Goal: Information Seeking & Learning: Learn about a topic

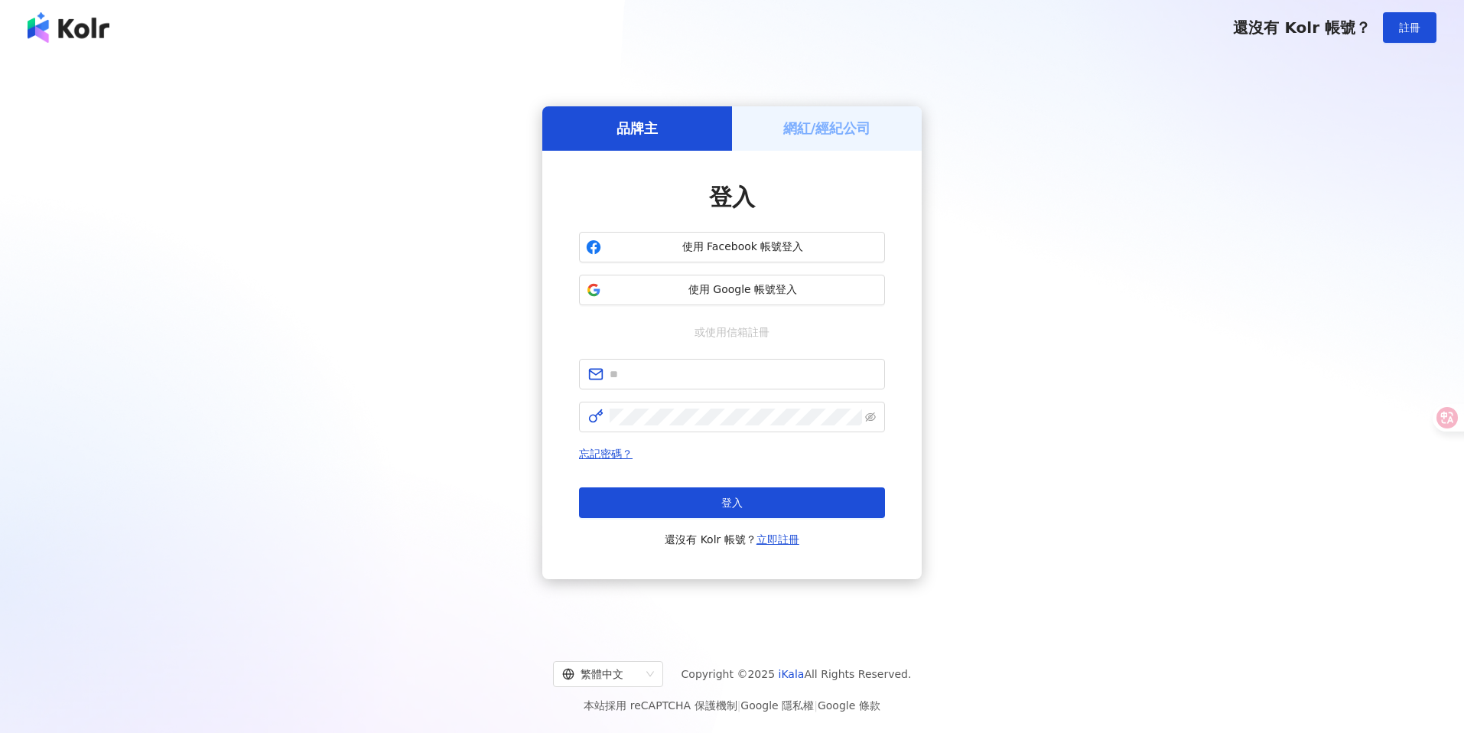
click at [811, 132] on h5 "網紅/經紀公司" at bounding box center [827, 128] width 88 height 19
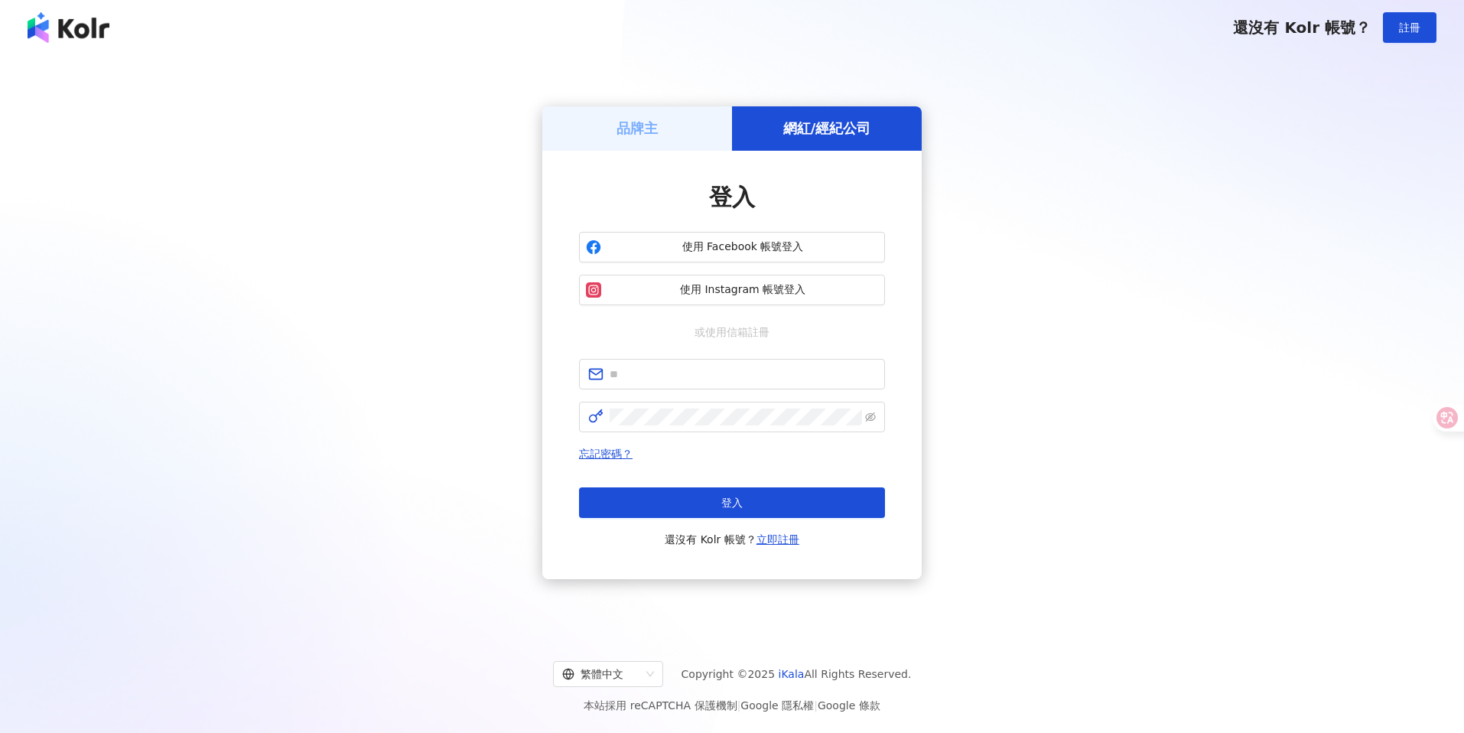
click at [831, 129] on h5 "網紅/經紀公司" at bounding box center [827, 128] width 88 height 19
click at [644, 140] on div "品牌主" at bounding box center [637, 128] width 190 height 44
click at [636, 131] on h5 "品牌主" at bounding box center [636, 128] width 41 height 19
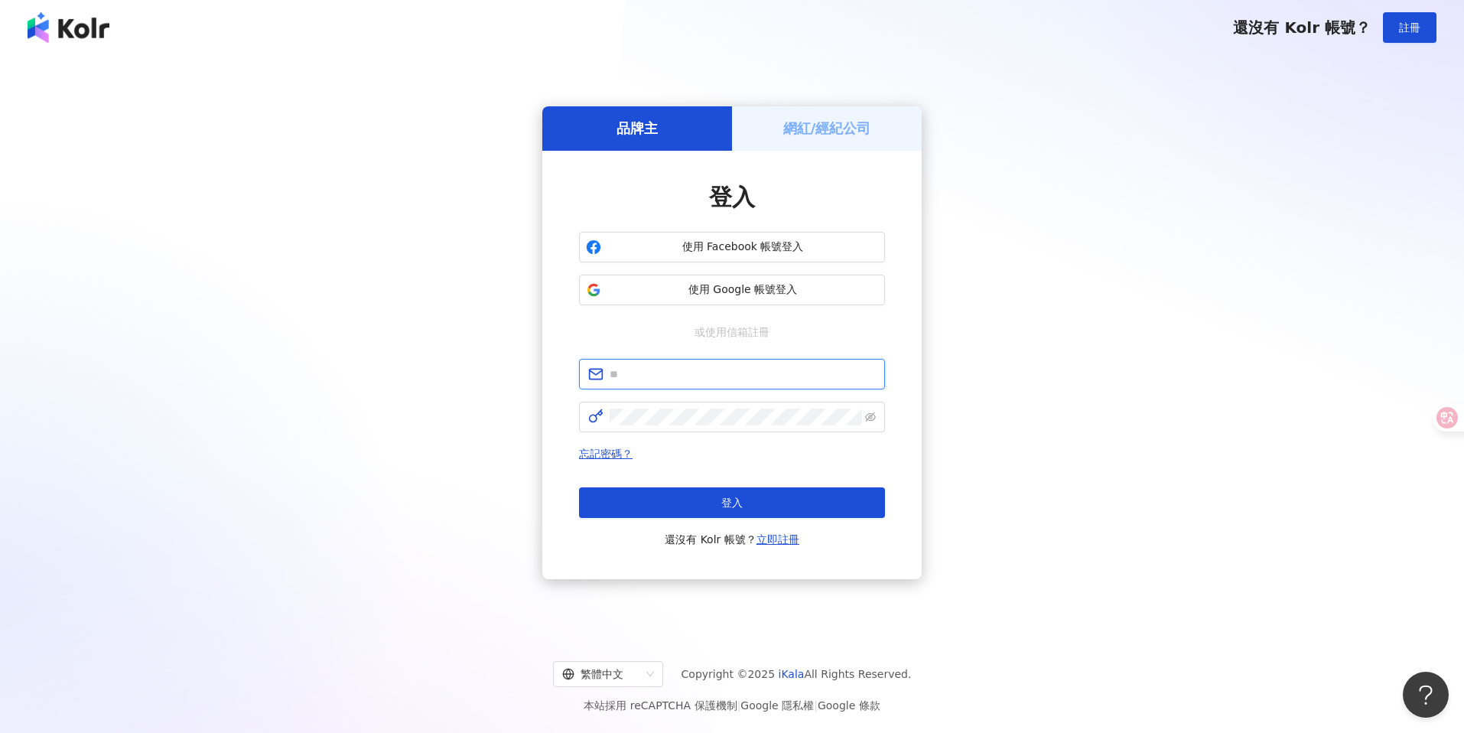
click at [689, 366] on input "text" at bounding box center [742, 374] width 266 height 17
click at [697, 368] on input "text" at bounding box center [742, 374] width 266 height 17
type input "**********"
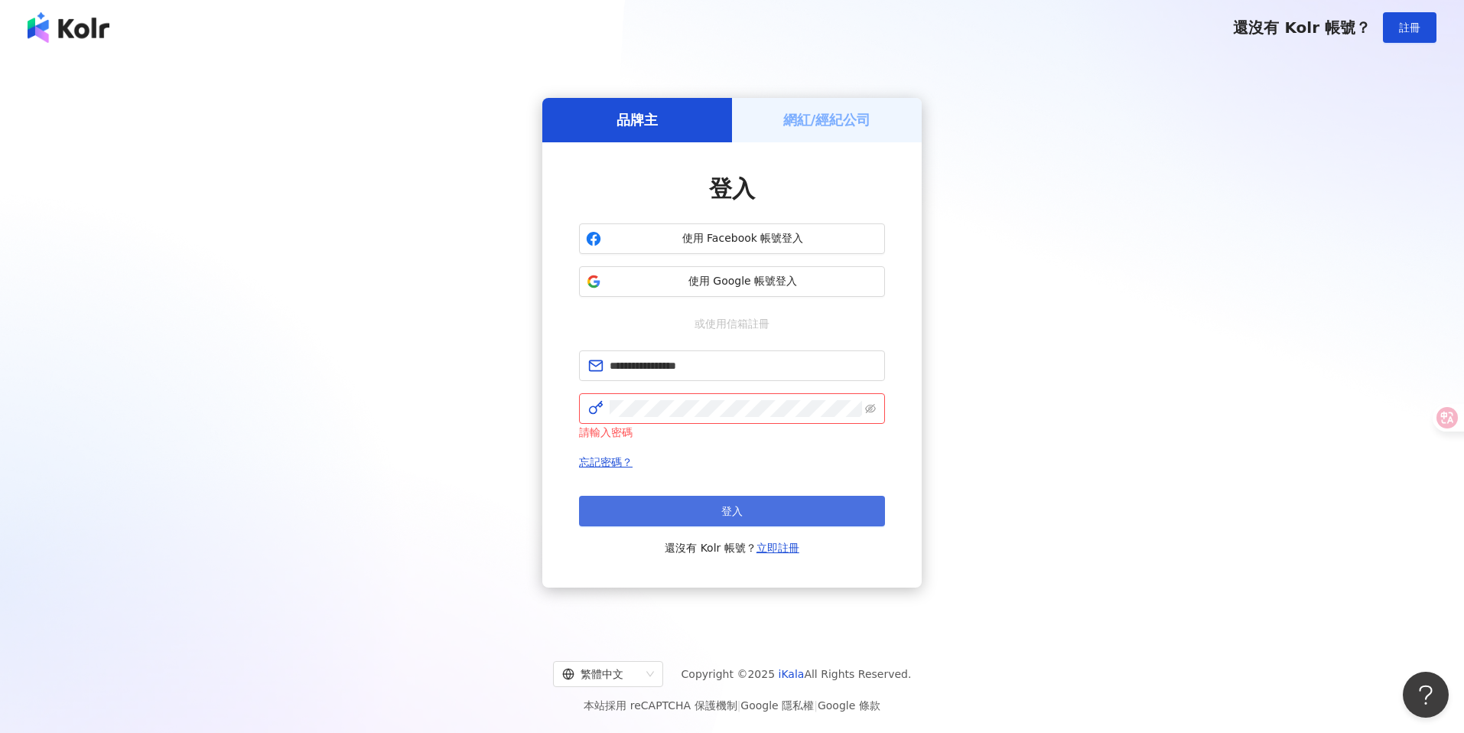
click at [680, 508] on button "登入" at bounding box center [732, 511] width 306 height 31
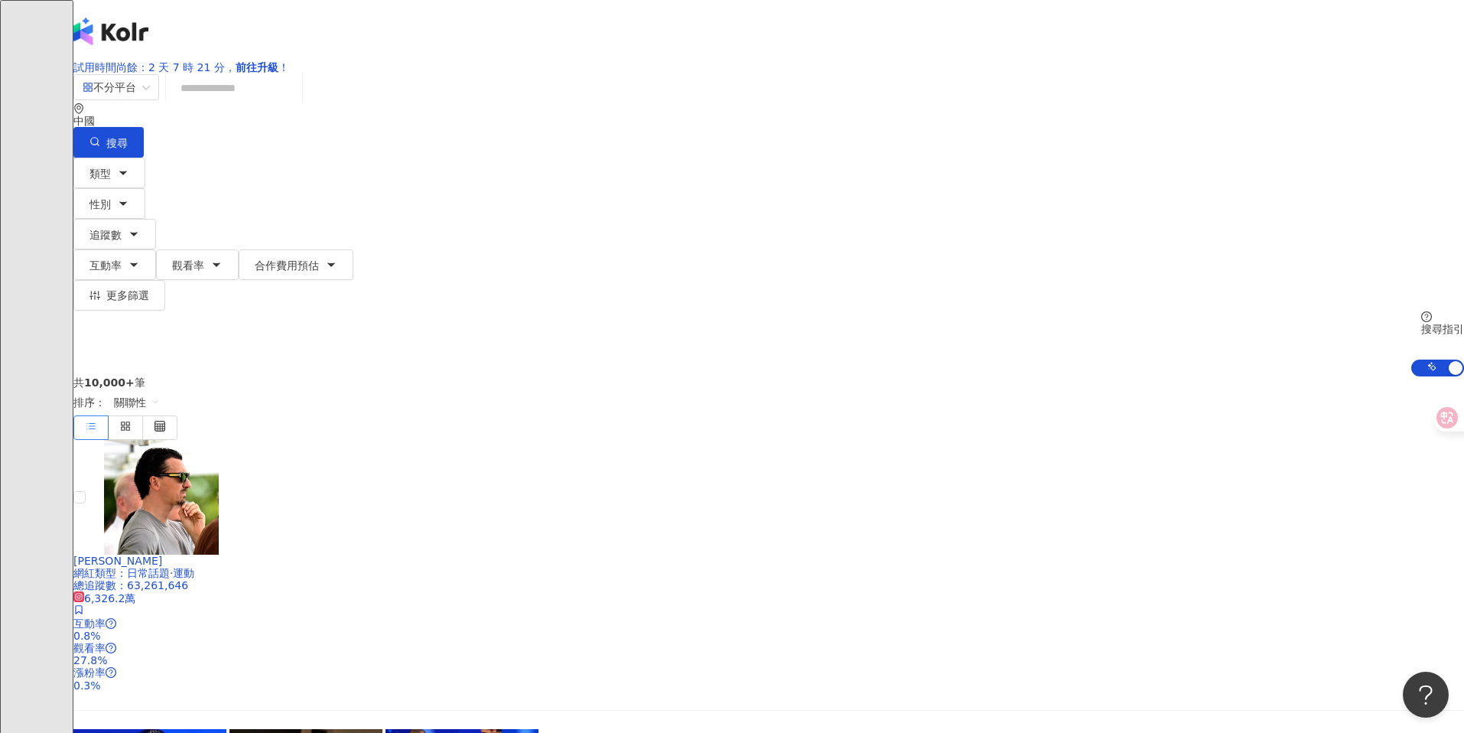
click at [112, 151] on icon at bounding box center [109, 152] width 5 height 3
click at [1096, 127] on div "中國" at bounding box center [768, 114] width 1390 height 24
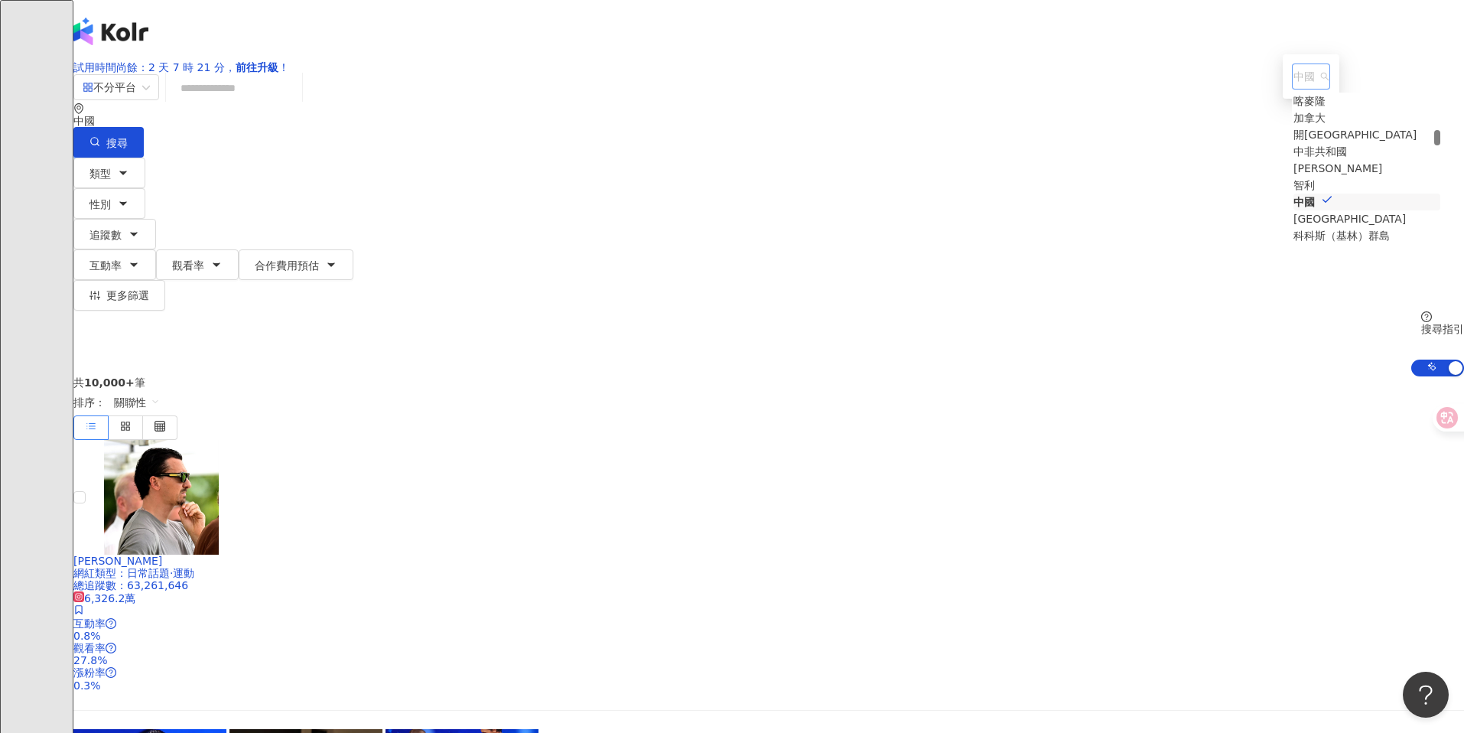
click at [1293, 89] on span "中國" at bounding box center [1310, 76] width 35 height 24
click at [1293, 89] on input "**" at bounding box center [1310, 76] width 35 height 24
type input "*"
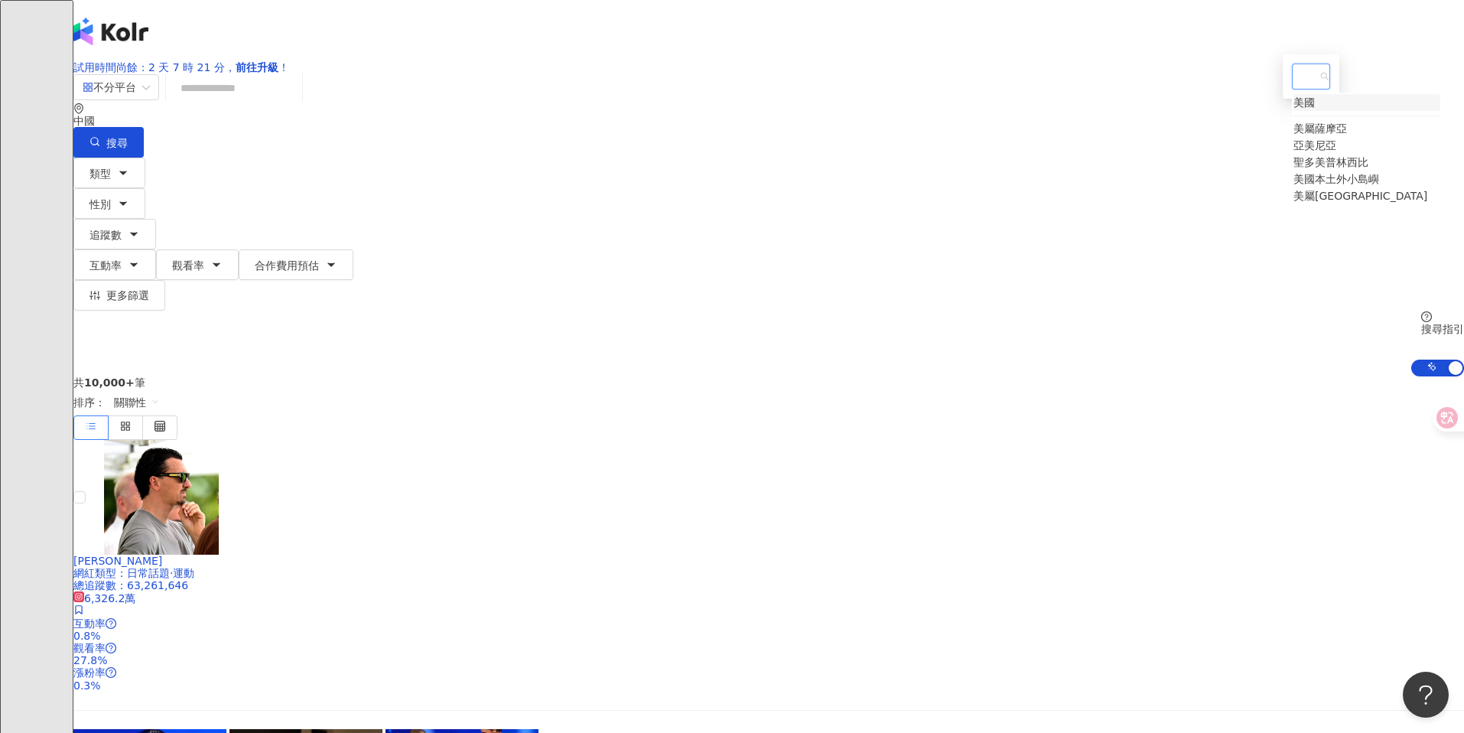
scroll to position [1497, 0]
type input "*"
click at [1293, 111] on div "美國" at bounding box center [1303, 102] width 21 height 17
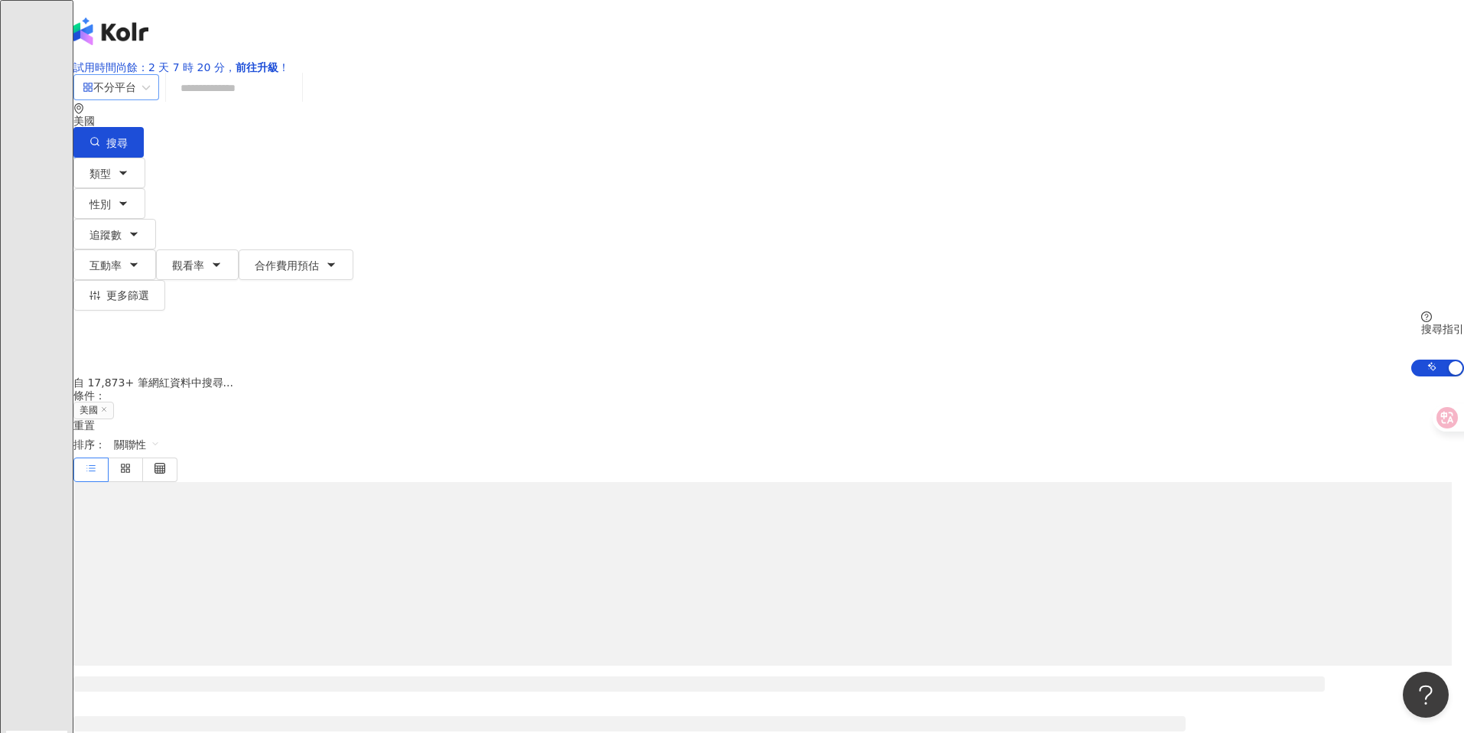
click at [136, 99] on div "不分平台" at bounding box center [110, 87] width 54 height 24
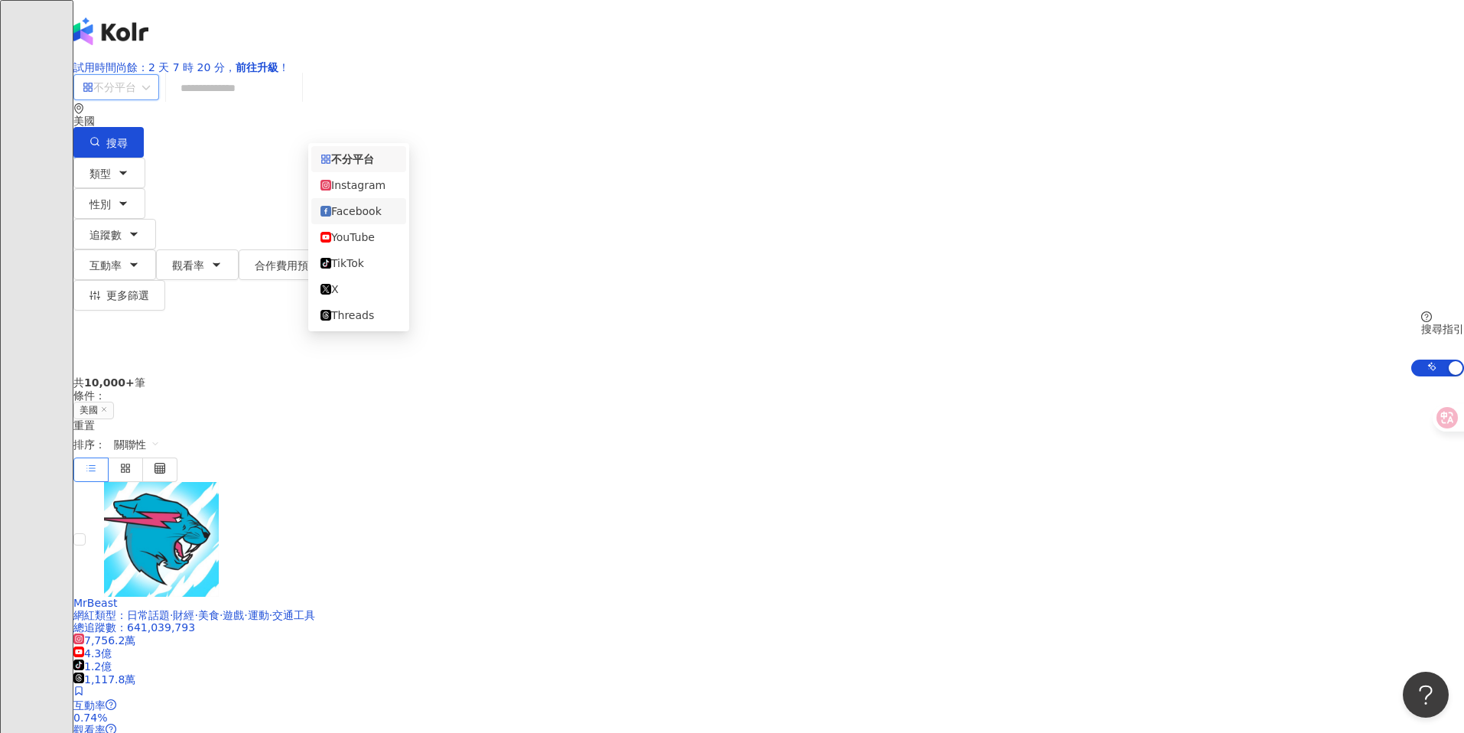
click at [366, 213] on div "Facebook" at bounding box center [358, 211] width 76 height 17
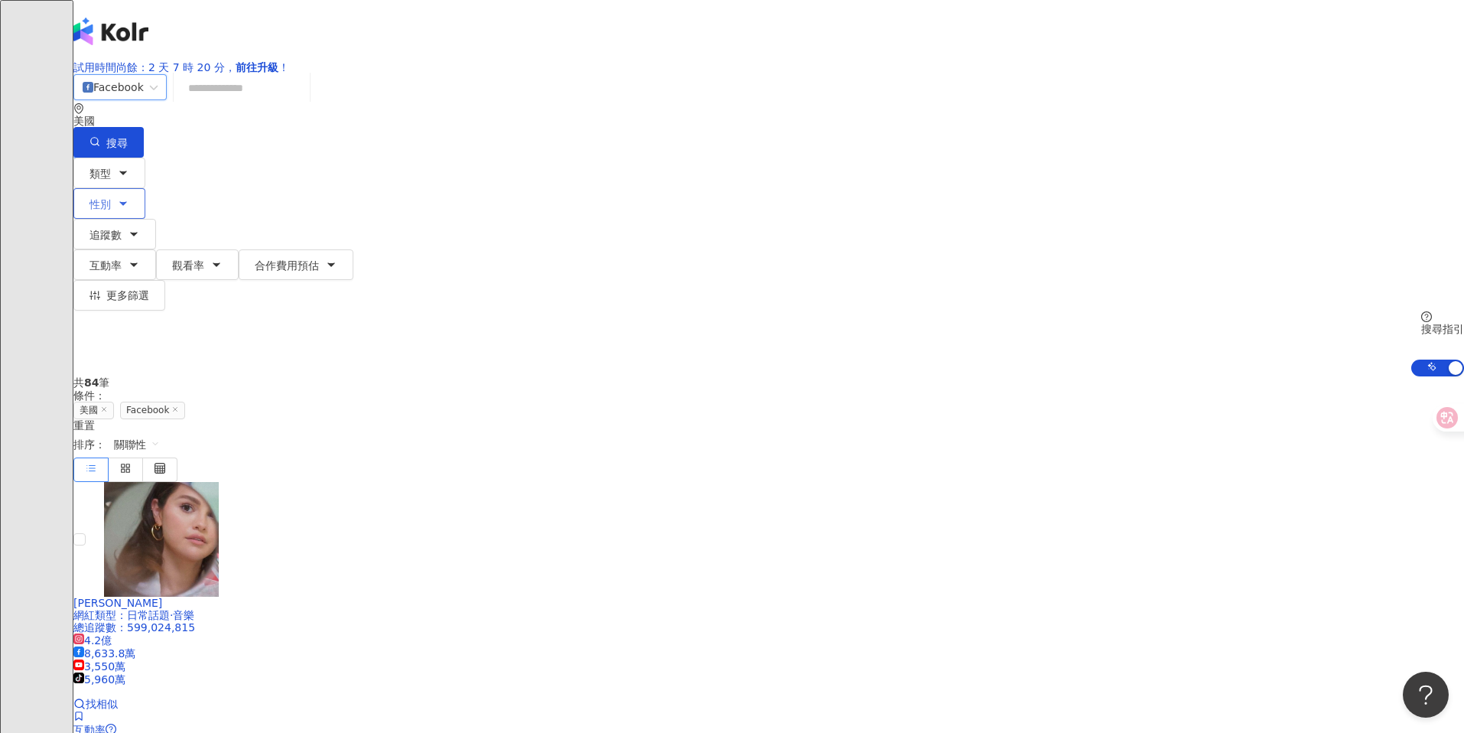
click at [129, 197] on icon "button" at bounding box center [123, 203] width 12 height 12
click at [122, 229] on span "追蹤數" at bounding box center [105, 235] width 32 height 12
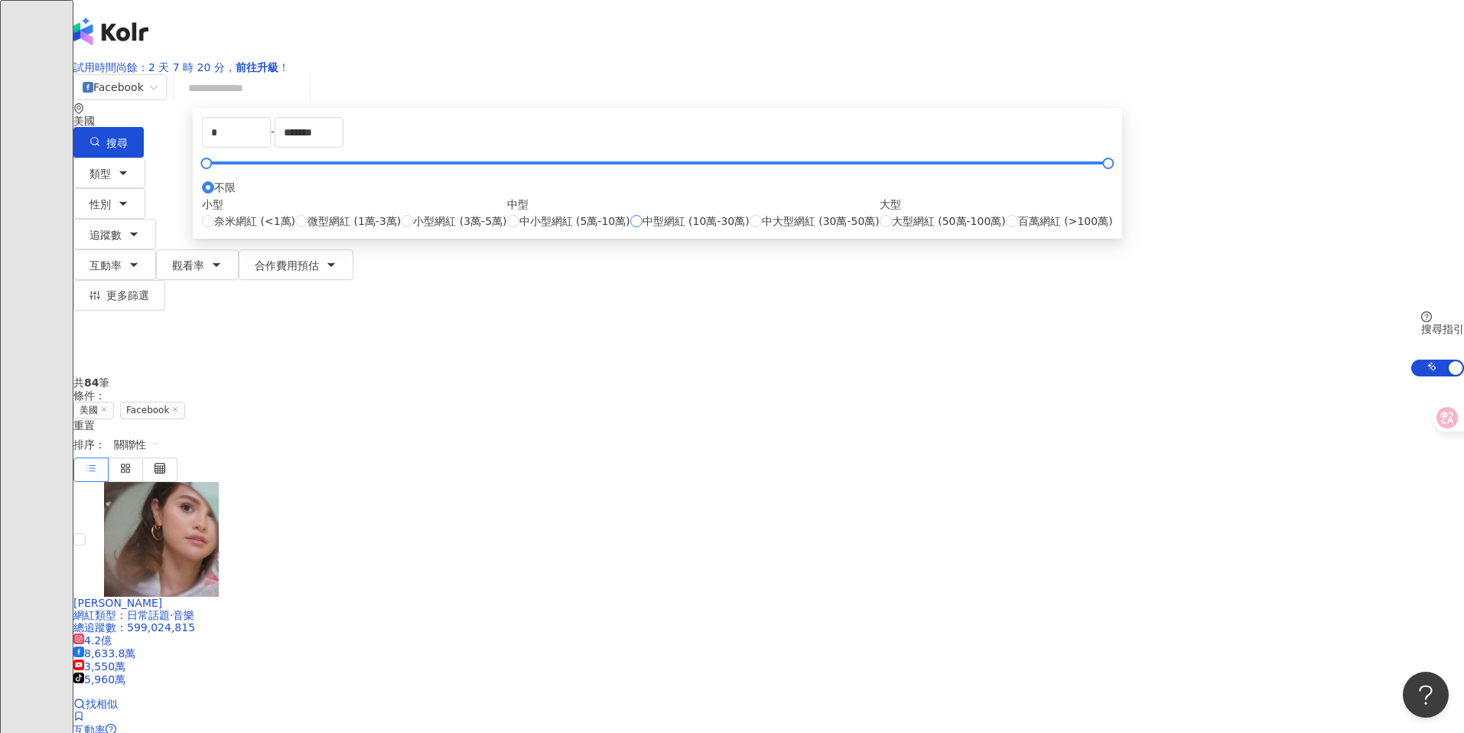
type input "******"
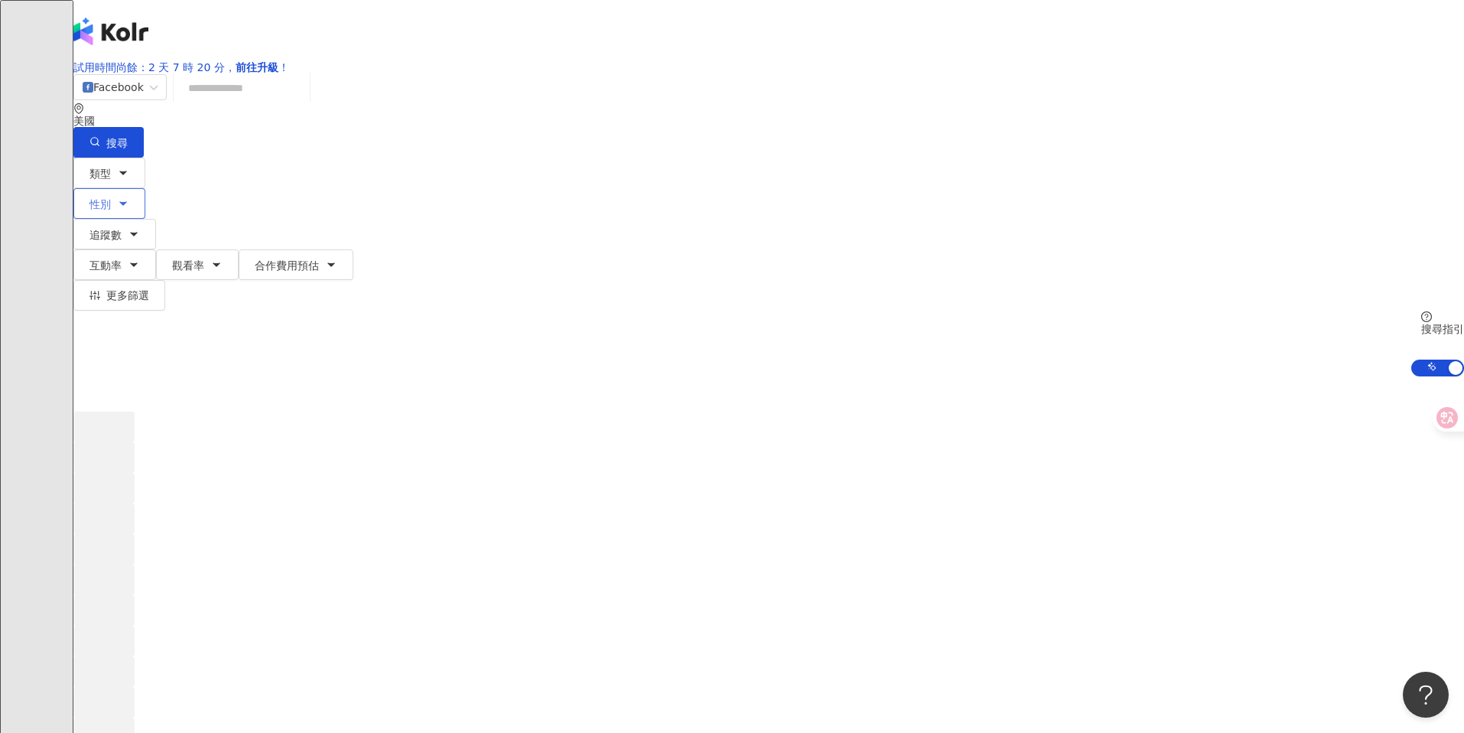
click at [111, 198] on span "性別" at bounding box center [99, 204] width 21 height 12
click at [129, 179] on icon "button" at bounding box center [123, 173] width 12 height 12
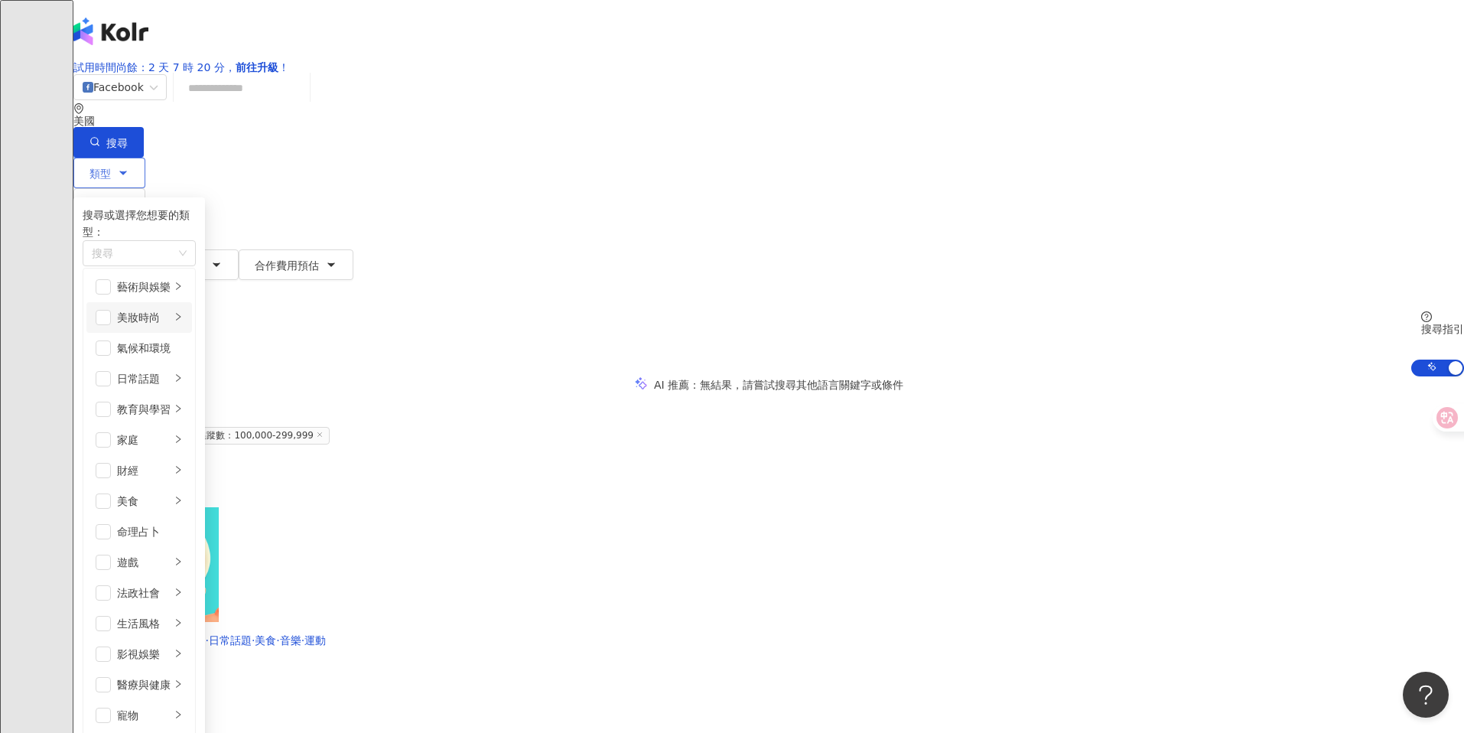
scroll to position [109, 0]
click at [171, 401] on div "教育與學習" at bounding box center [144, 409] width 54 height 17
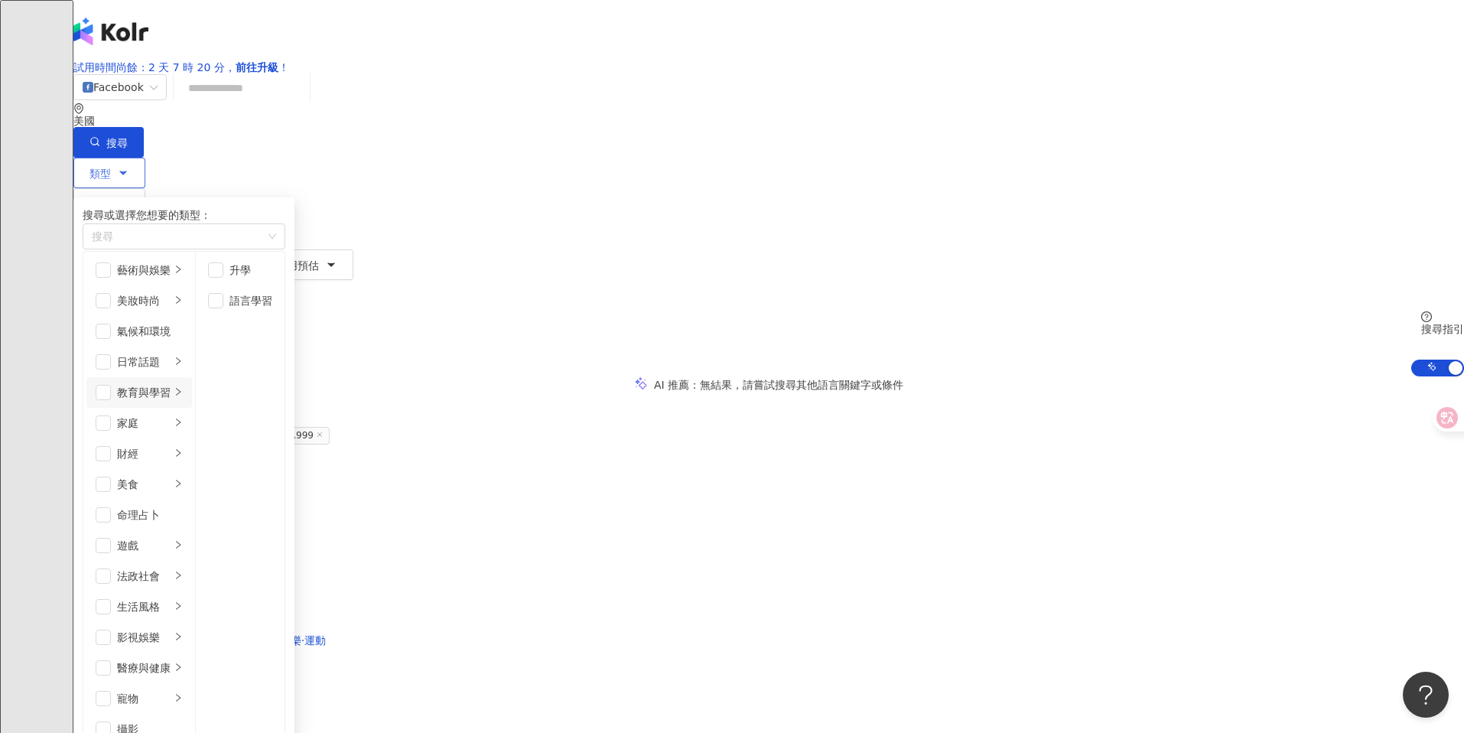
scroll to position [90, 0]
click at [223, 278] on span "button" at bounding box center [215, 269] width 15 height 15
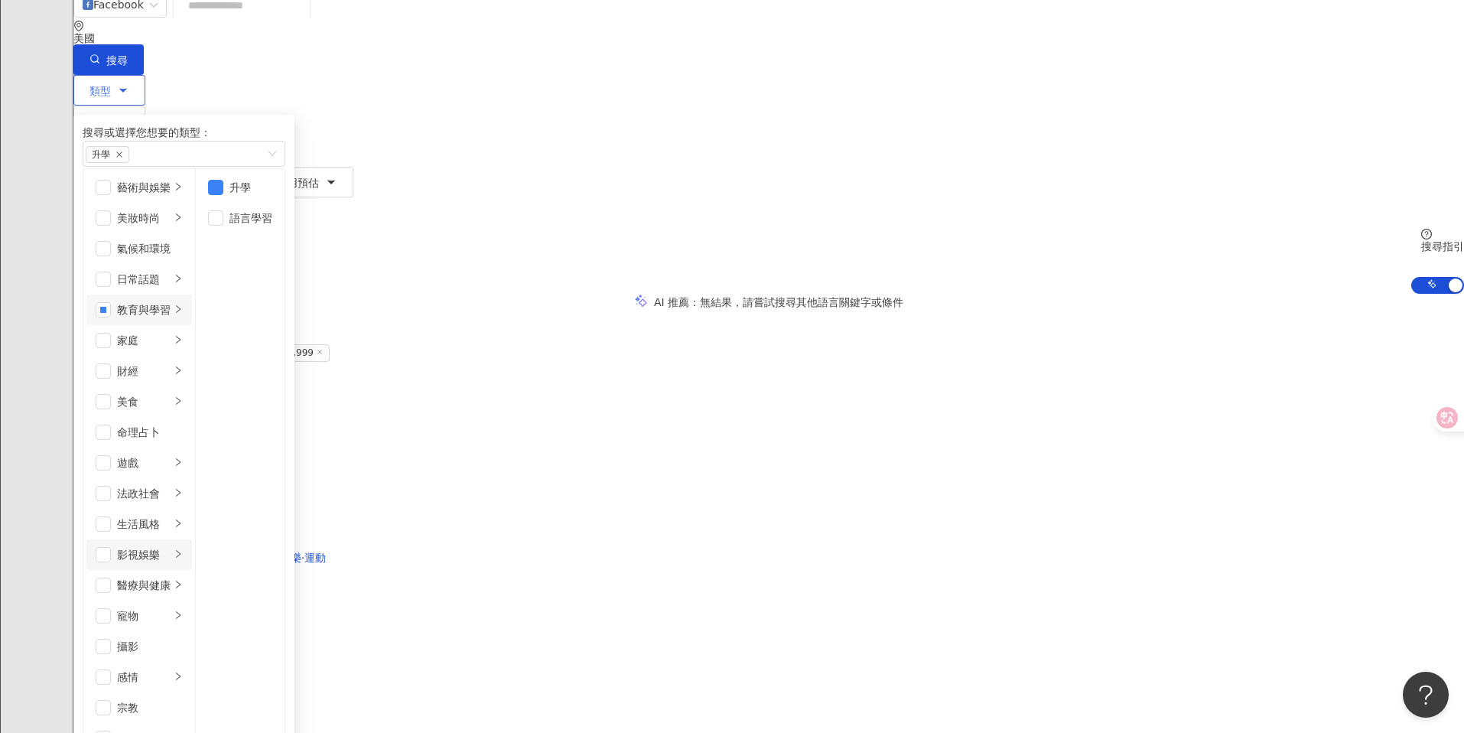
scroll to position [0, 0]
click at [183, 191] on icon "right" at bounding box center [178, 186] width 9 height 9
click at [183, 222] on icon "right" at bounding box center [178, 217] width 9 height 9
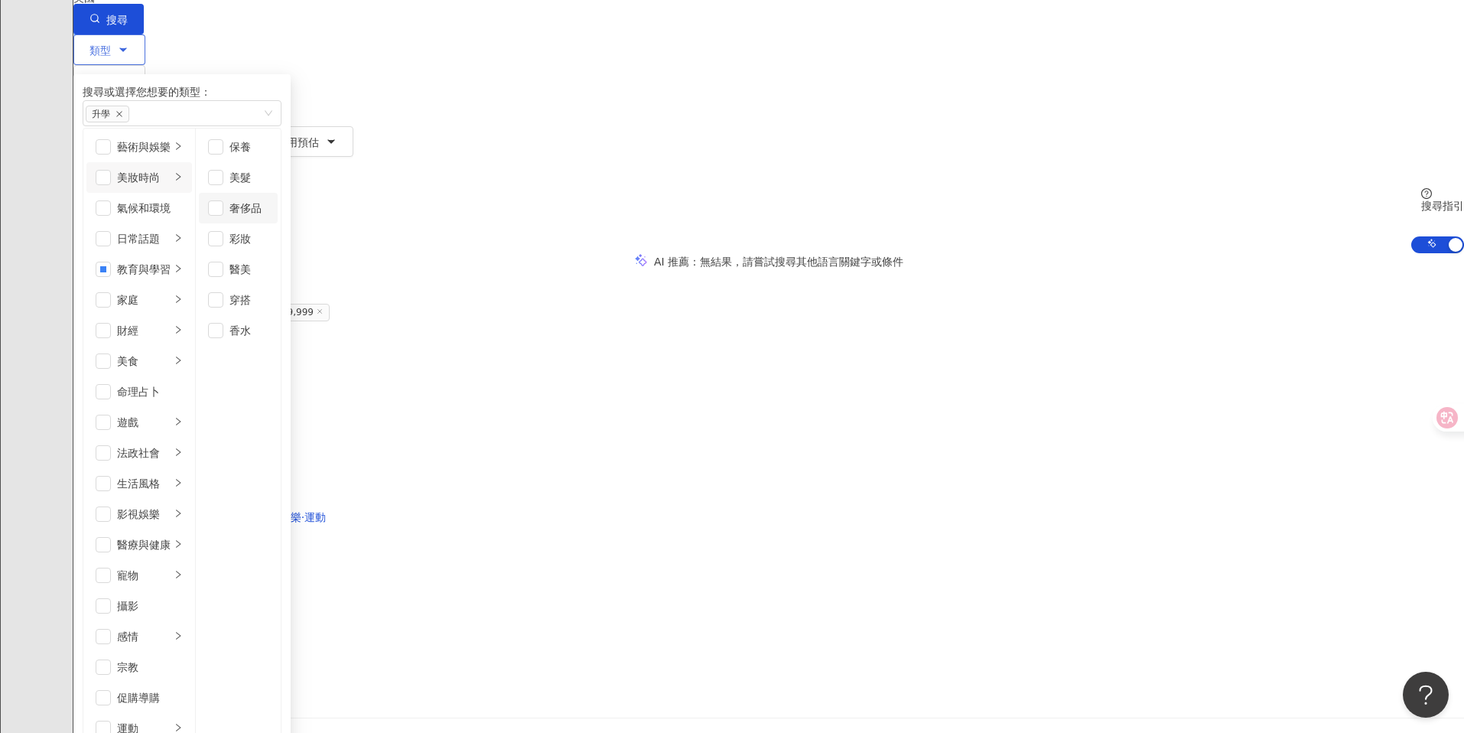
scroll to position [124, 0]
click at [171, 246] on div "日常話題" at bounding box center [144, 237] width 54 height 17
click at [111, 307] on span "button" at bounding box center [103, 298] width 15 height 15
click at [183, 303] on icon "right" at bounding box center [178, 298] width 9 height 9
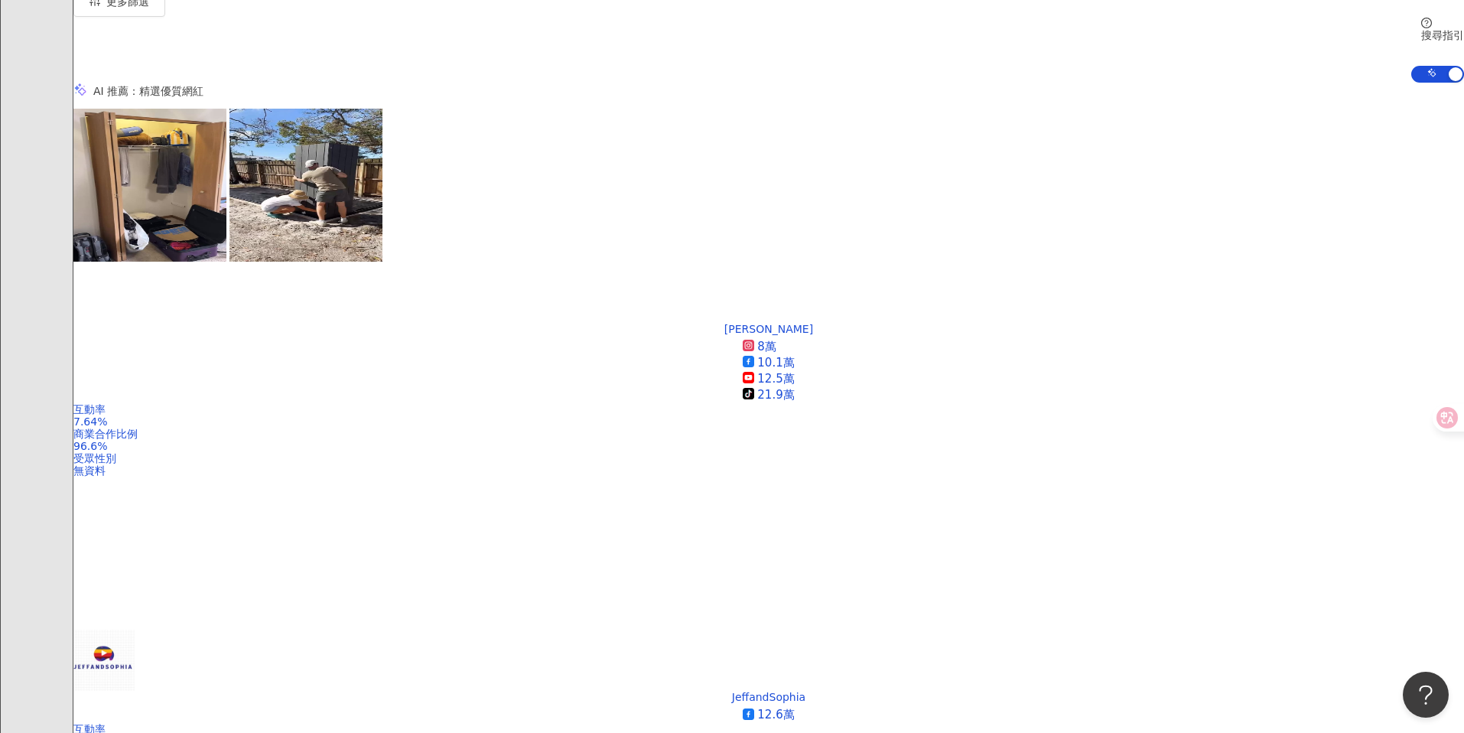
scroll to position [321, 0]
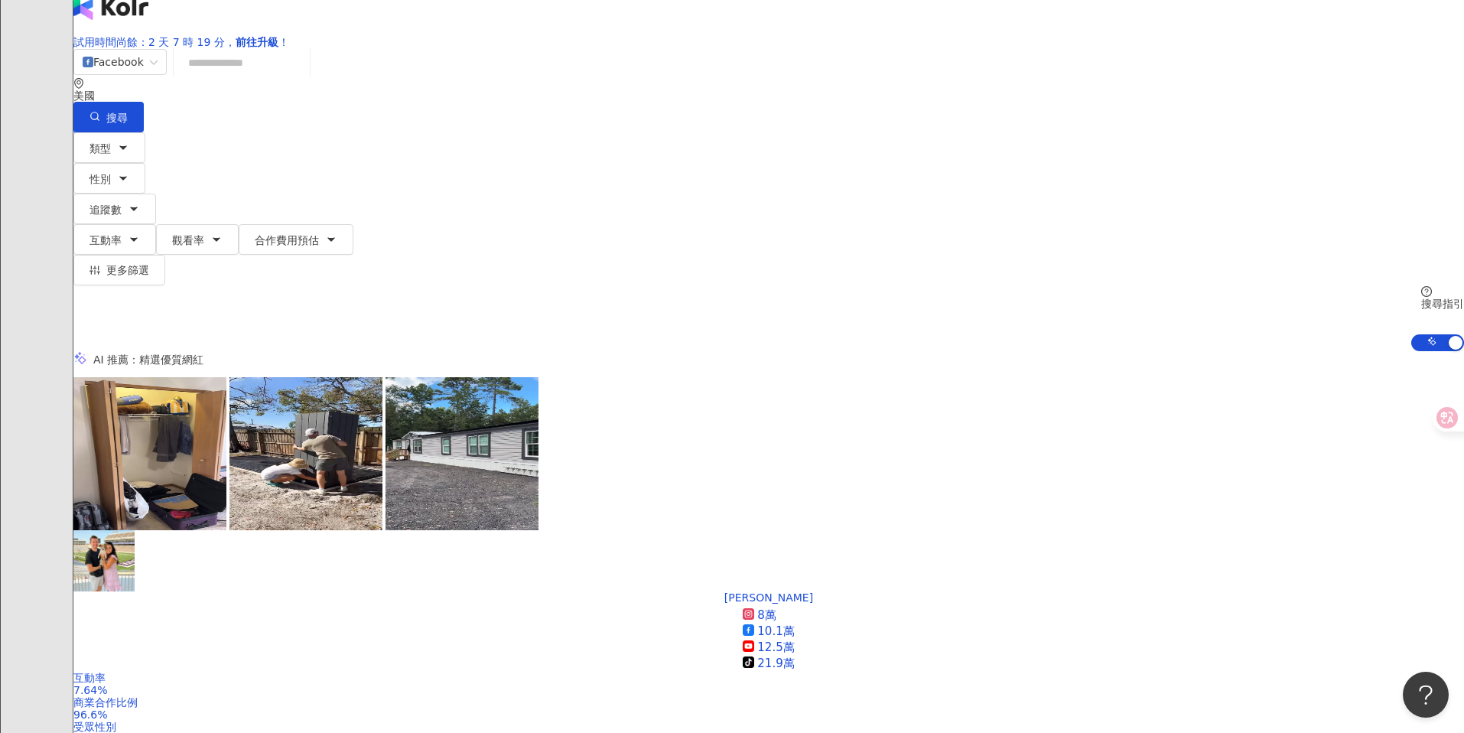
scroll to position [0, 0]
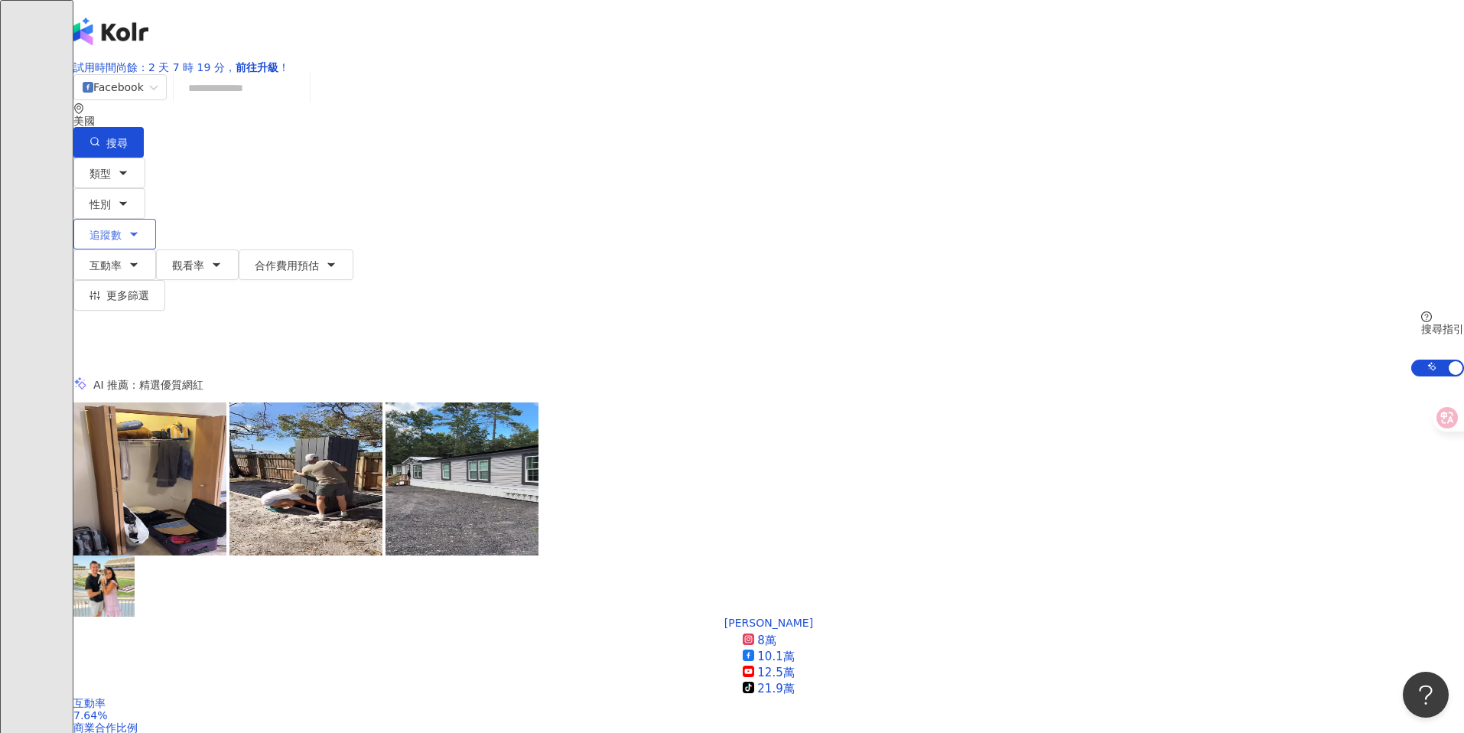
click at [156, 219] on button "追蹤數" at bounding box center [114, 234] width 83 height 31
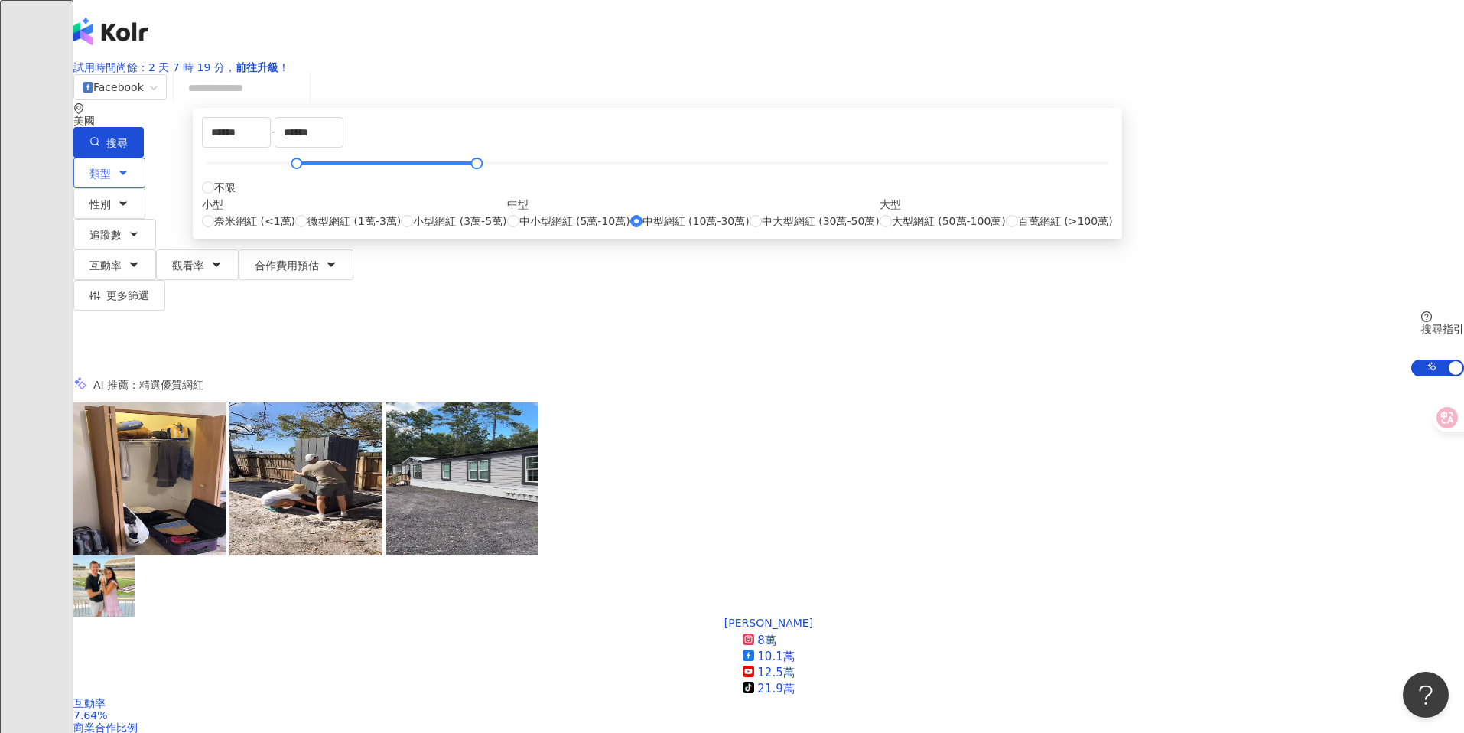
click at [111, 174] on span "類型" at bounding box center [99, 173] width 21 height 12
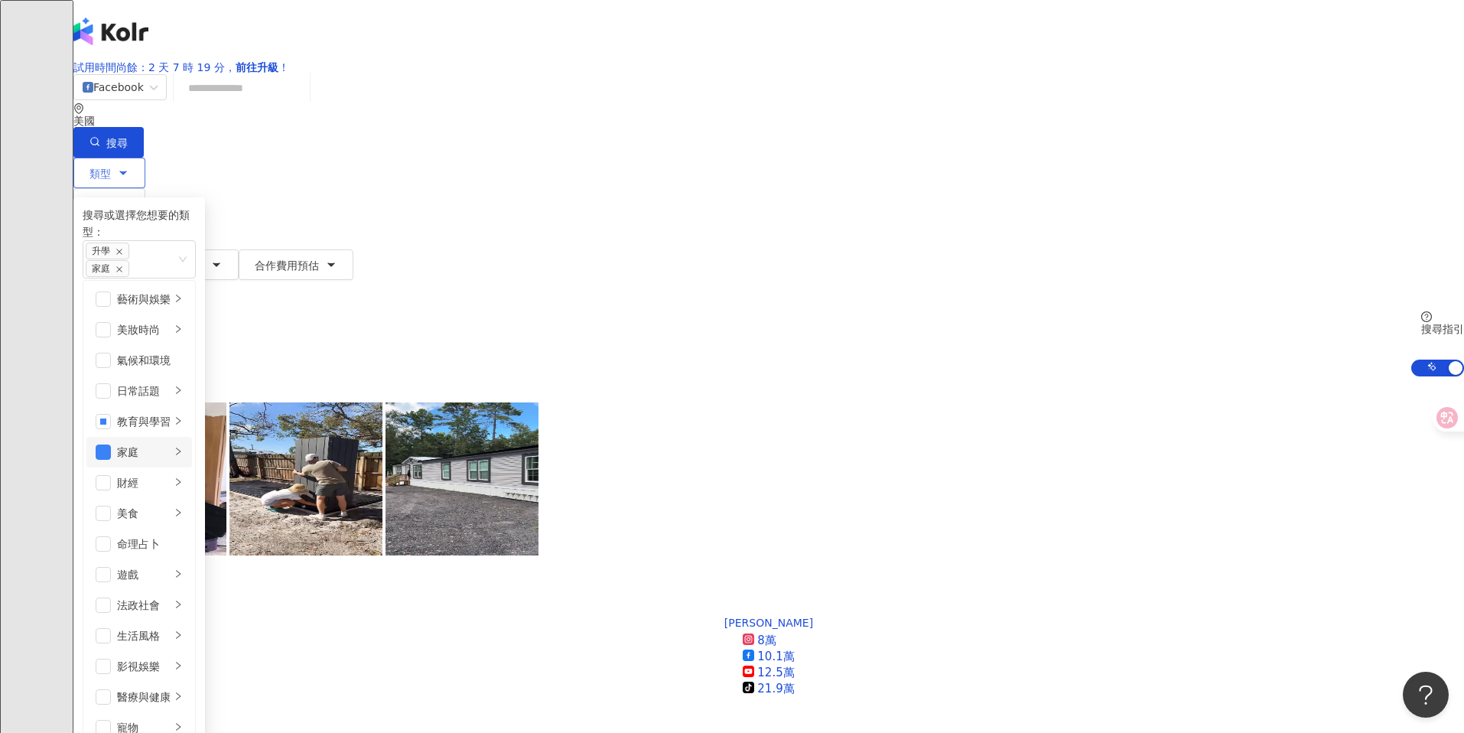
click at [171, 460] on div "家庭" at bounding box center [144, 452] width 54 height 17
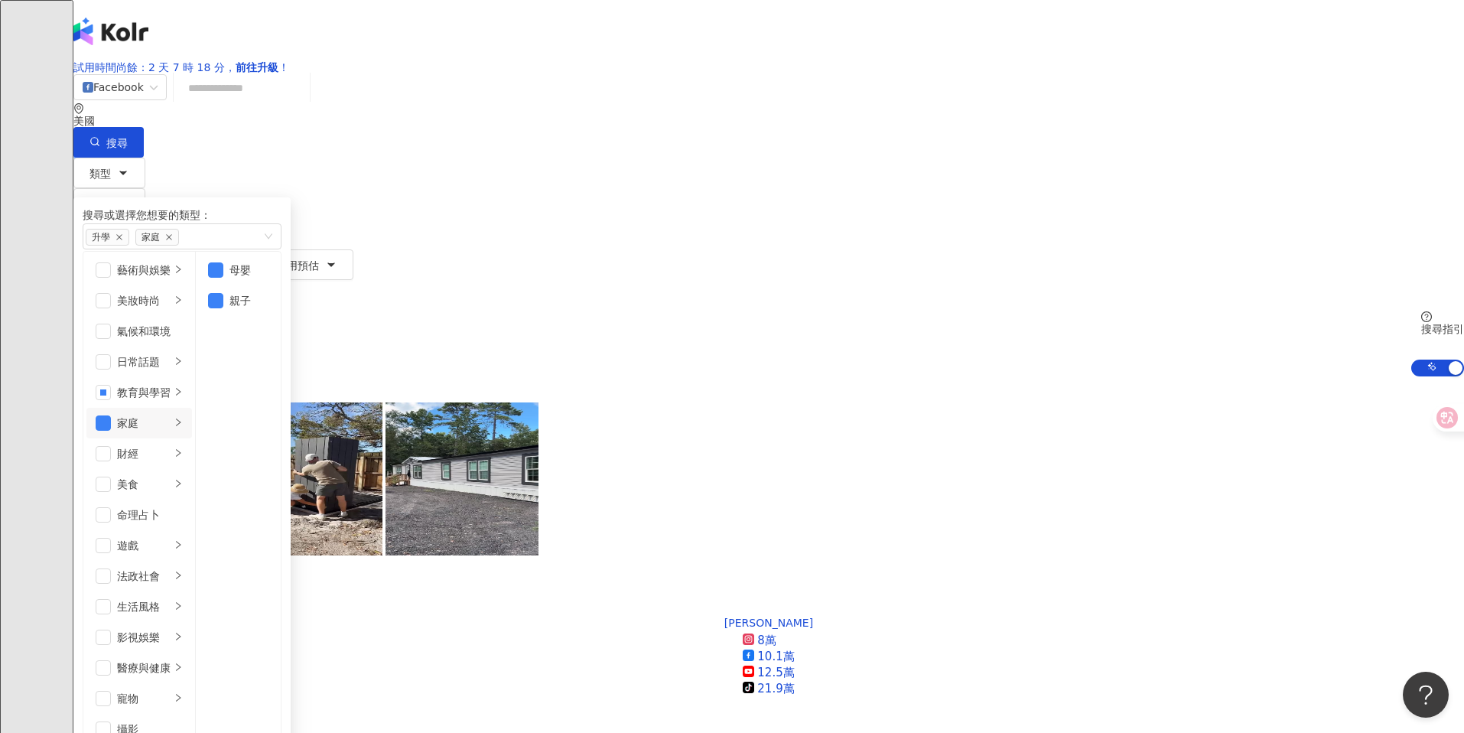
click at [1034, 402] on div "John Dolechek 8萬 10.1萬 12.5萬 tiktok-icon 21.9萬 互動率 7.64% 商業合作比例 96.6% 受眾性別 無資料 …" at bounding box center [768, 746] width 1390 height 688
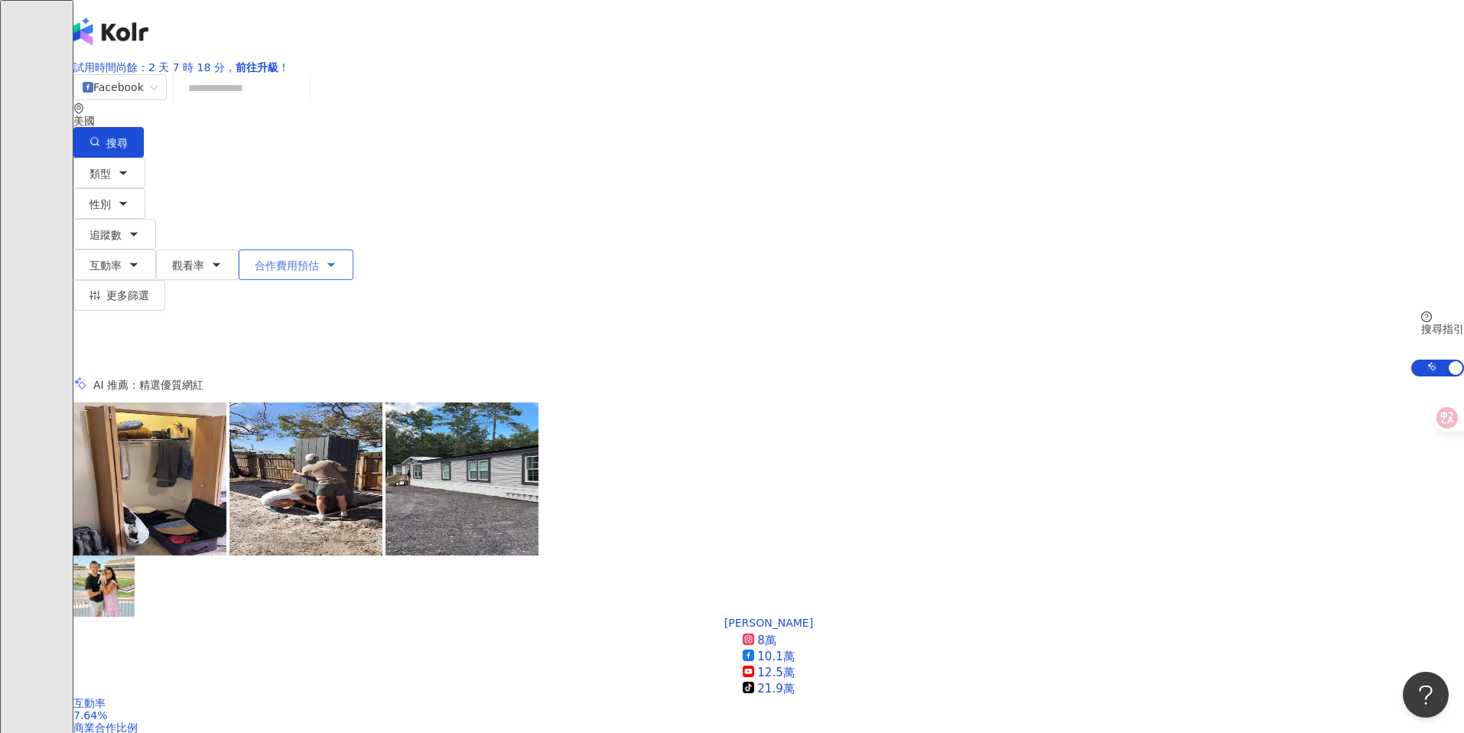
click at [319, 259] on span "合作費用預估" at bounding box center [287, 265] width 64 height 12
click at [912, 406] on div "John Dolechek 8萬 10.1萬 12.5萬 tiktok-icon 21.9萬 互動率 7.64% 商業合作比例 96.6% 受眾性別 無資料 …" at bounding box center [768, 746] width 1390 height 688
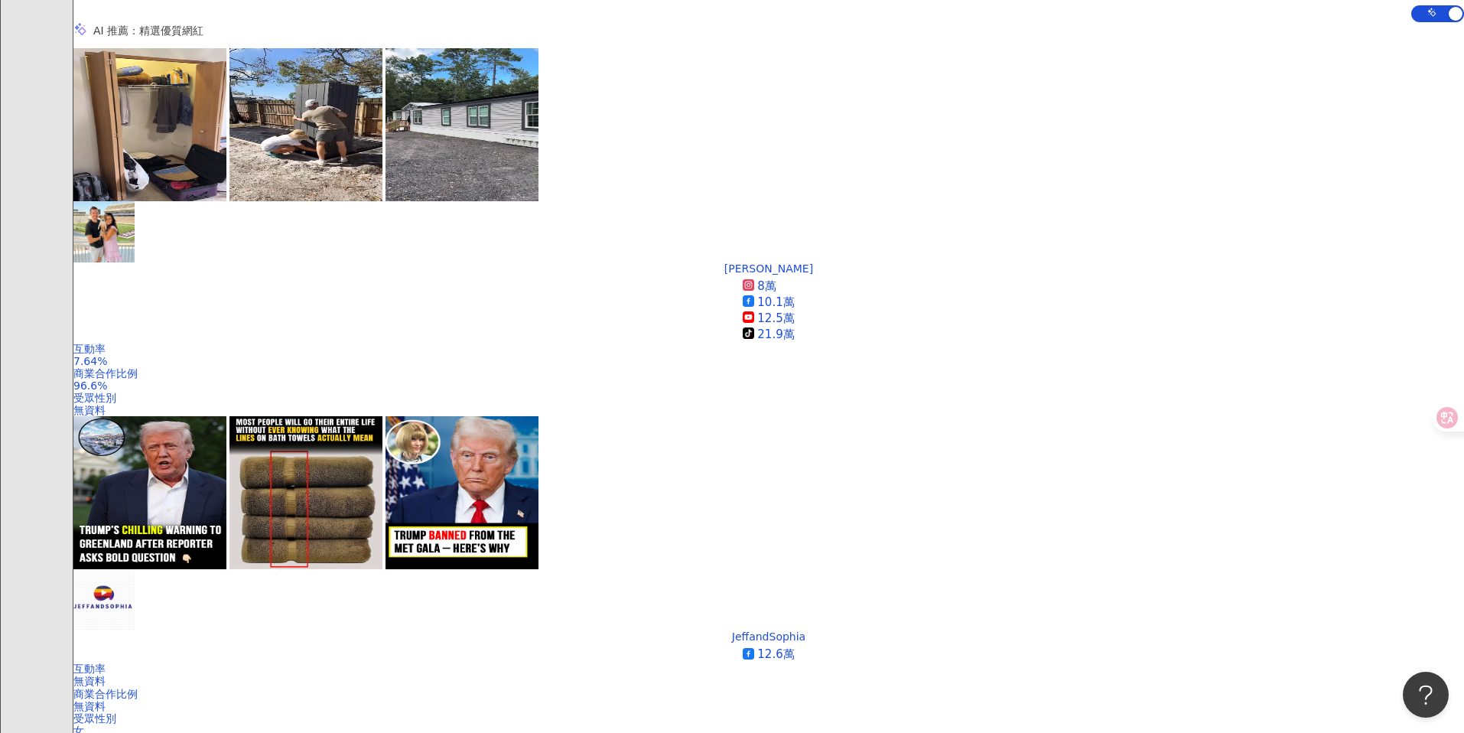
scroll to position [360, 0]
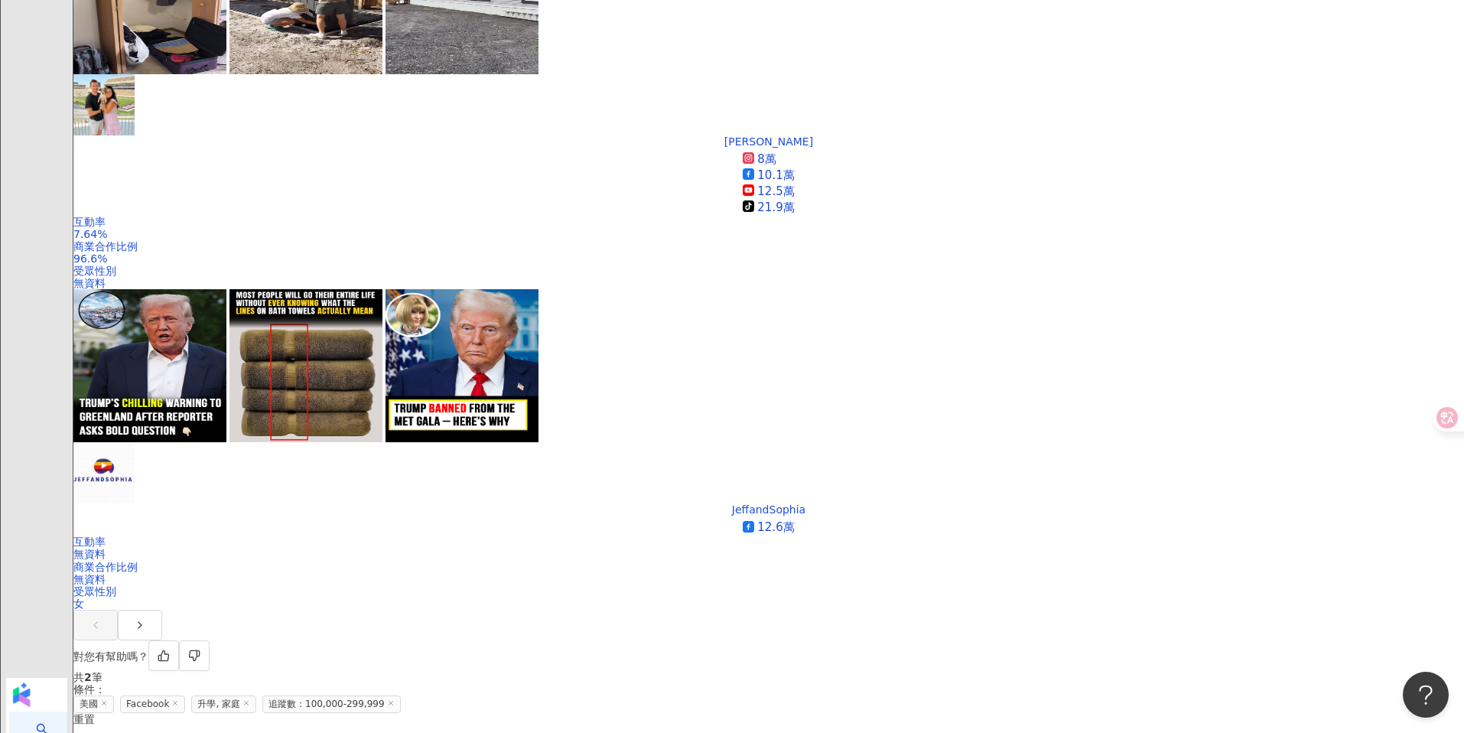
scroll to position [479, 0]
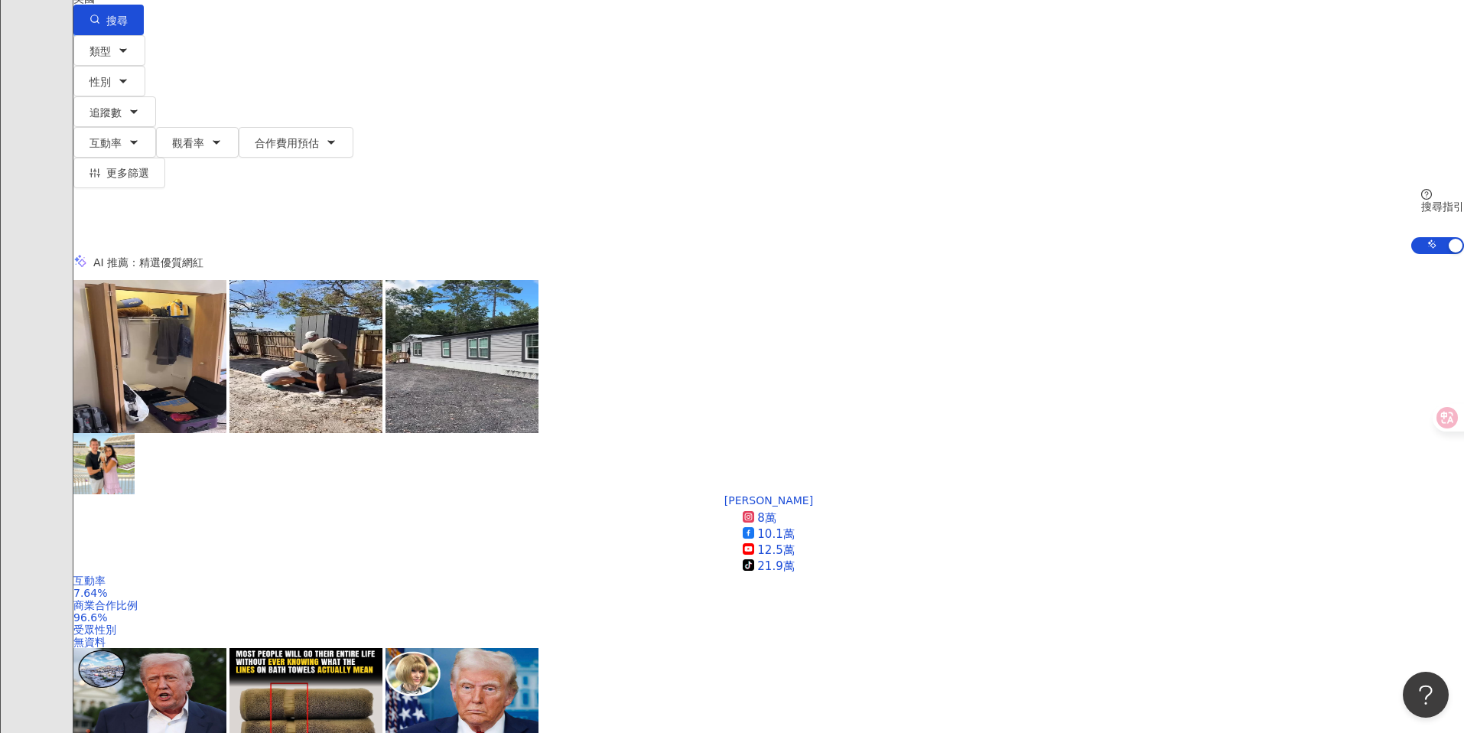
scroll to position [0, 0]
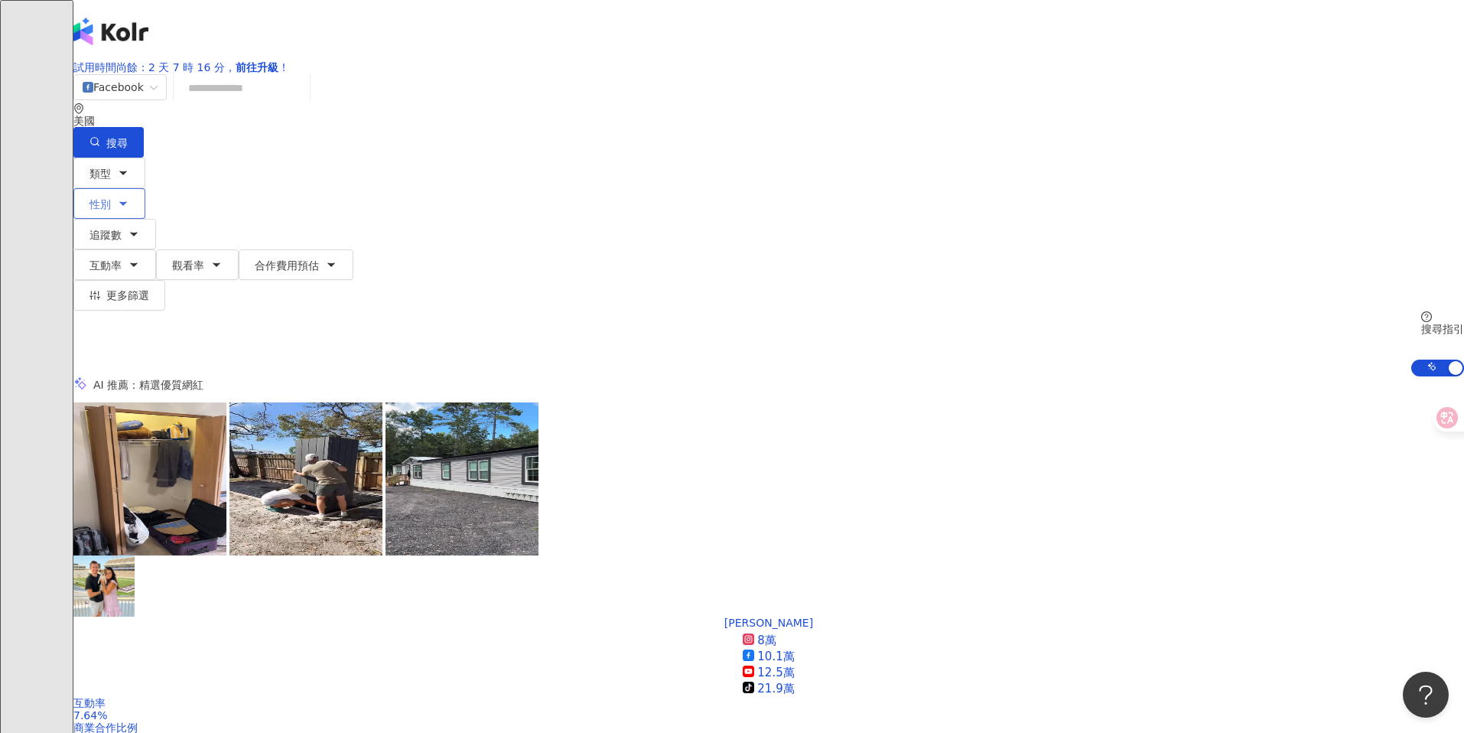
click at [145, 188] on button "性別" at bounding box center [109, 203] width 72 height 31
click at [144, 99] on div "Facebook" at bounding box center [113, 87] width 61 height 24
click at [369, 186] on div "Instagram" at bounding box center [361, 185] width 82 height 17
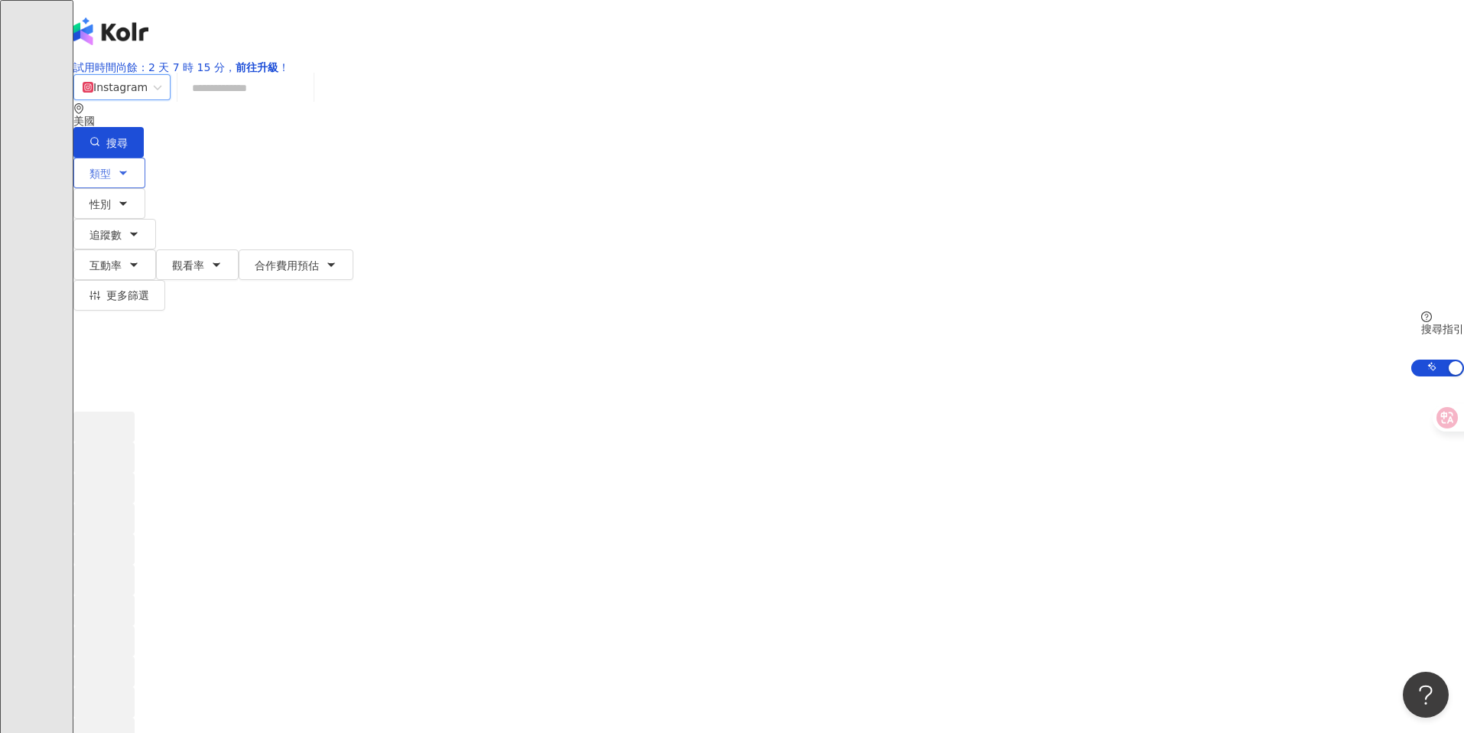
click at [145, 179] on button "類型" at bounding box center [109, 173] width 72 height 31
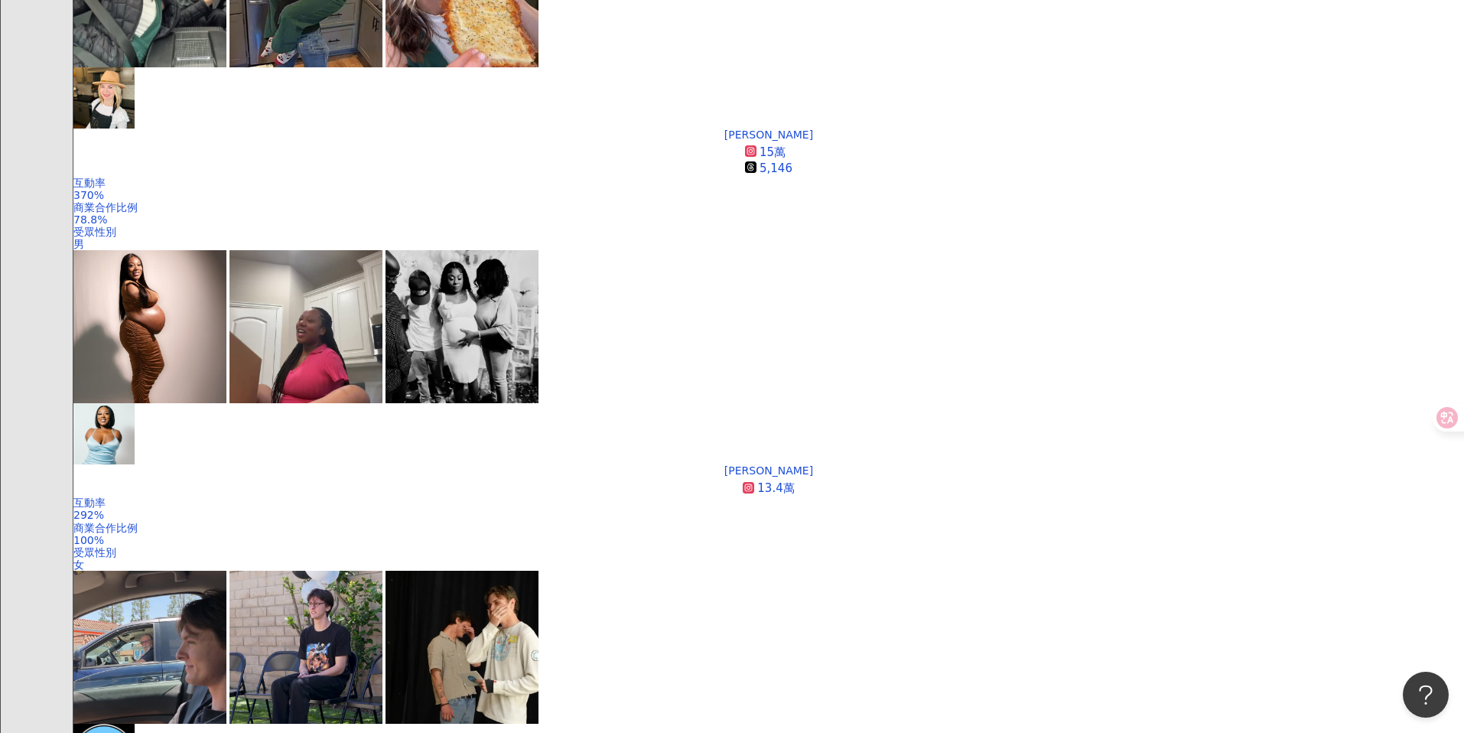
scroll to position [424, 0]
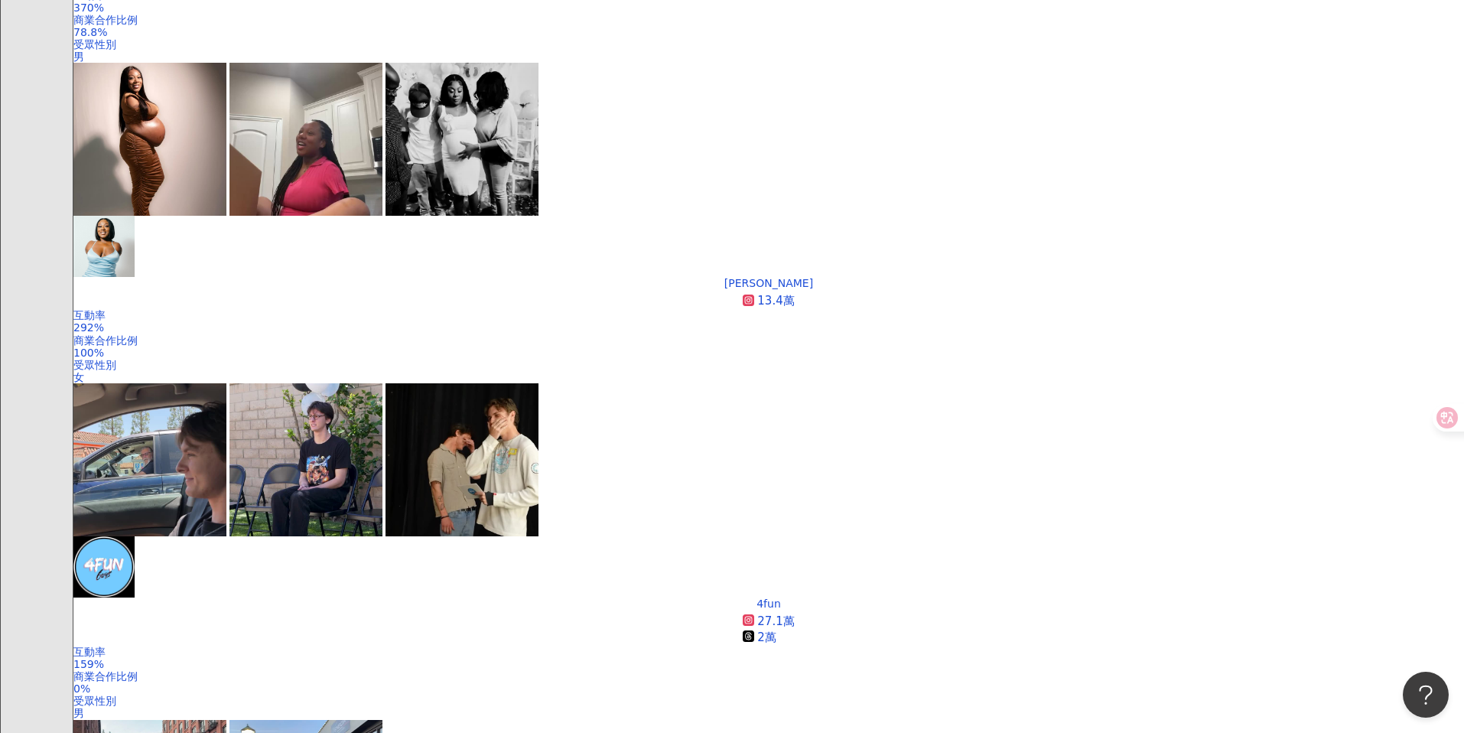
scroll to position [678, 0]
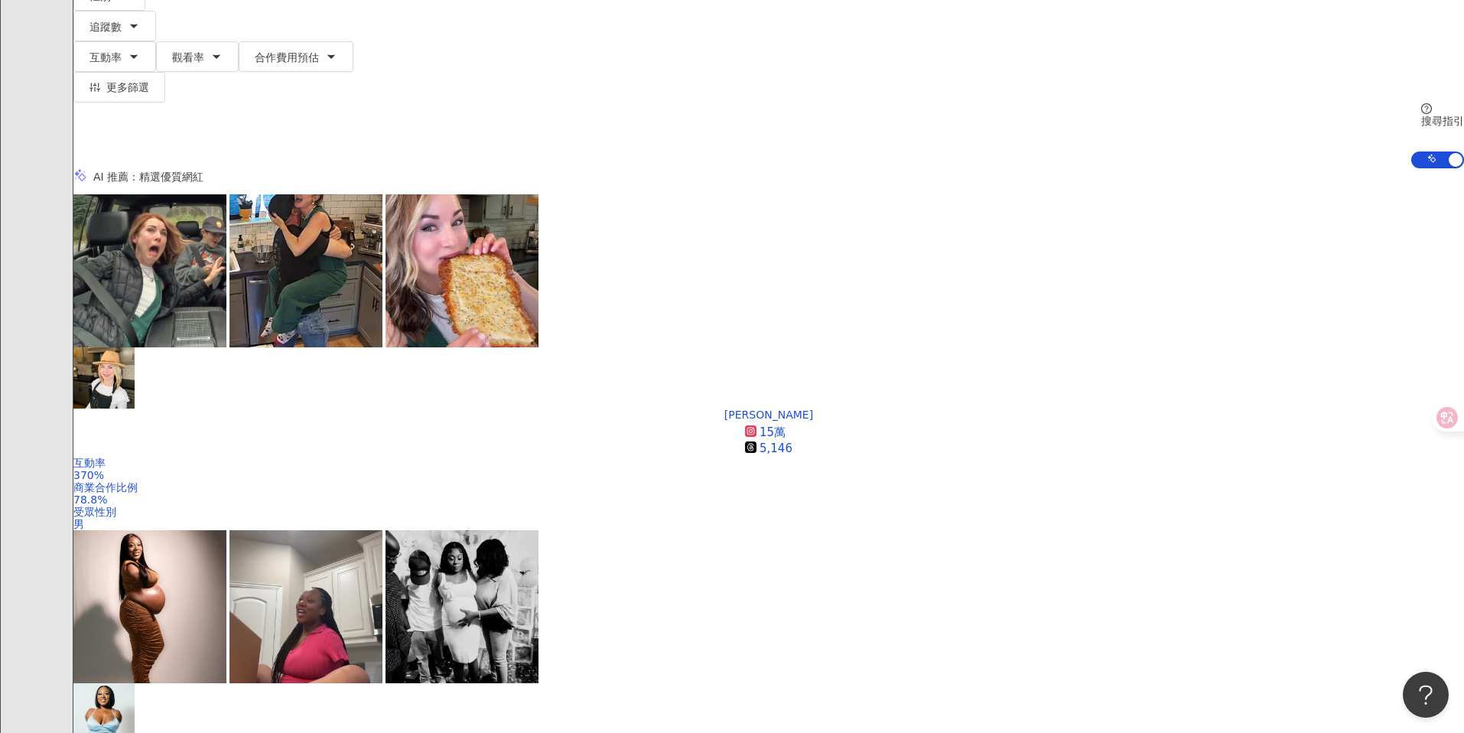
scroll to position [0, 0]
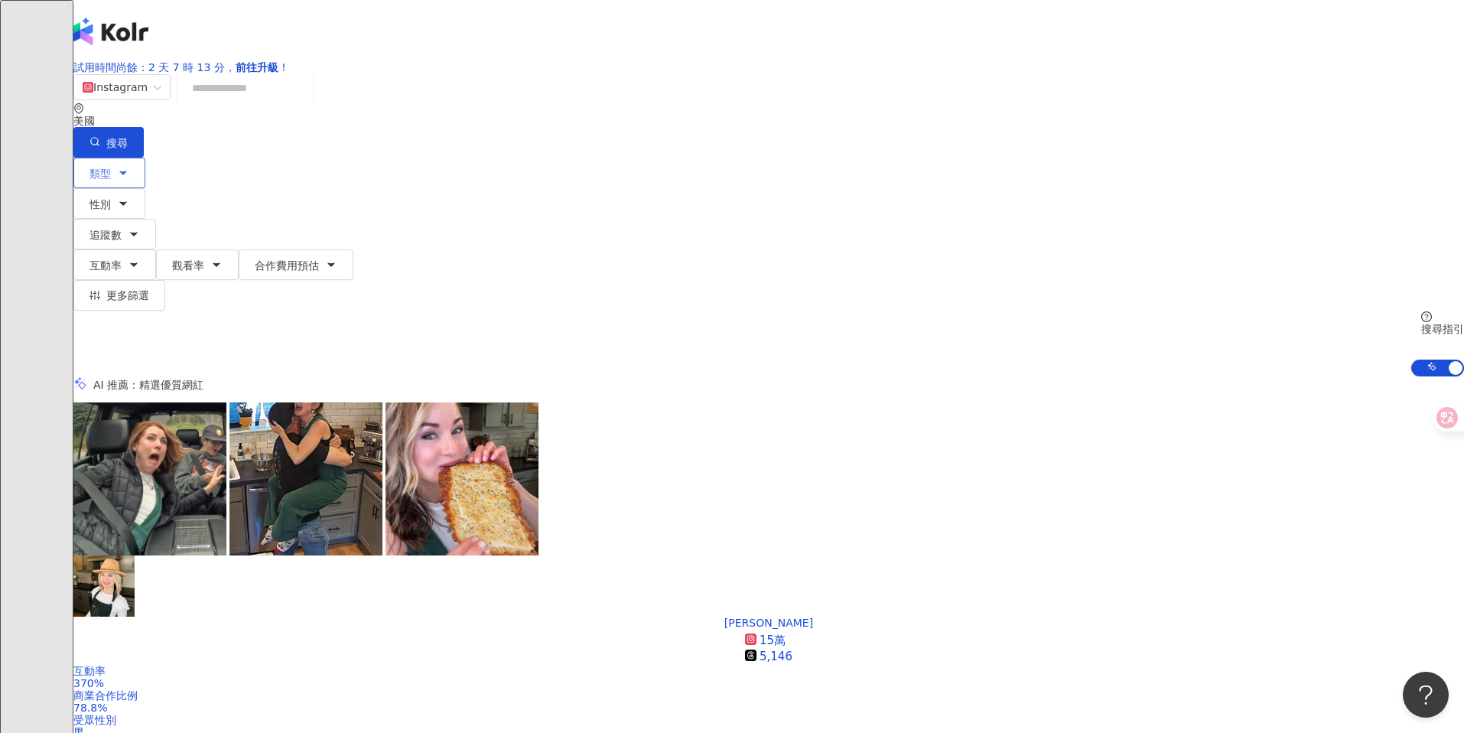
click at [111, 180] on span "類型" at bounding box center [99, 173] width 21 height 12
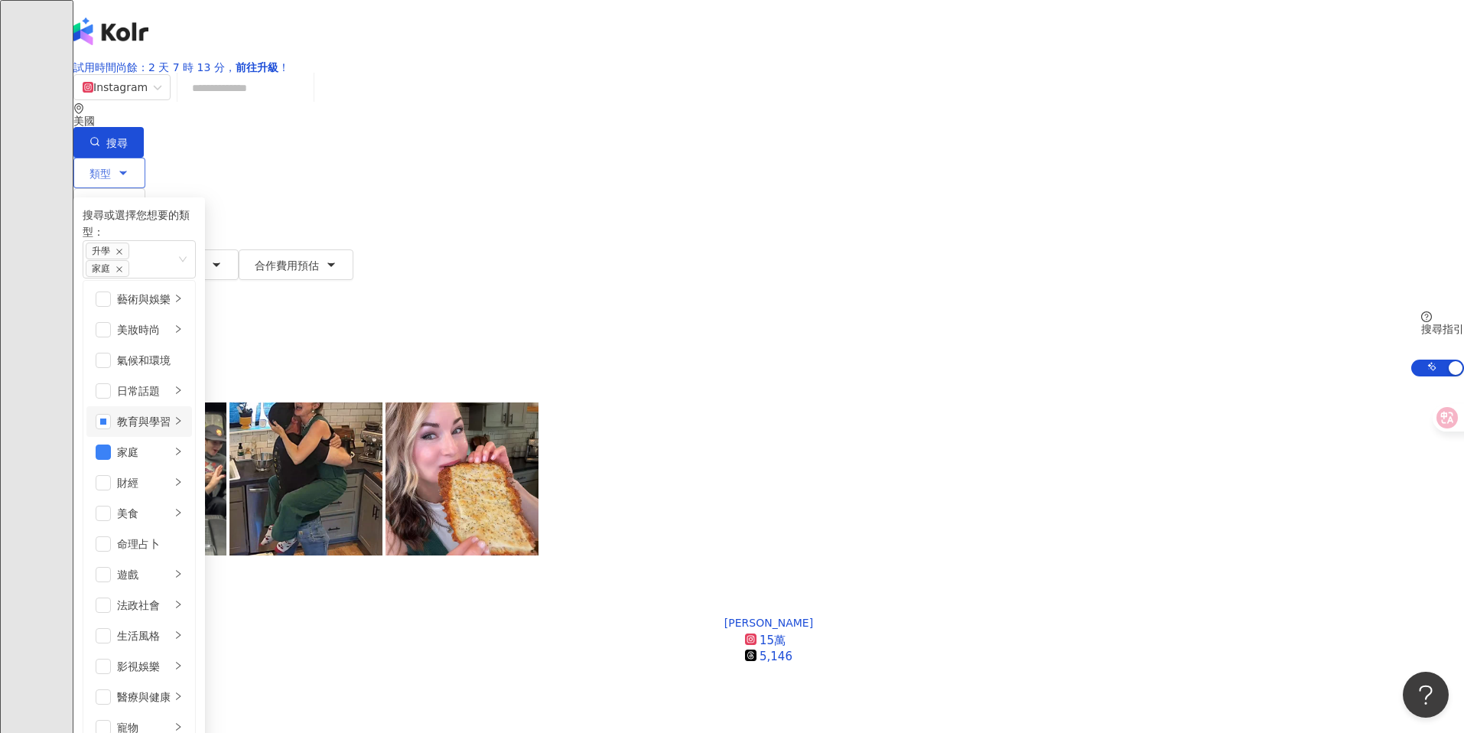
click at [171, 430] on div "教育與學習" at bounding box center [144, 421] width 54 height 17
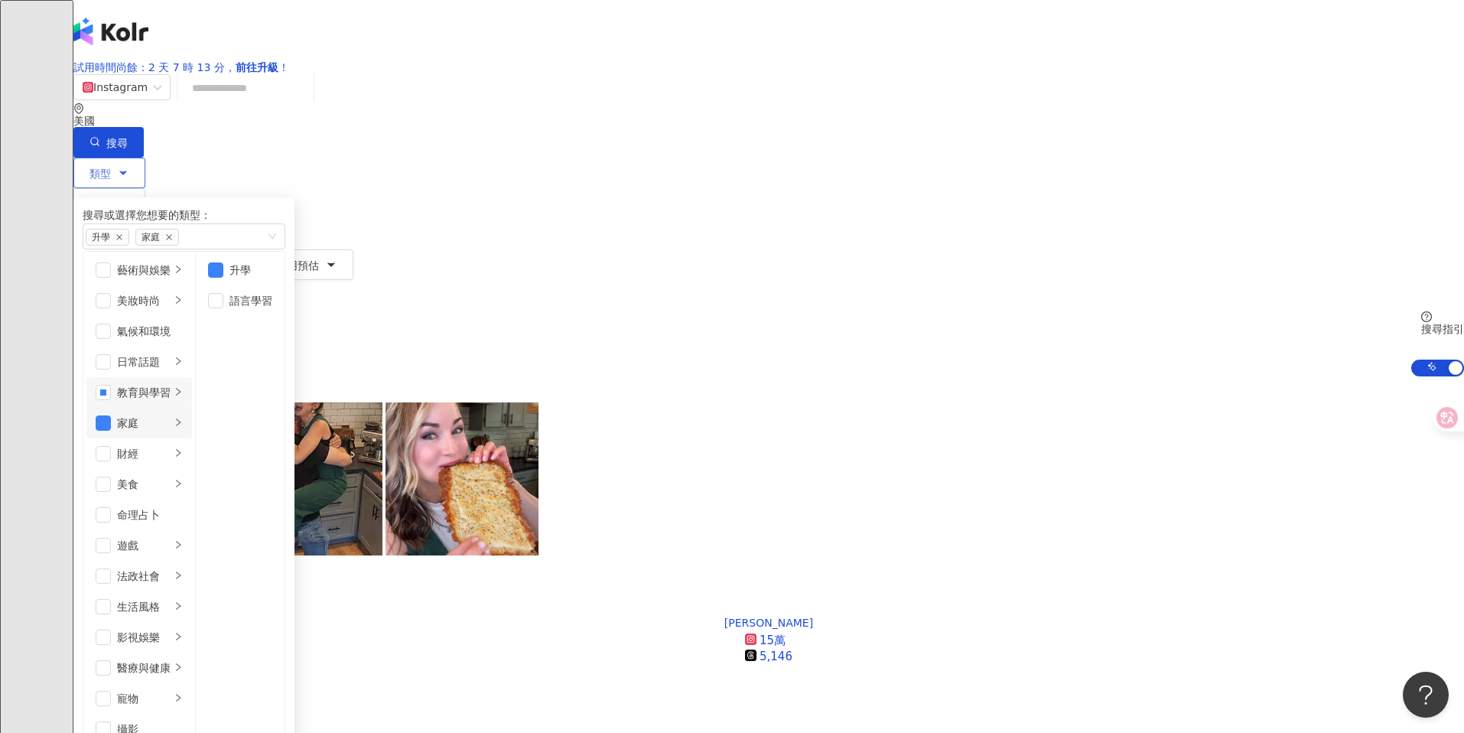
click at [171, 431] on div "家庭" at bounding box center [144, 422] width 54 height 17
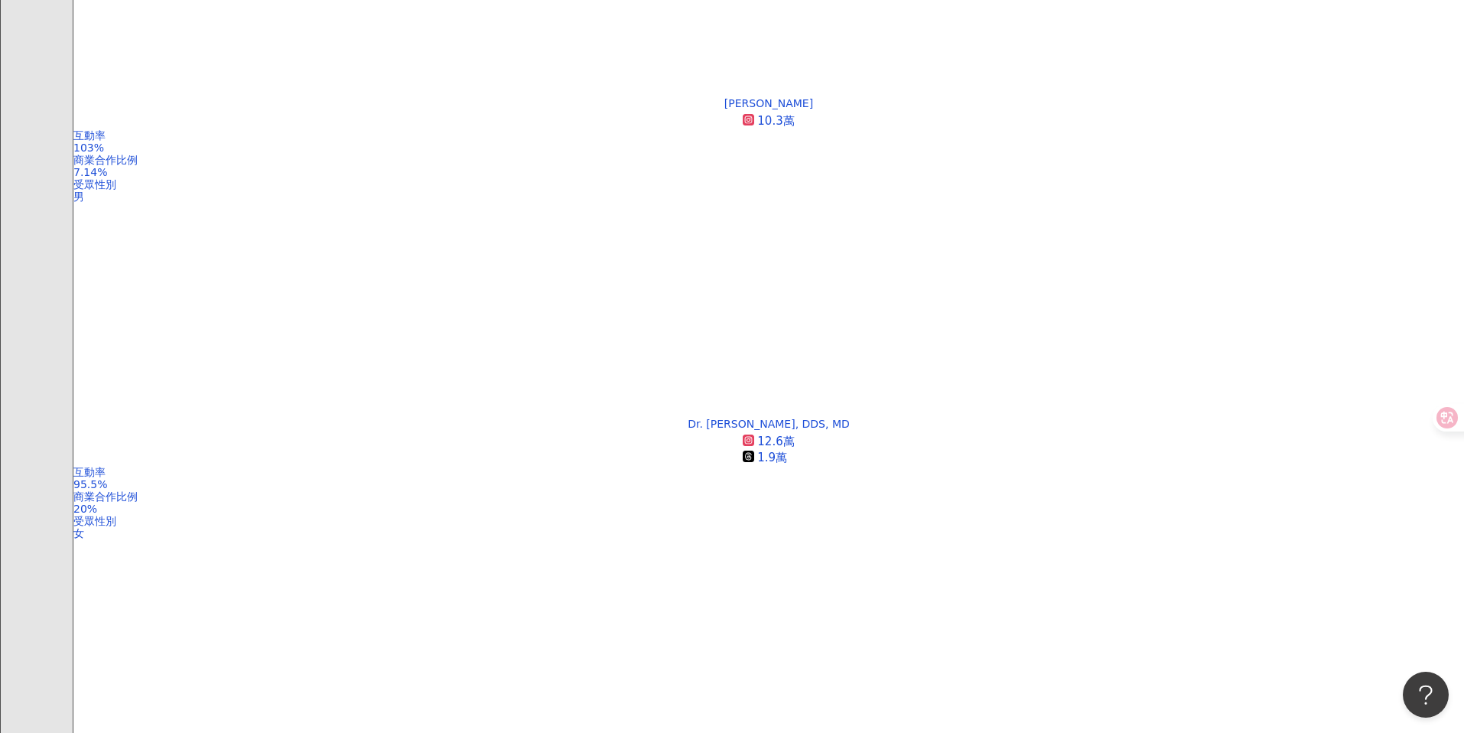
scroll to position [2192, 0]
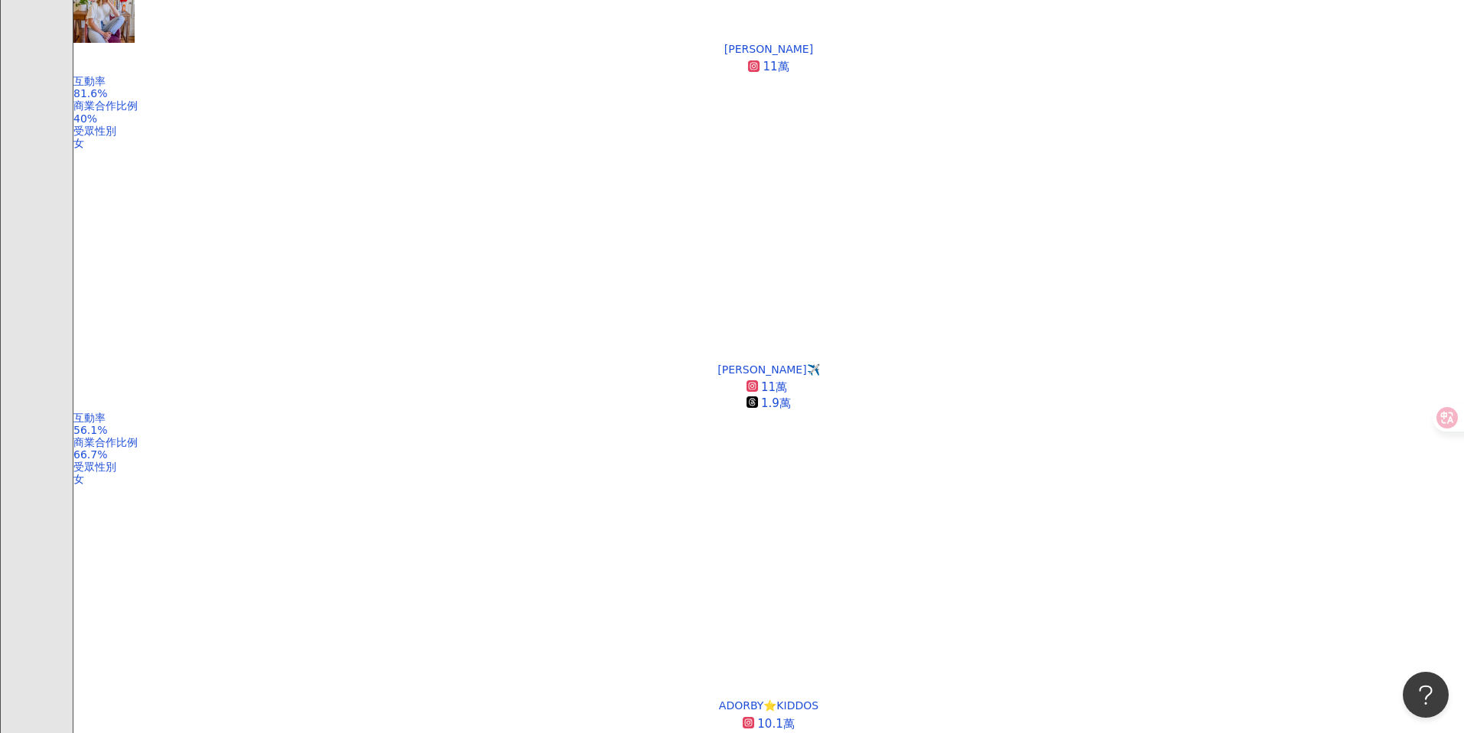
scroll to position [2937, 0]
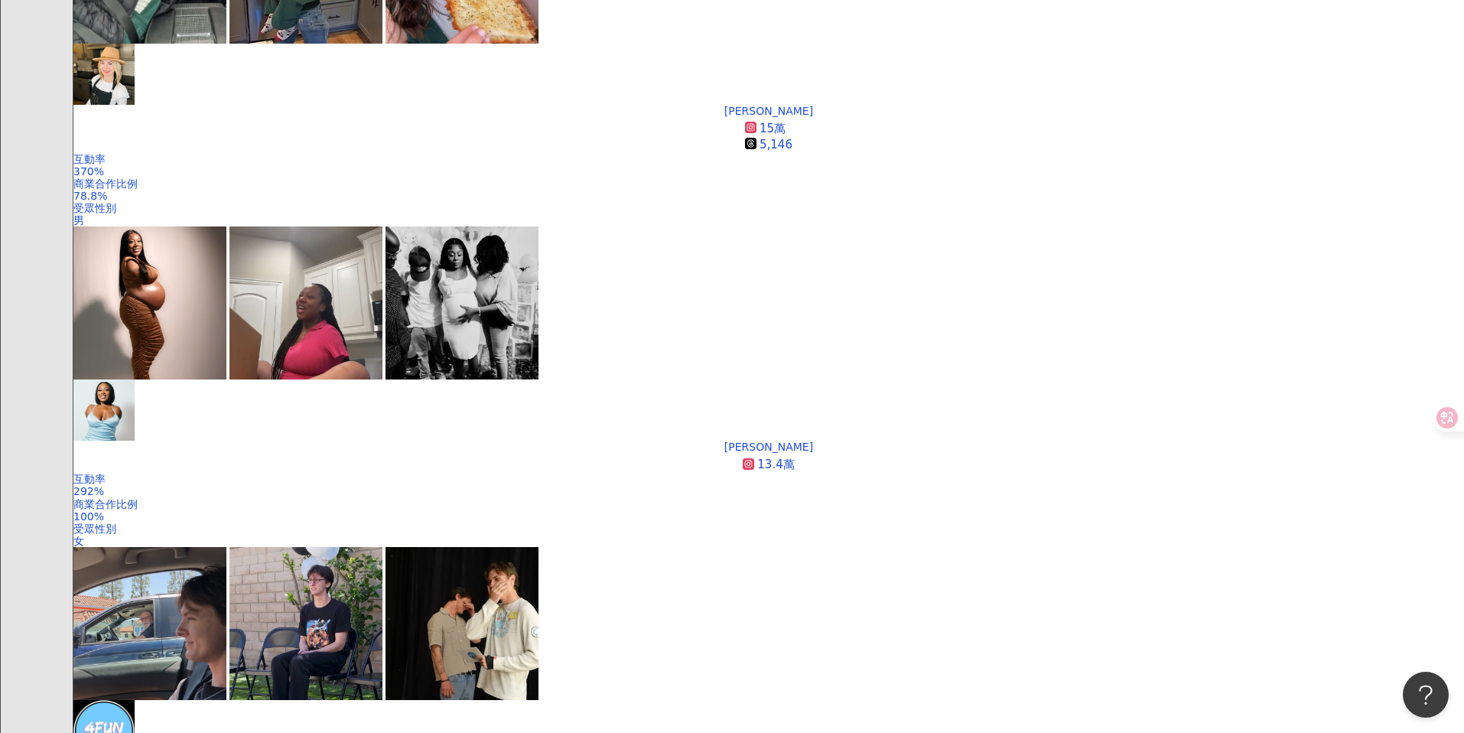
scroll to position [584, 0]
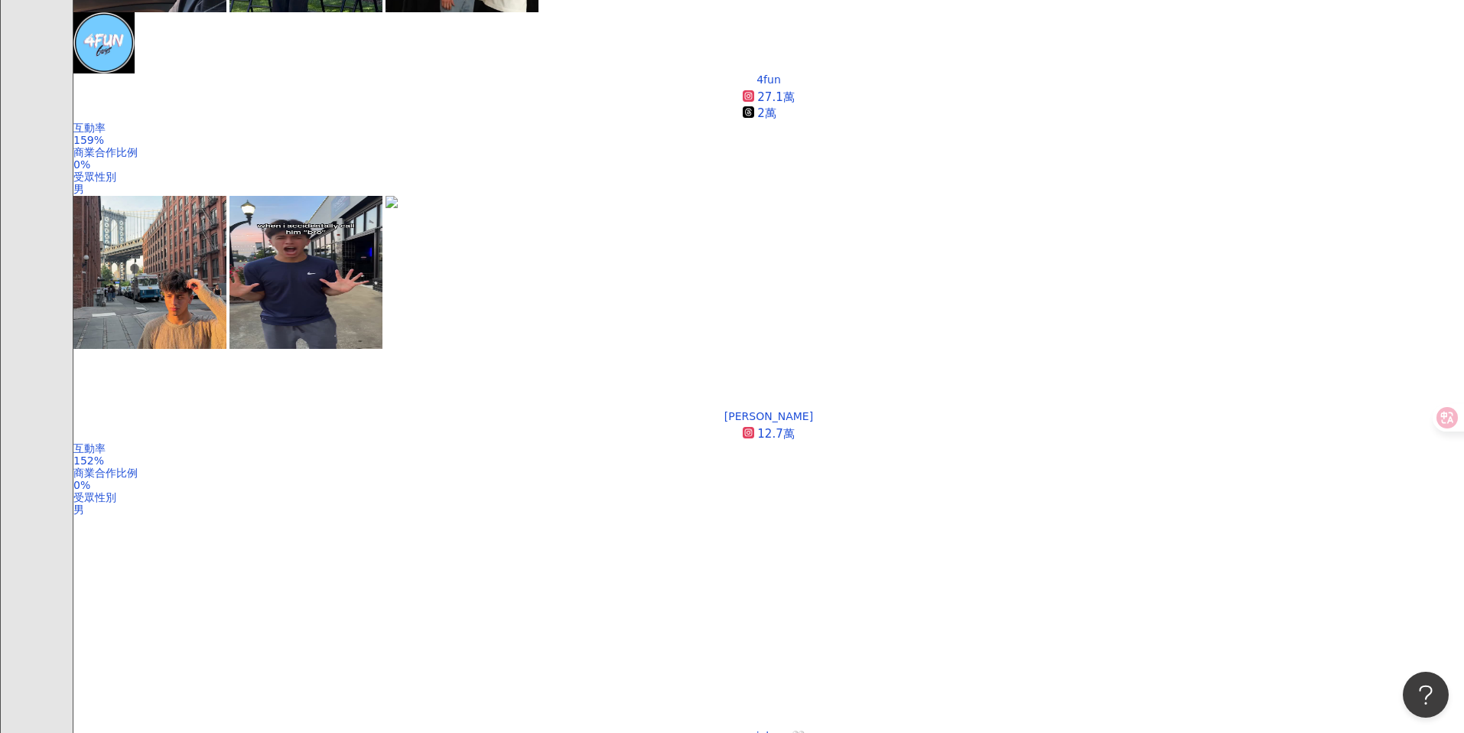
scroll to position [1399, 0]
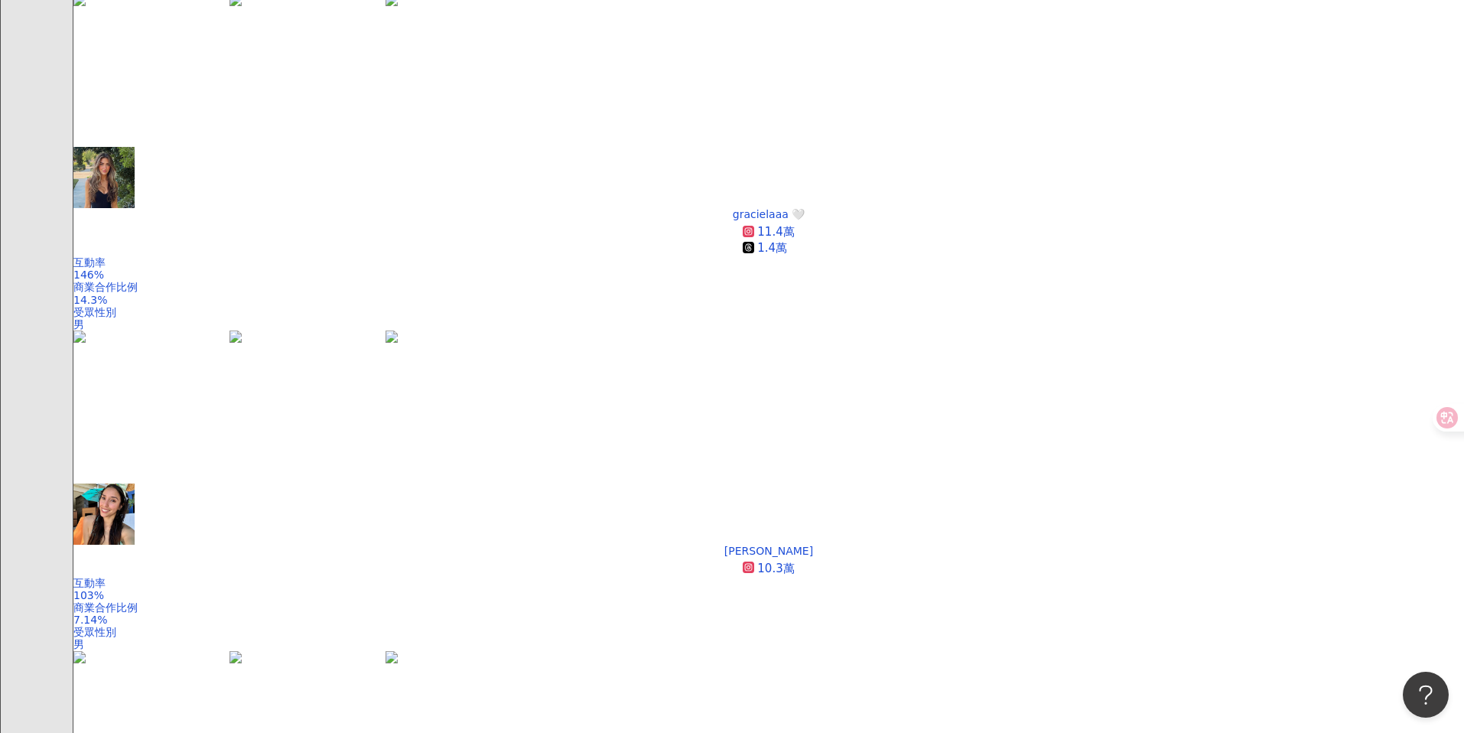
scroll to position [1733, 0]
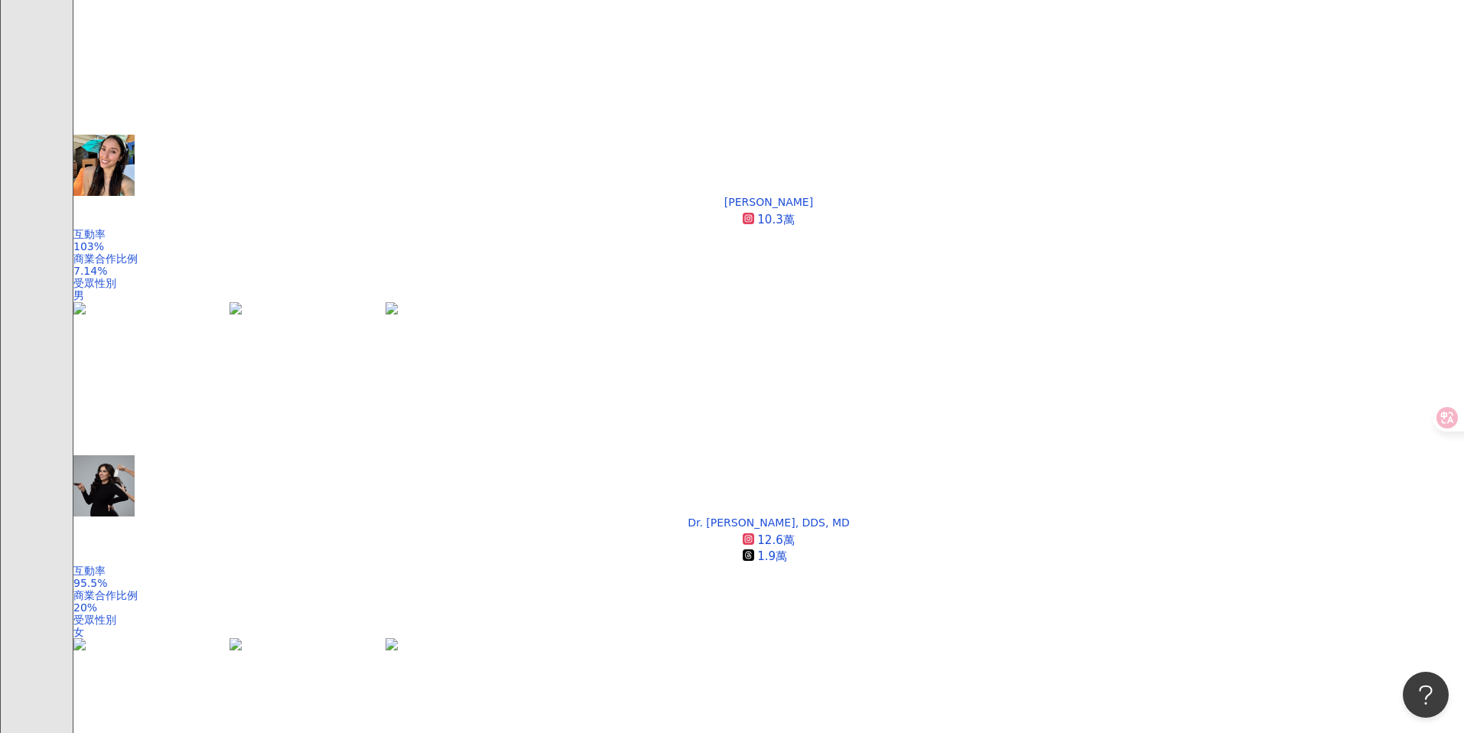
scroll to position [2078, 0]
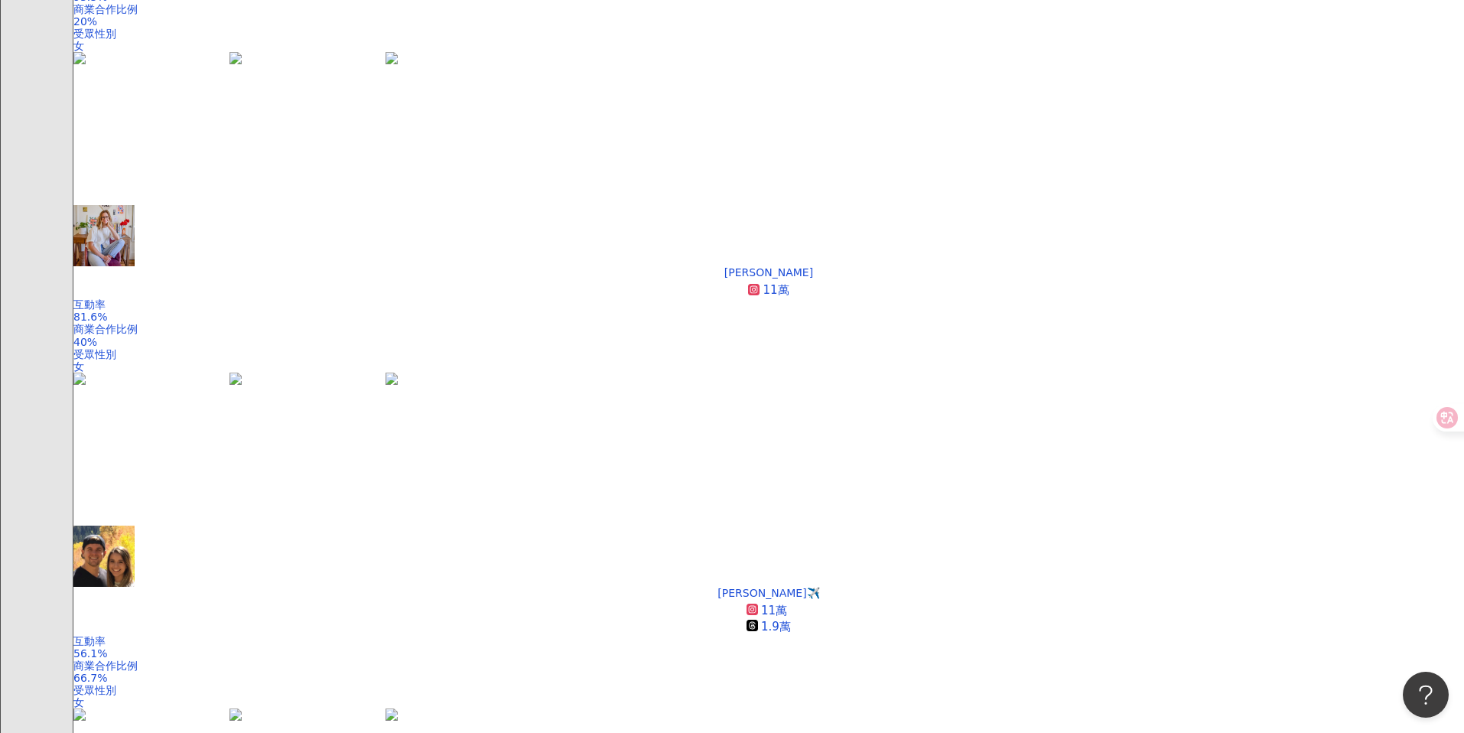
scroll to position [2657, 0]
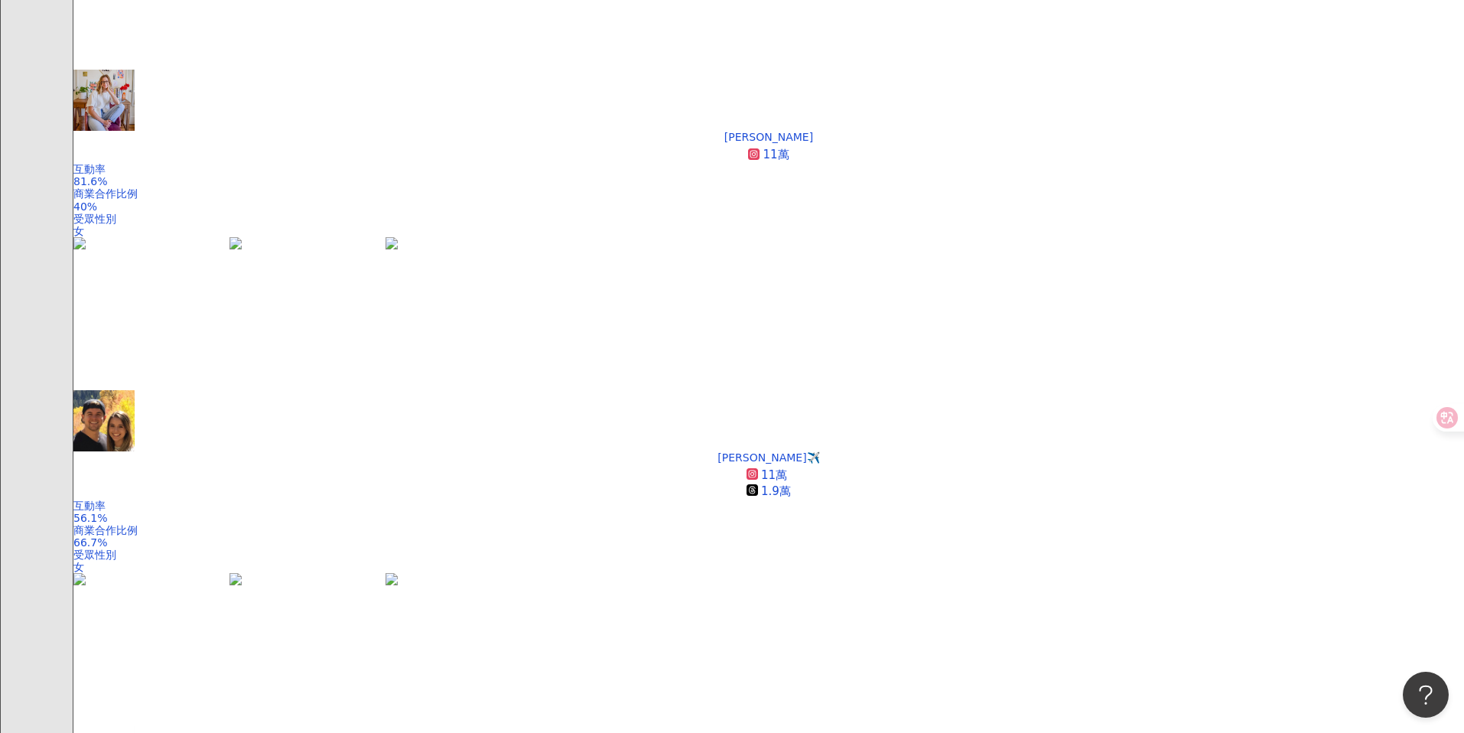
scroll to position [2800, 0]
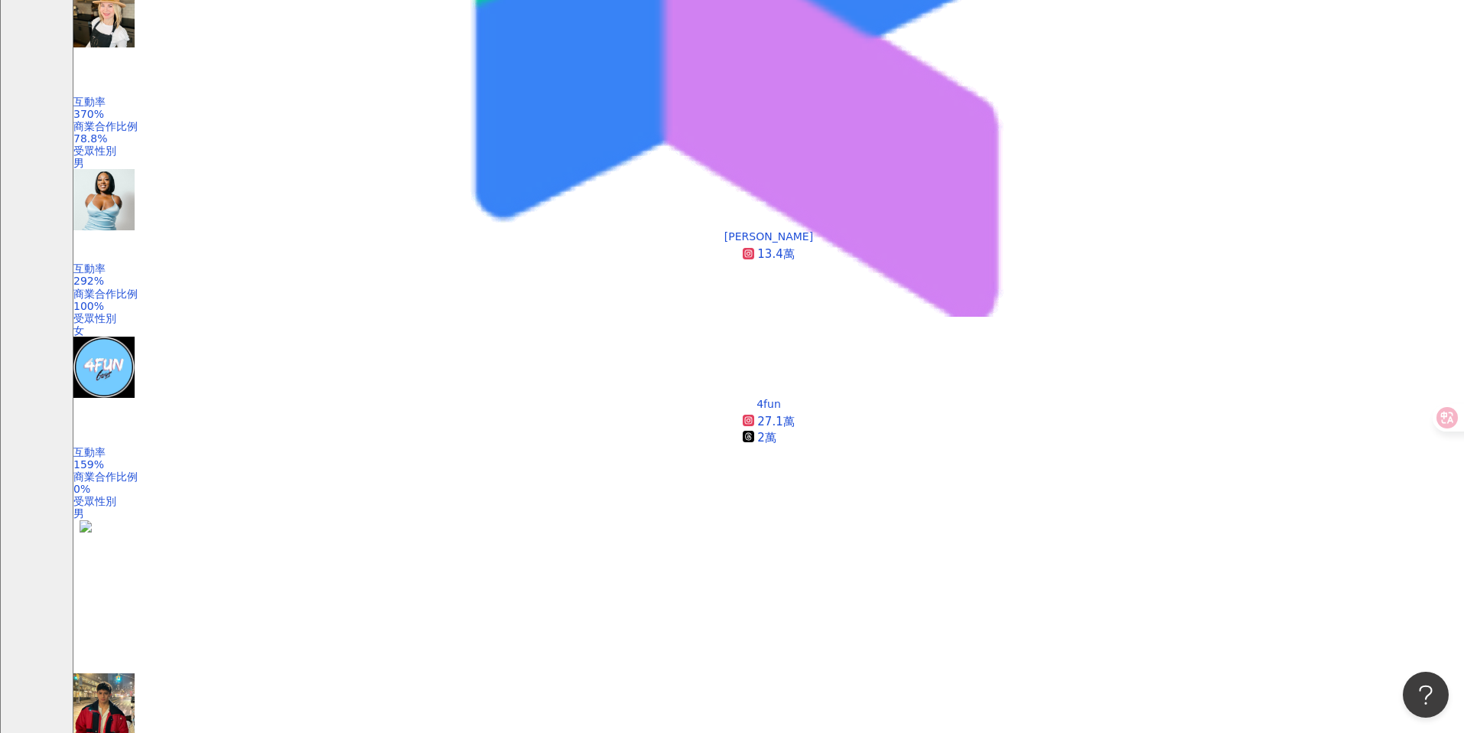
scroll to position [392, 0]
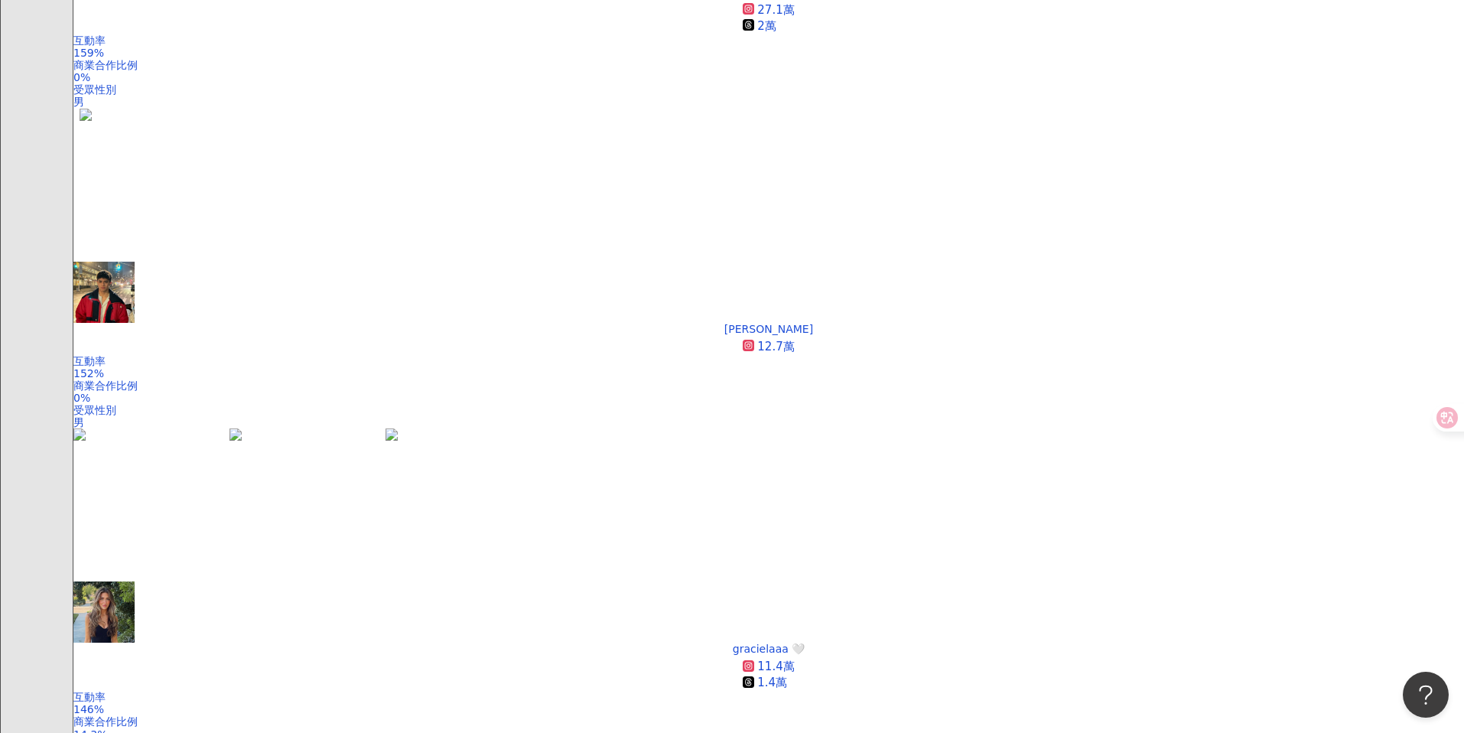
scroll to position [849, 0]
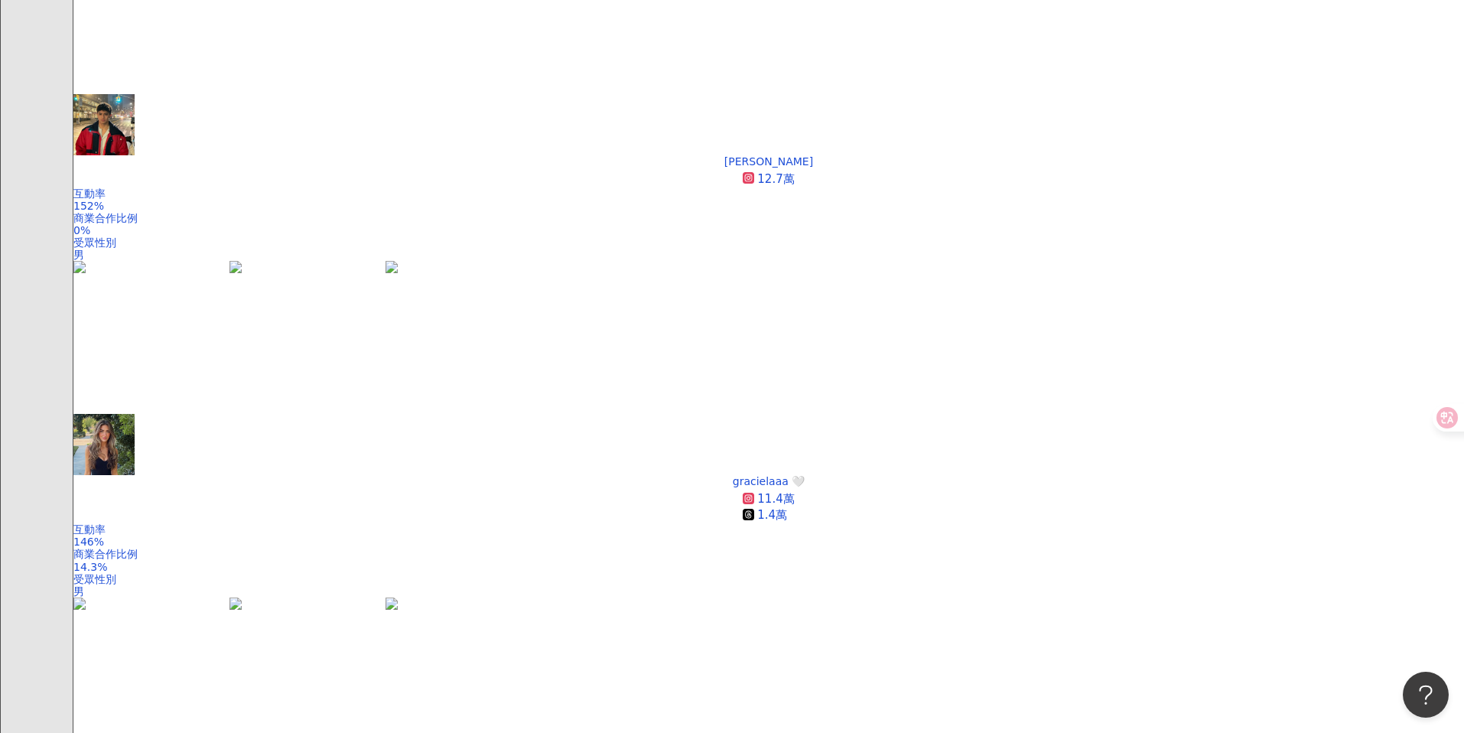
scroll to position [999, 0]
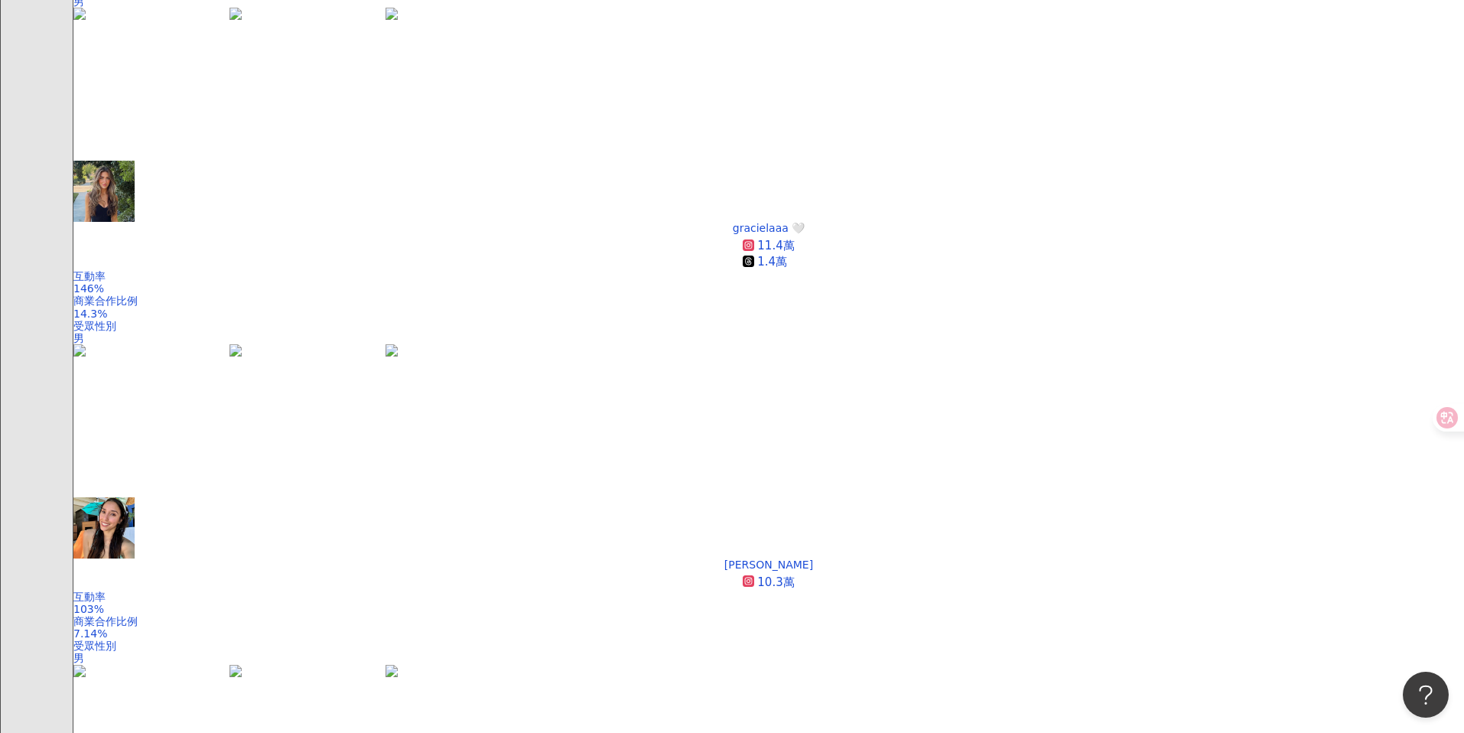
scroll to position [1294, 0]
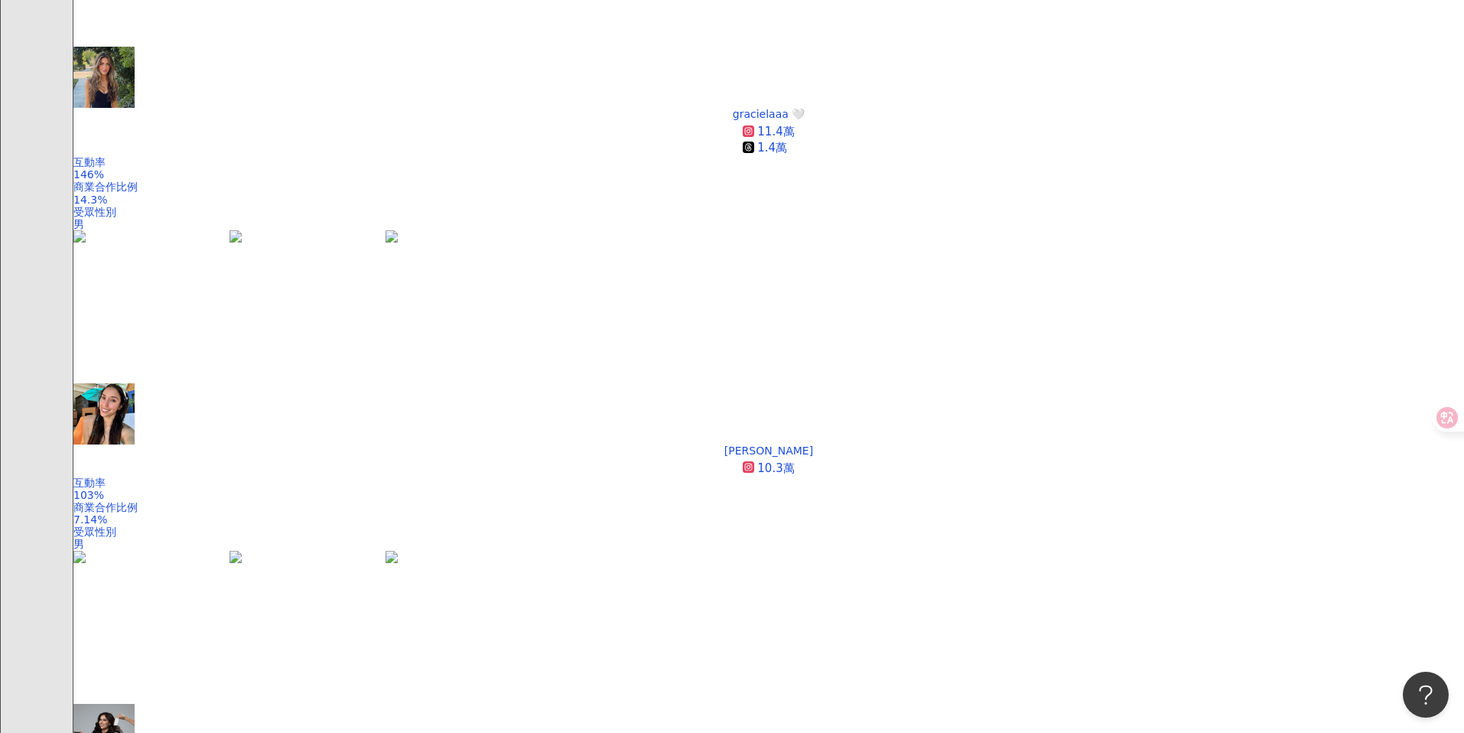
scroll to position [1363, 0]
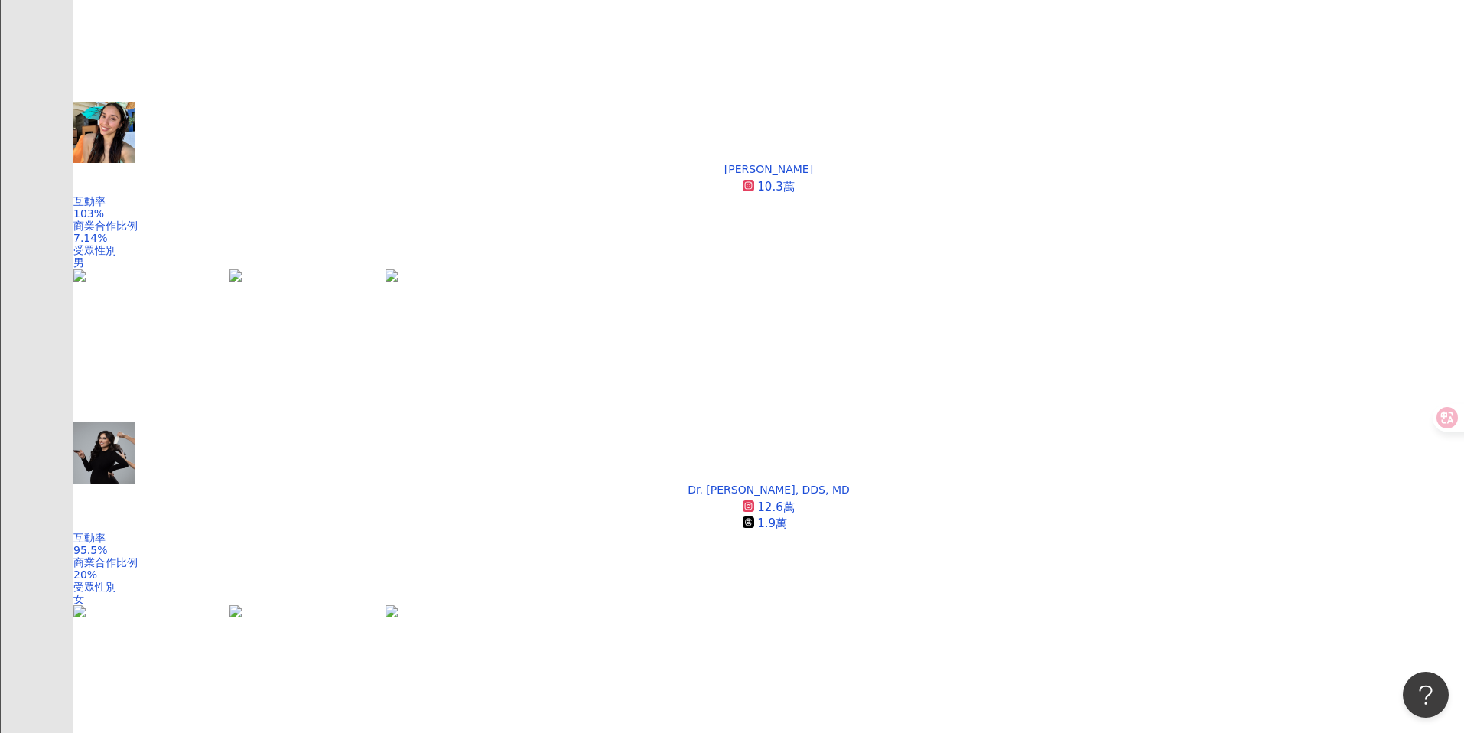
scroll to position [1644, 0]
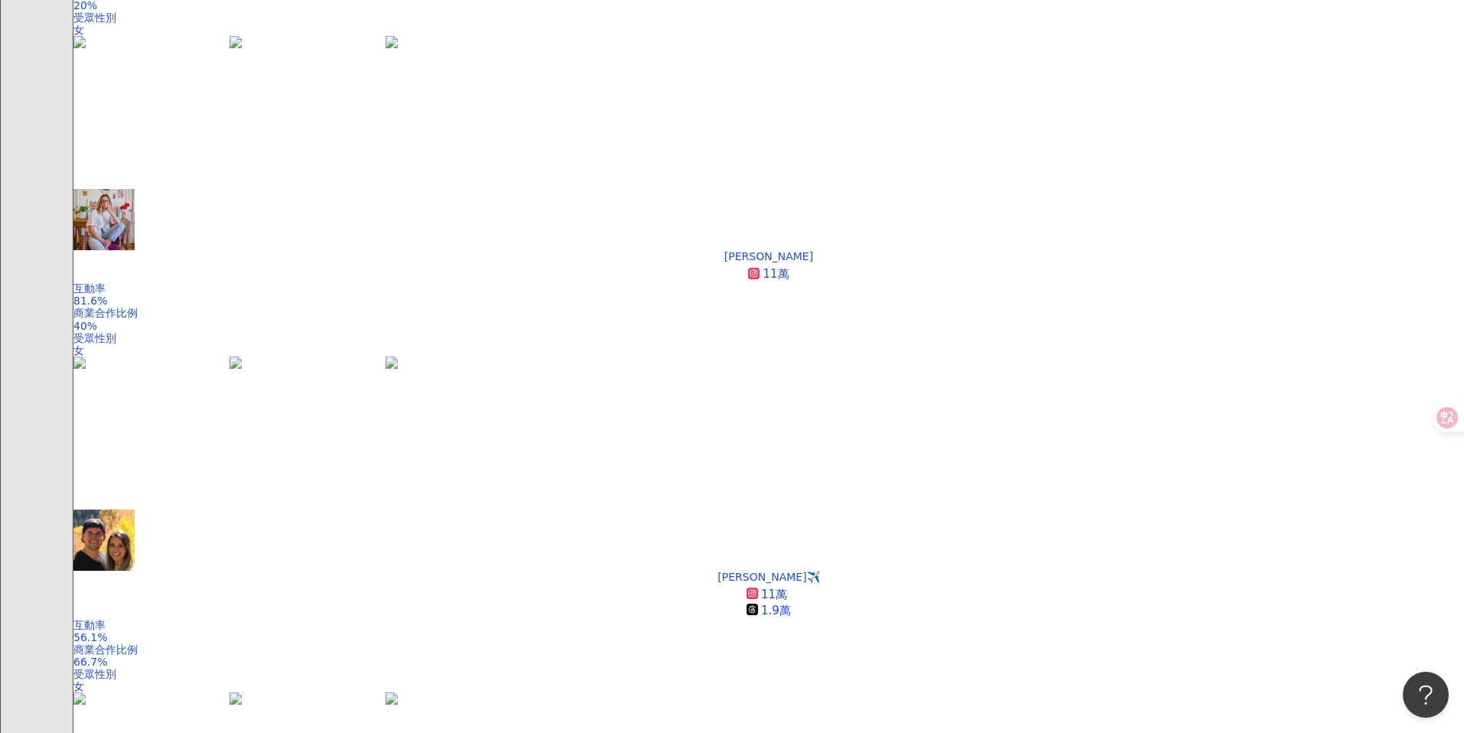
scroll to position [2214, 0]
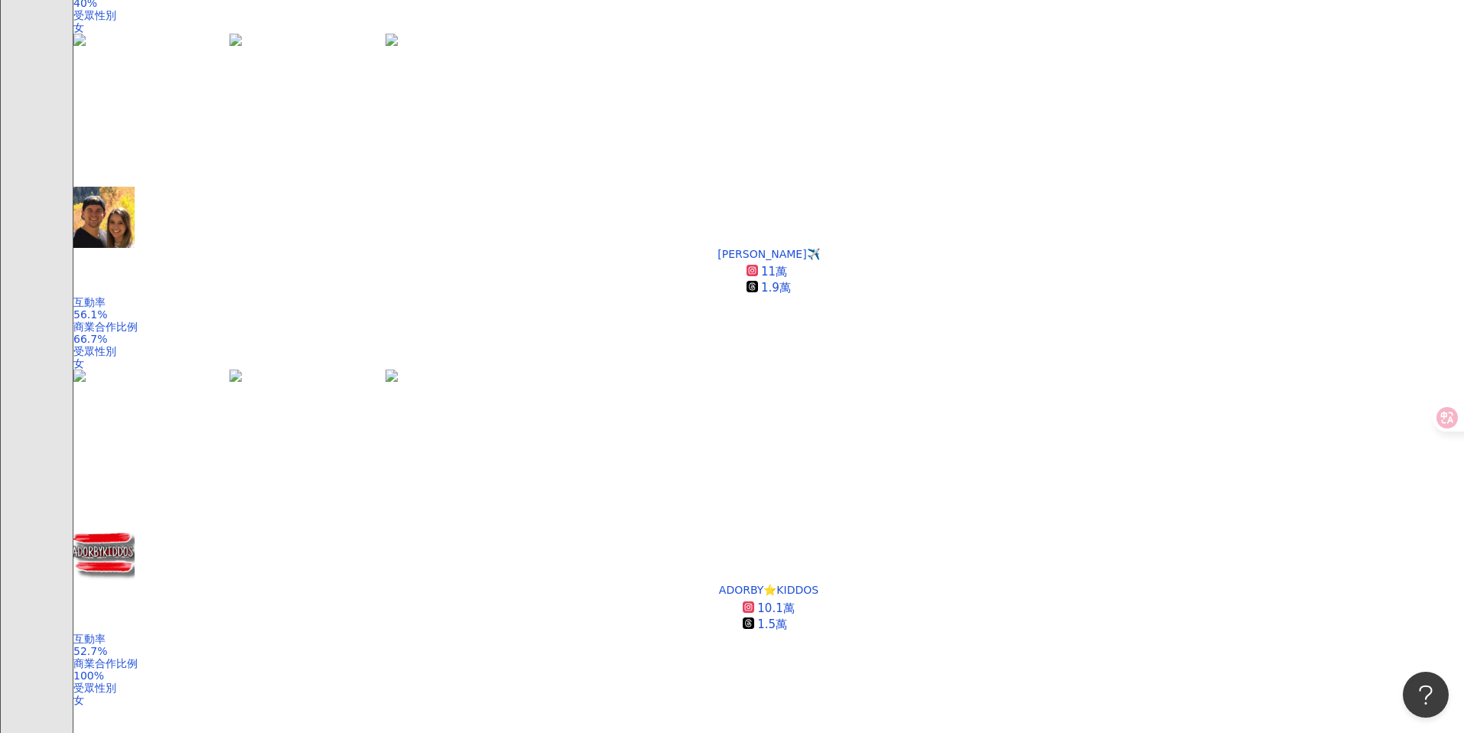
scroll to position [2536, 0]
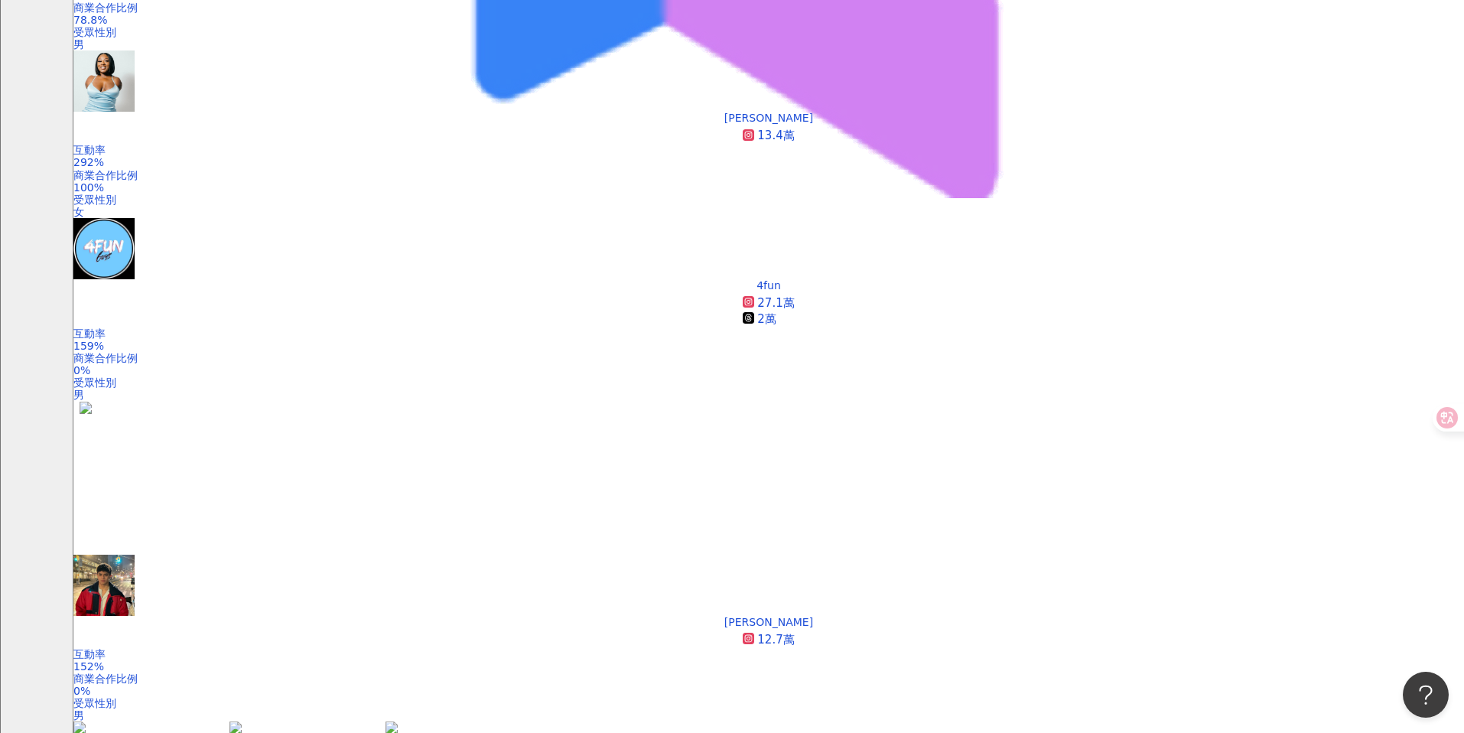
scroll to position [537, 0]
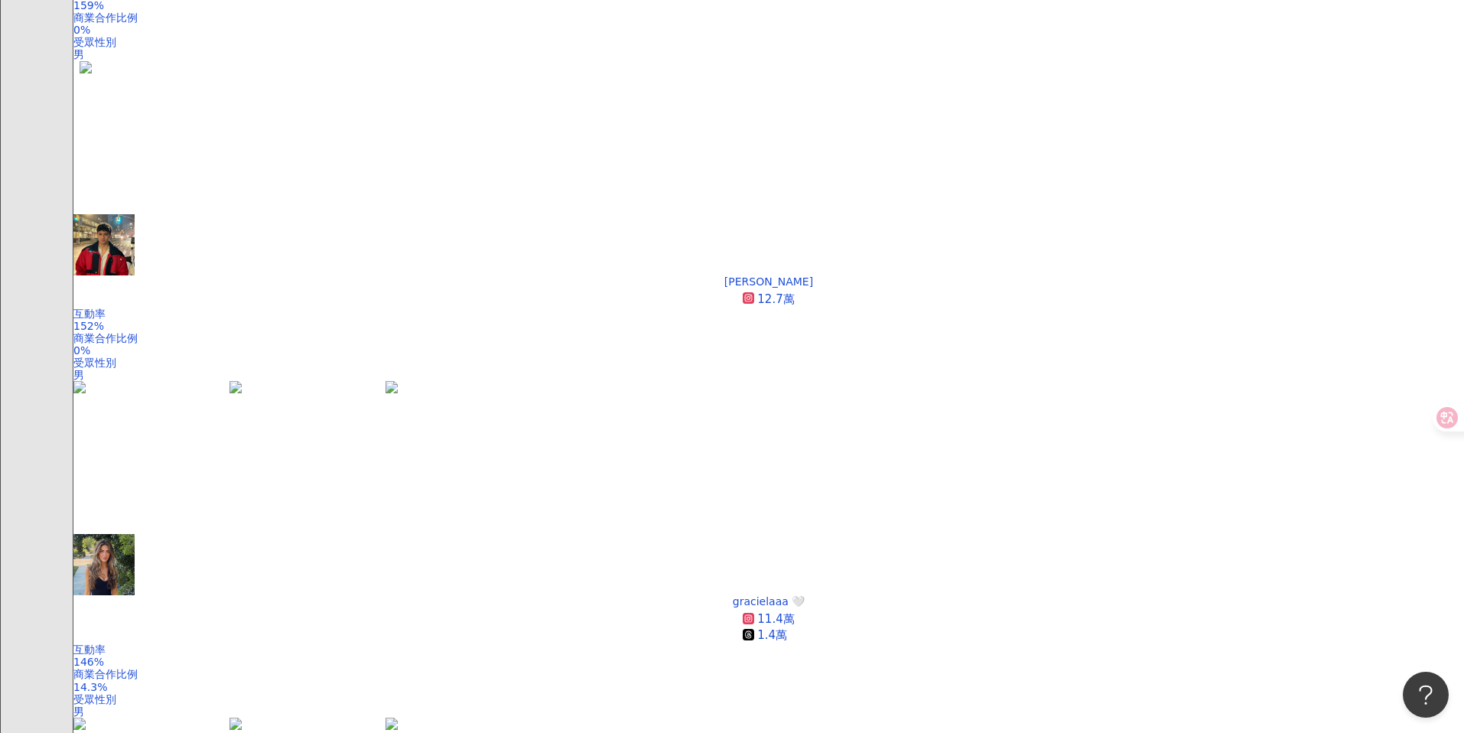
scroll to position [876, 0]
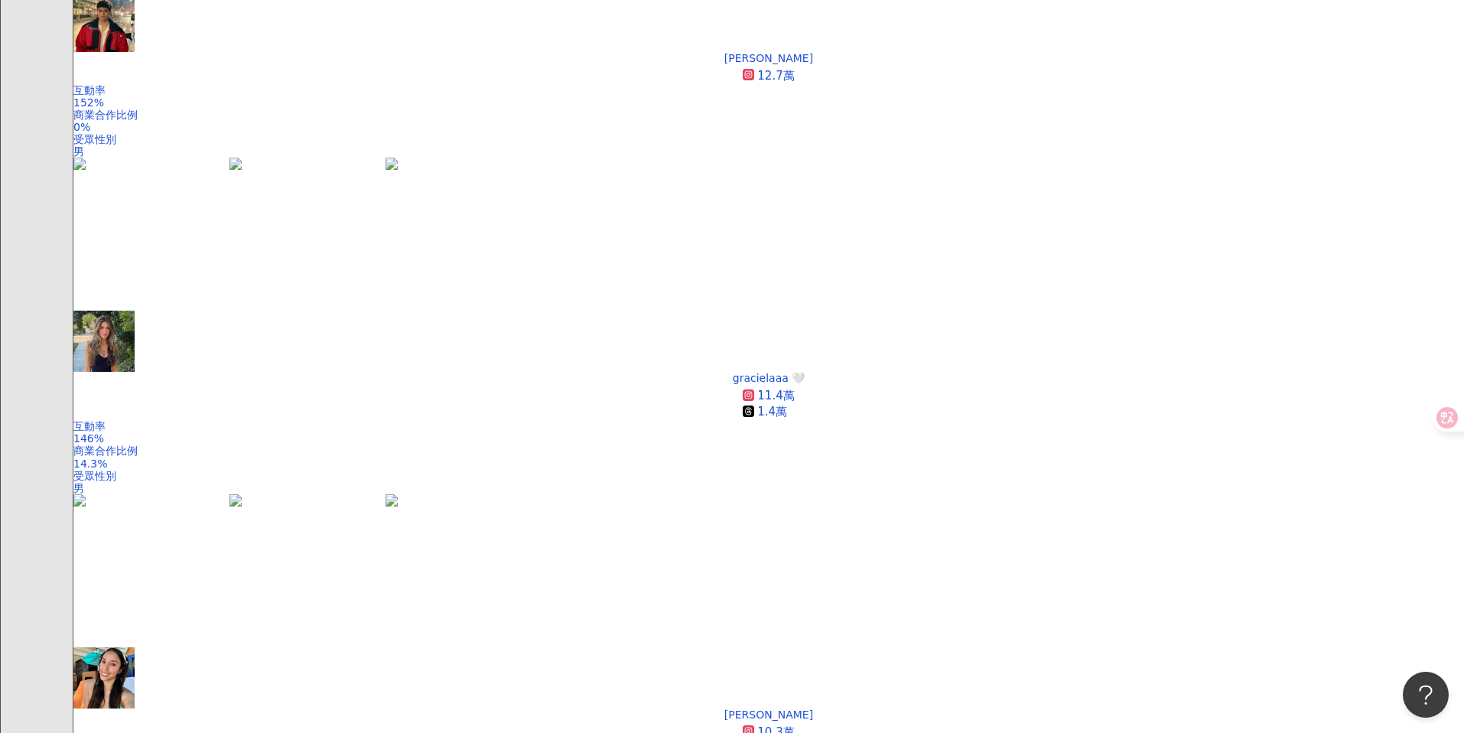
scroll to position [1103, 0]
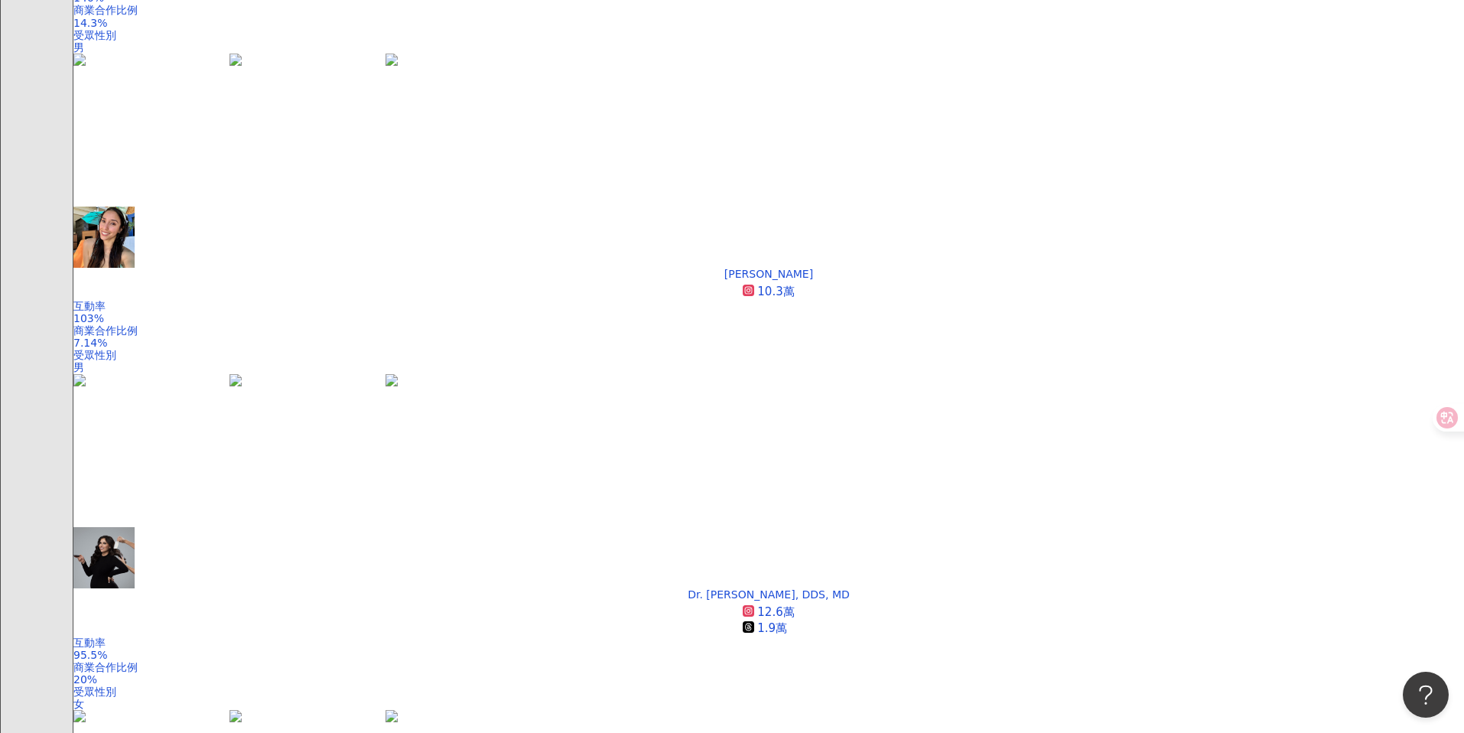
scroll to position [1539, 0]
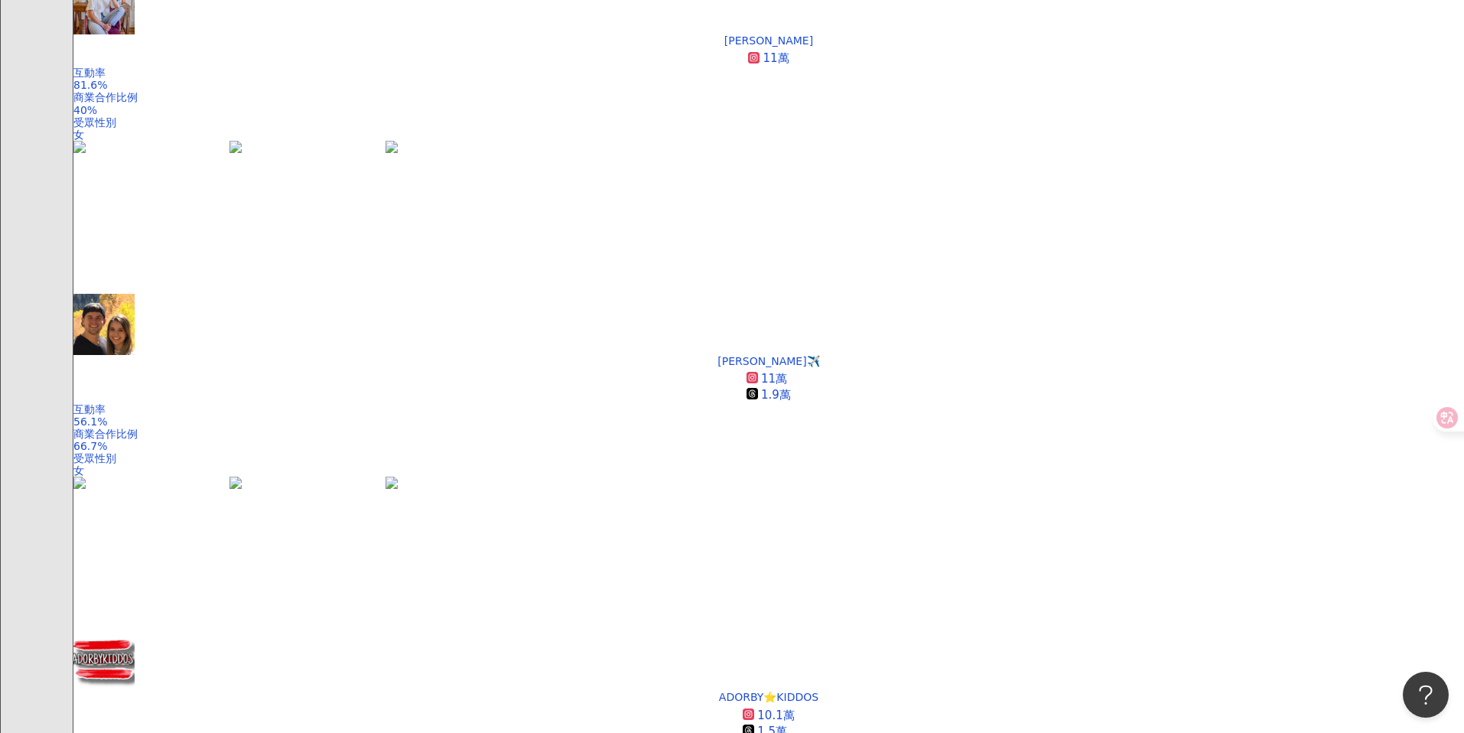
scroll to position [2429, 0]
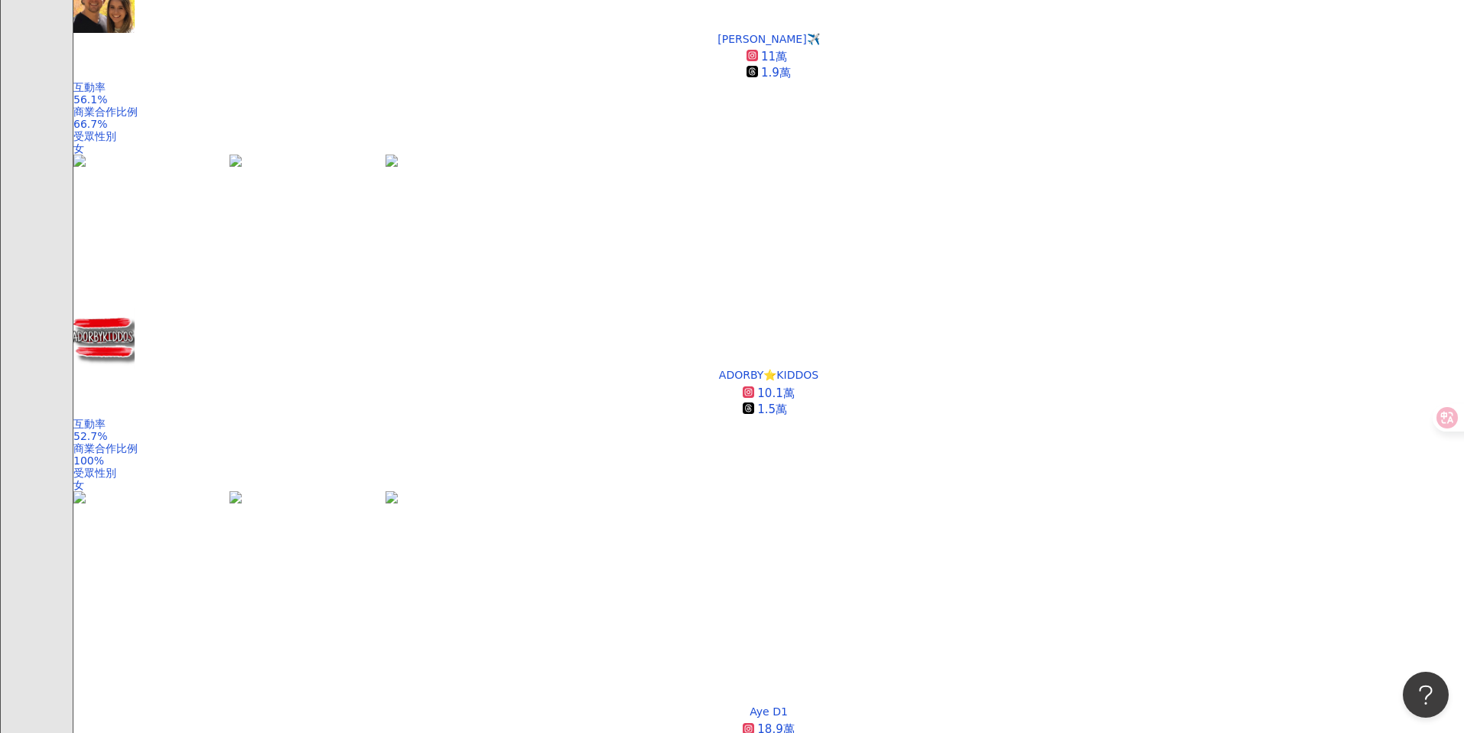
scroll to position [2775, 0]
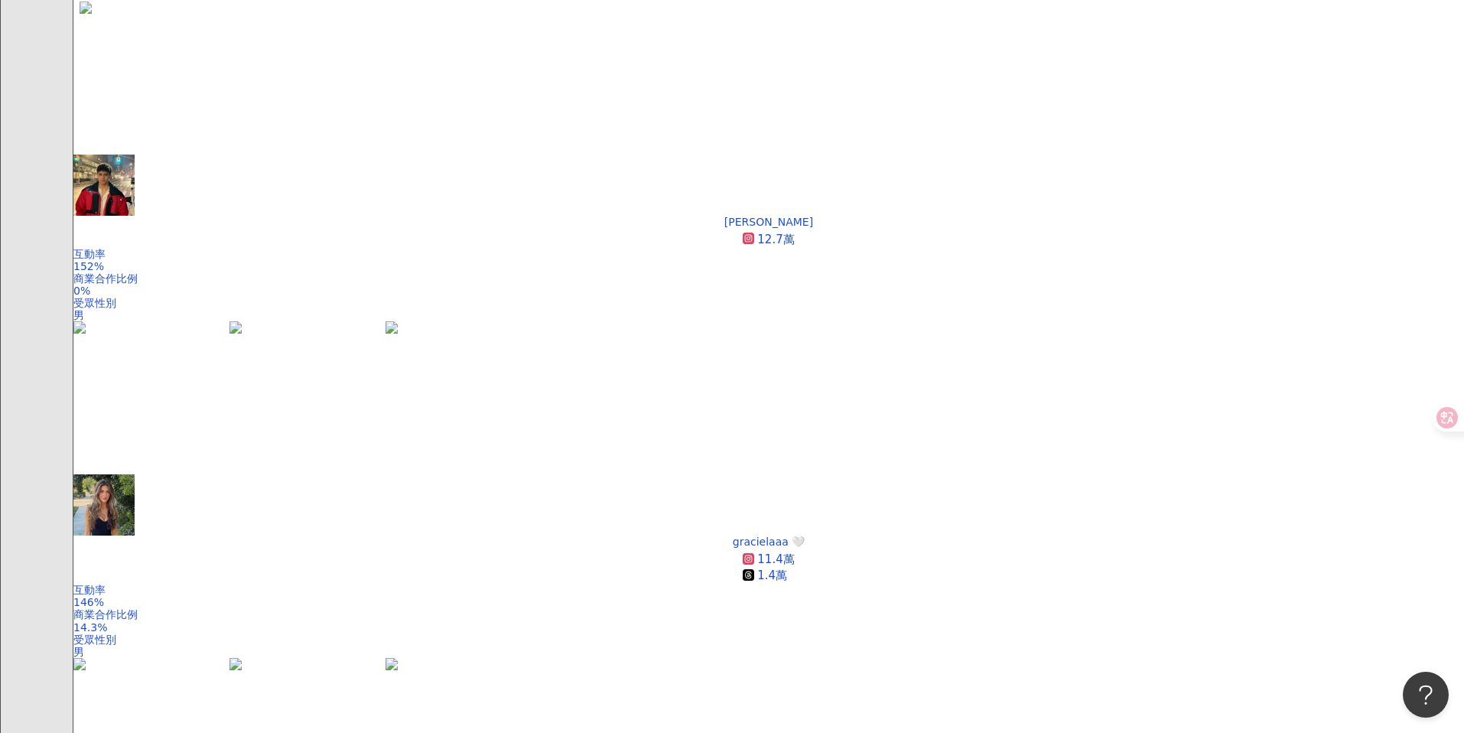
scroll to position [1208, 0]
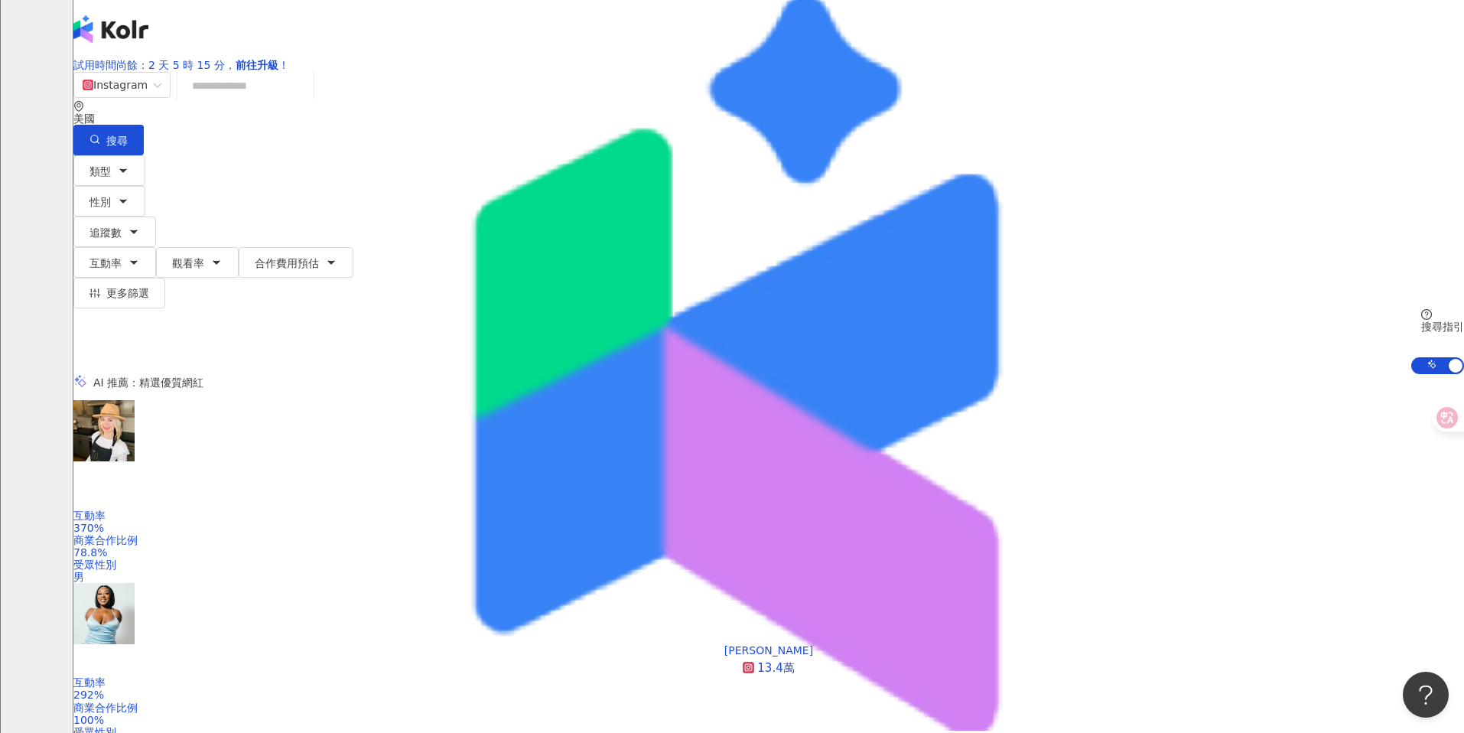
scroll to position [0, 0]
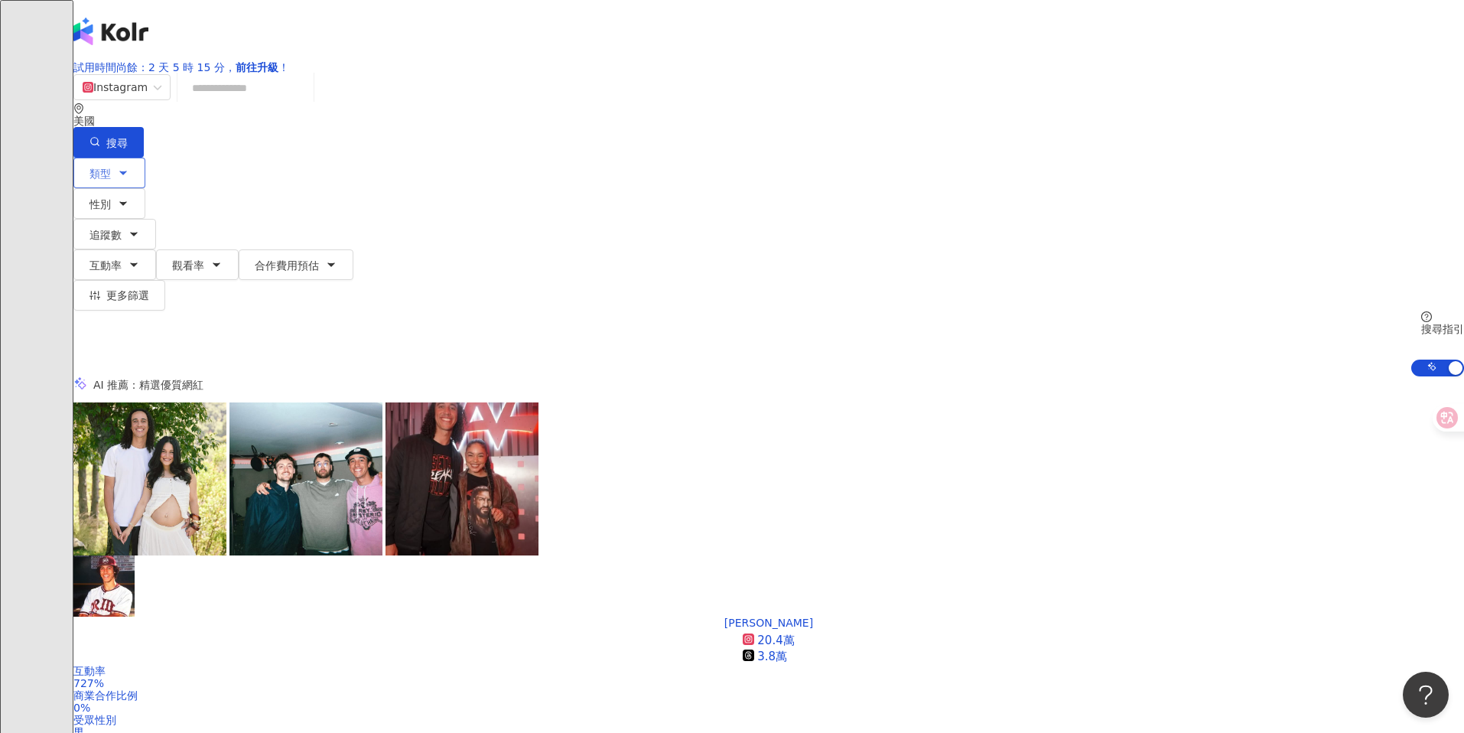
click at [129, 171] on icon "button" at bounding box center [123, 173] width 12 height 12
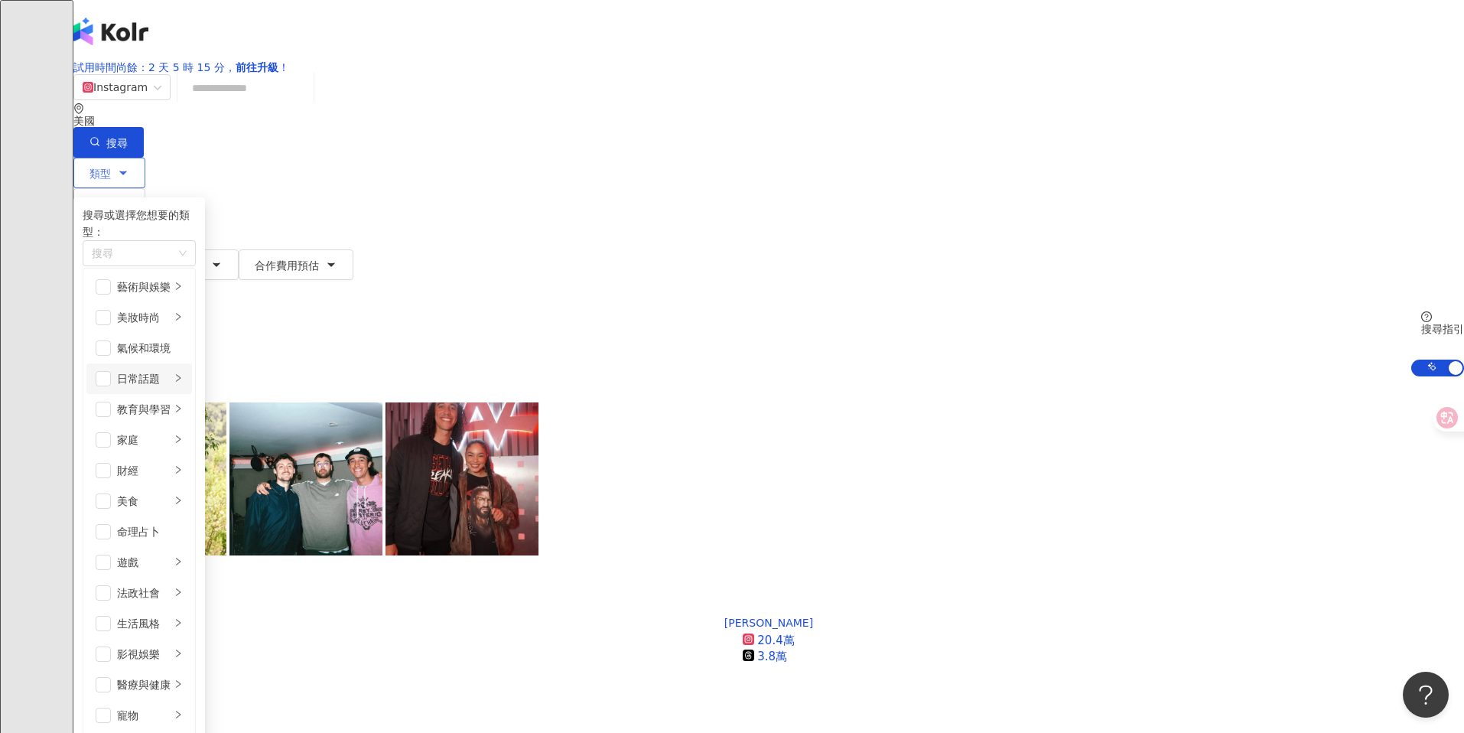
scroll to position [70, 0]
click at [171, 431] on div "家庭" at bounding box center [144, 439] width 54 height 17
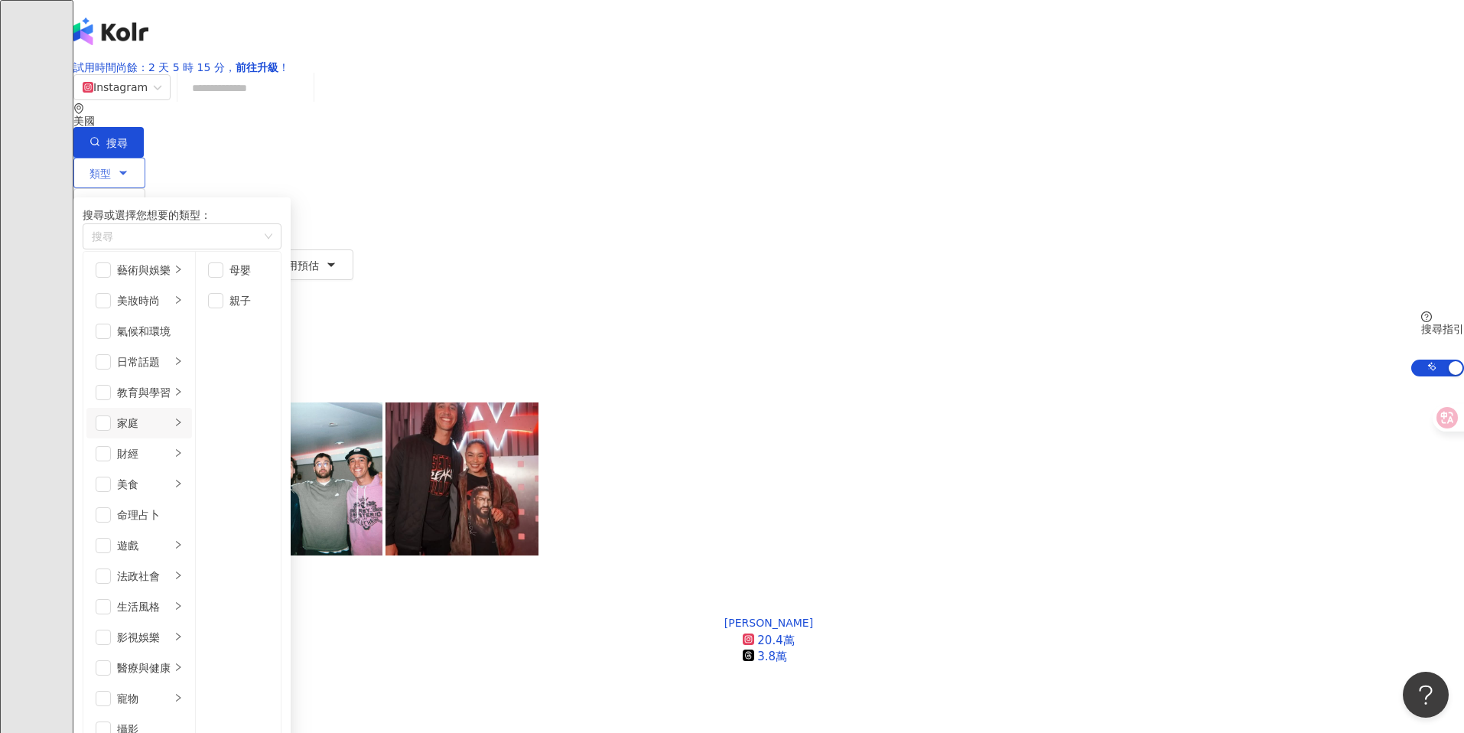
click at [171, 414] on div "家庭" at bounding box center [144, 422] width 54 height 17
click at [171, 384] on div "教育與學習" at bounding box center [144, 392] width 54 height 17
click at [223, 278] on span "button" at bounding box center [215, 269] width 15 height 15
click at [223, 308] on span "button" at bounding box center [215, 300] width 15 height 15
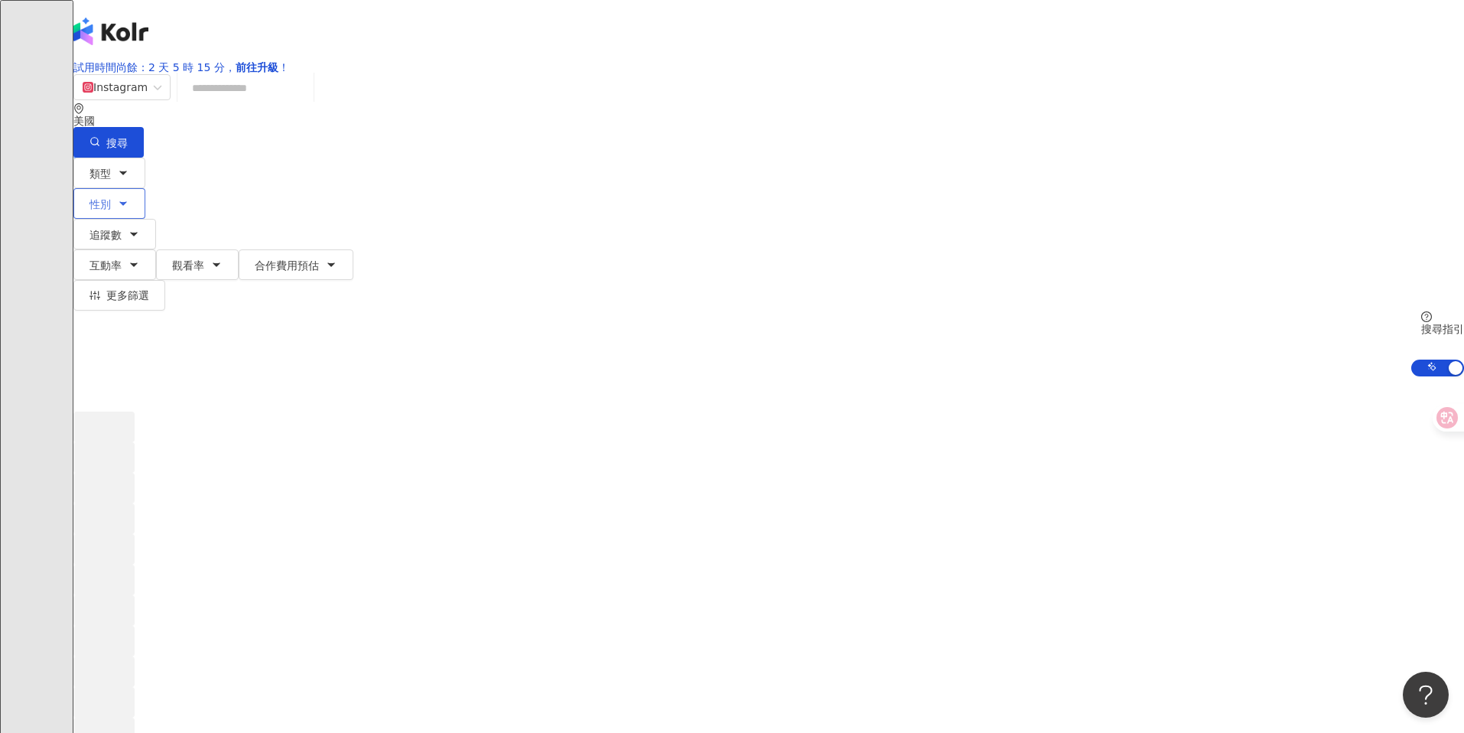
click at [145, 188] on button "性別" at bounding box center [109, 203] width 72 height 31
click at [156, 219] on button "追蹤數" at bounding box center [114, 234] width 83 height 31
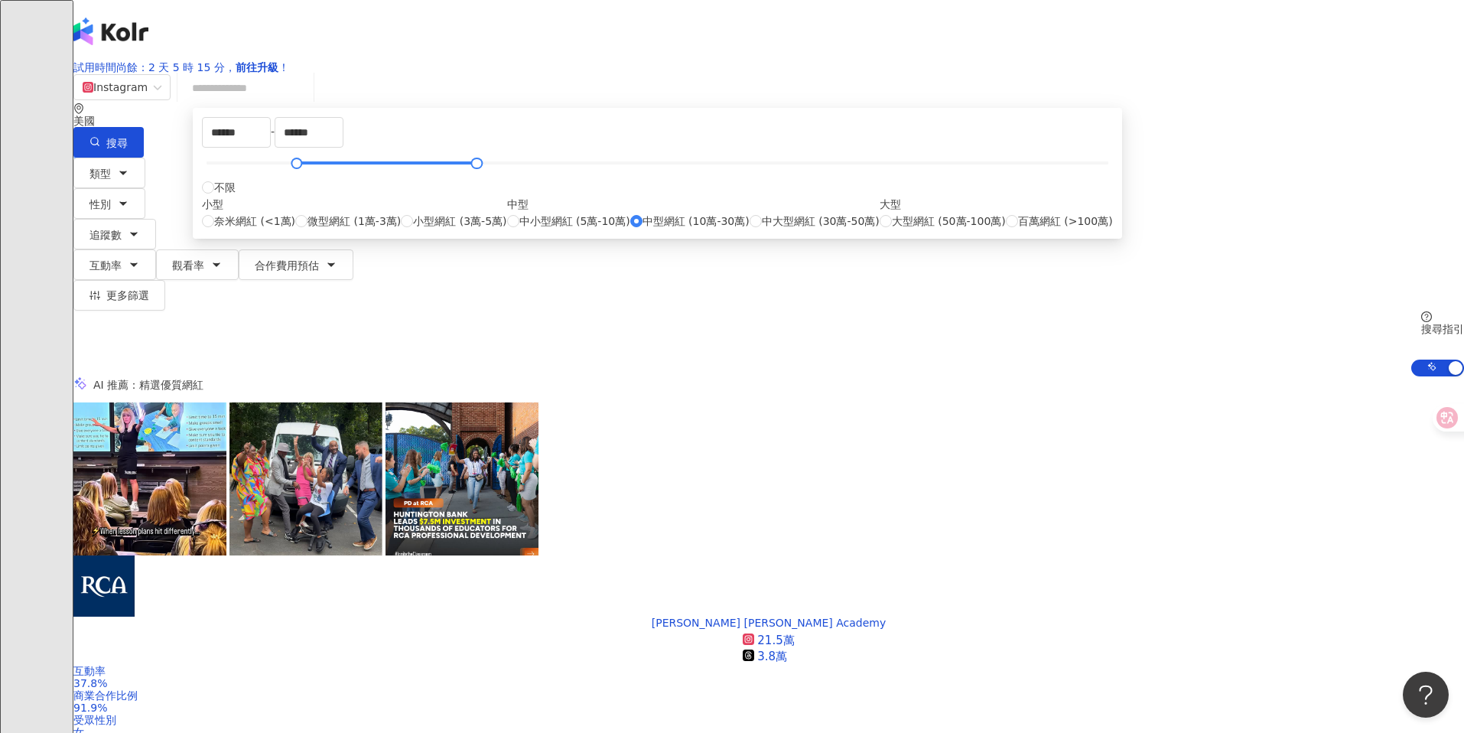
click at [978, 376] on div "AI 推薦 ： 精選優質網紅" at bounding box center [768, 384] width 1390 height 16
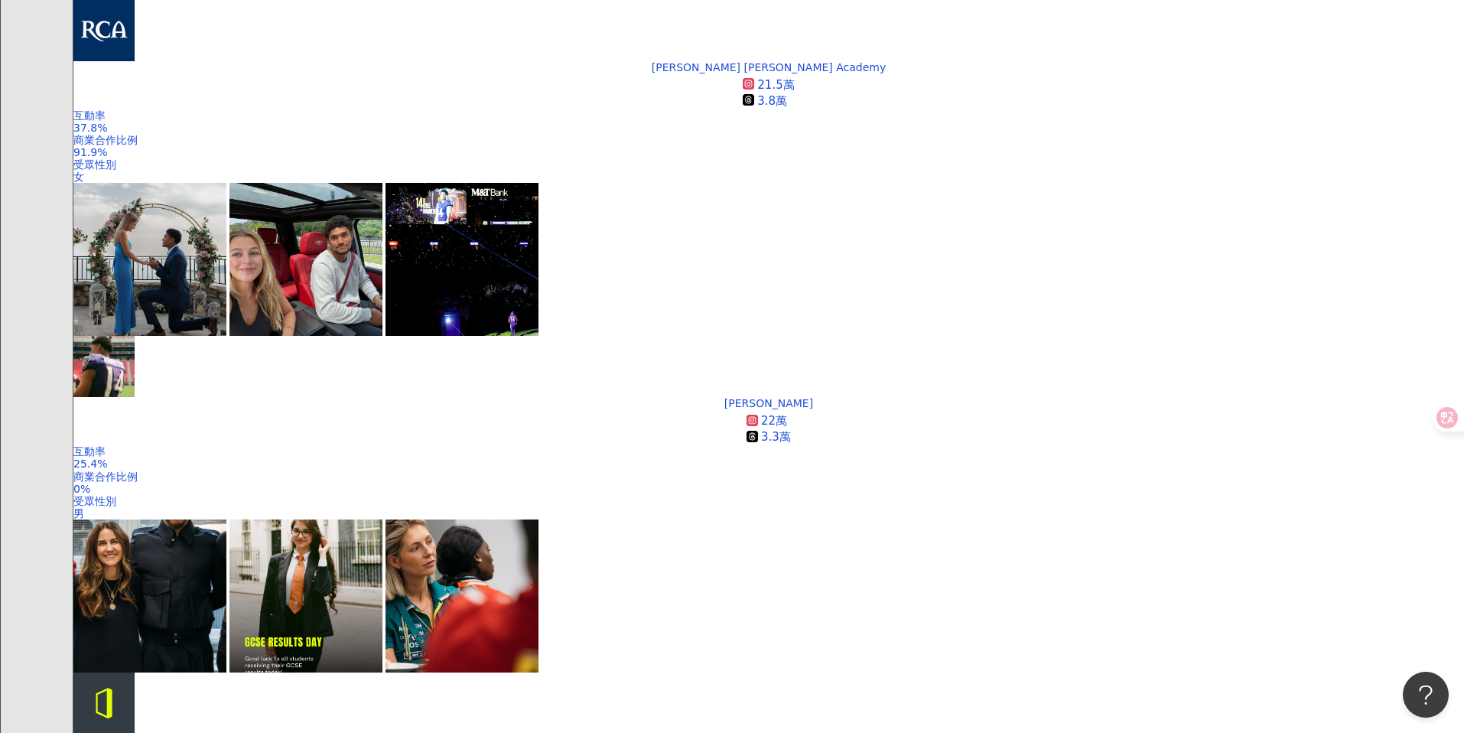
scroll to position [558, 0]
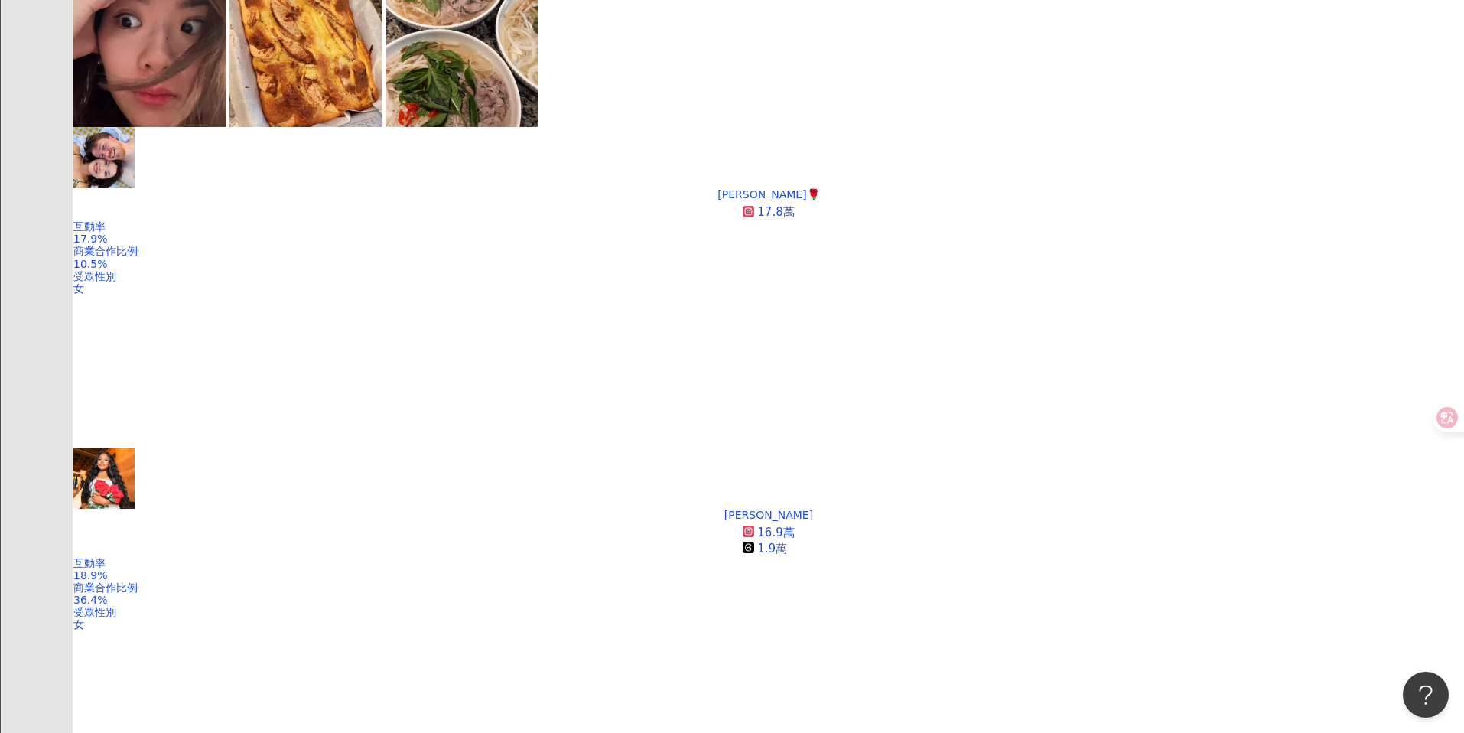
scroll to position [1756, 0]
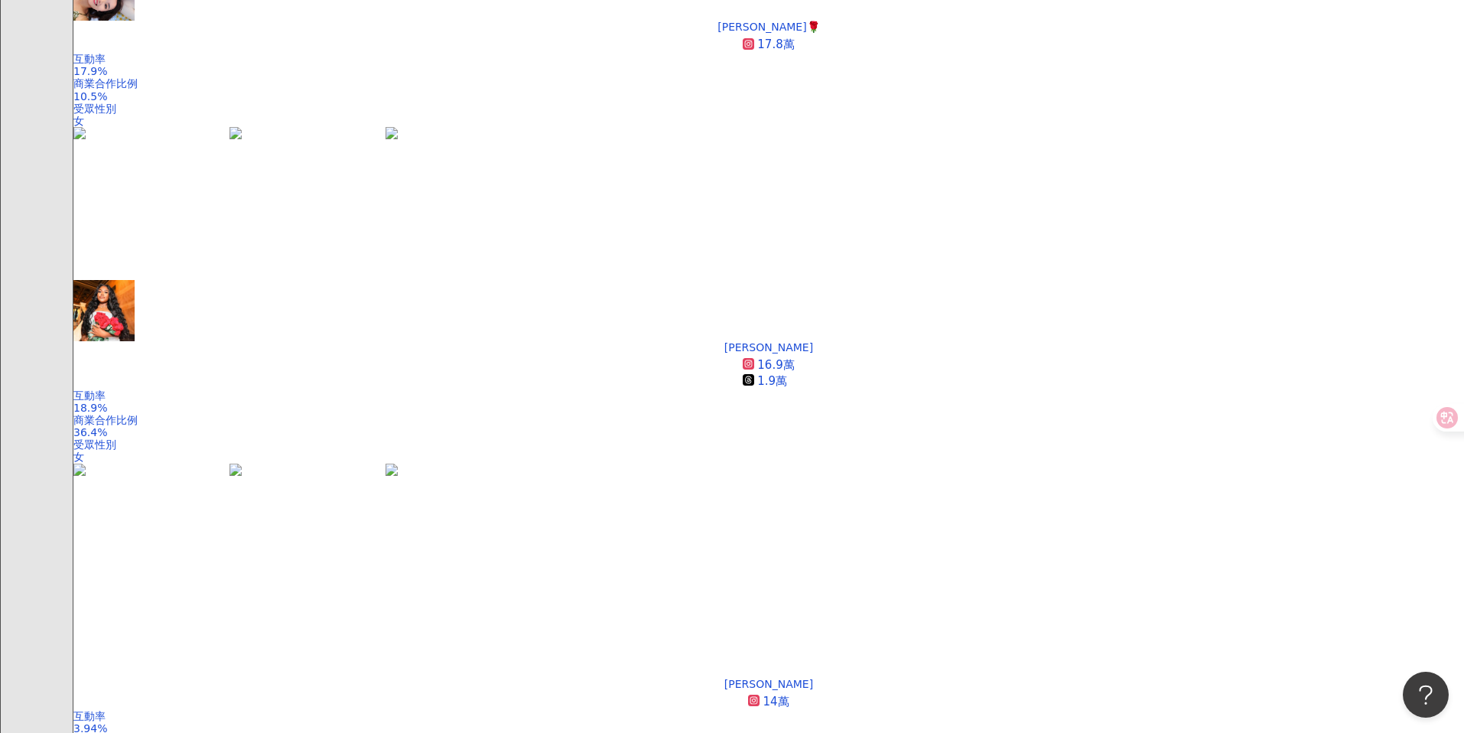
scroll to position [1923, 0]
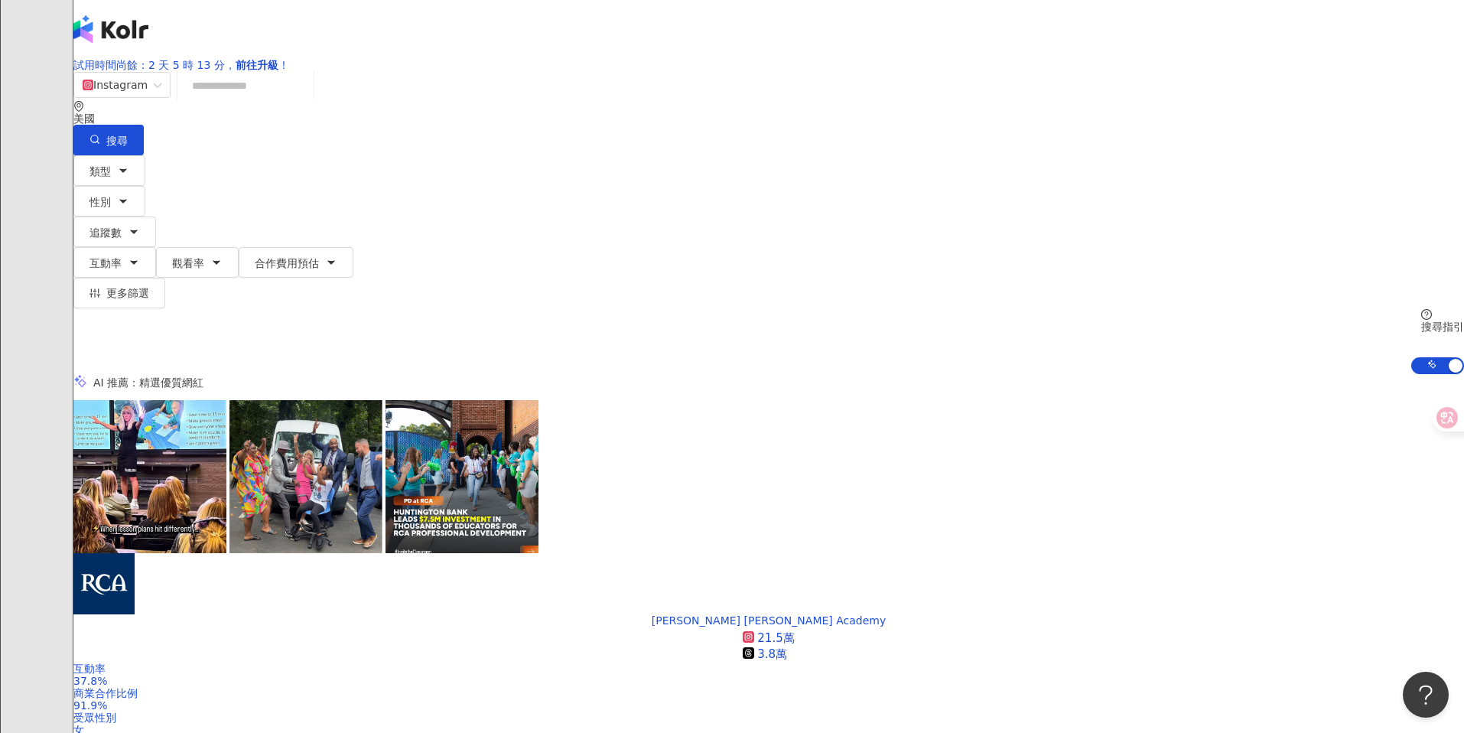
scroll to position [0, 0]
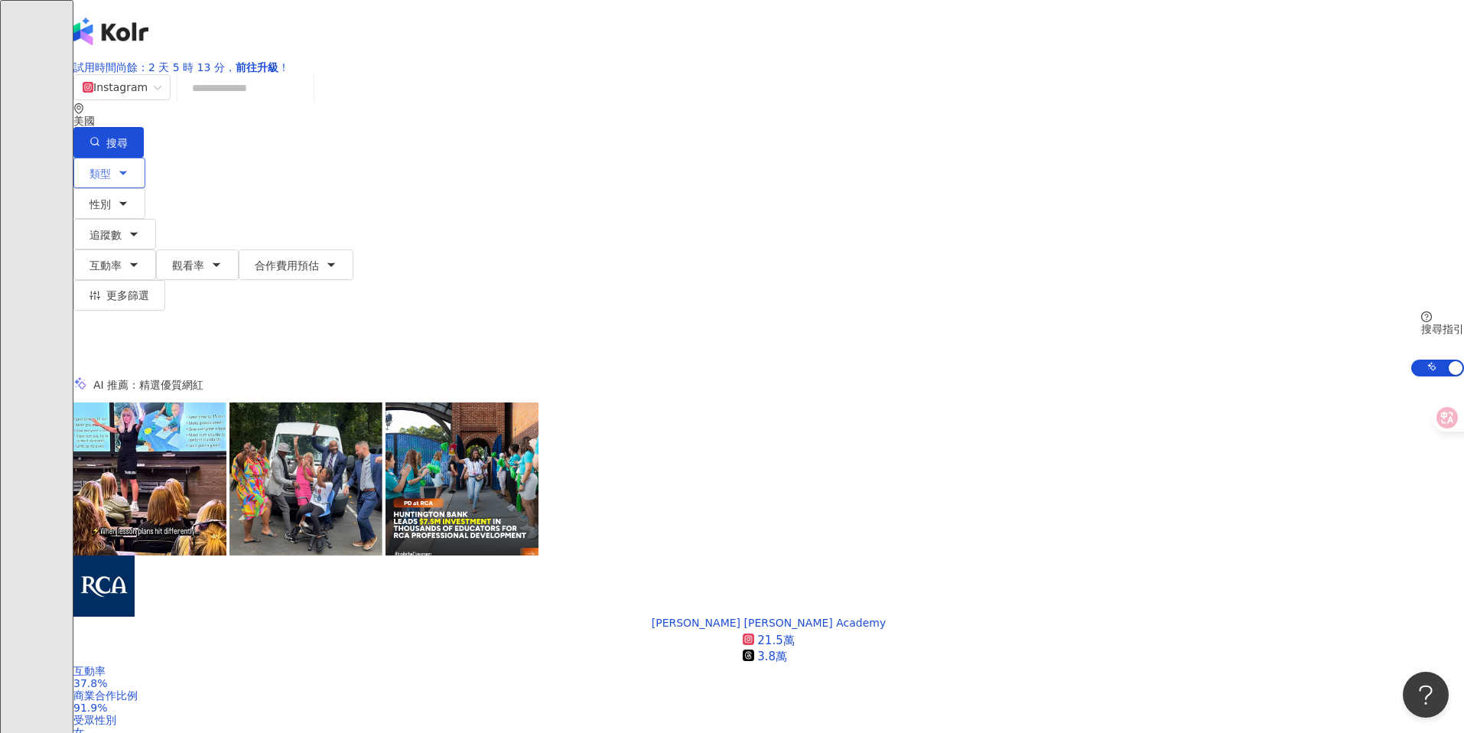
click at [145, 177] on button "類型" at bounding box center [109, 173] width 72 height 31
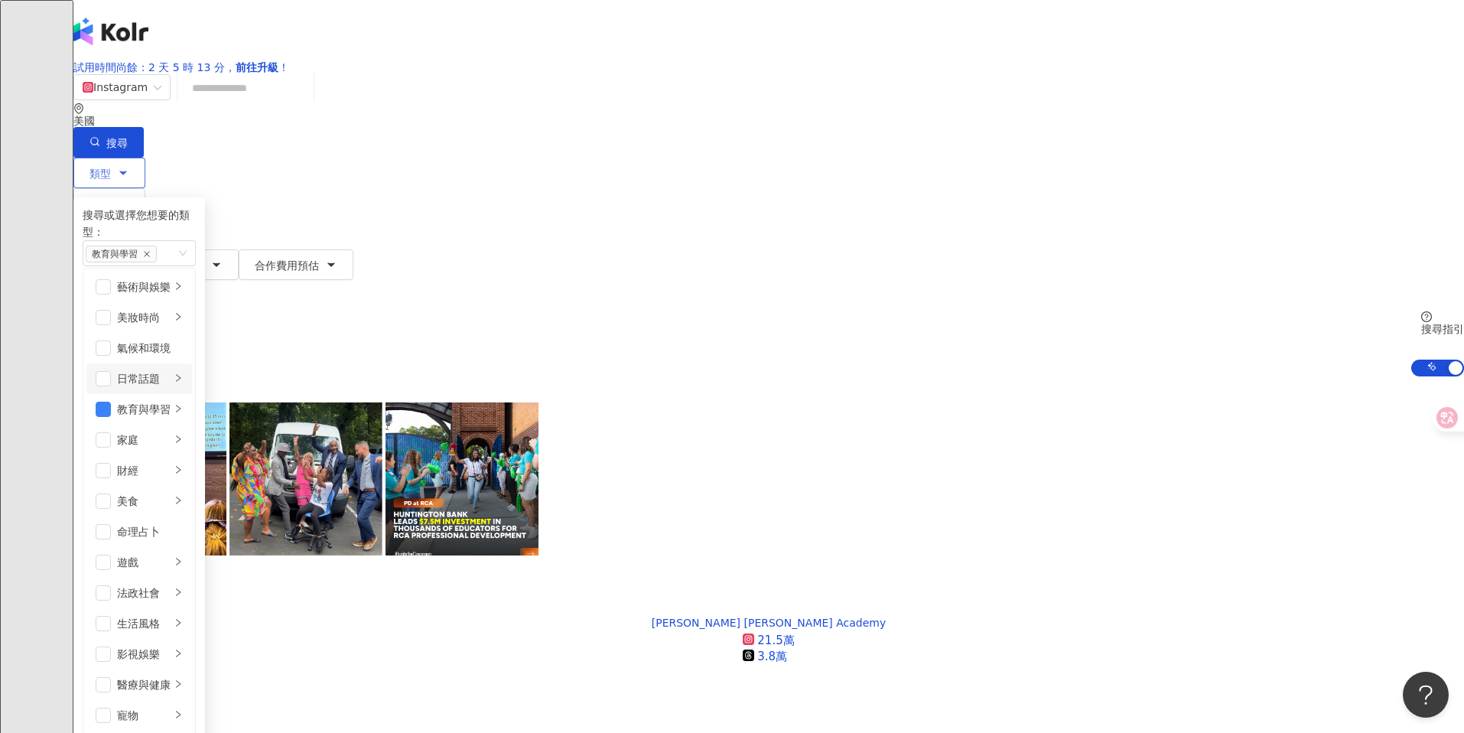
scroll to position [84, 0]
click at [171, 431] on div "家庭" at bounding box center [144, 439] width 54 height 17
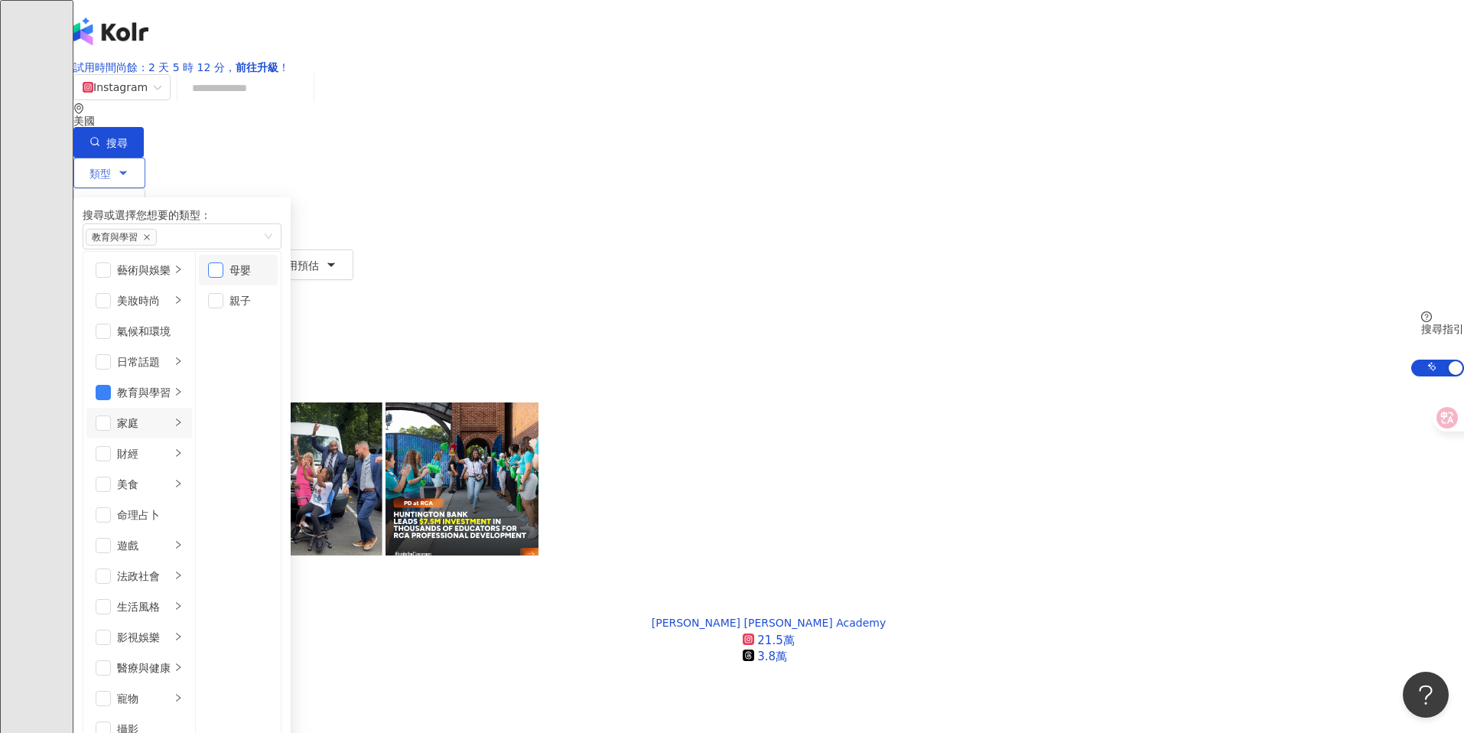
click at [223, 278] on span "button" at bounding box center [215, 269] width 15 height 15
click at [223, 308] on span "button" at bounding box center [215, 300] width 15 height 15
click at [1008, 376] on div "AI 推薦 ： 精選優質網紅" at bounding box center [768, 384] width 1390 height 16
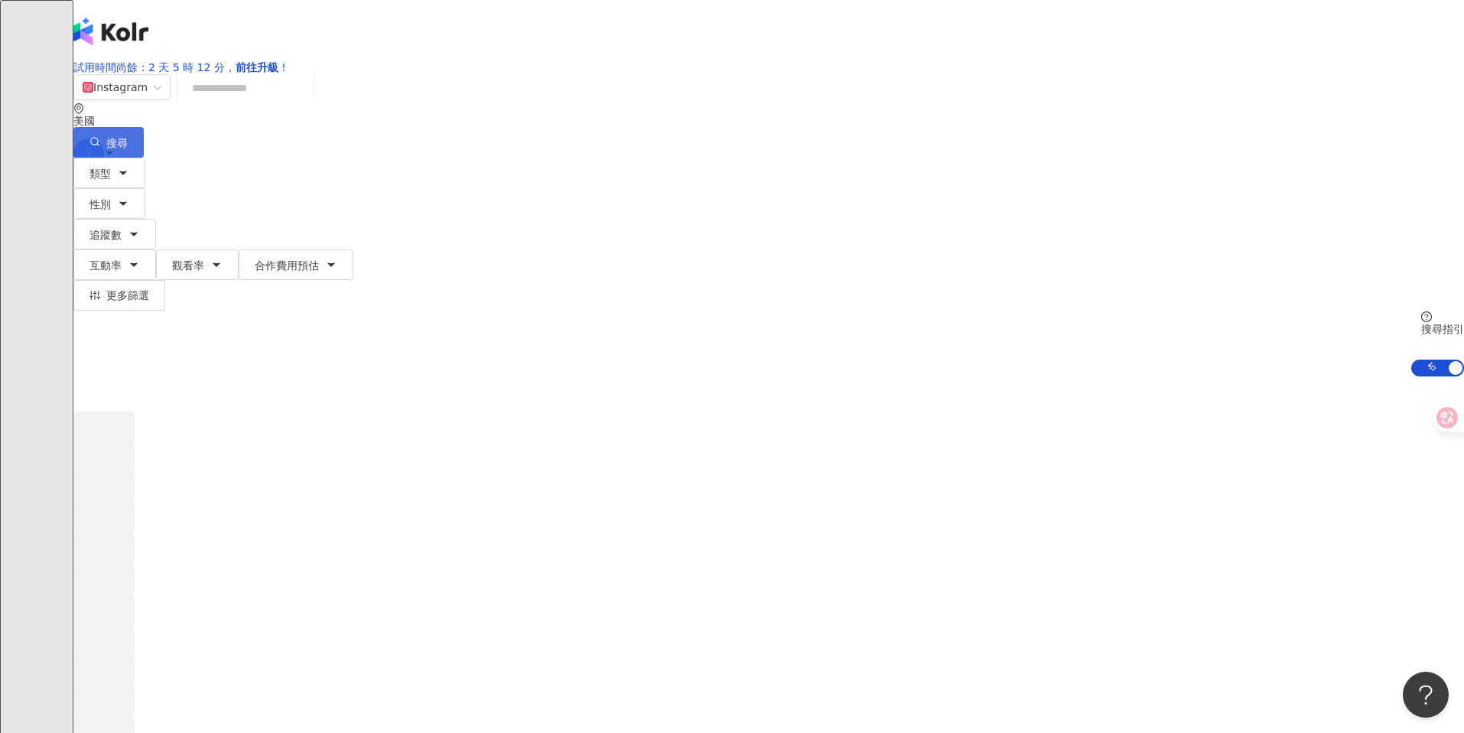
click at [100, 136] on icon "button" at bounding box center [94, 141] width 11 height 11
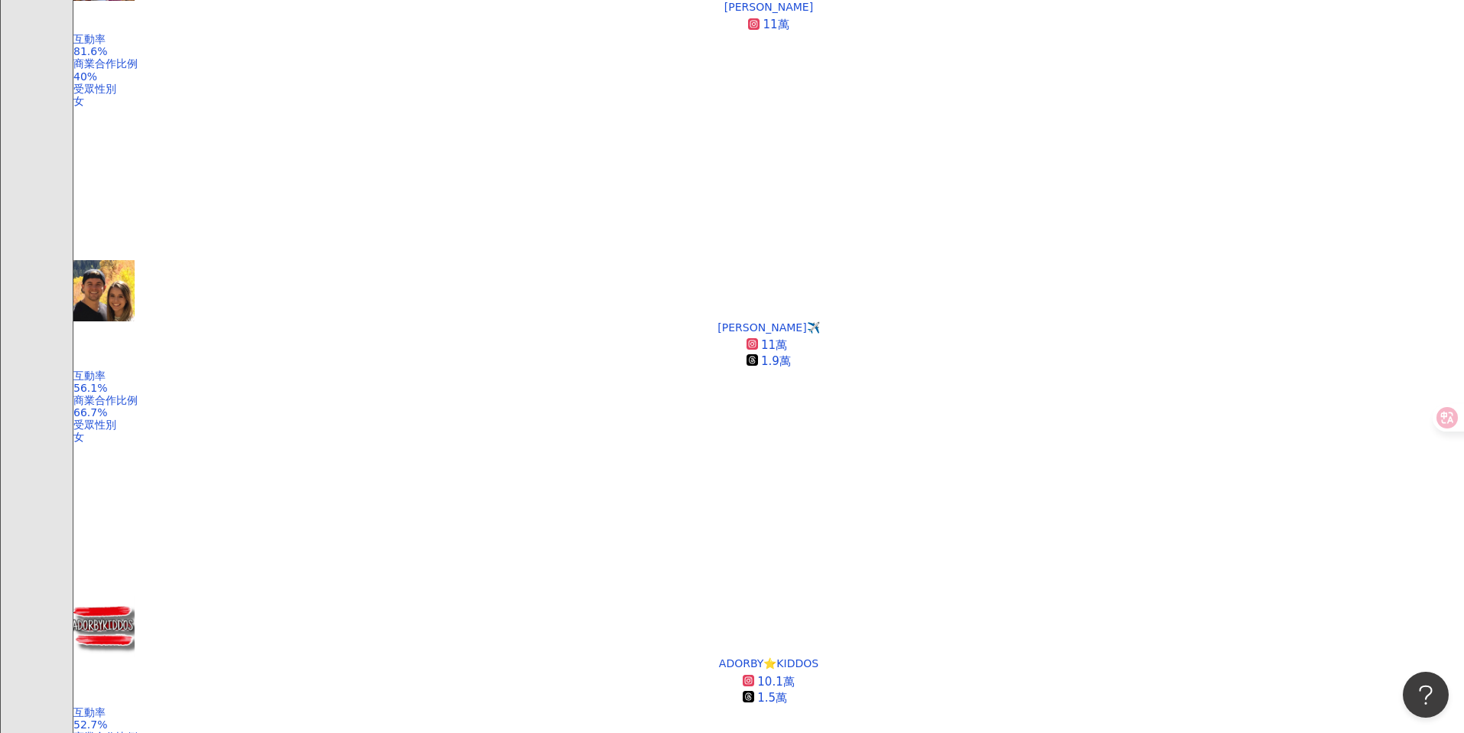
scroll to position [2909, 0]
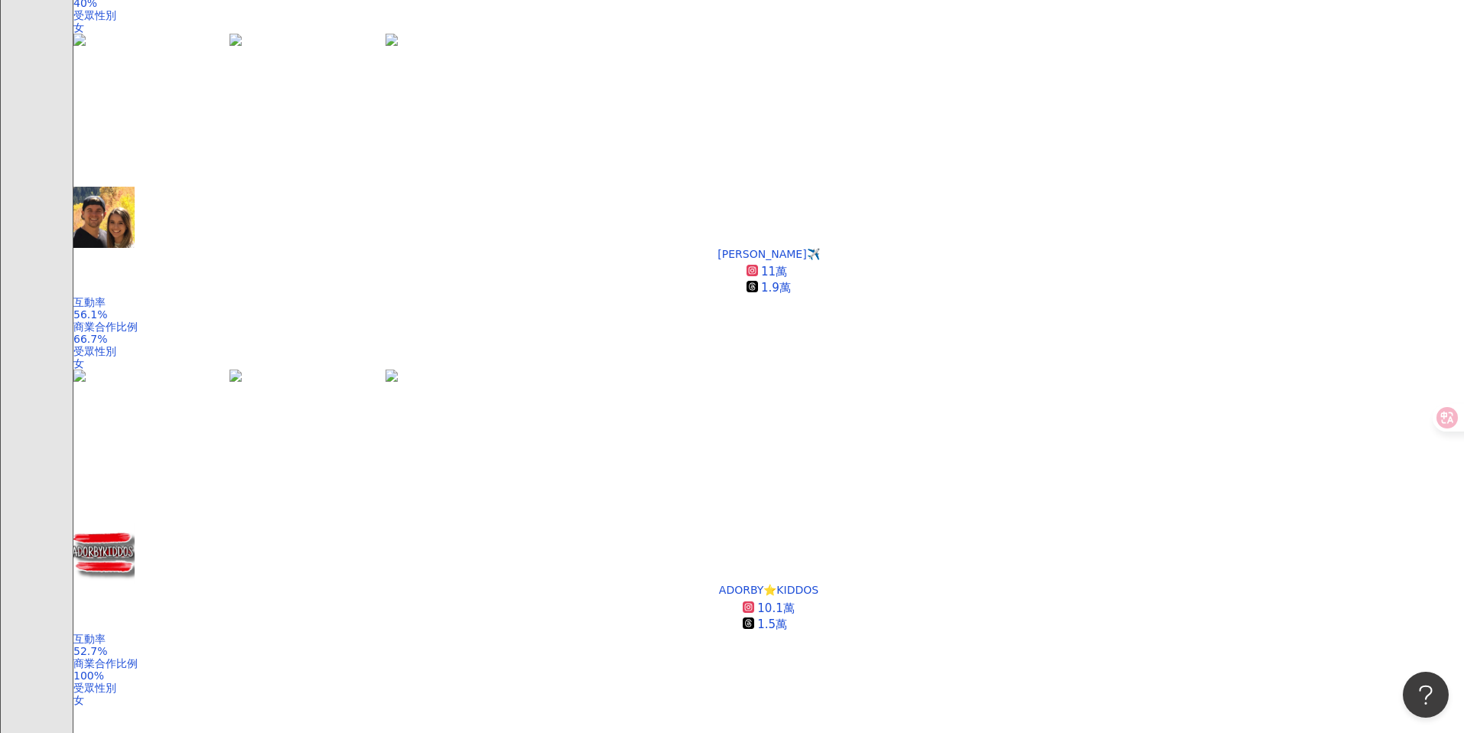
scroll to position [2990, 0]
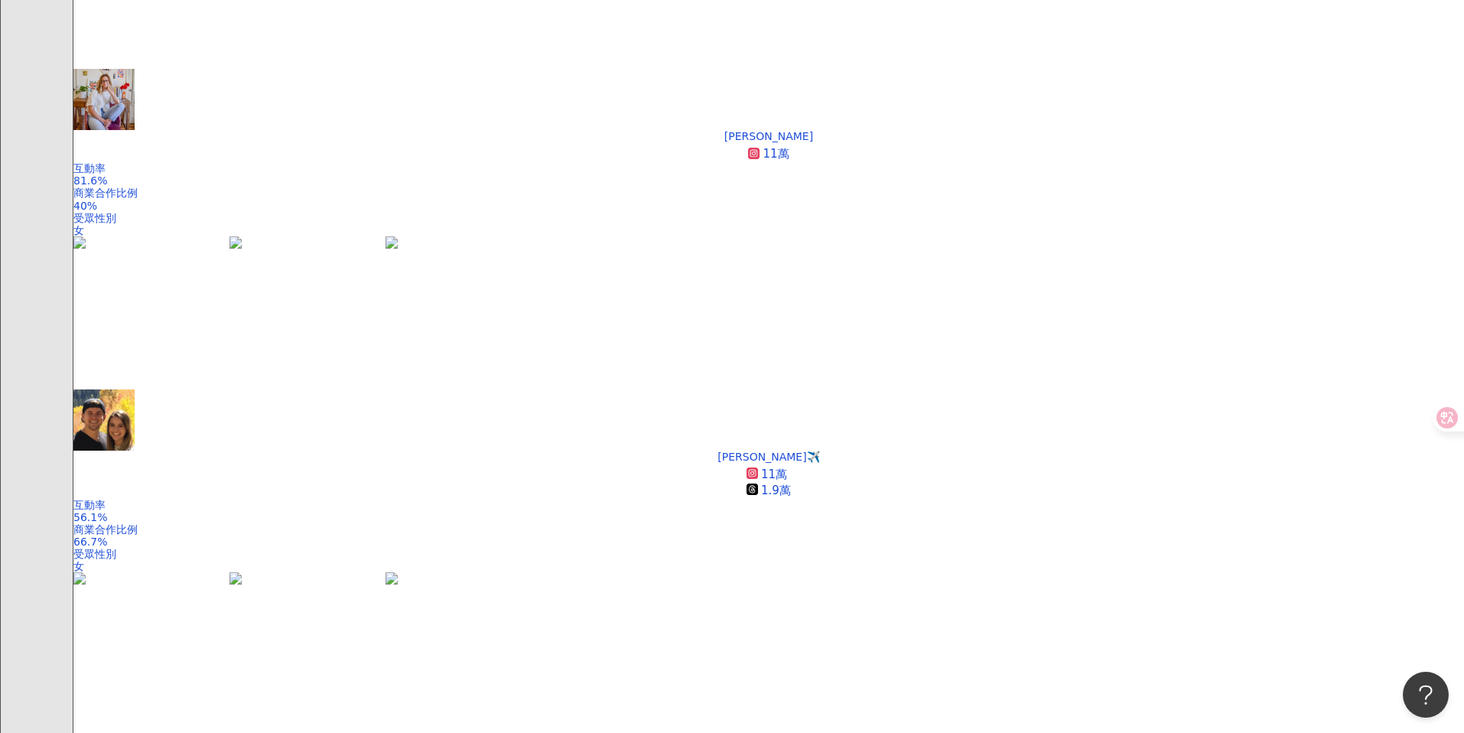
scroll to position [2699, 0]
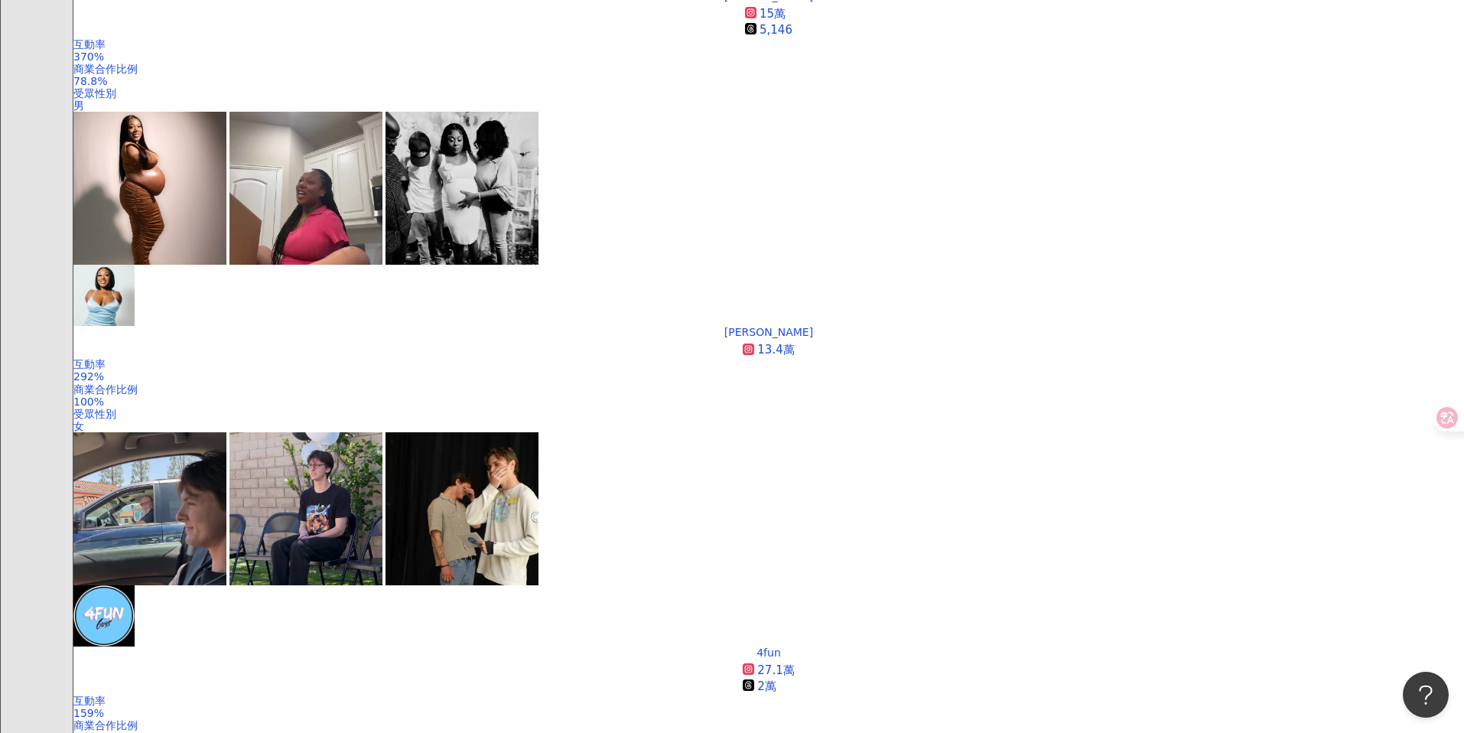
scroll to position [636, 0]
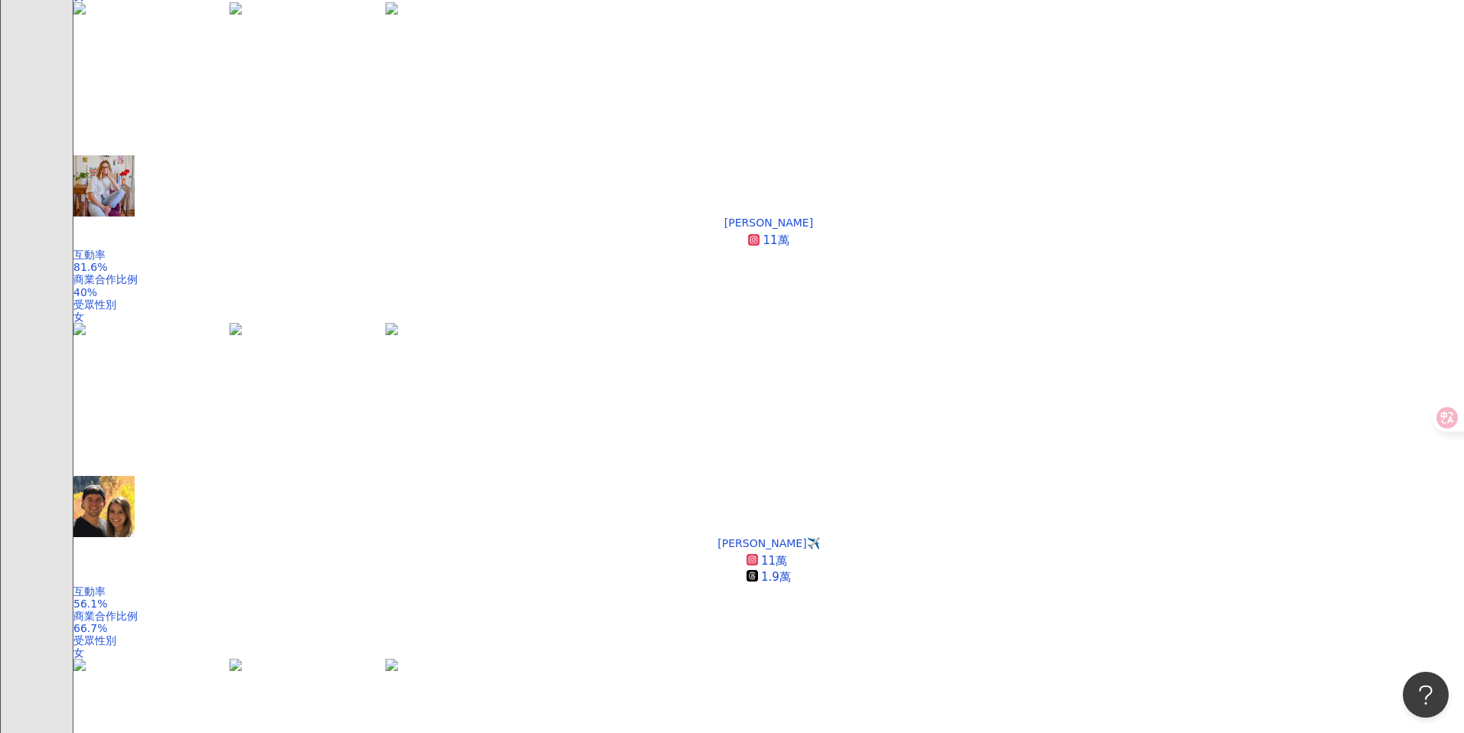
scroll to position [2709, 0]
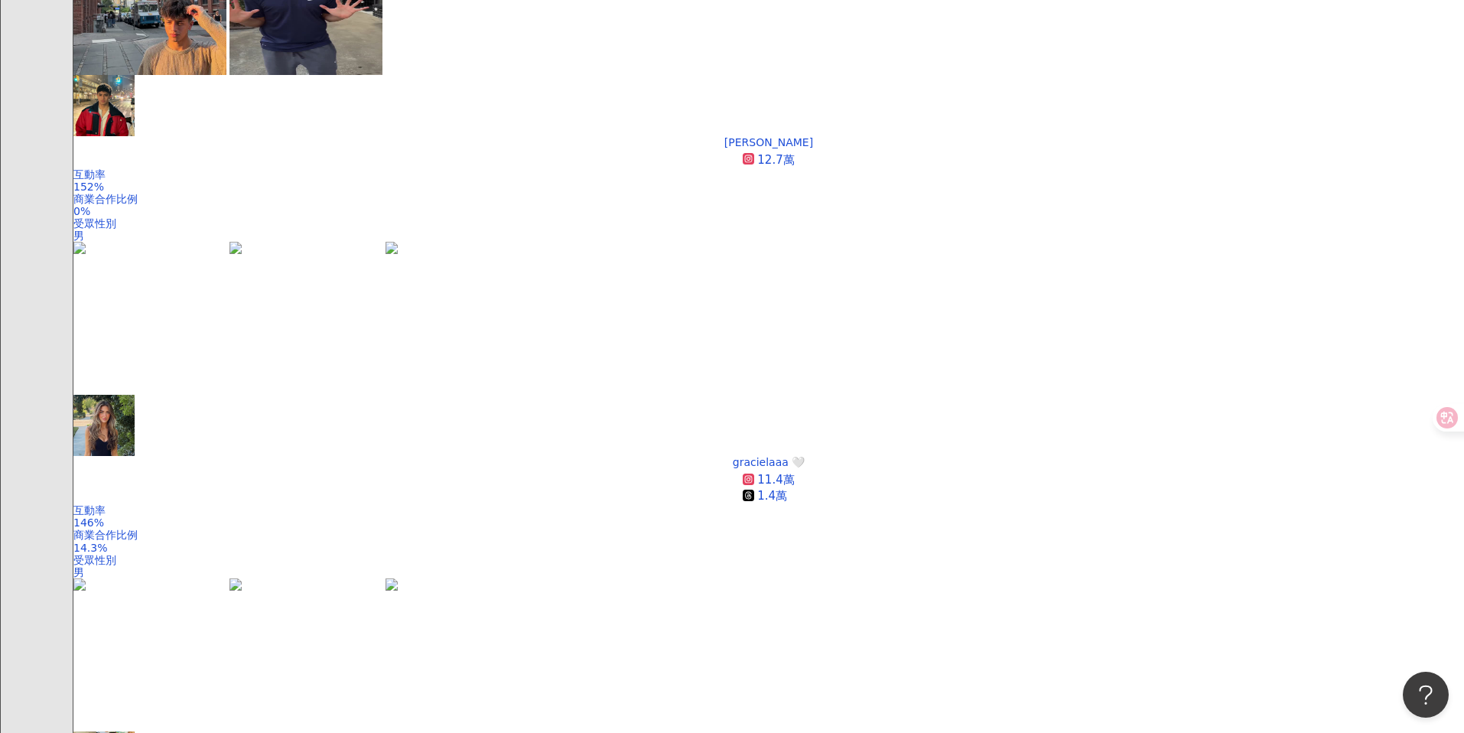
scroll to position [1539, 0]
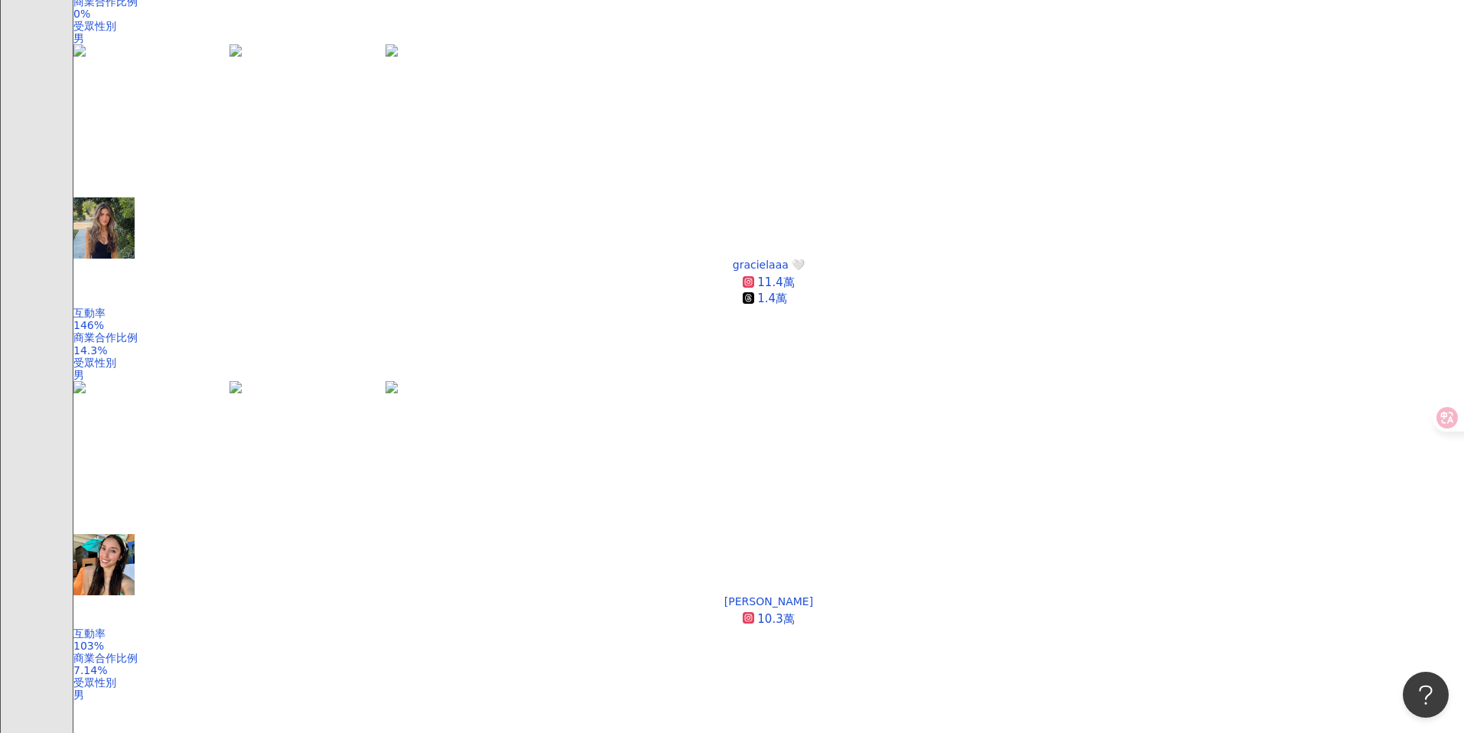
scroll to position [1672, 0]
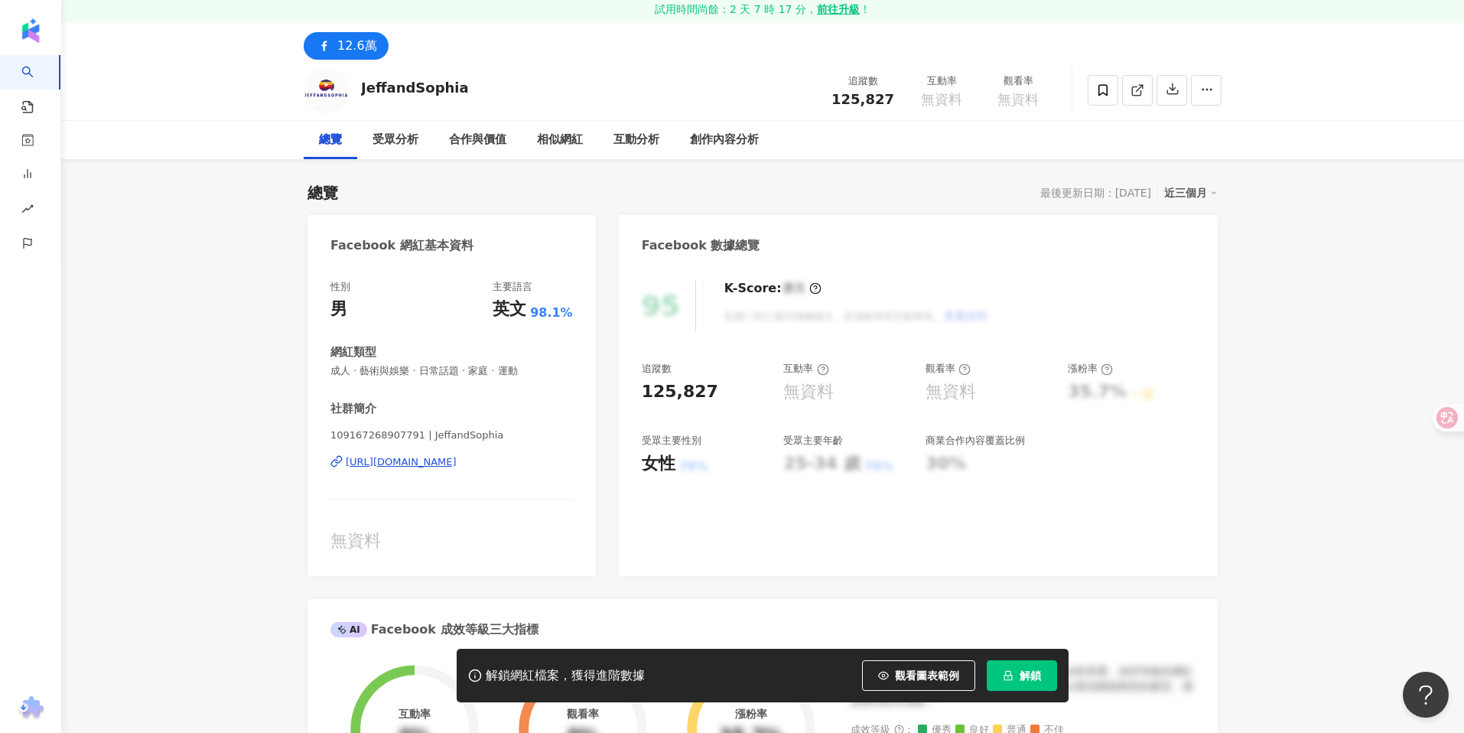
scroll to position [54, 0]
click at [916, 677] on span "觀看圖表範例" at bounding box center [927, 675] width 64 height 12
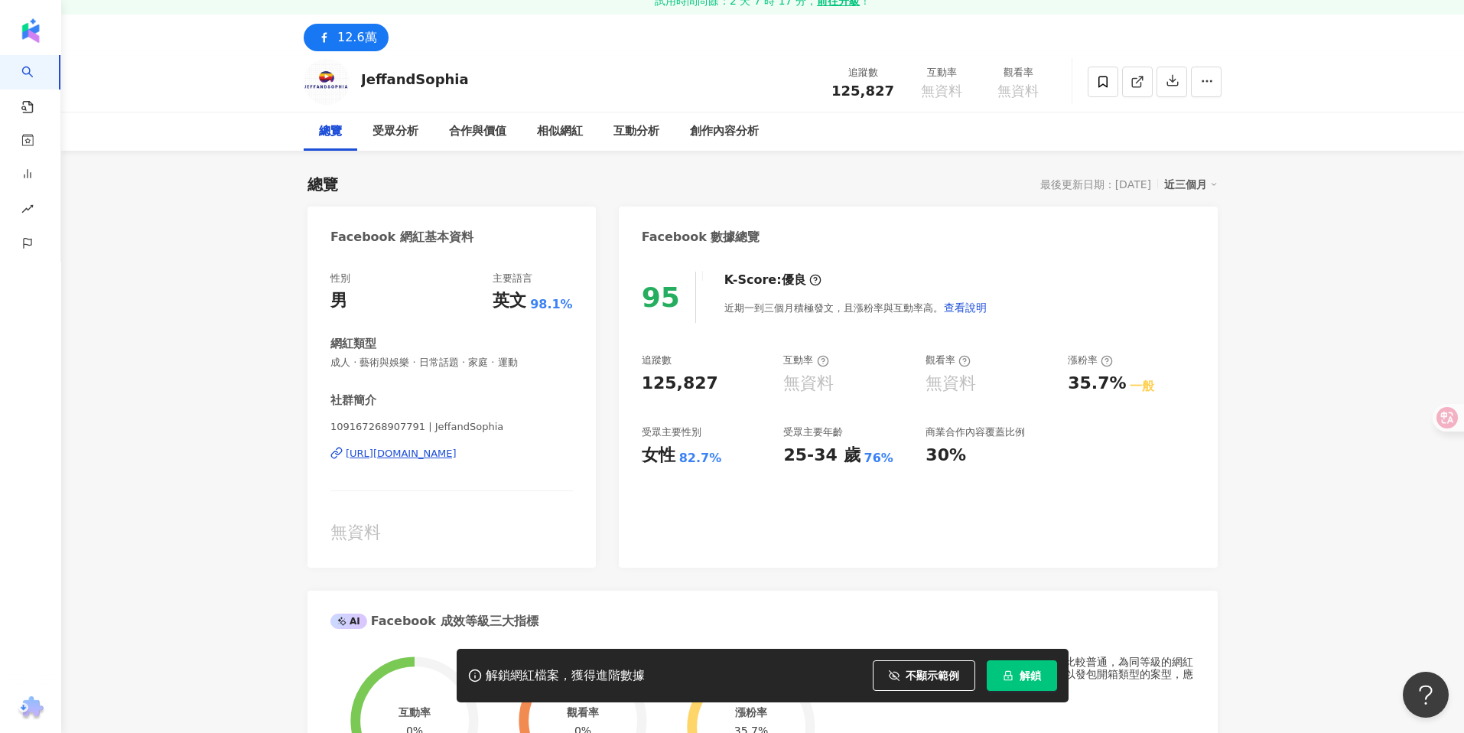
scroll to position [94, 0]
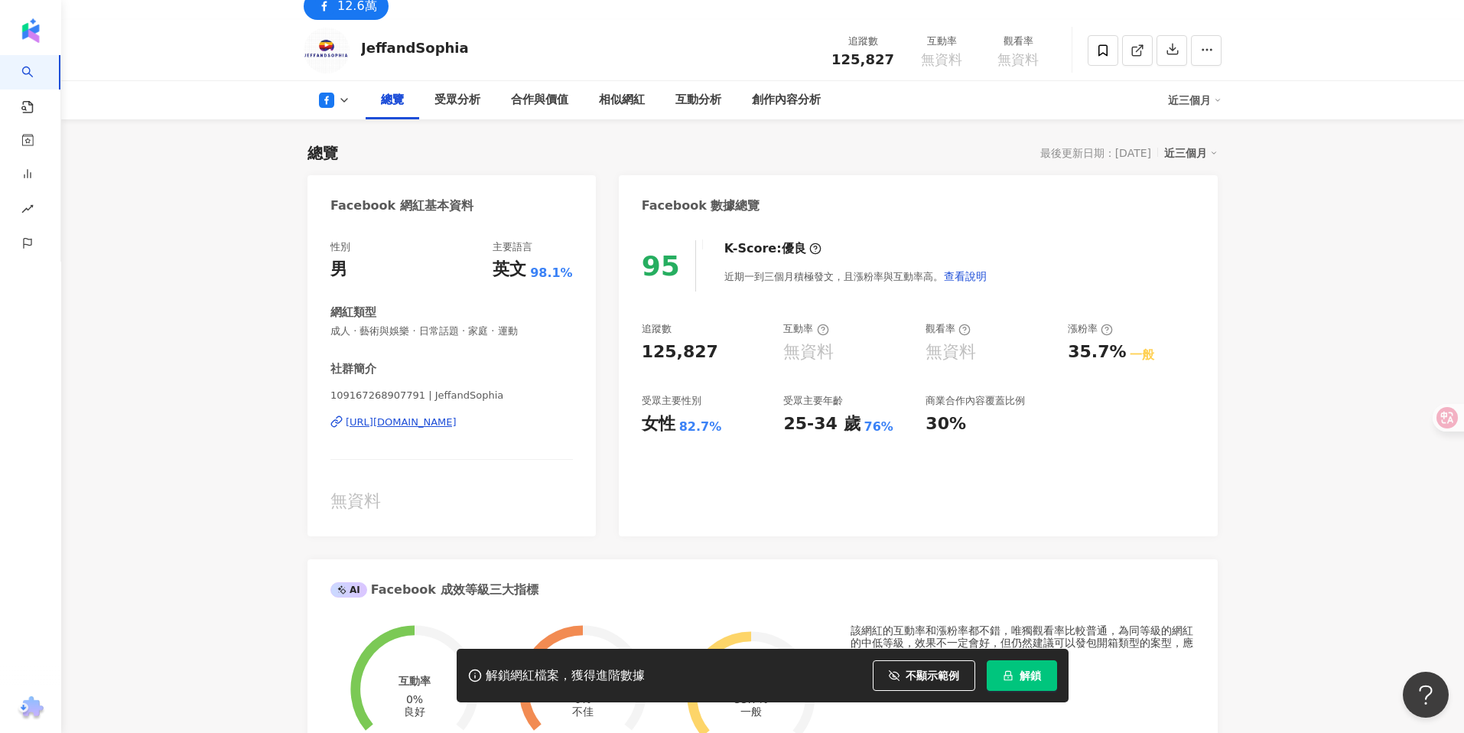
click at [455, 419] on div "https://www.facebook.com/109167268907791" at bounding box center [401, 422] width 111 height 14
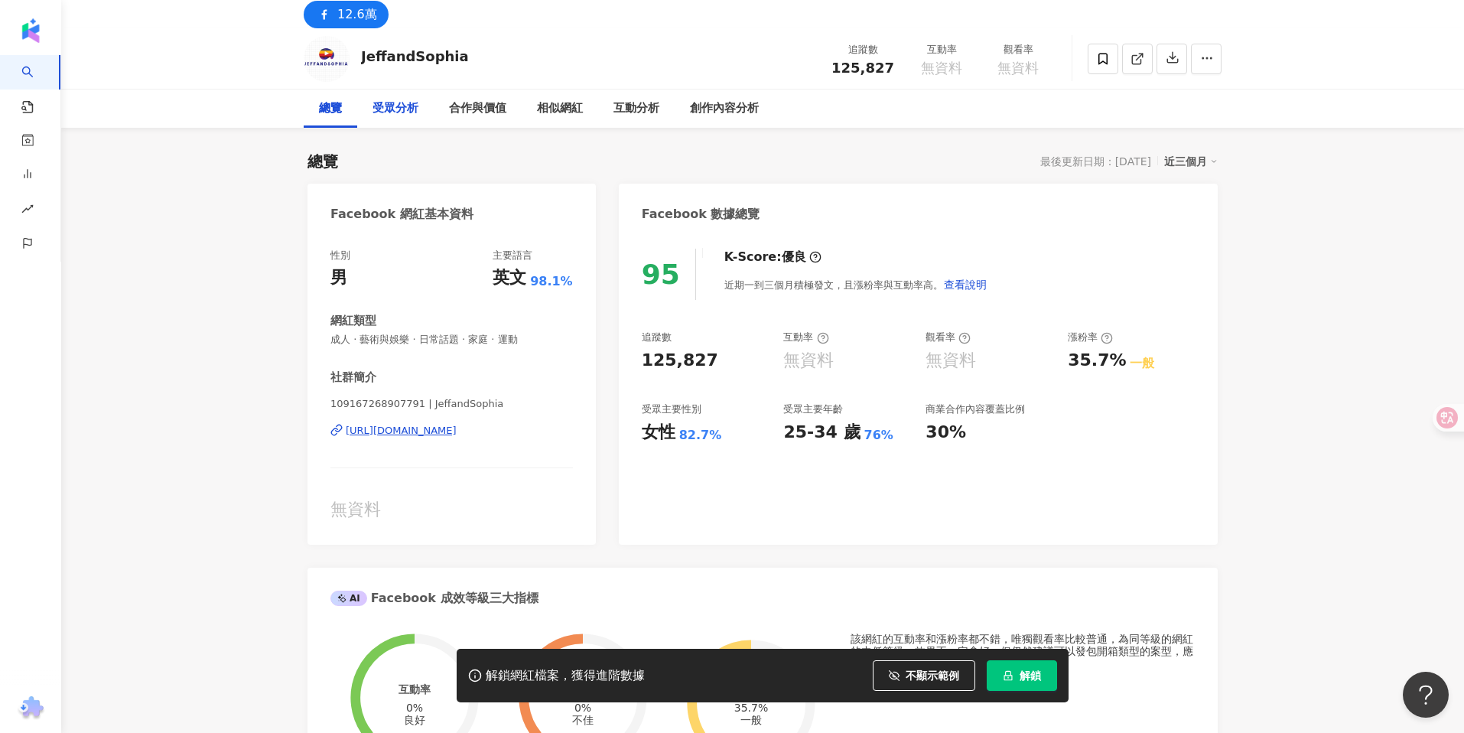
click at [397, 109] on div "受眾分析" at bounding box center [395, 108] width 46 height 18
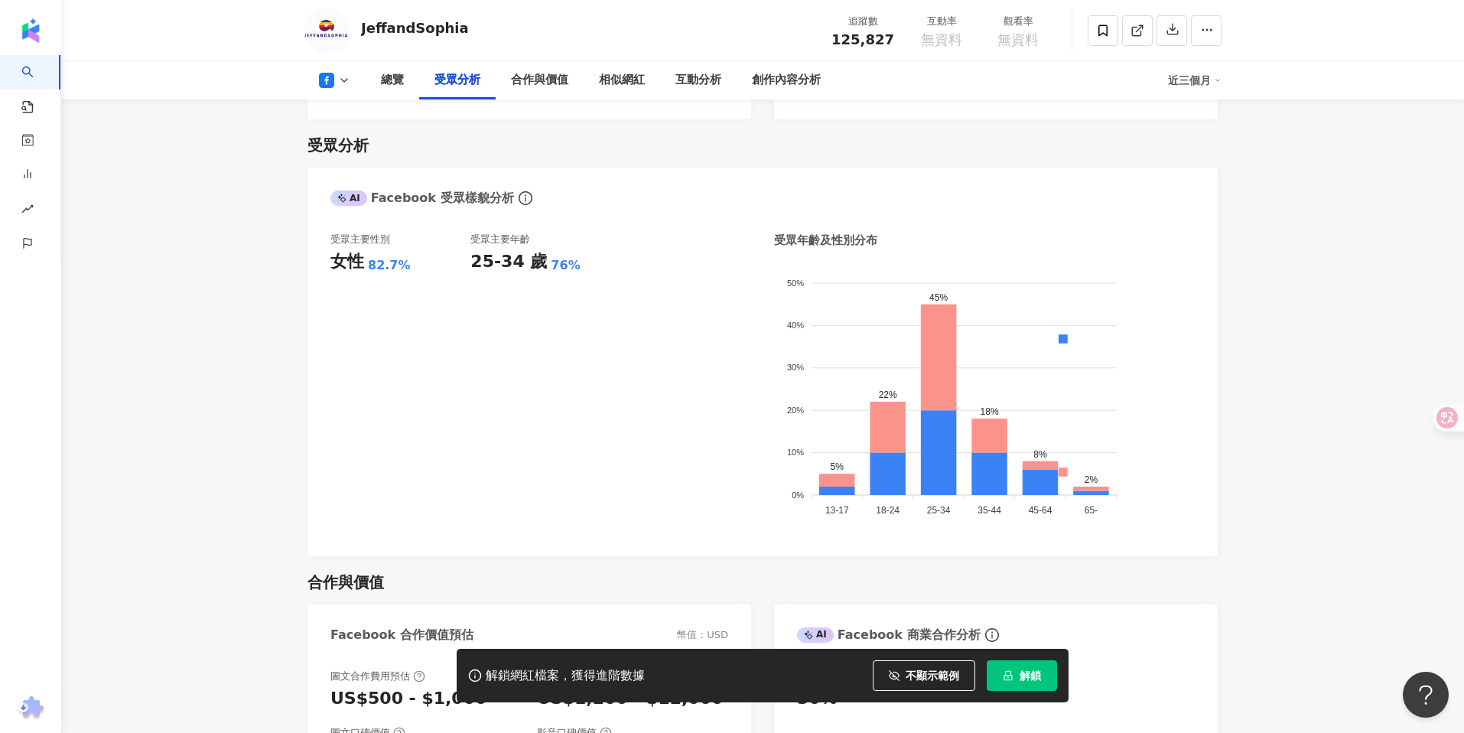
click at [339, 88] on div "總覽 受眾分析 合作與價值 相似網紅 互動分析 創作內容分析 近三個月" at bounding box center [763, 80] width 918 height 38
click at [336, 83] on button at bounding box center [335, 80] width 62 height 15
click at [346, 105] on button "Facebook" at bounding box center [352, 108] width 78 height 21
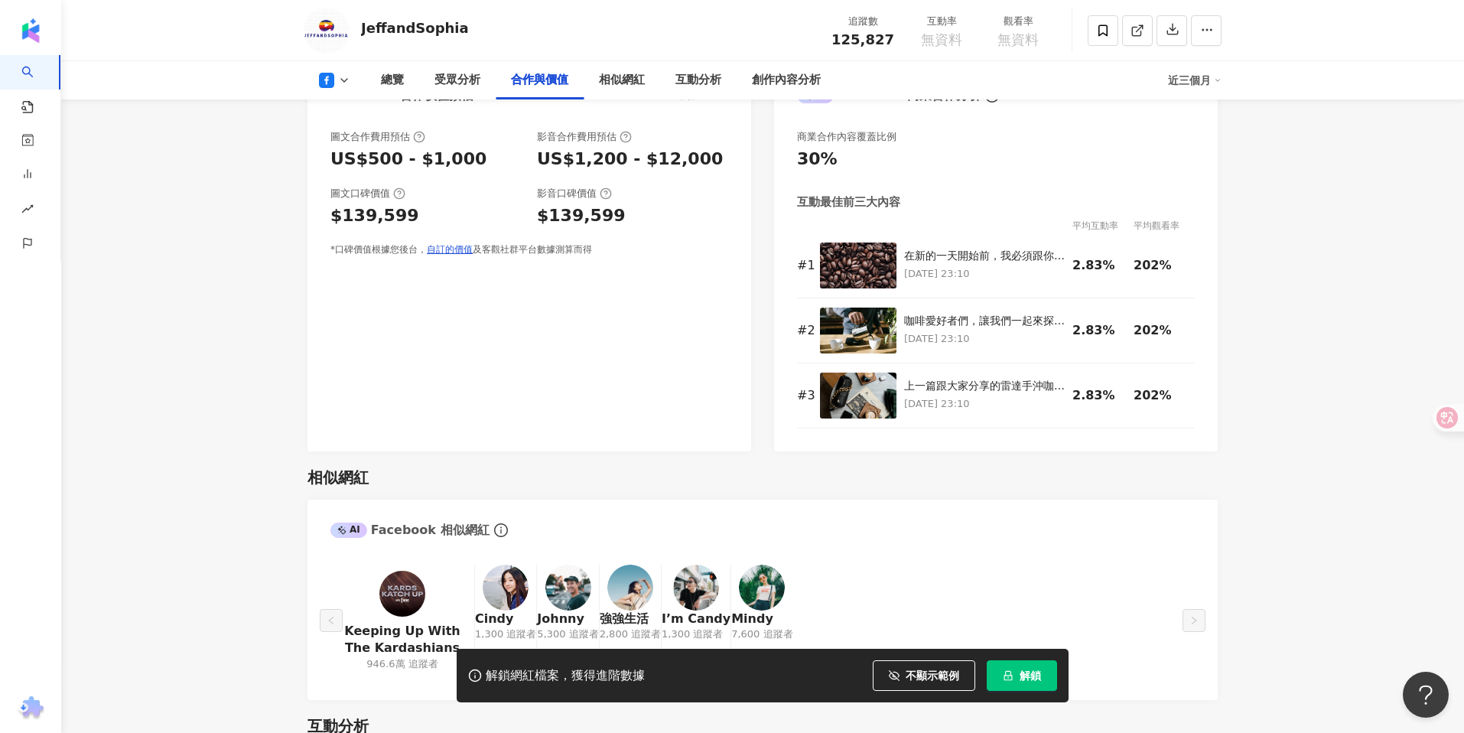
scroll to position [2133, 0]
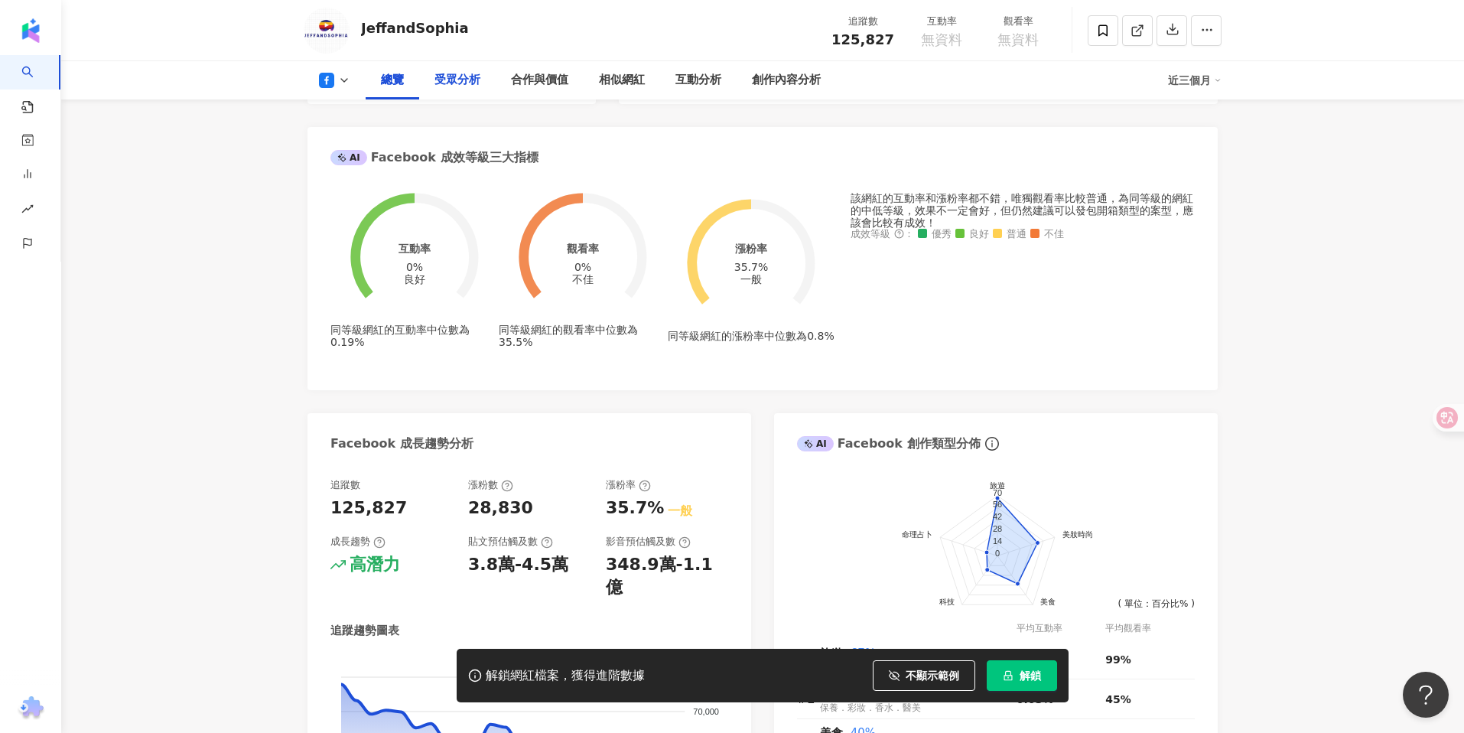
click at [447, 79] on div "受眾分析" at bounding box center [457, 80] width 46 height 18
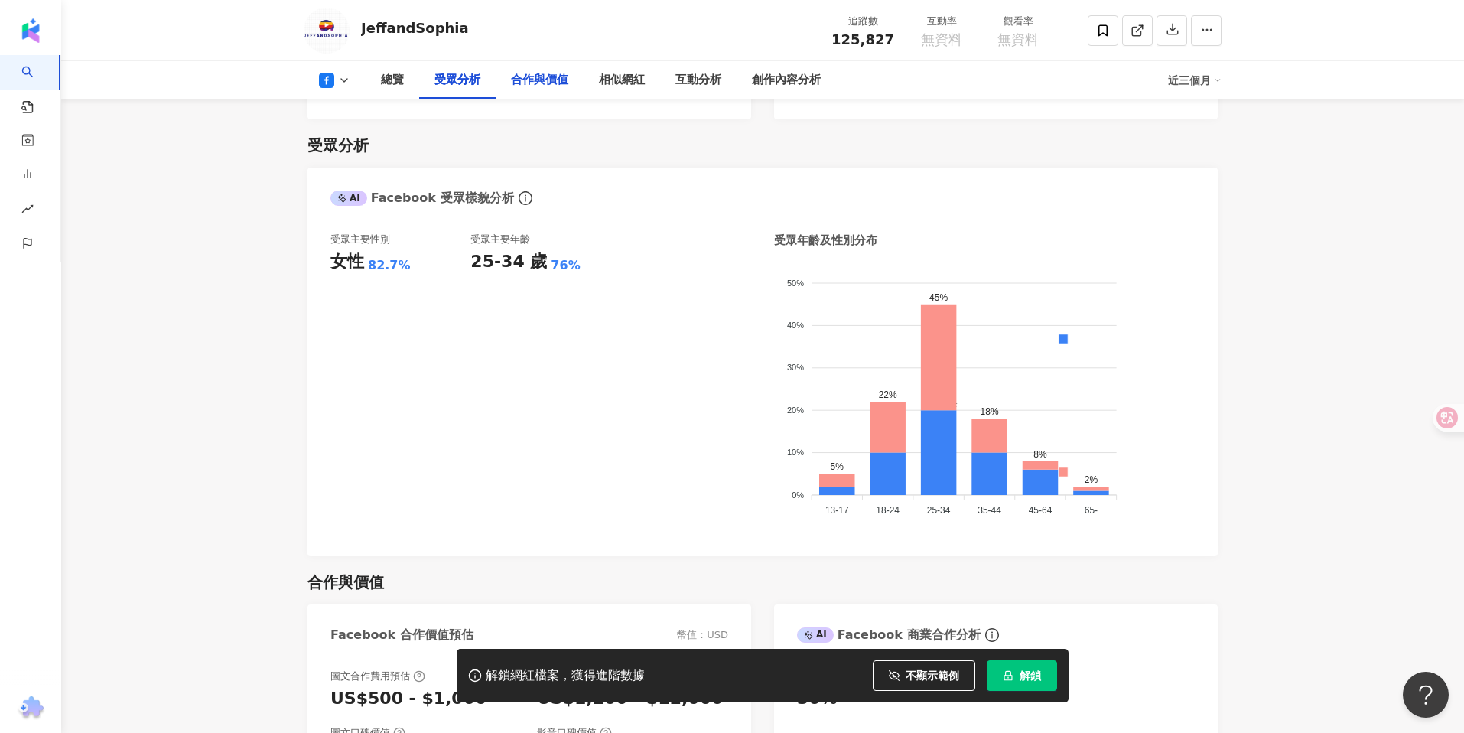
click at [531, 76] on div "合作與價值" at bounding box center [539, 80] width 57 height 18
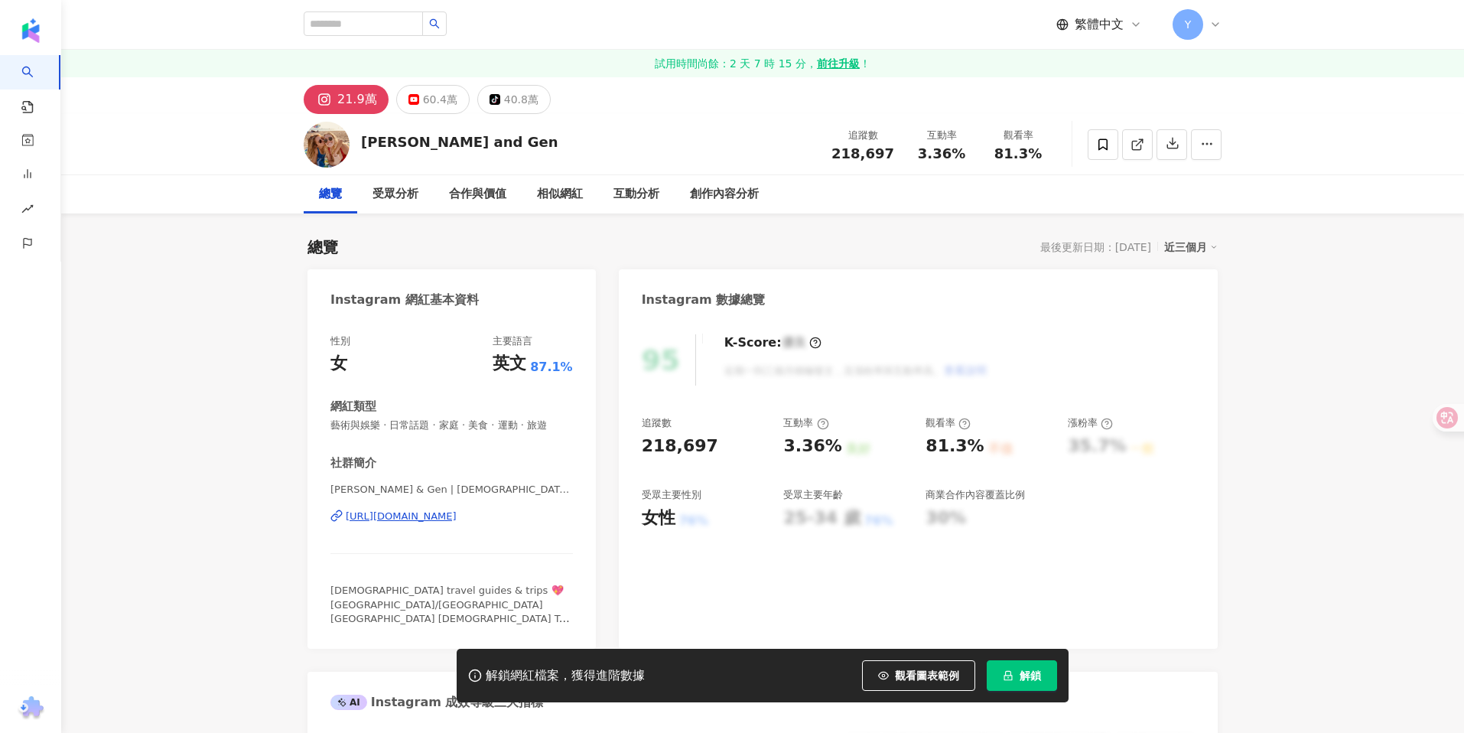
scroll to position [64, 0]
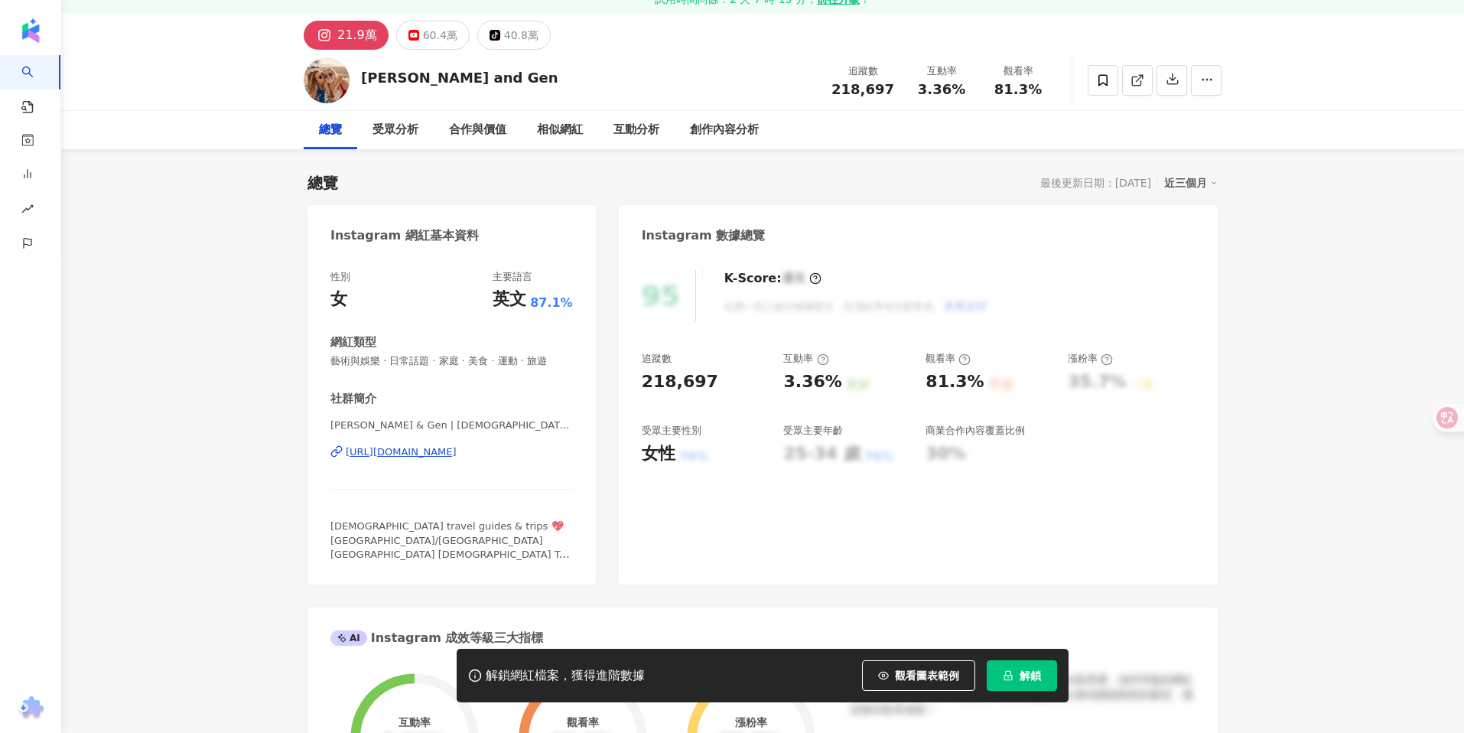
click at [457, 451] on div "https://www.instagram.com/janineandgen/" at bounding box center [401, 452] width 111 height 14
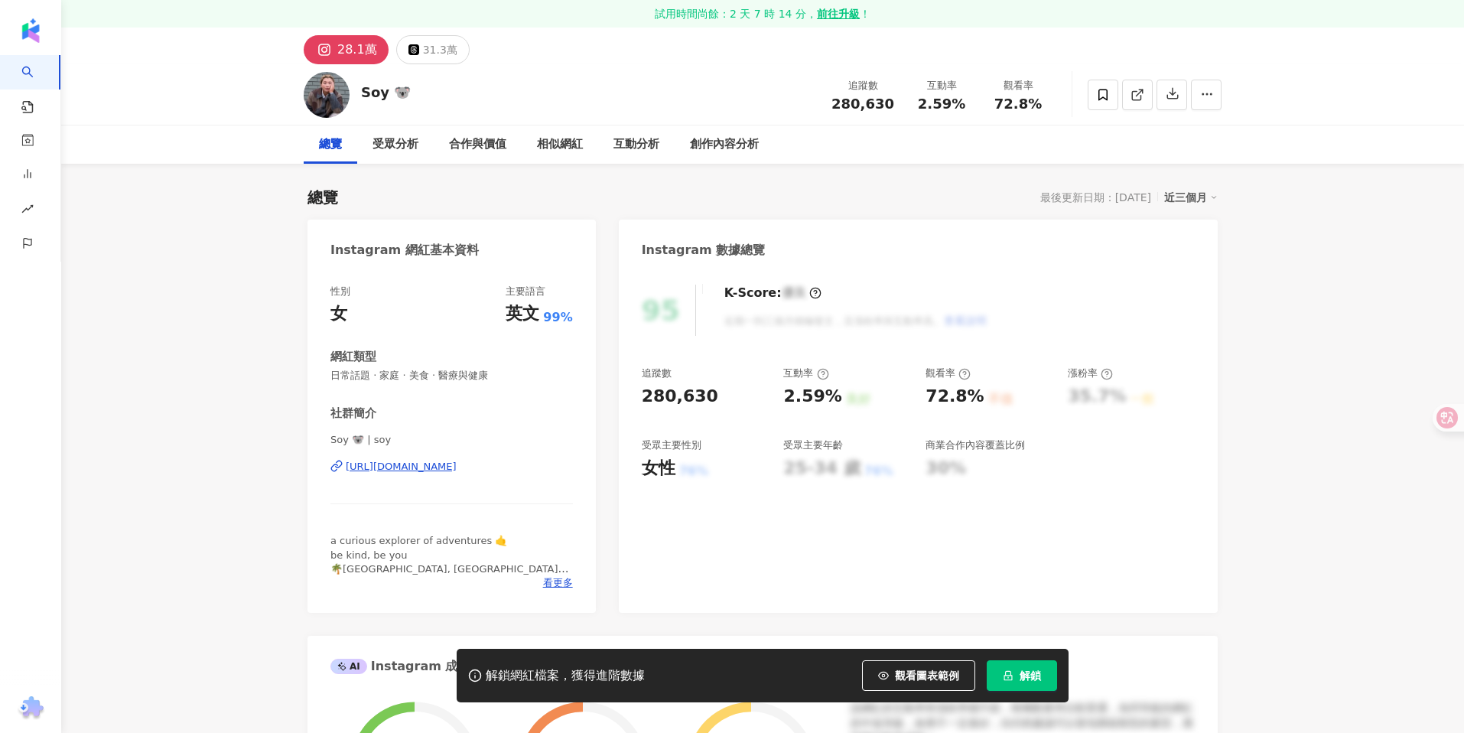
scroll to position [72, 0]
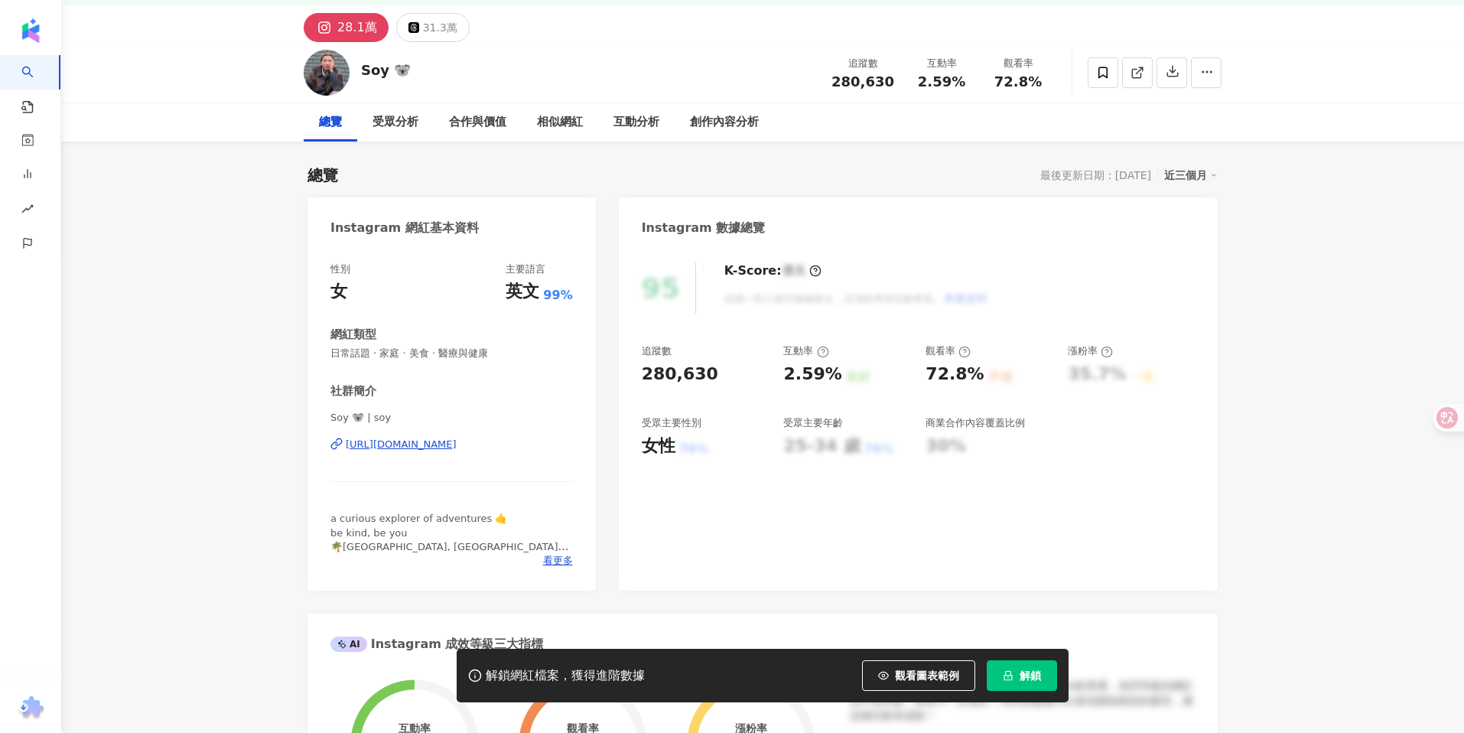
click at [438, 447] on div "https://www.instagram.com/soy/" at bounding box center [401, 444] width 111 height 14
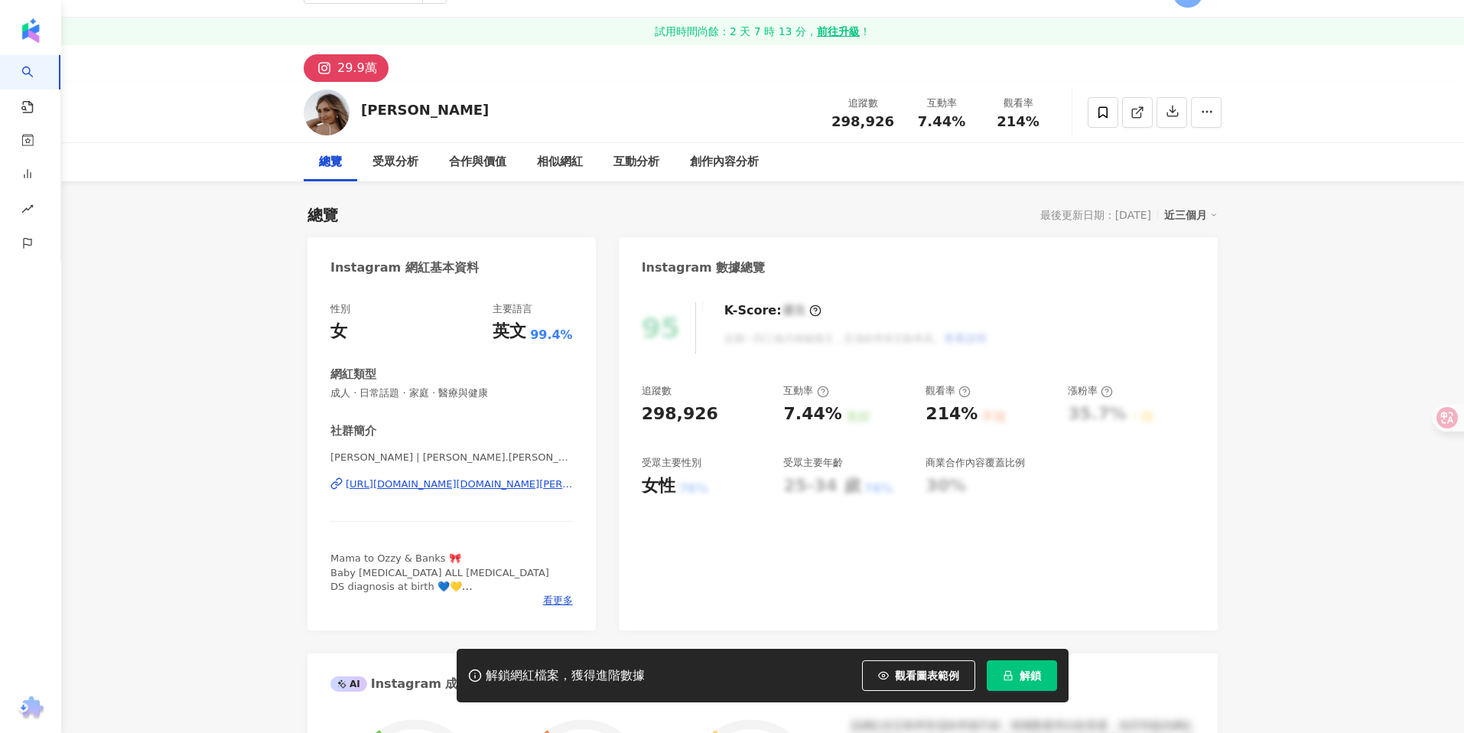
click at [444, 479] on div "[URL][DOMAIN_NAME][DOMAIN_NAME][PERSON_NAME]" at bounding box center [459, 484] width 227 height 14
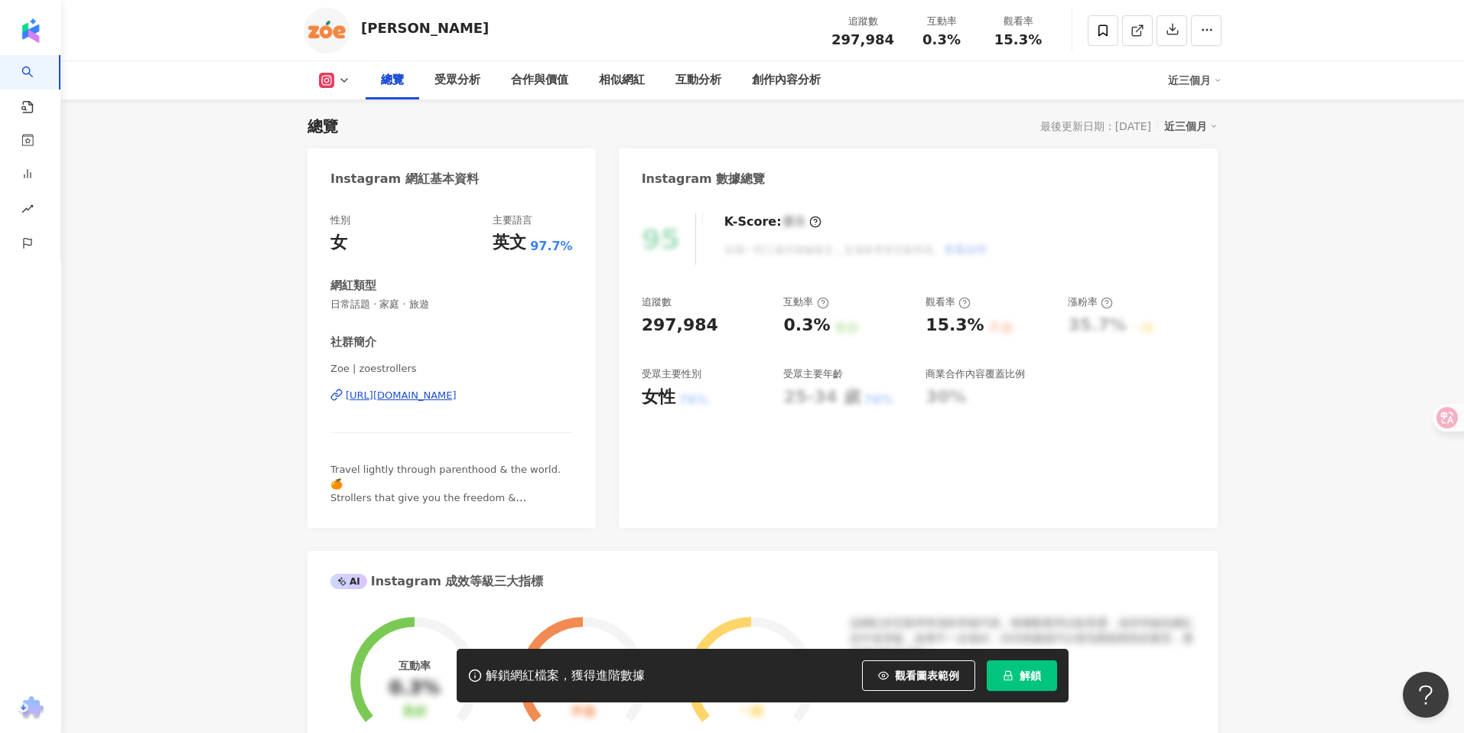
scroll to position [119, 0]
click at [444, 78] on div "受眾分析" at bounding box center [457, 80] width 46 height 18
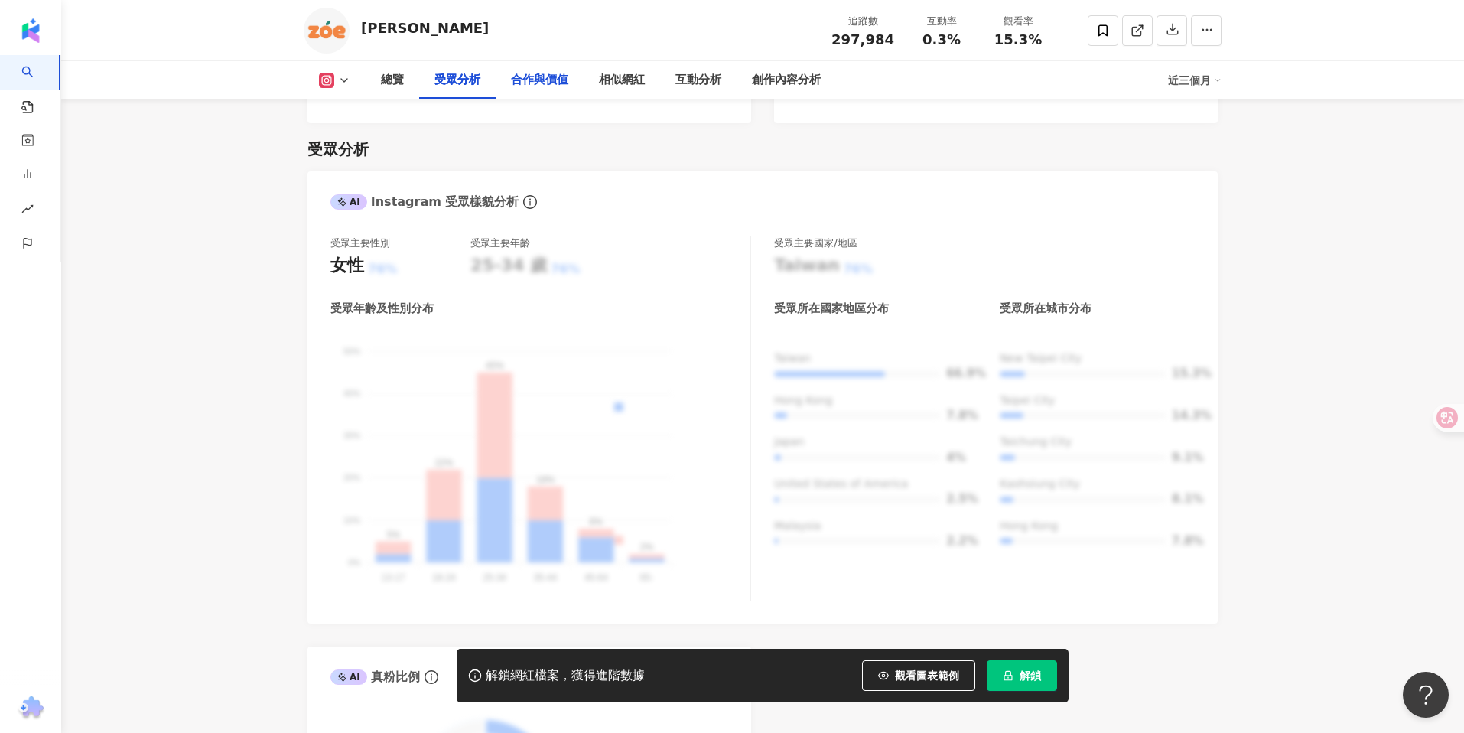
click at [542, 75] on div "合作與價值" at bounding box center [539, 80] width 57 height 18
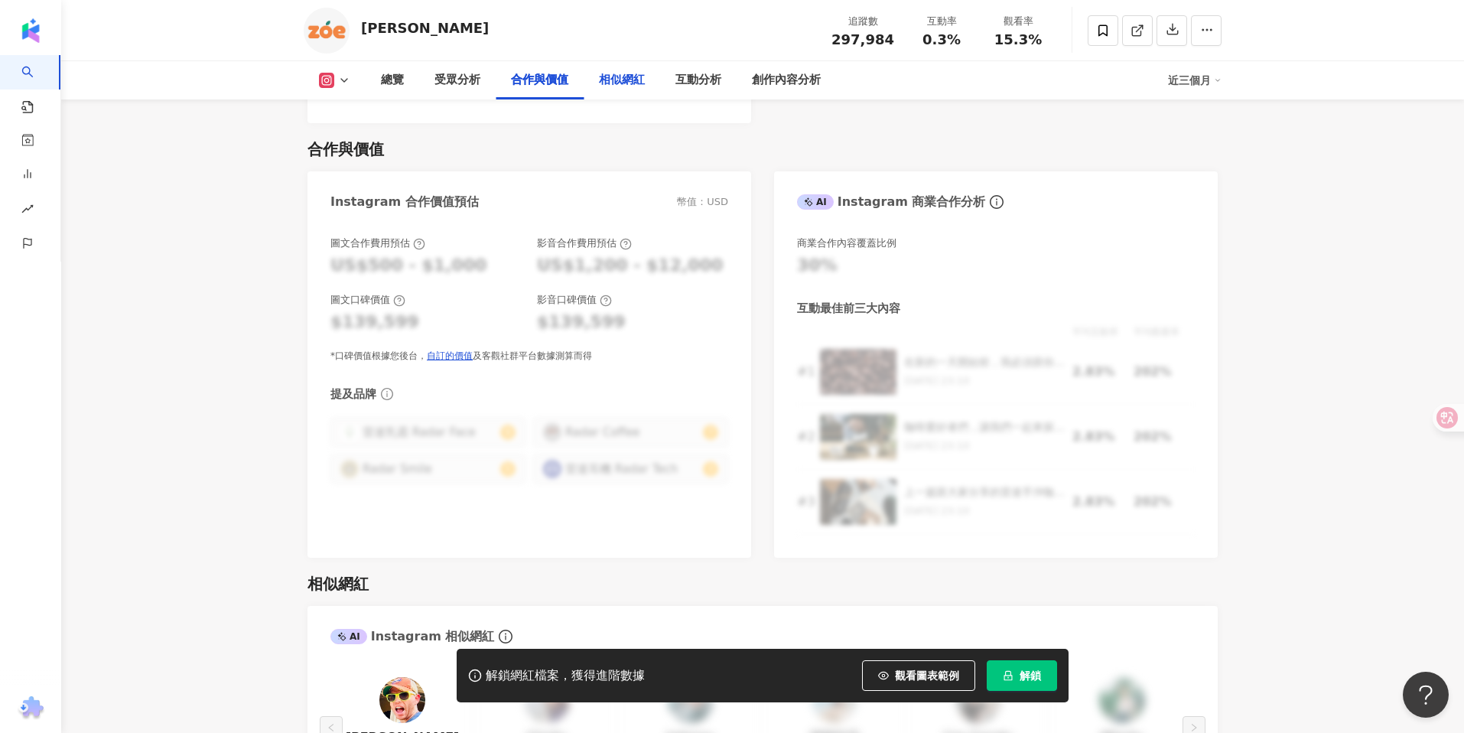
click at [626, 83] on div "相似網紅" at bounding box center [622, 80] width 46 height 18
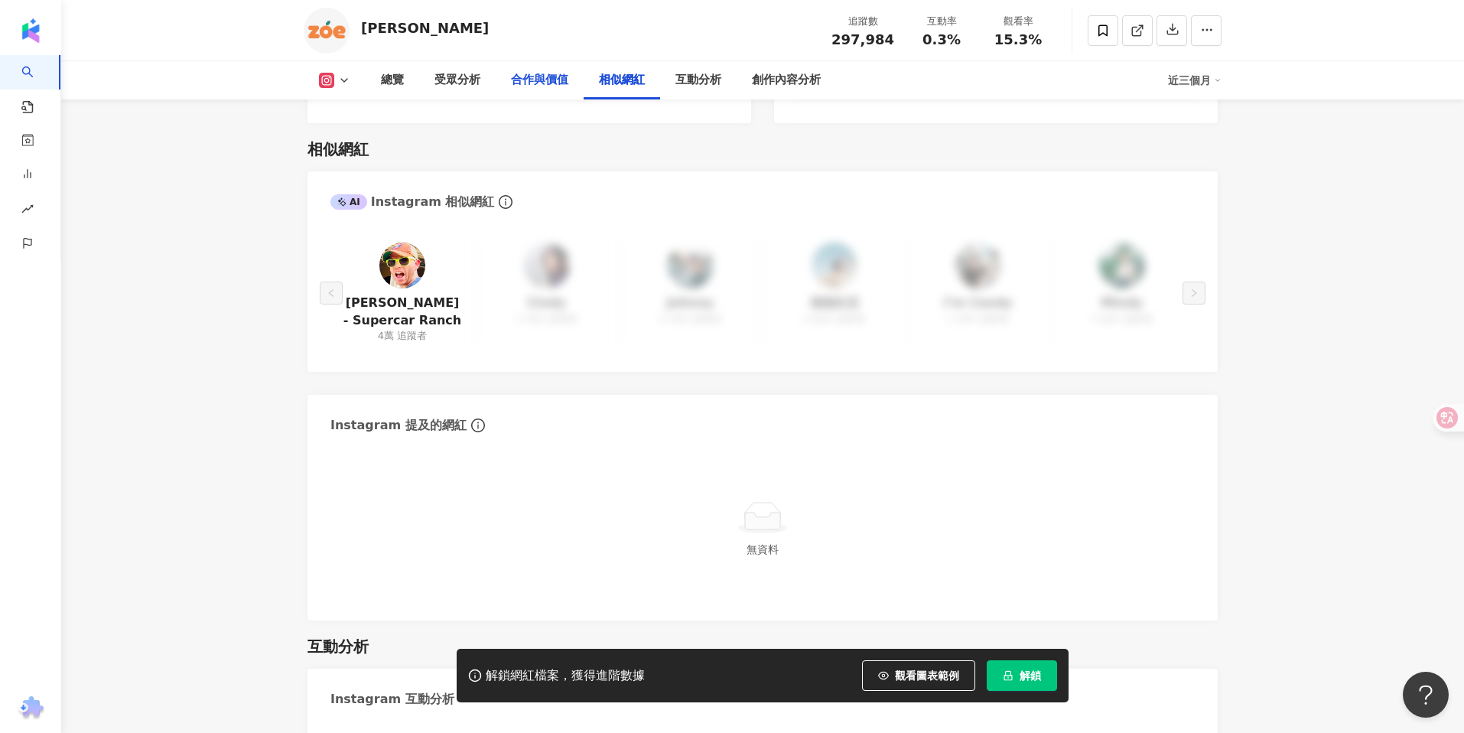
click at [559, 79] on div "合作與價值" at bounding box center [539, 80] width 57 height 18
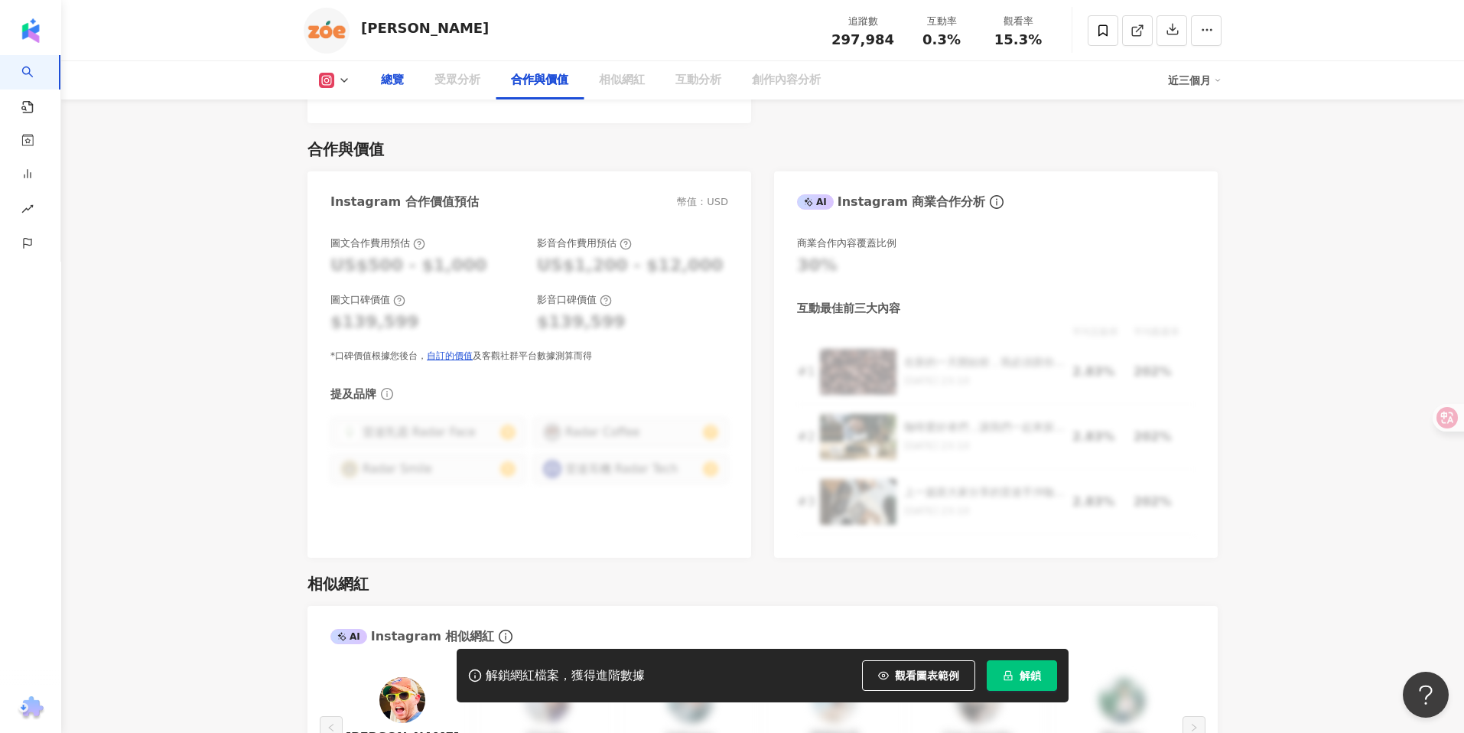
click at [388, 76] on div "總覽" at bounding box center [392, 80] width 23 height 18
click at [395, 78] on div "總覽" at bounding box center [392, 80] width 23 height 18
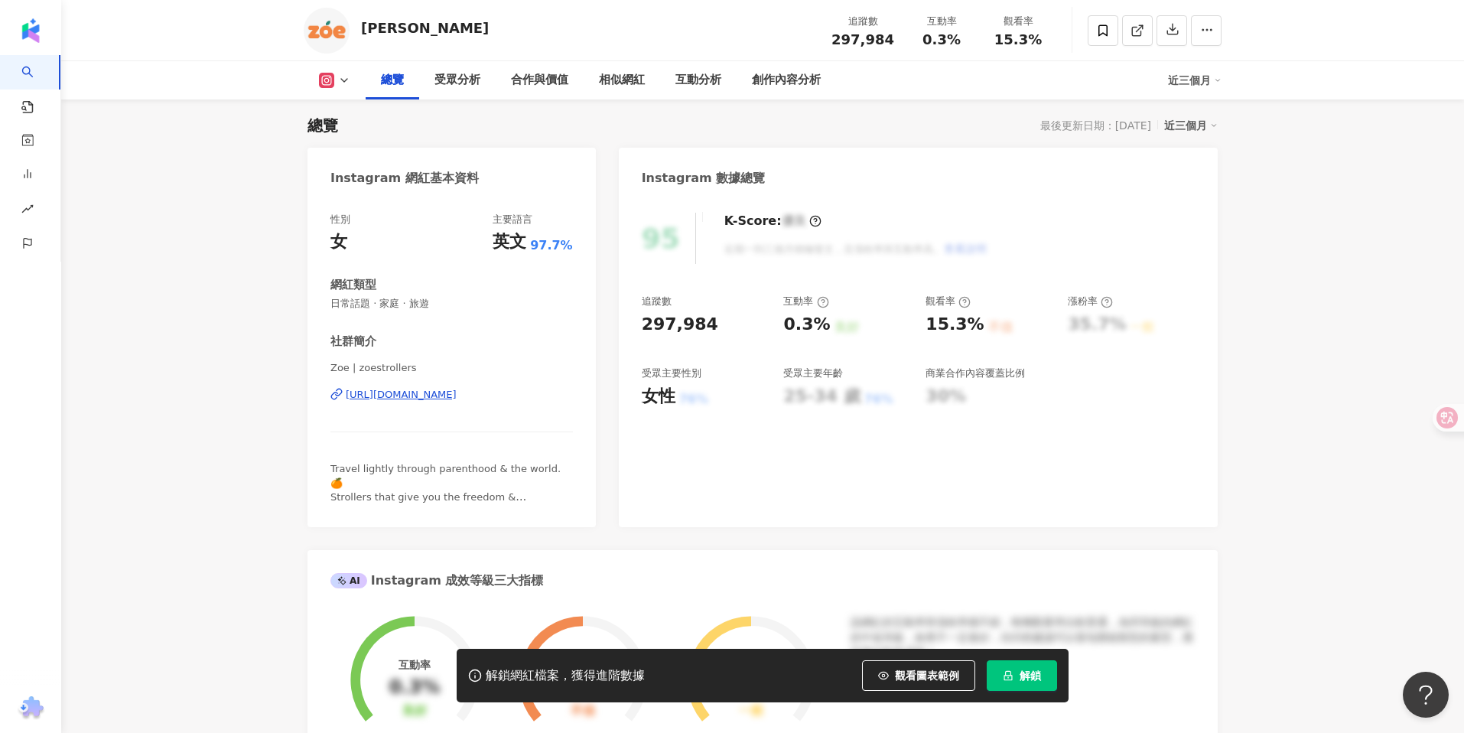
click at [457, 394] on div "https://www.instagram.com/zoestrollers/" at bounding box center [401, 395] width 111 height 14
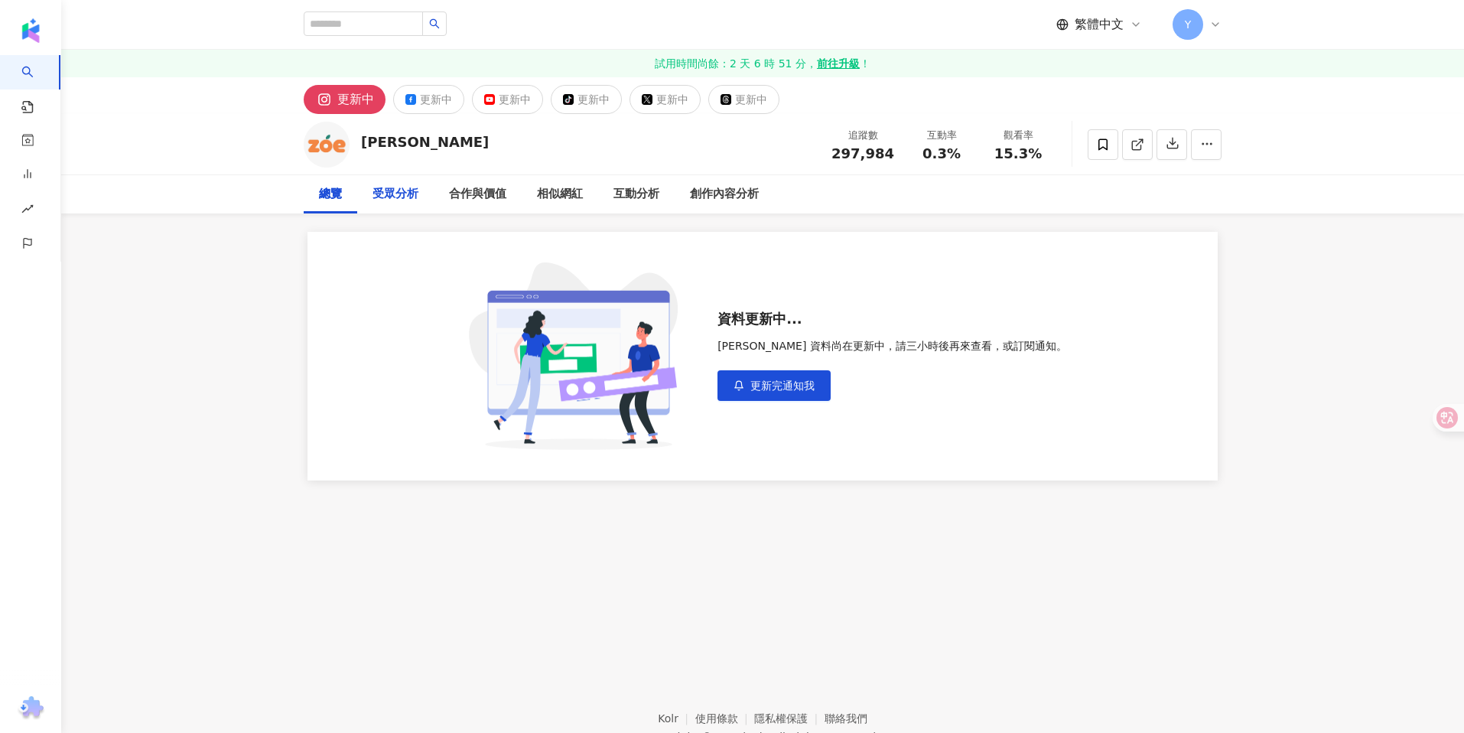
click at [395, 194] on div "受眾分析" at bounding box center [395, 194] width 46 height 18
click at [327, 190] on div "總覽" at bounding box center [330, 194] width 23 height 18
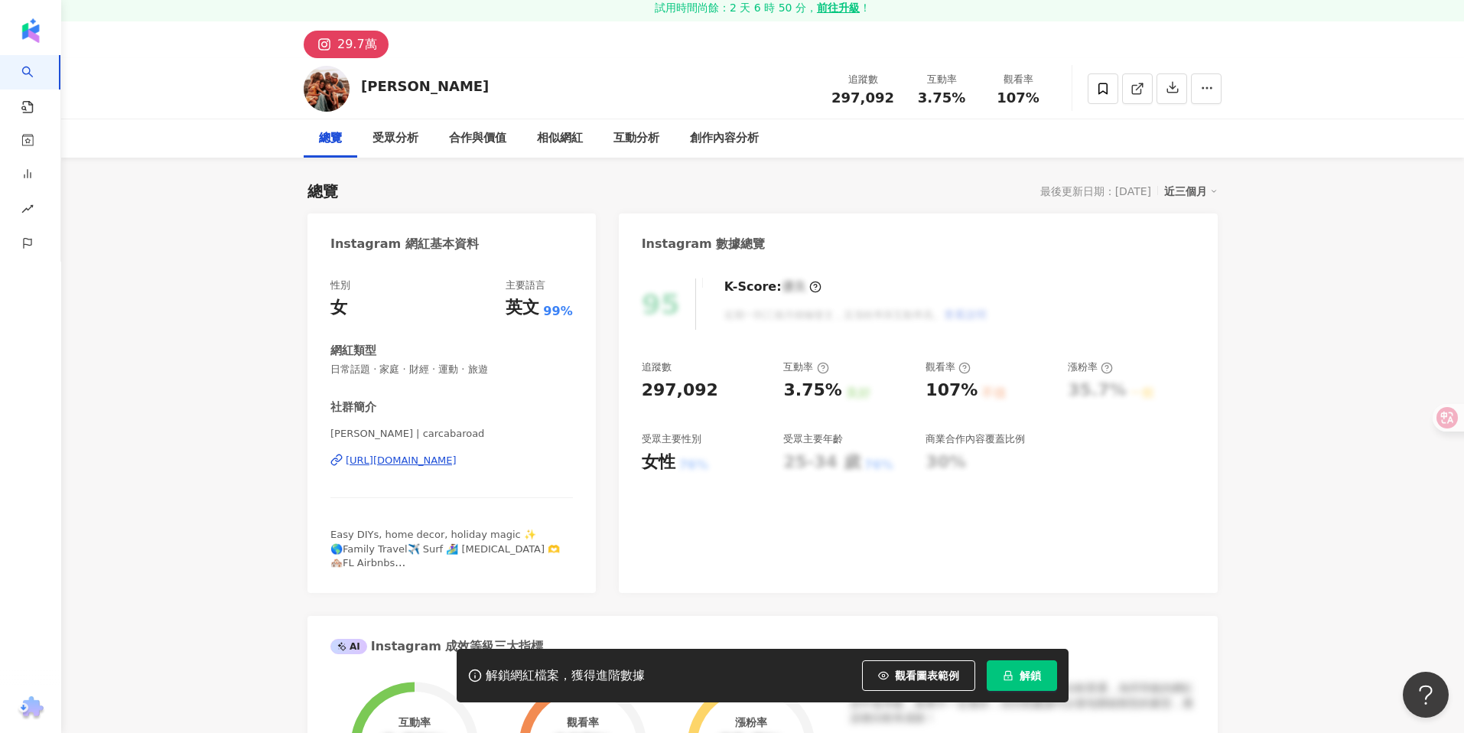
click at [442, 462] on div "[URL][DOMAIN_NAME]" at bounding box center [401, 460] width 111 height 14
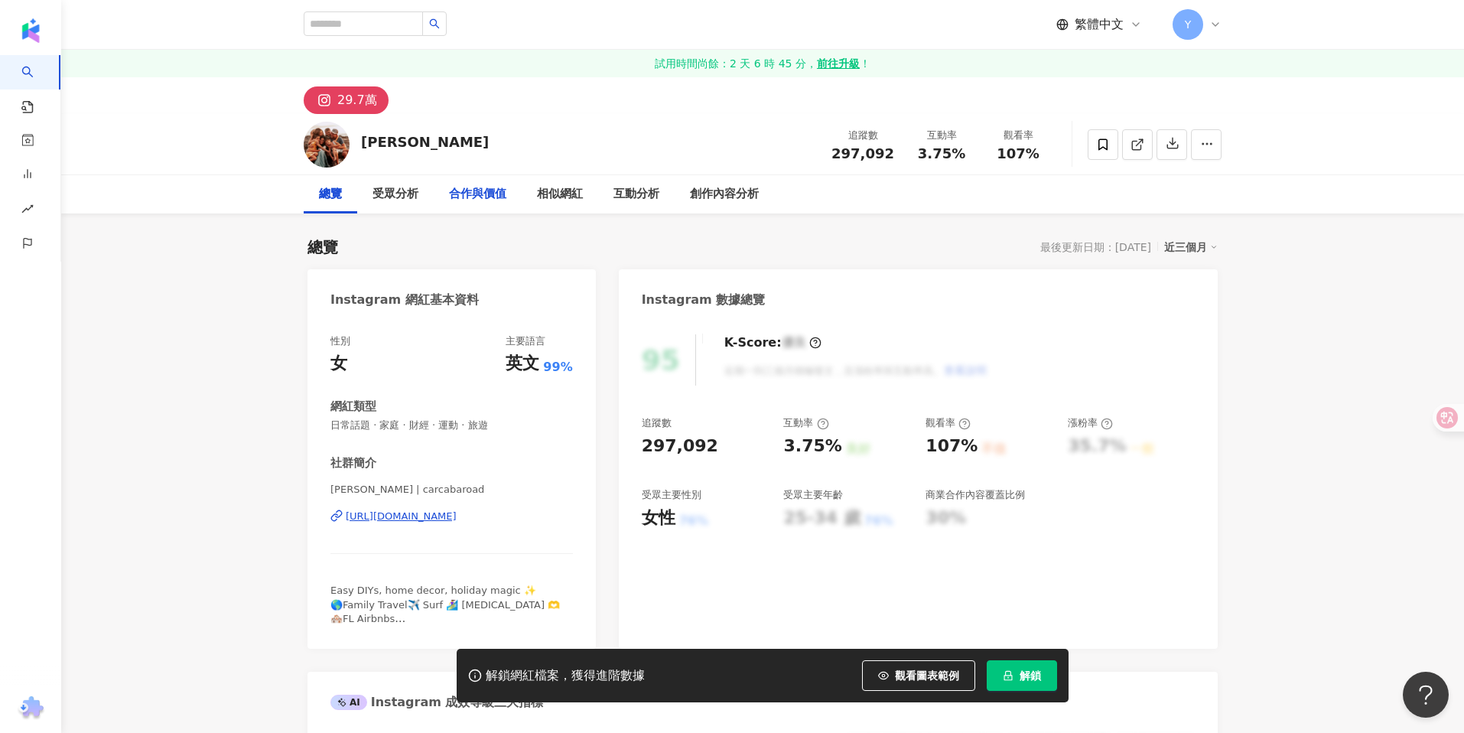
click at [464, 193] on div "合作與價值" at bounding box center [477, 194] width 57 height 18
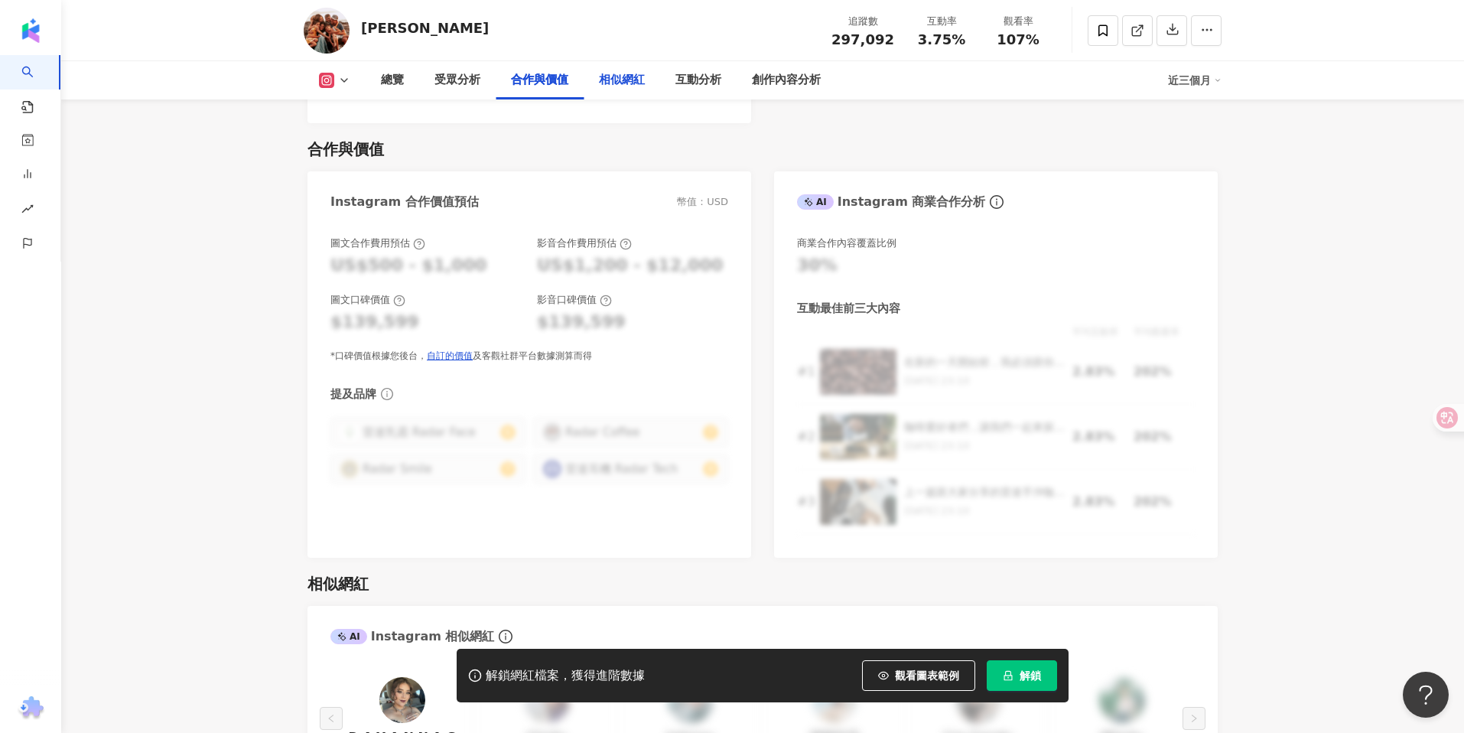
click at [605, 77] on div "相似網紅" at bounding box center [622, 80] width 46 height 18
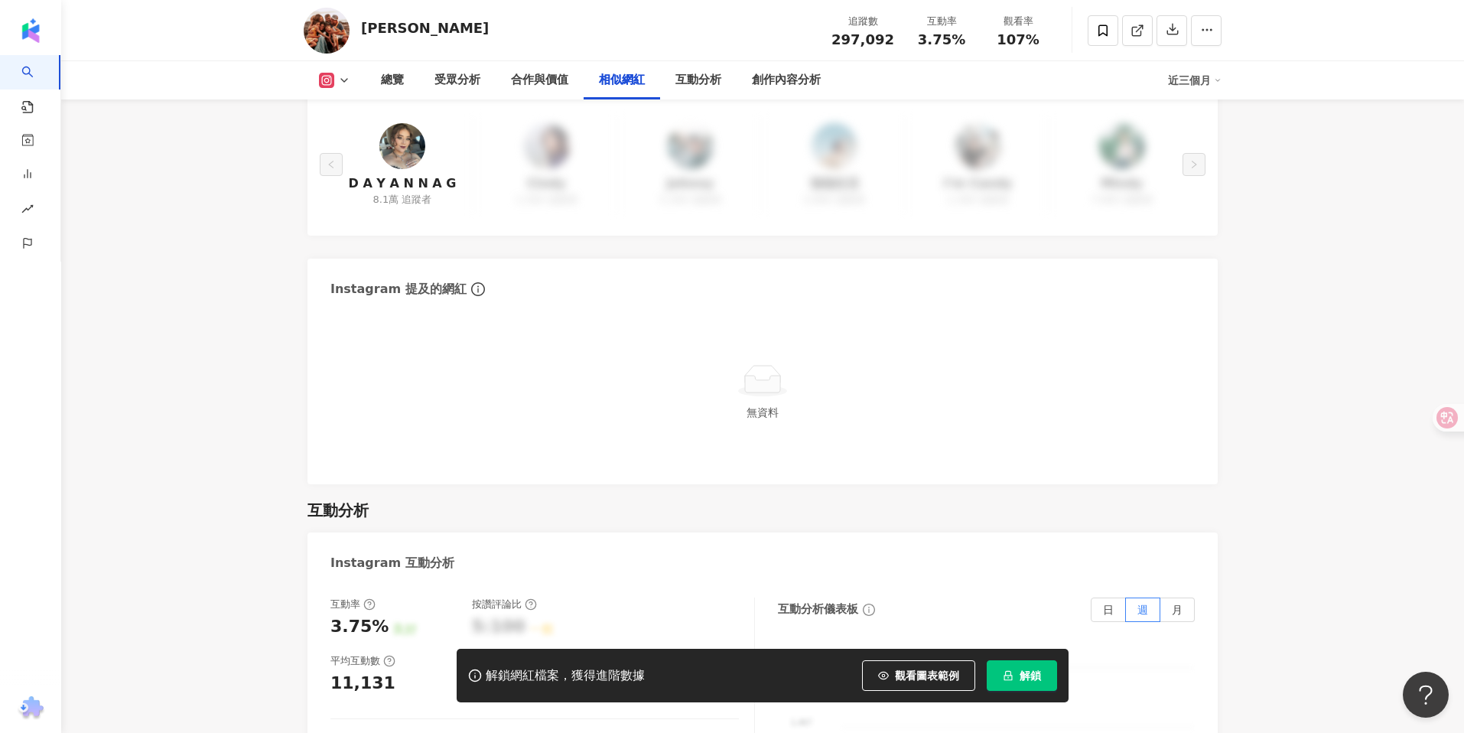
scroll to position [2624, 0]
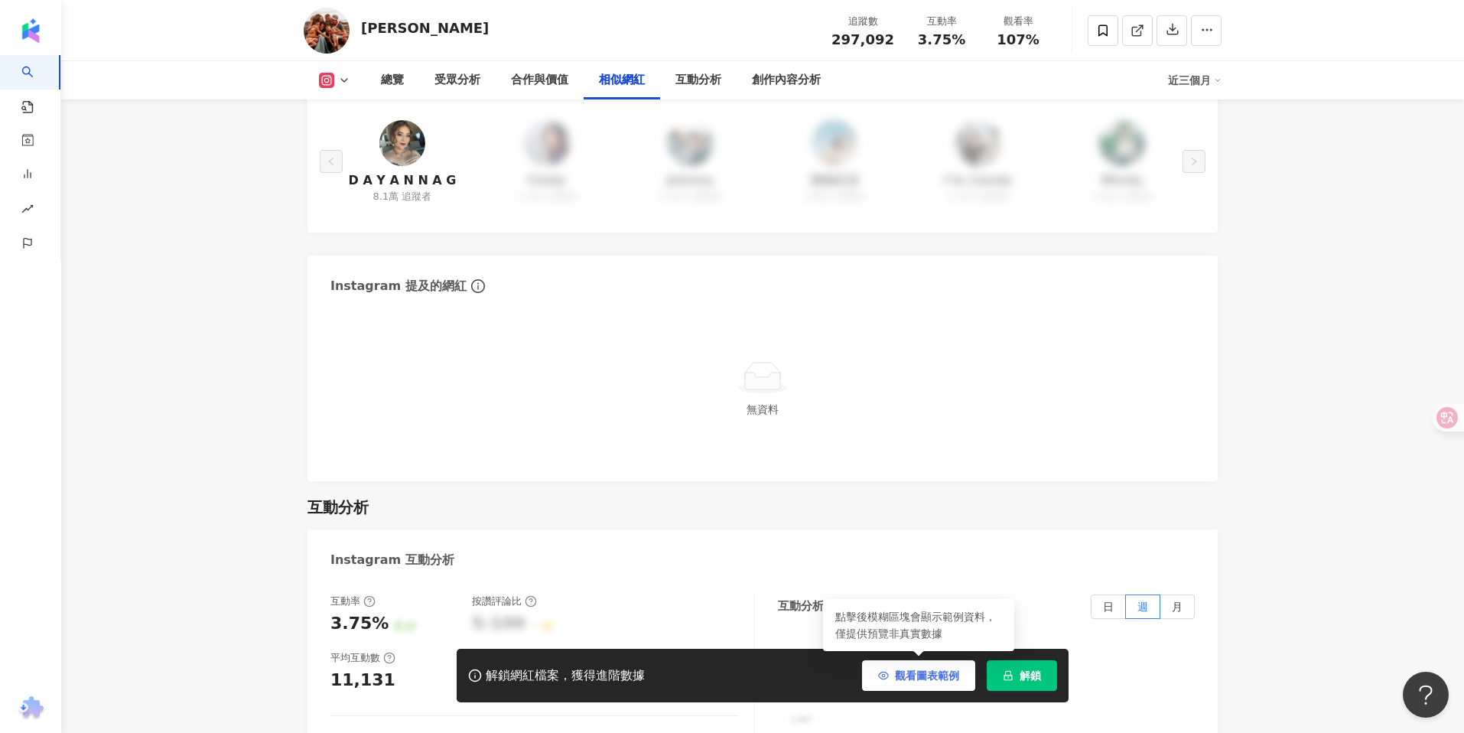
click at [929, 680] on span "觀看圖表範例" at bounding box center [927, 675] width 64 height 12
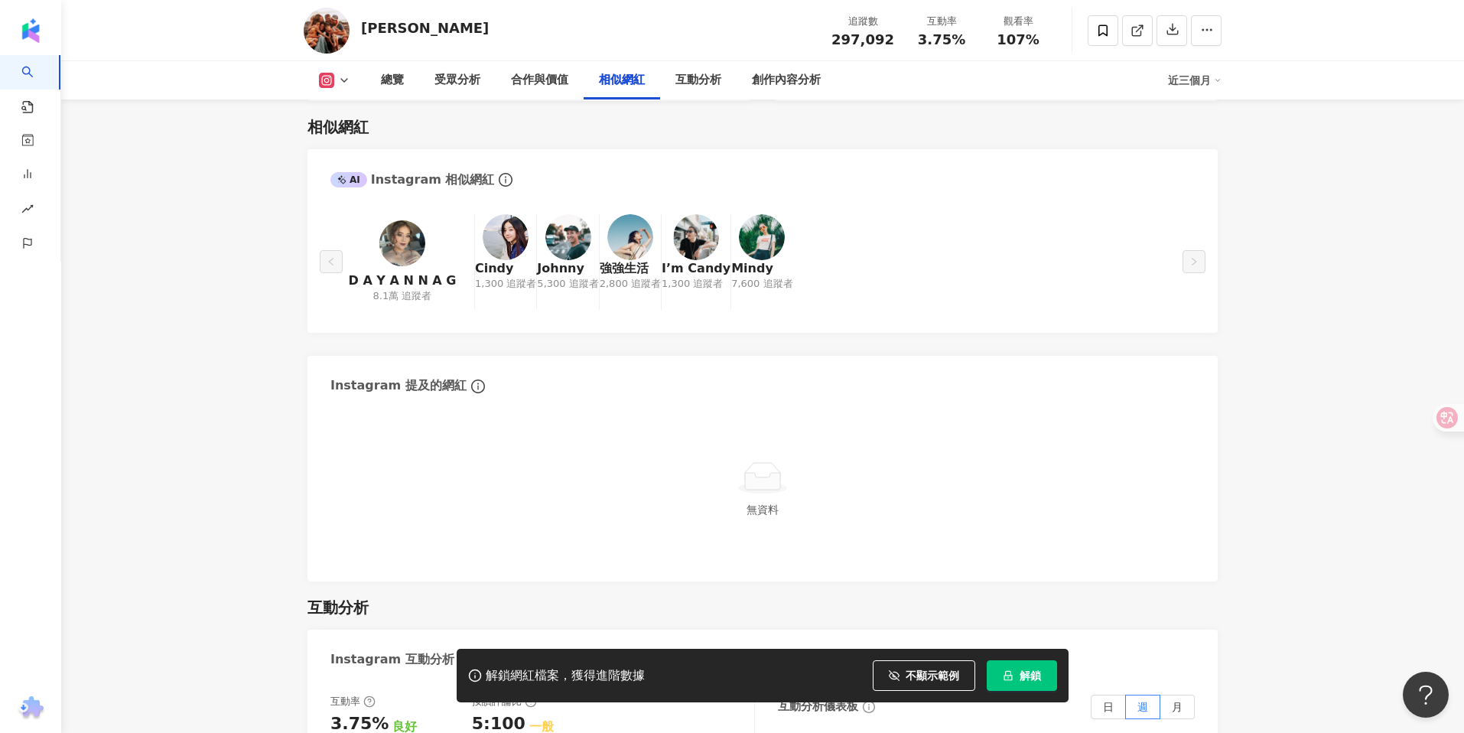
scroll to position [2509, 0]
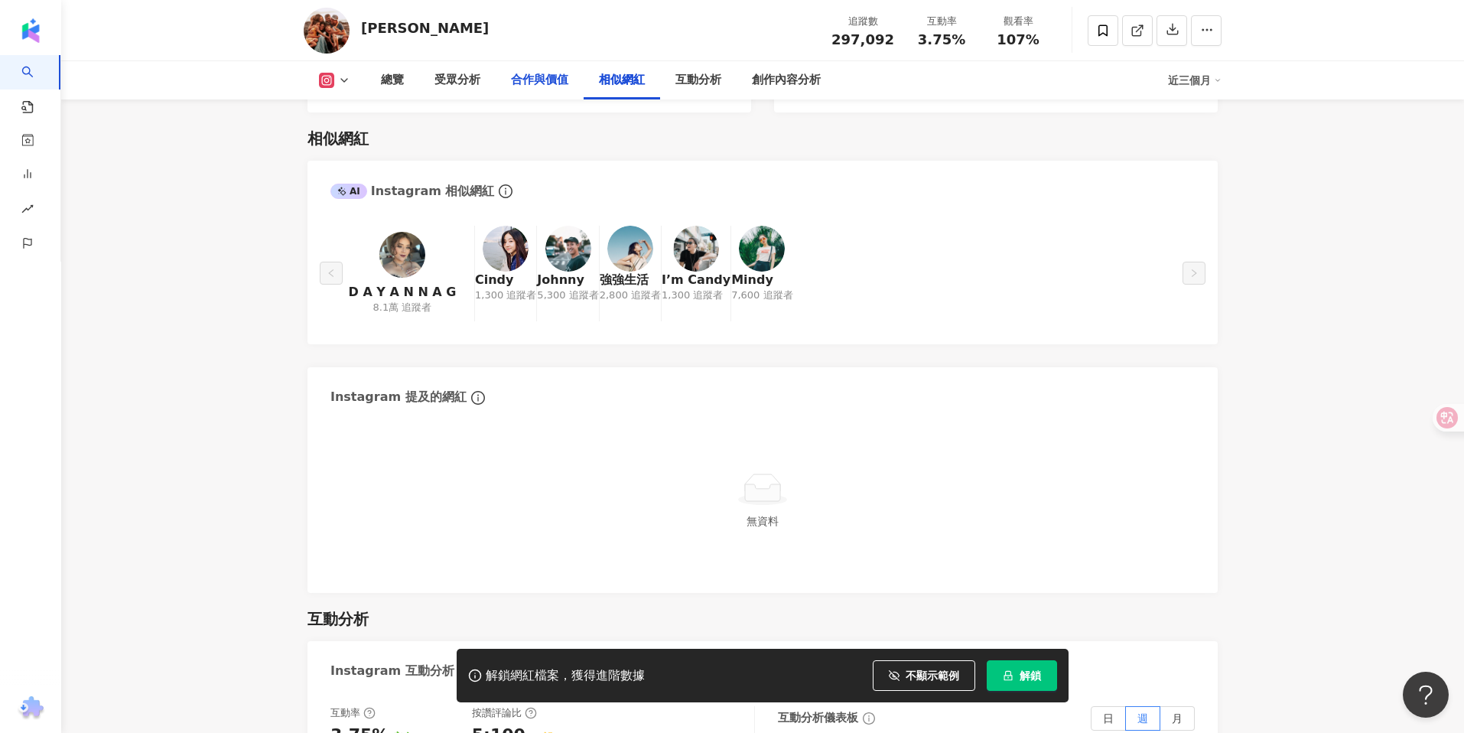
click at [548, 73] on div "合作與價值" at bounding box center [539, 80] width 57 height 18
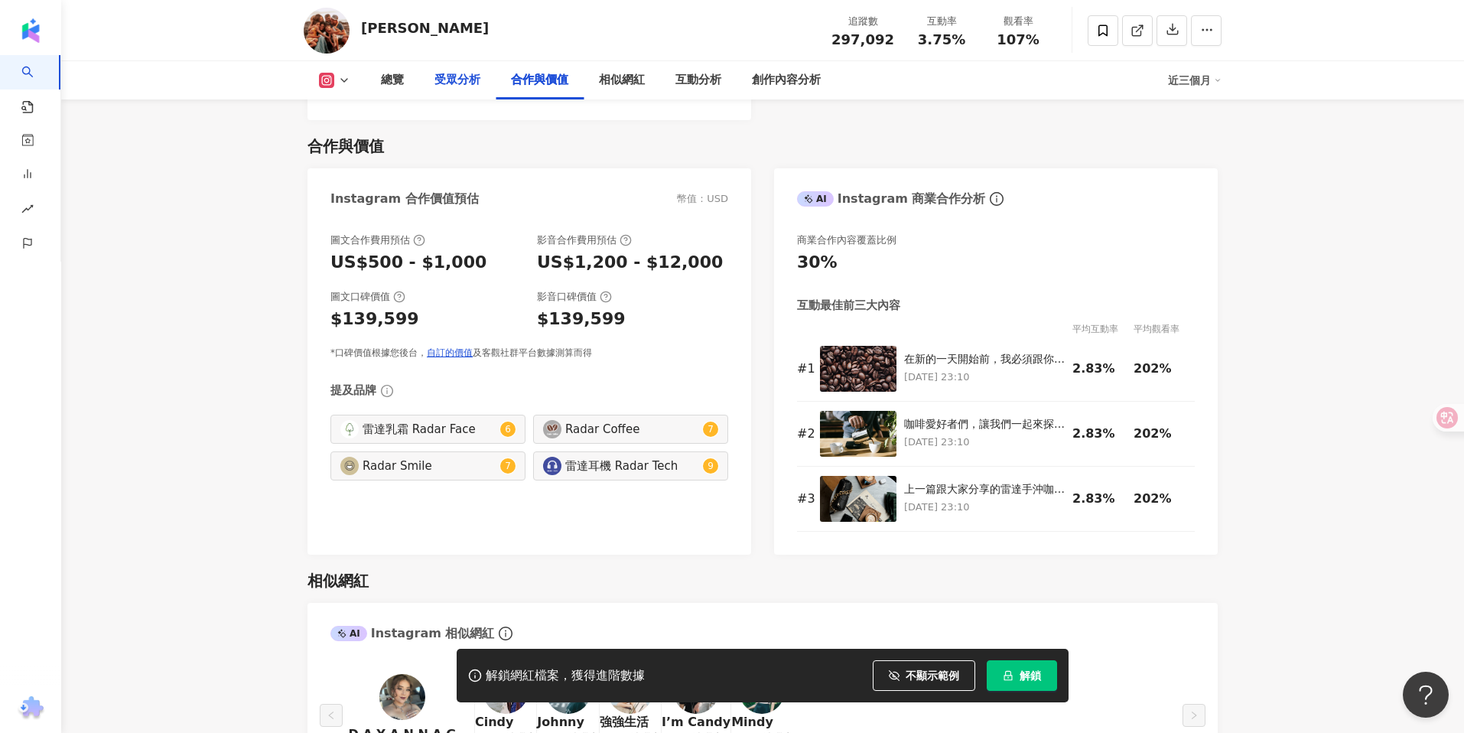
click at [449, 74] on div "受眾分析" at bounding box center [457, 80] width 46 height 18
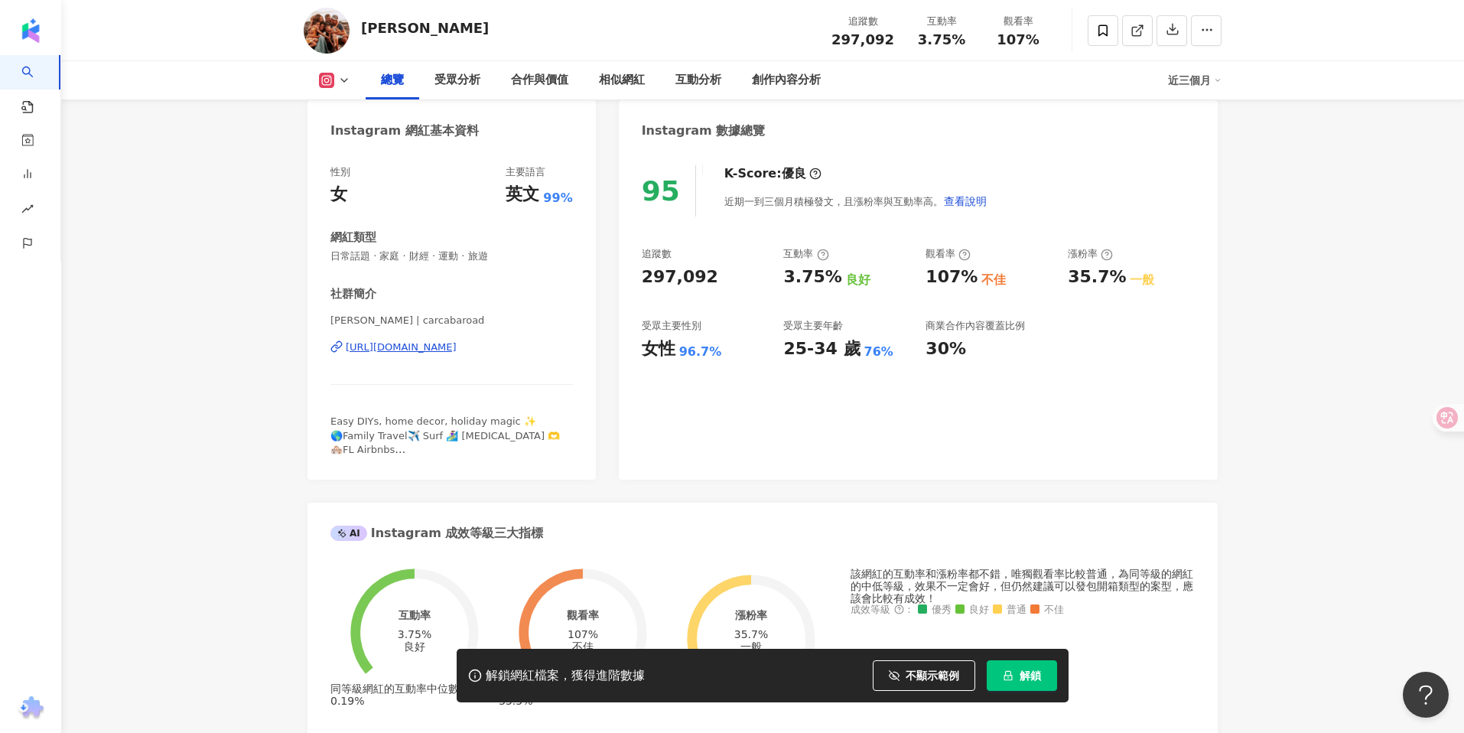
scroll to position [158, 0]
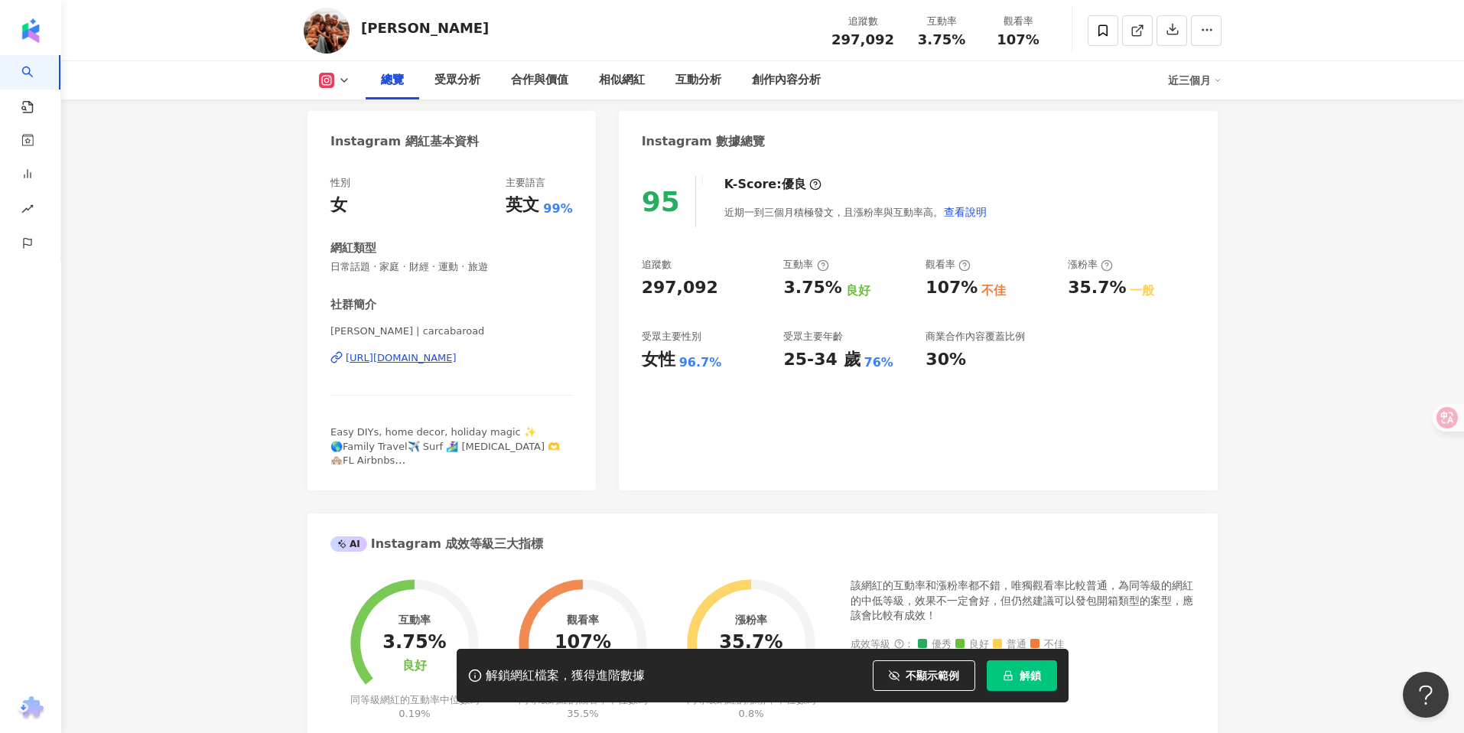
scroll to position [158, 0]
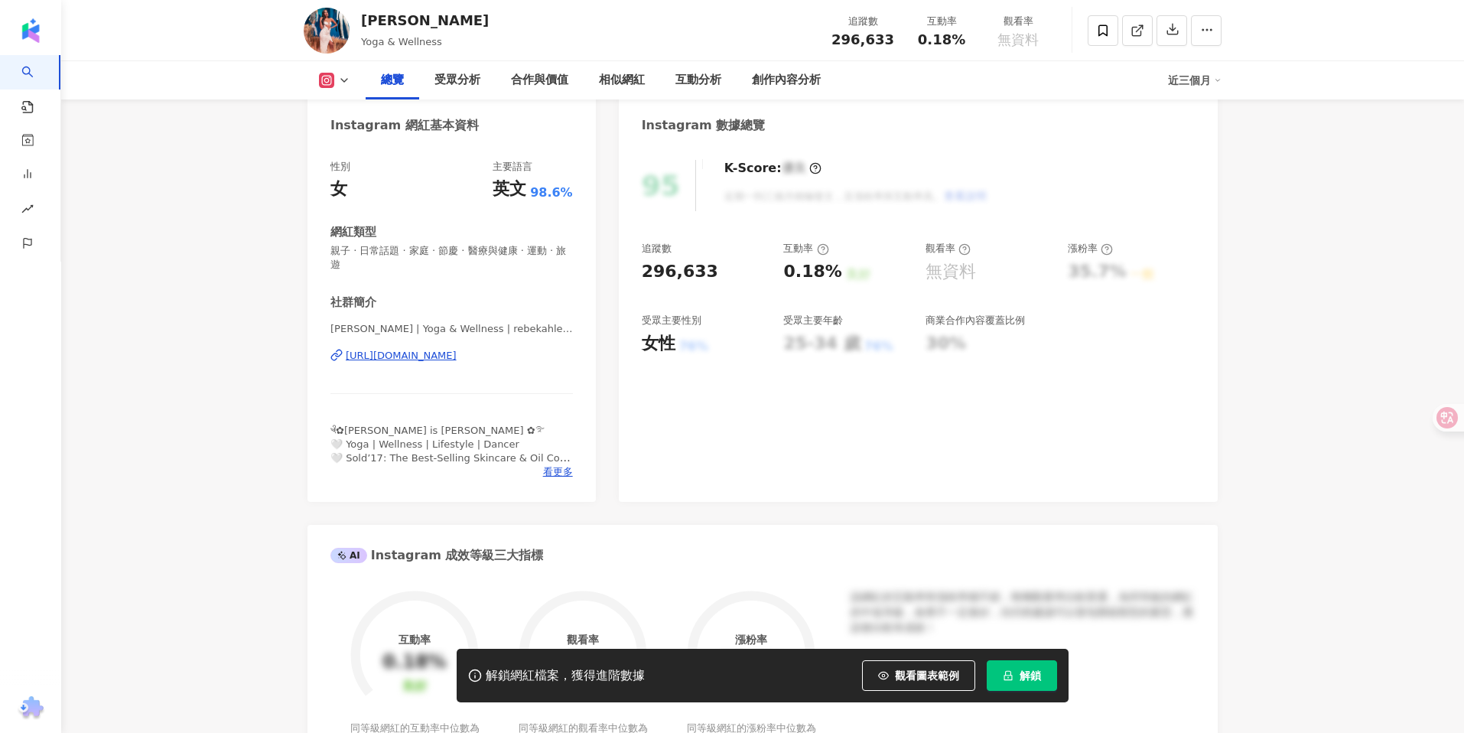
scroll to position [193, 0]
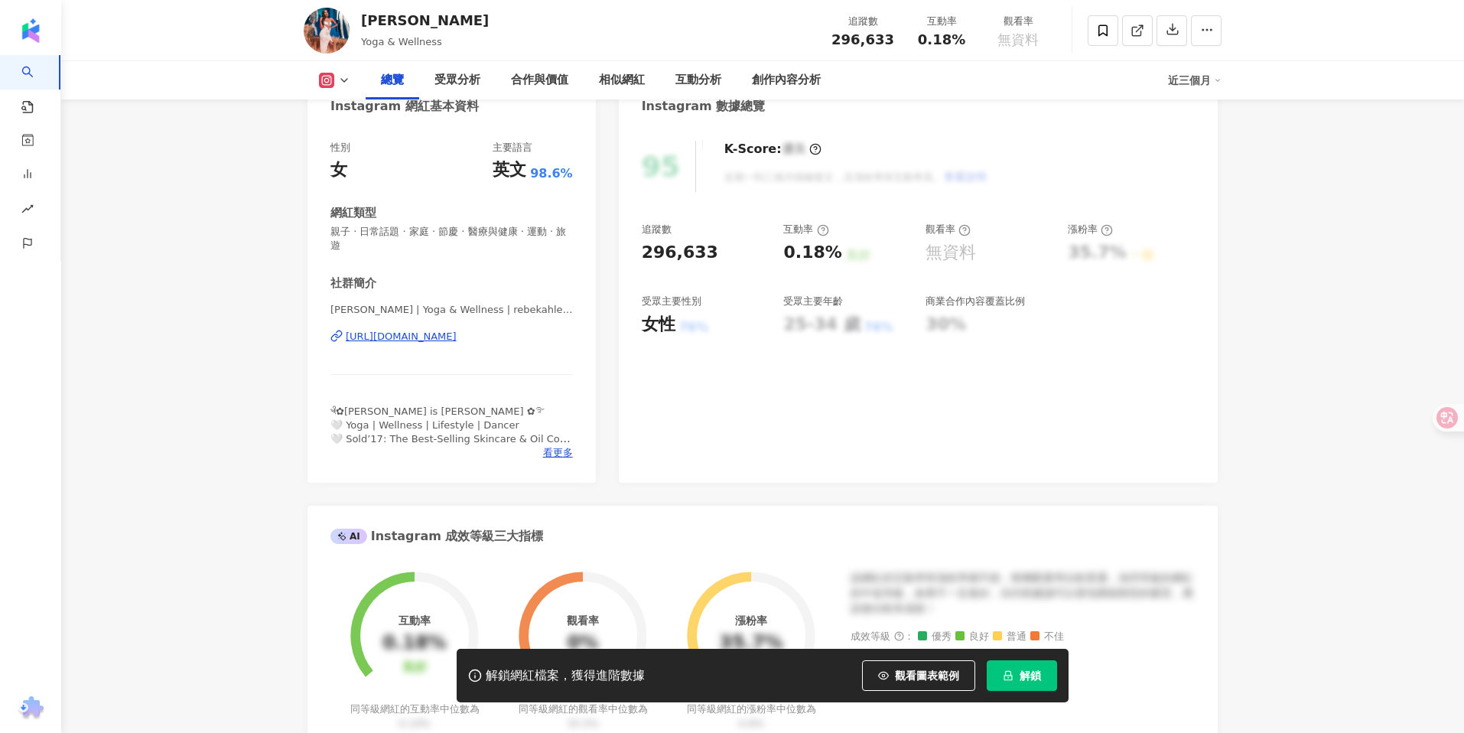
click at [457, 330] on div "[URL][DOMAIN_NAME]" at bounding box center [401, 337] width 111 height 14
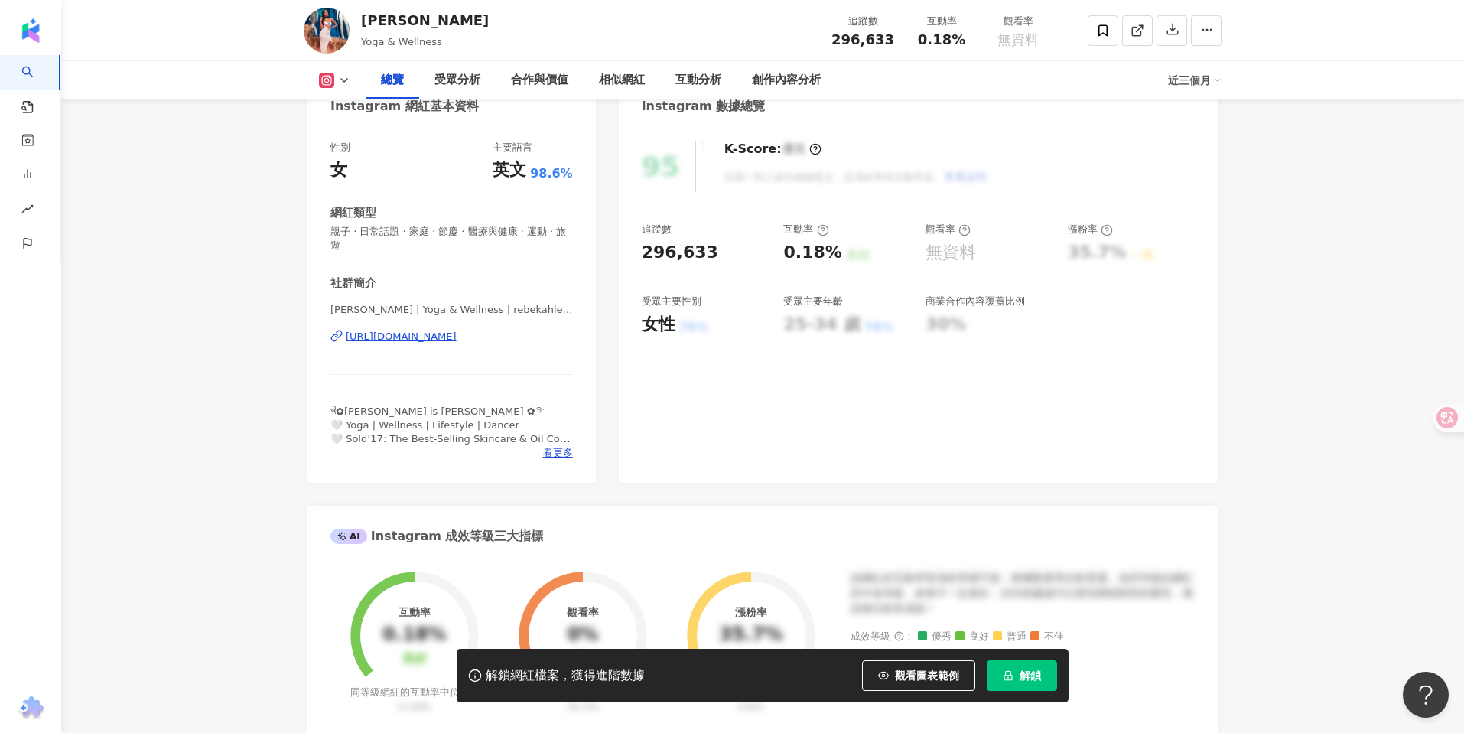
scroll to position [0, 0]
drag, startPoint x: 528, startPoint y: 24, endPoint x: 359, endPoint y: 24, distance: 169.0
click at [359, 24] on div "[PERSON_NAME] Yoga & Wellness 追蹤數 296,633 互動率 0.18% 觀看率 無資料" at bounding box center [762, 30] width 979 height 60
copy div "[PERSON_NAME]"
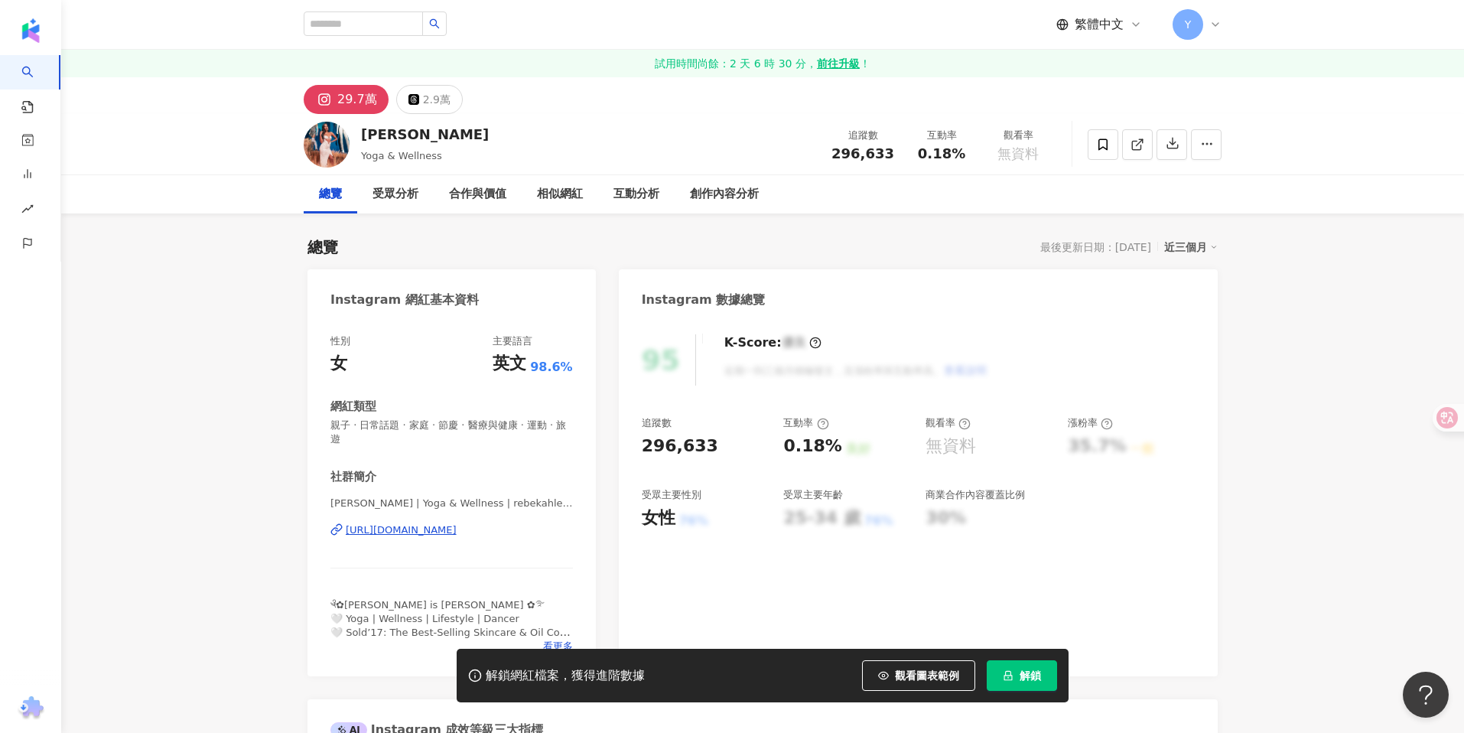
click at [547, 127] on div "[PERSON_NAME] Yoga & Wellness 追蹤數 296,633 互動率 0.18% 觀看率 無資料" at bounding box center [762, 144] width 979 height 60
drag, startPoint x: 375, startPoint y: 133, endPoint x: 357, endPoint y: 134, distance: 17.6
click at [357, 134] on div "Rebekah Letchumanan Yoga & Wellness 追蹤數 296,633 互動率 0.18% 觀看率 無資料" at bounding box center [762, 144] width 979 height 60
copy div "[PERSON_NAME]"
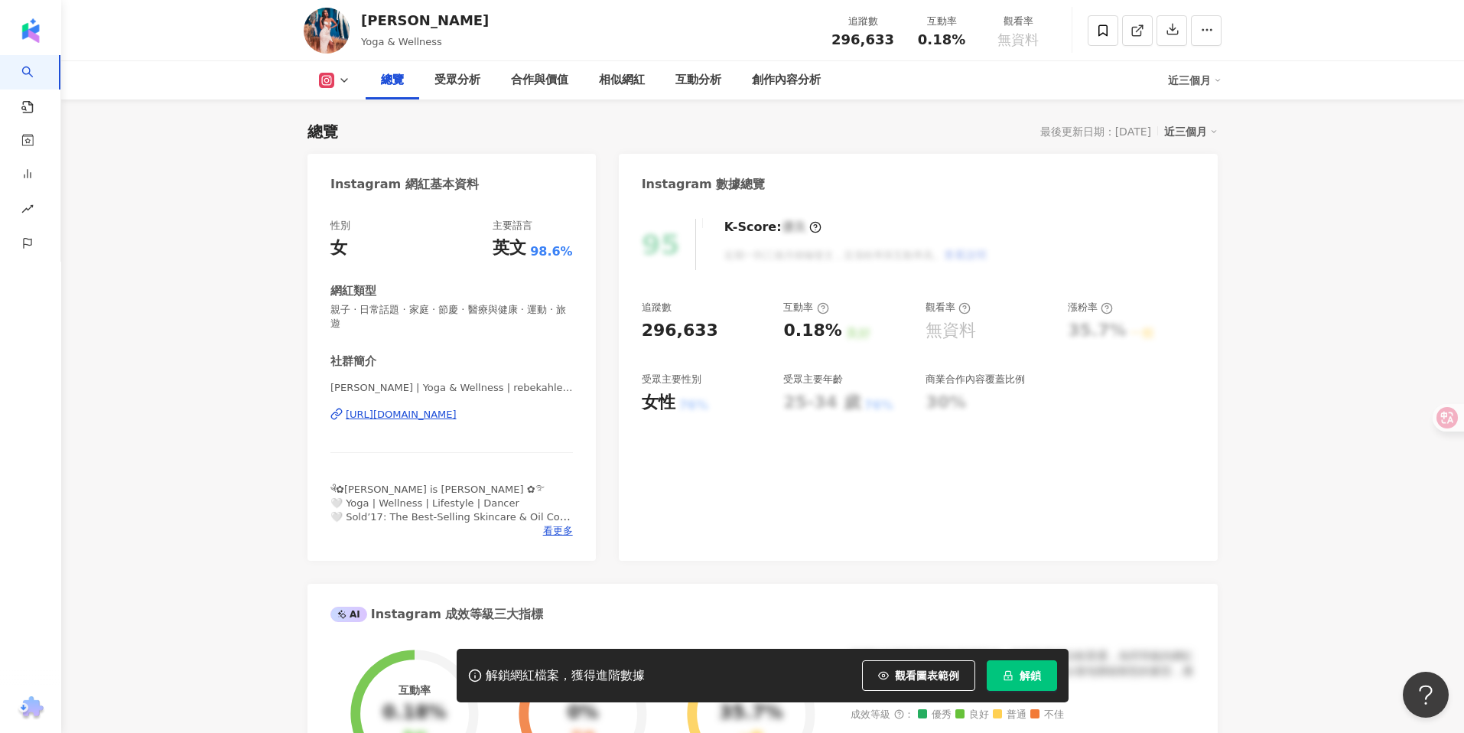
scroll to position [115, 0]
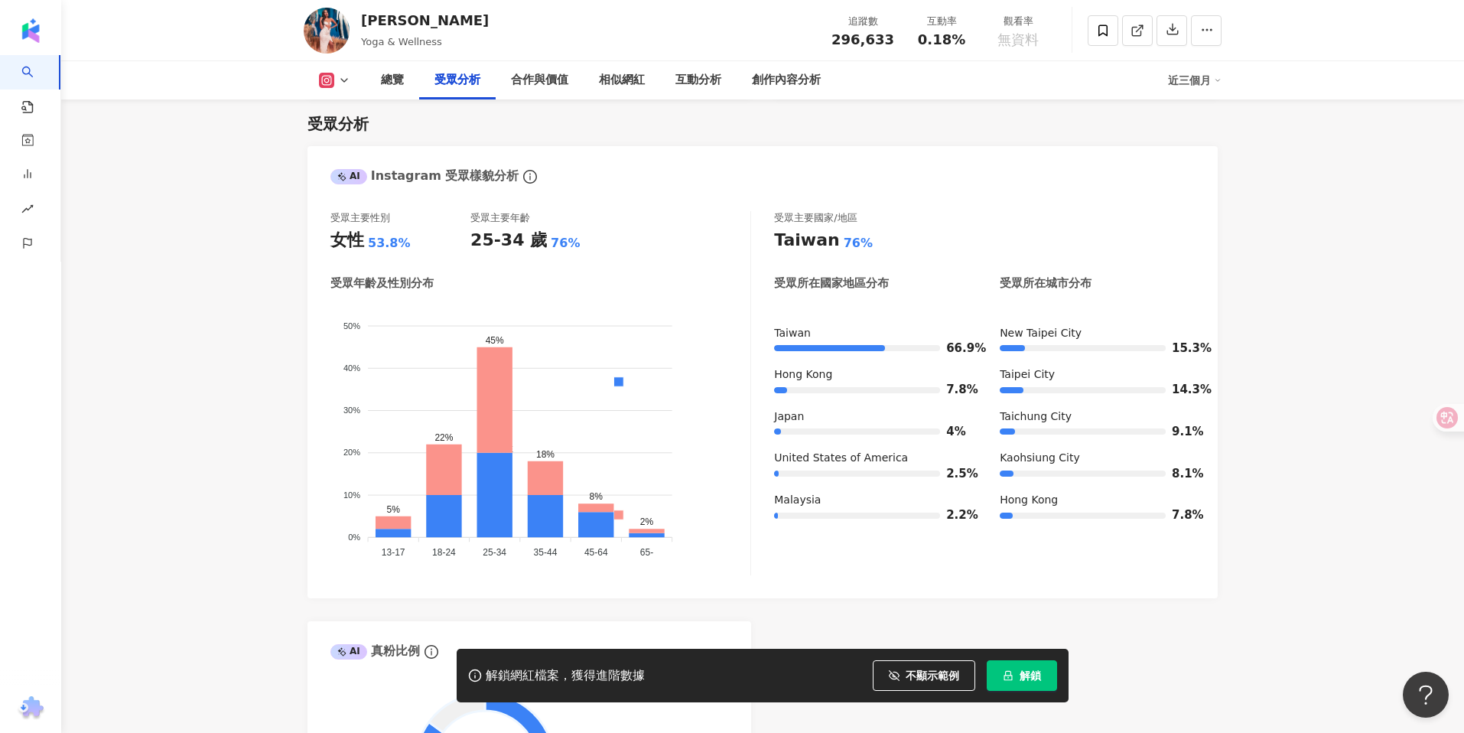
scroll to position [1321, 0]
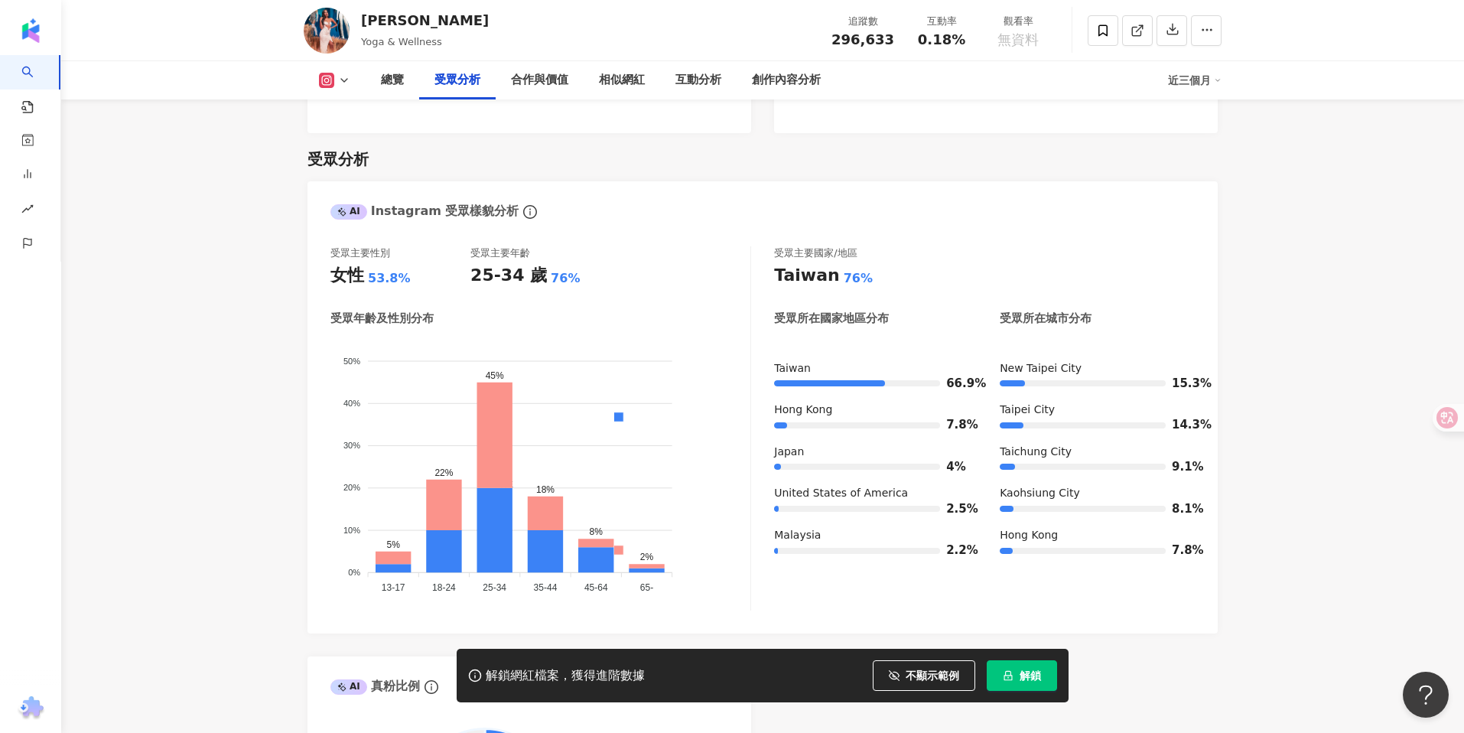
drag, startPoint x: 439, startPoint y: 235, endPoint x: 453, endPoint y: 234, distance: 13.8
click at [441, 246] on div "受眾主要性別 女性 53.8% 受眾主要年齡 25-34 歲 76%" at bounding box center [540, 266] width 420 height 41
click at [506, 264] on div "25-34 歲" at bounding box center [508, 276] width 76 height 24
drag, startPoint x: 472, startPoint y: 237, endPoint x: 591, endPoint y: 238, distance: 119.3
click at [591, 264] on div "25-34 歲 76%" at bounding box center [540, 276] width 140 height 24
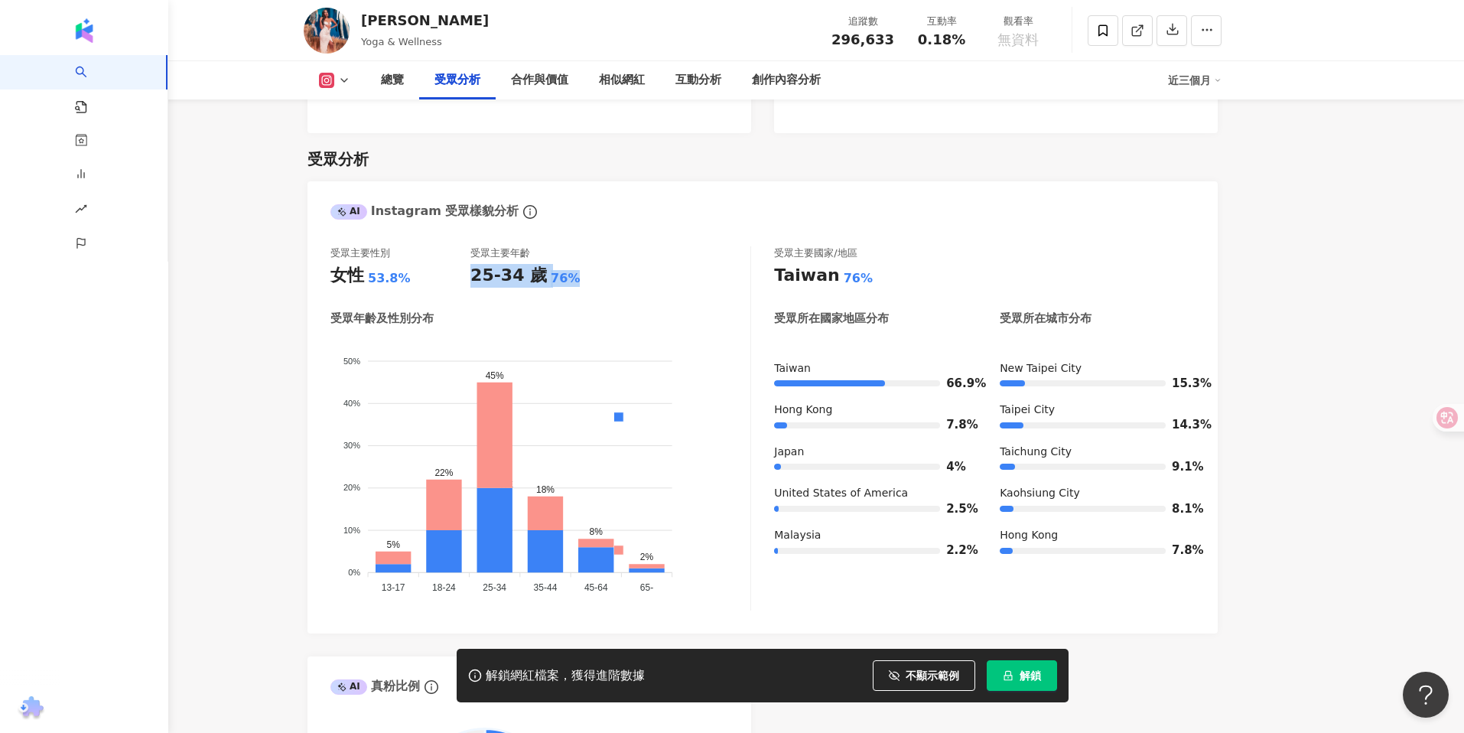
copy div "25-34 歲 76%"
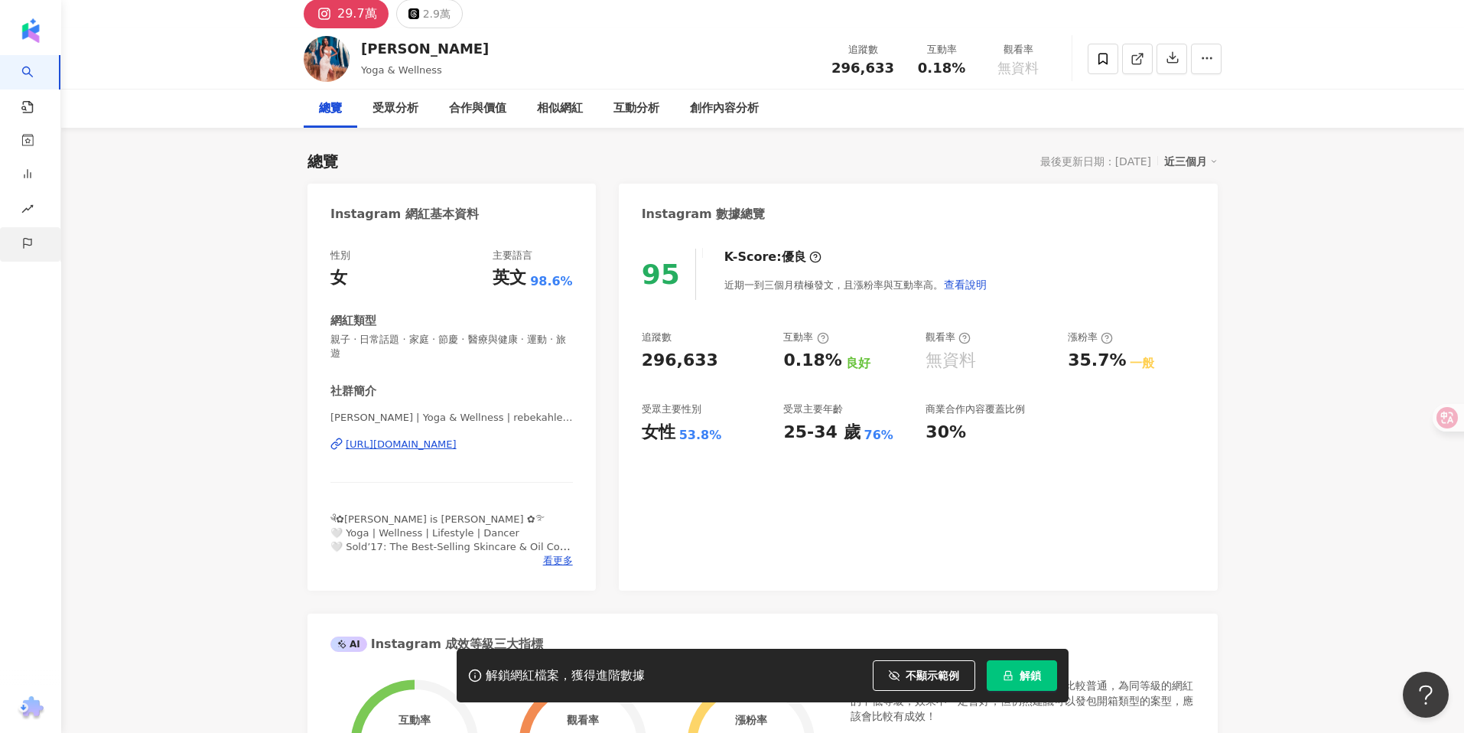
scroll to position [0, 0]
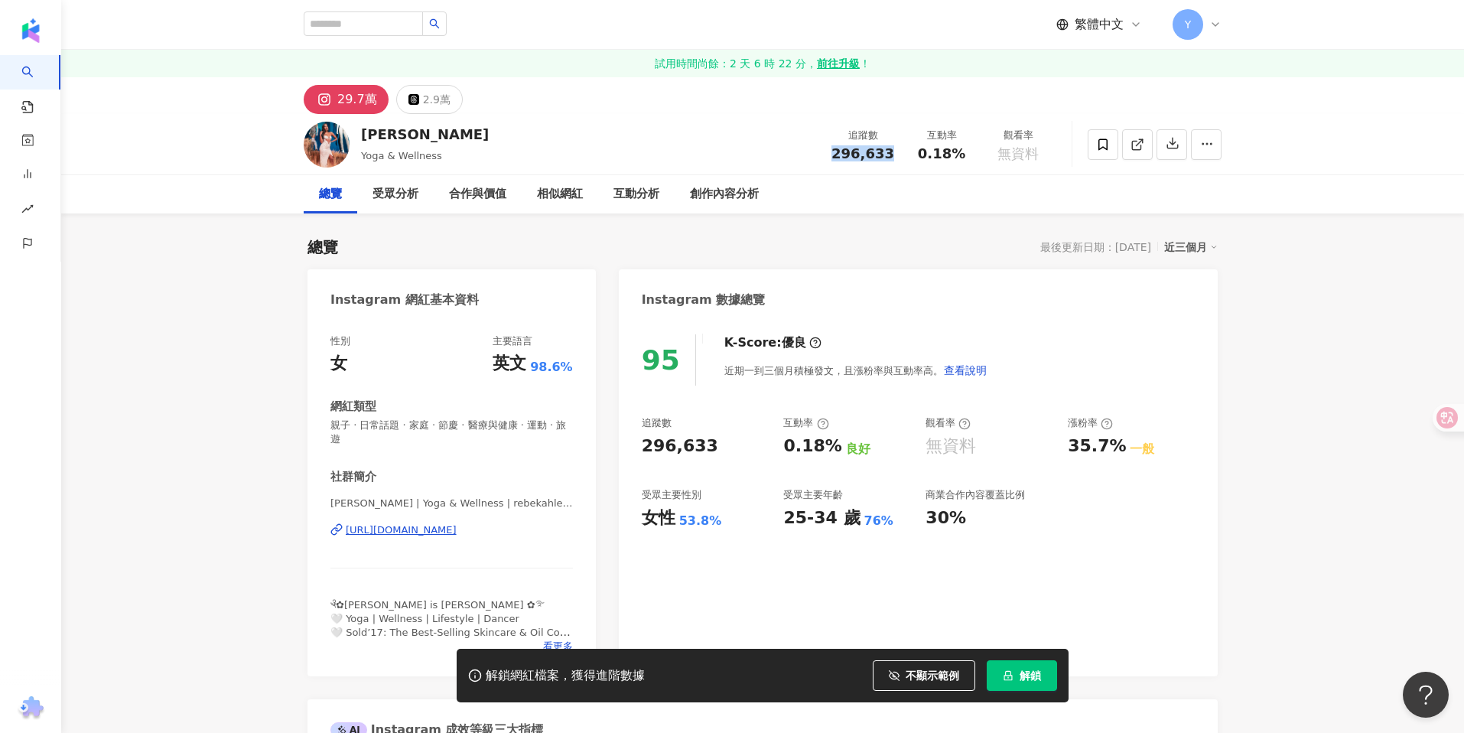
drag, startPoint x: 889, startPoint y: 154, endPoint x: 827, endPoint y: 151, distance: 62.8
click at [827, 151] on div "追蹤數 296,633" at bounding box center [862, 144] width 81 height 33
copy span "296,633"
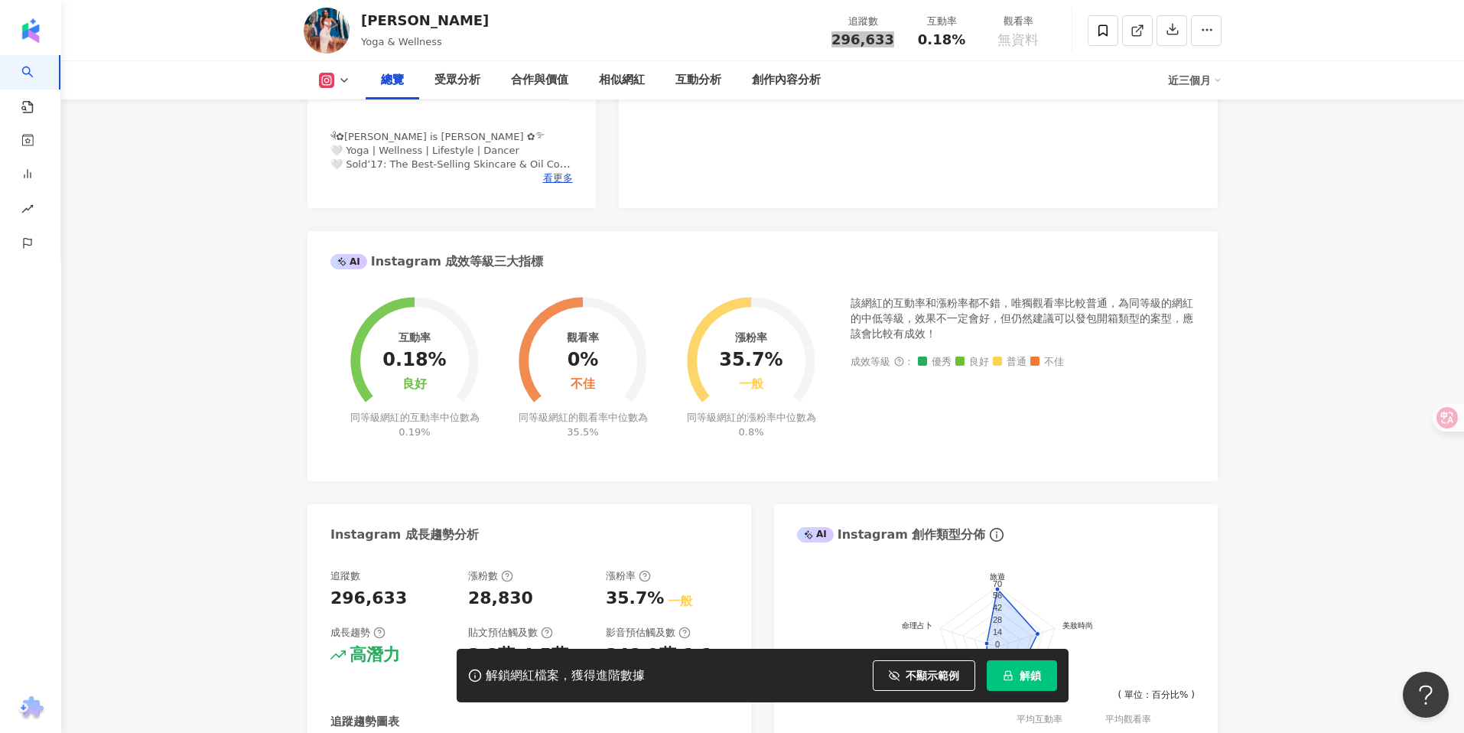
scroll to position [437, 0]
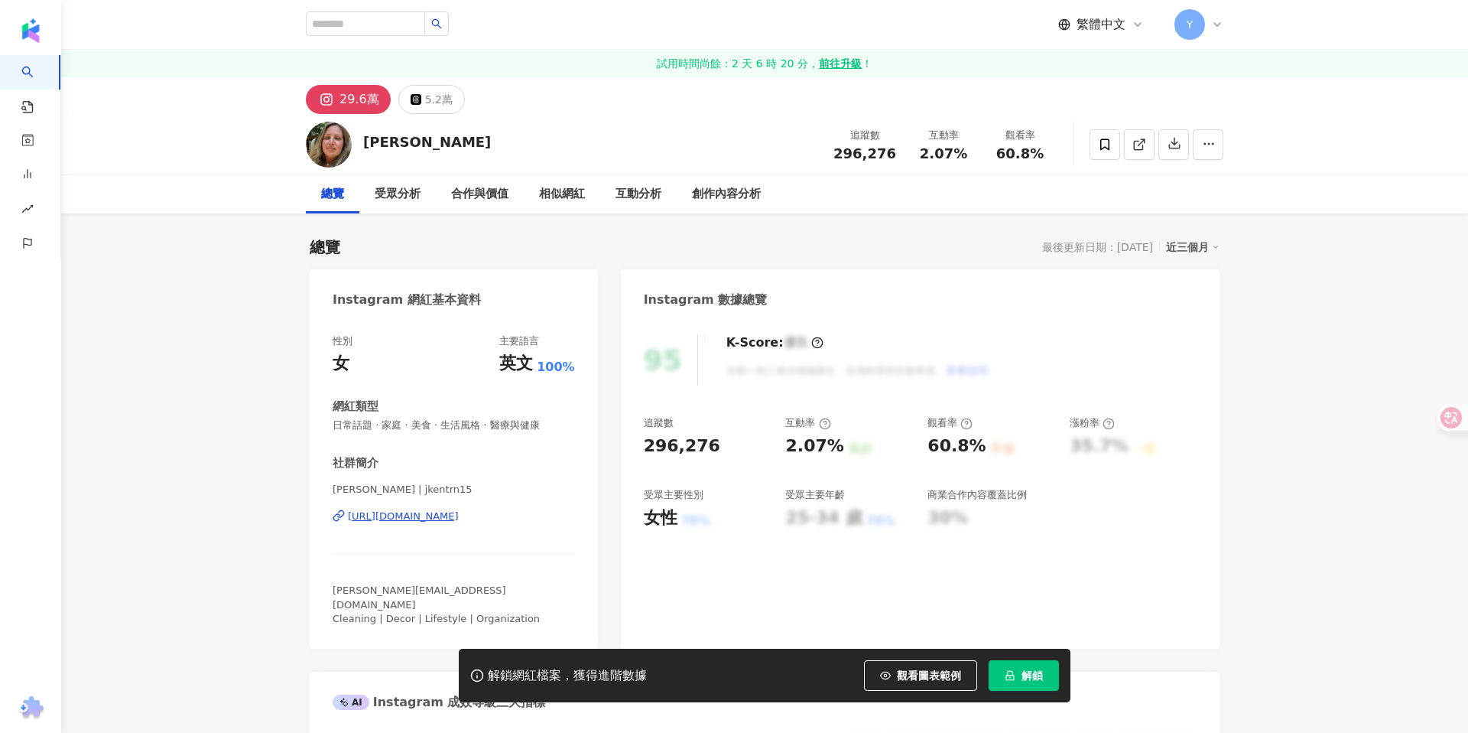
scroll to position [40, 0]
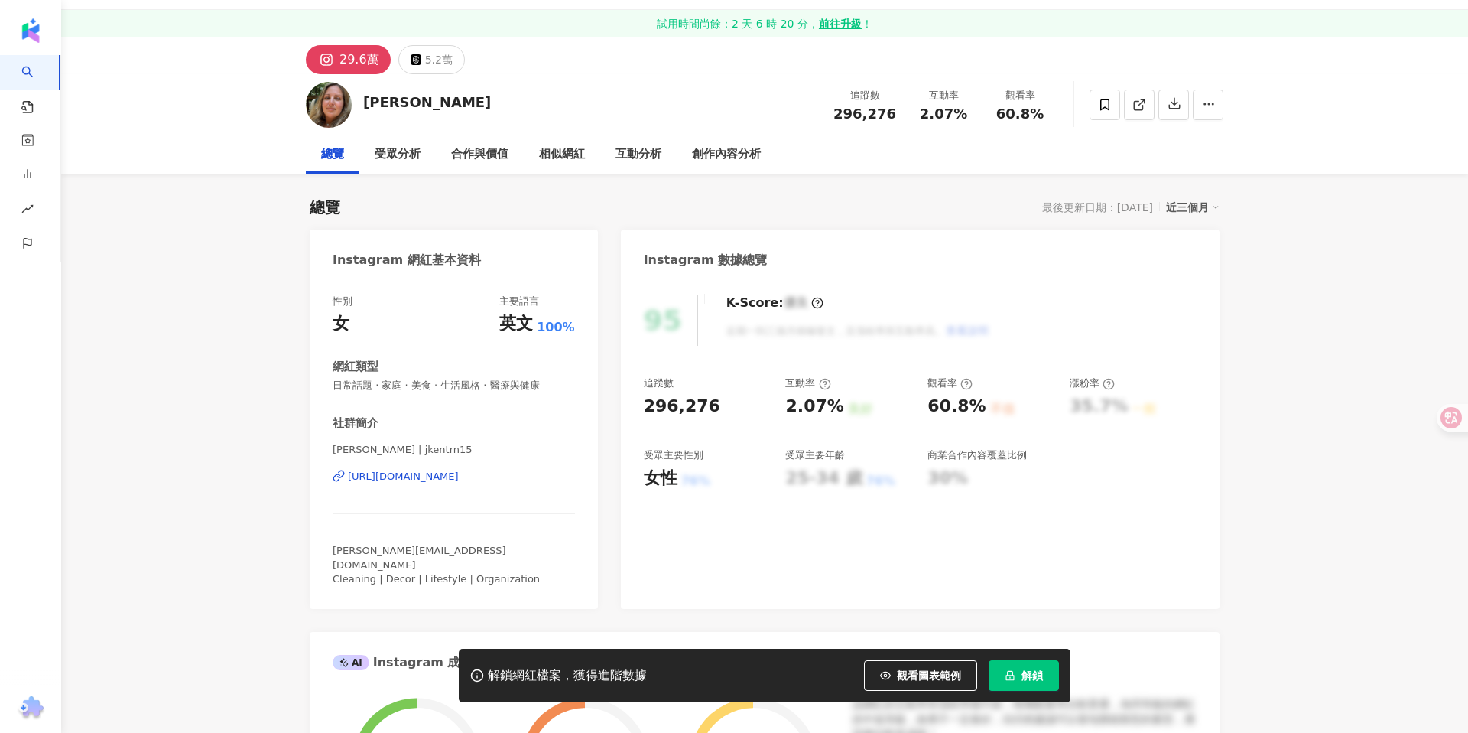
click at [420, 470] on div "https://www.instagram.com/jkentrn15/" at bounding box center [403, 477] width 111 height 14
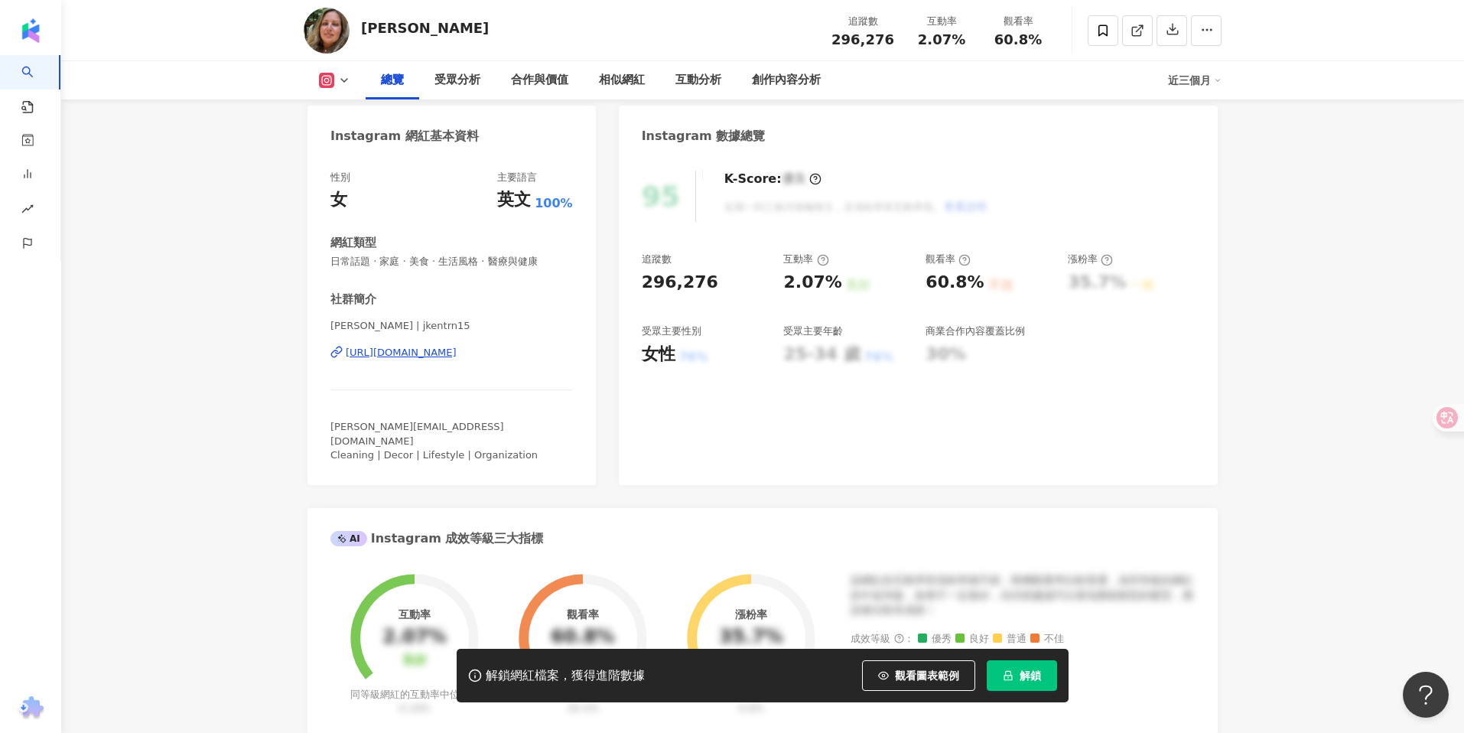
scroll to position [0, 0]
drag, startPoint x: 435, startPoint y: 29, endPoint x: 359, endPoint y: 28, distance: 75.7
click at [359, 28] on div "Jess Kent 追蹤數 296,276 互動率 2.07% 觀看率 60.8%" at bounding box center [762, 30] width 979 height 60
copy div "Jess Kent"
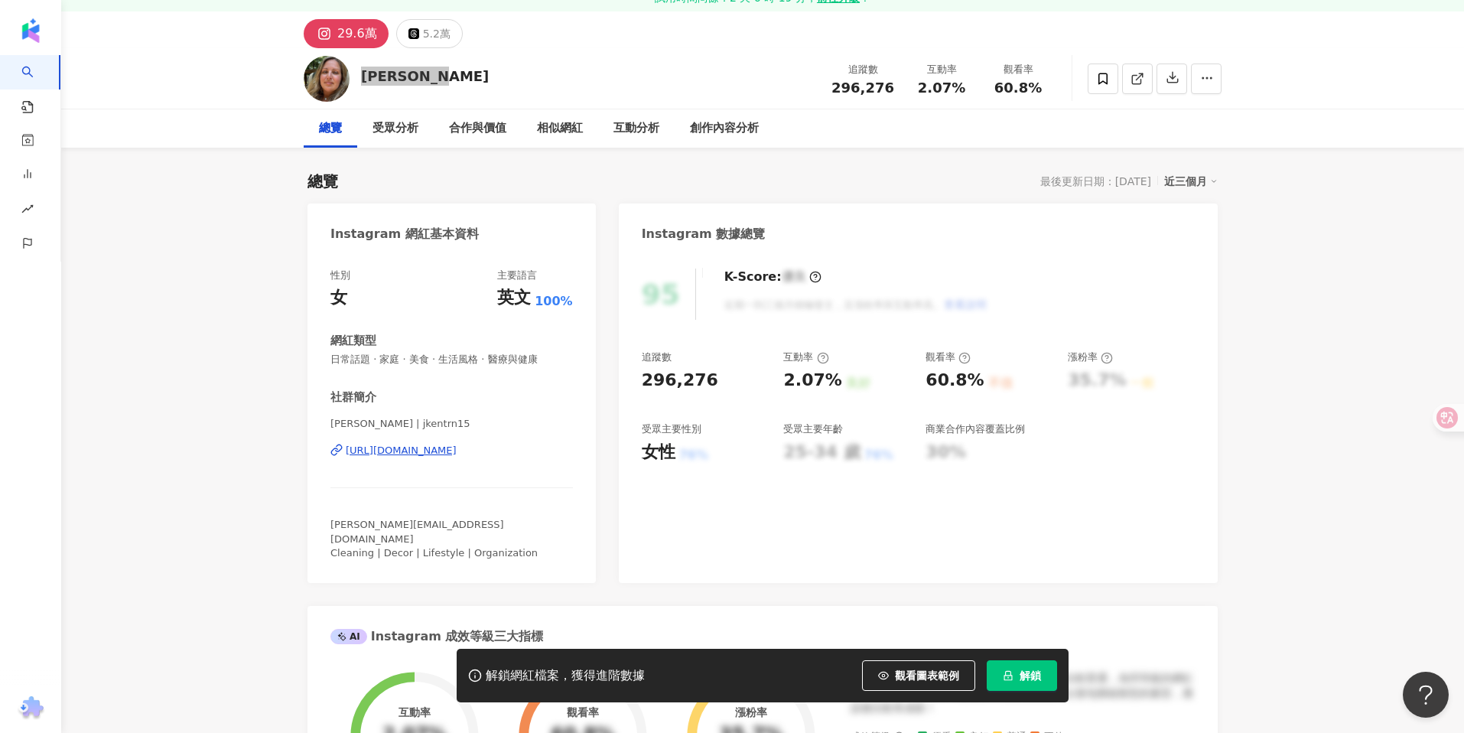
scroll to position [83, 0]
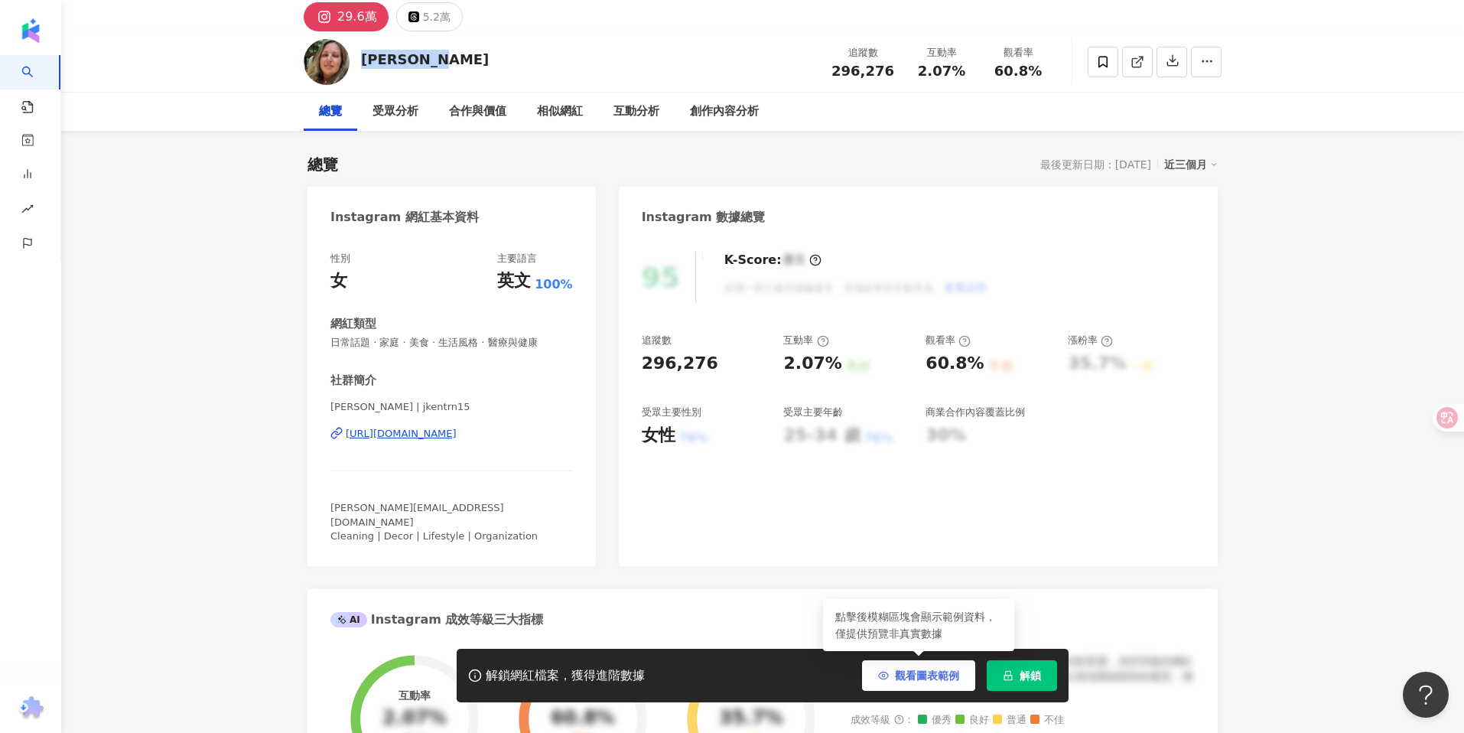
click at [924, 672] on span "觀看圖表範例" at bounding box center [927, 675] width 64 height 12
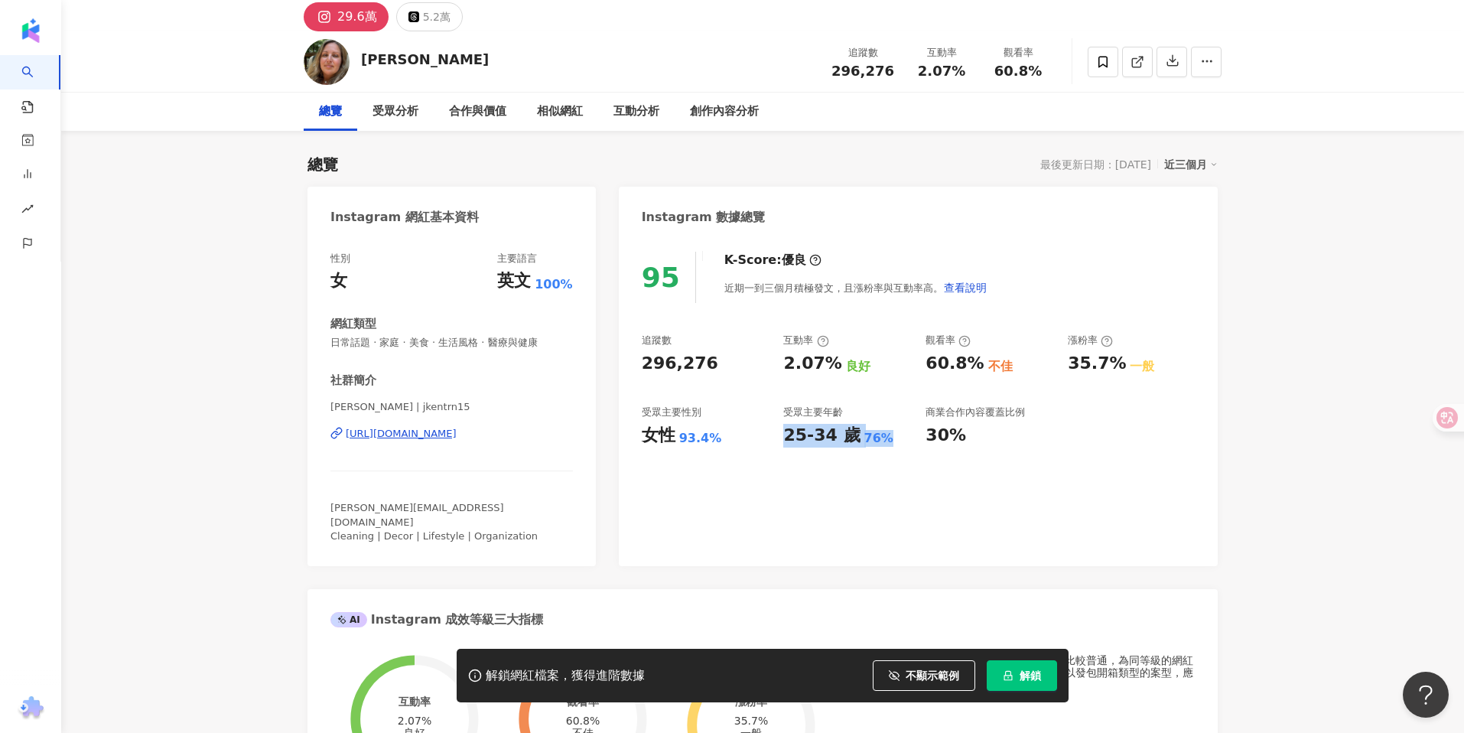
drag, startPoint x: 785, startPoint y: 435, endPoint x: 883, endPoint y: 440, distance: 98.0
click at [883, 440] on div "25-34 歲 76%" at bounding box center [846, 436] width 127 height 24
copy div "25-34 歲 76%"
drag, startPoint x: 876, startPoint y: 72, endPoint x: 830, endPoint y: 70, distance: 46.7
click at [830, 70] on div "追蹤數 296,276" at bounding box center [862, 61] width 81 height 33
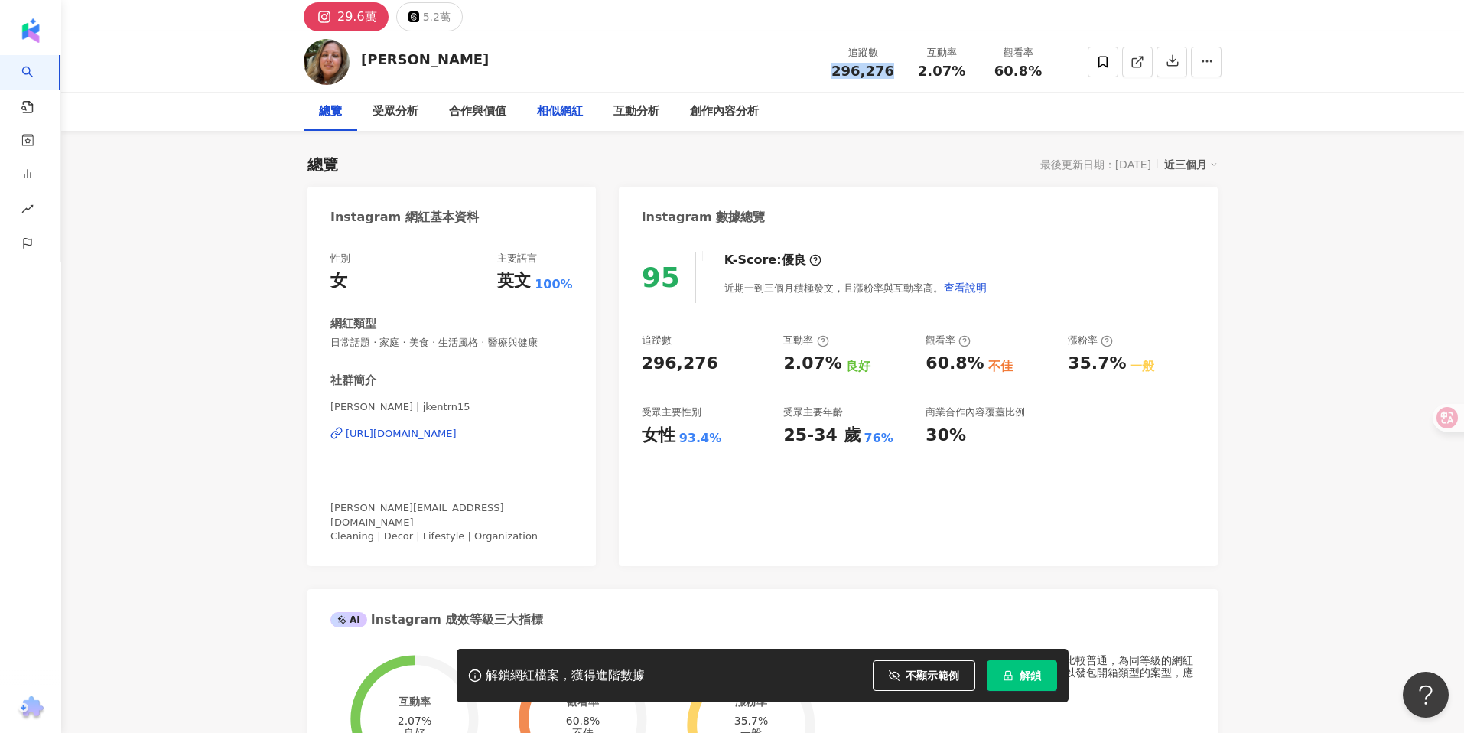
copy span "296,276"
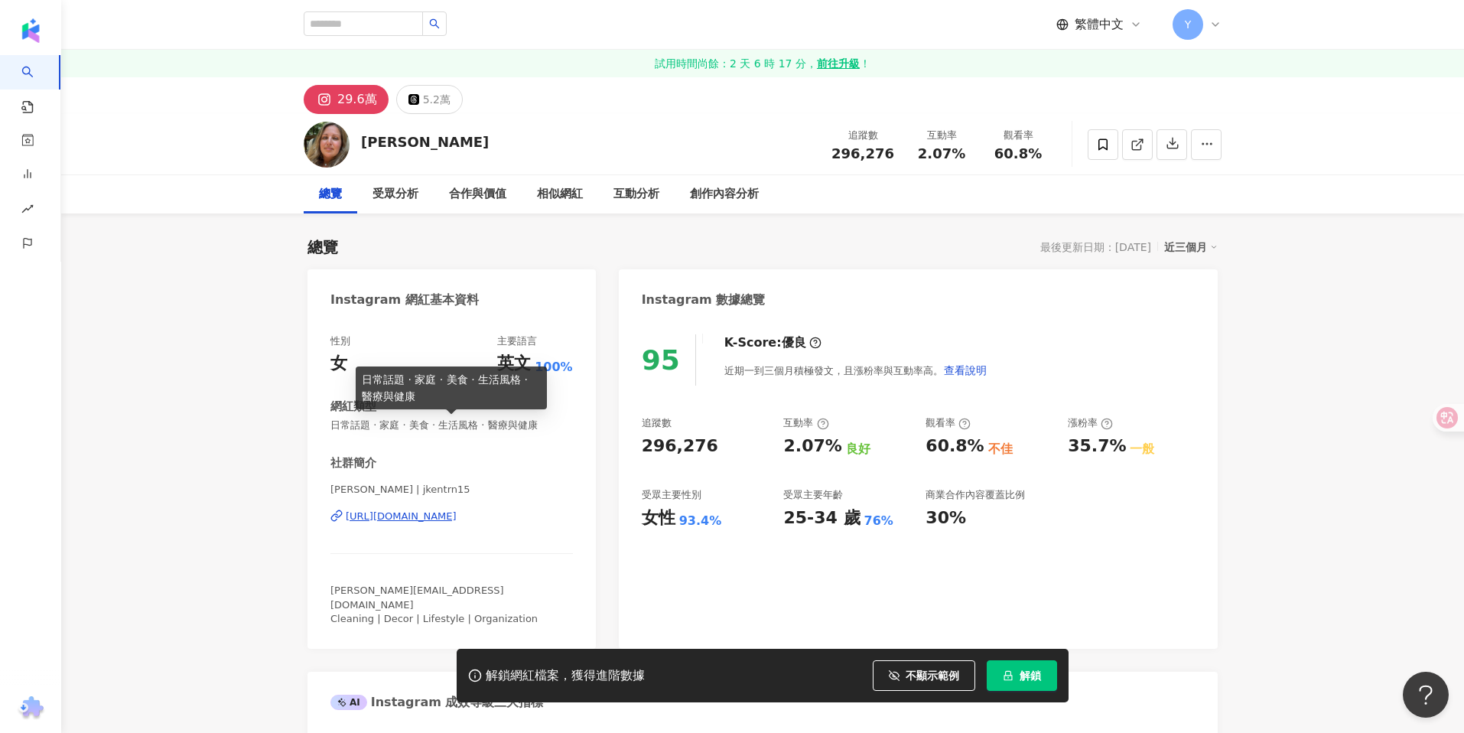
click at [353, 431] on span "日常話題 · 家庭 · 美食 · 生活風格 · 醫療與健康" at bounding box center [451, 425] width 242 height 14
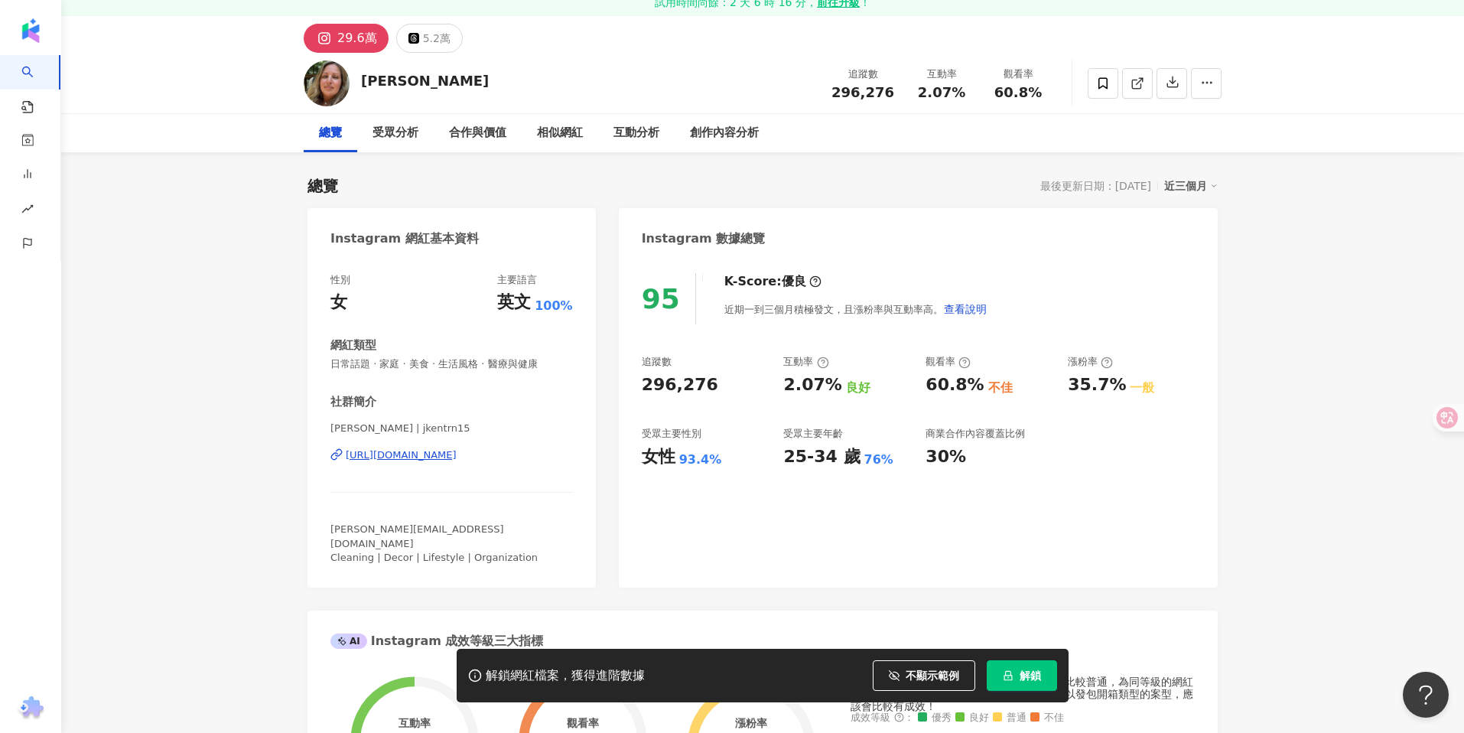
scroll to position [57, 0]
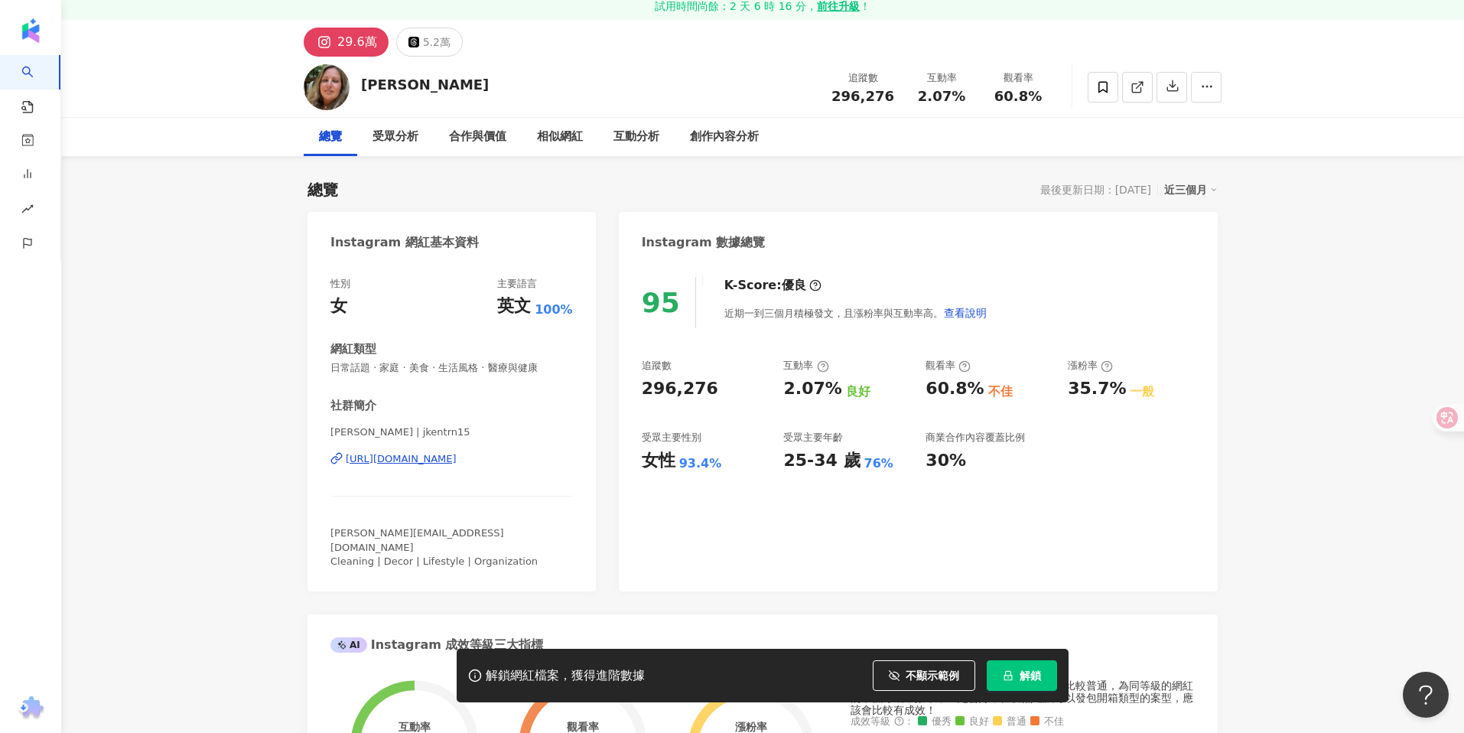
click at [540, 457] on div "https://www.instagram.com/jkentrn15/" at bounding box center [451, 459] width 242 height 14
copy div "https://www.instagram.com/jkentrn15/"
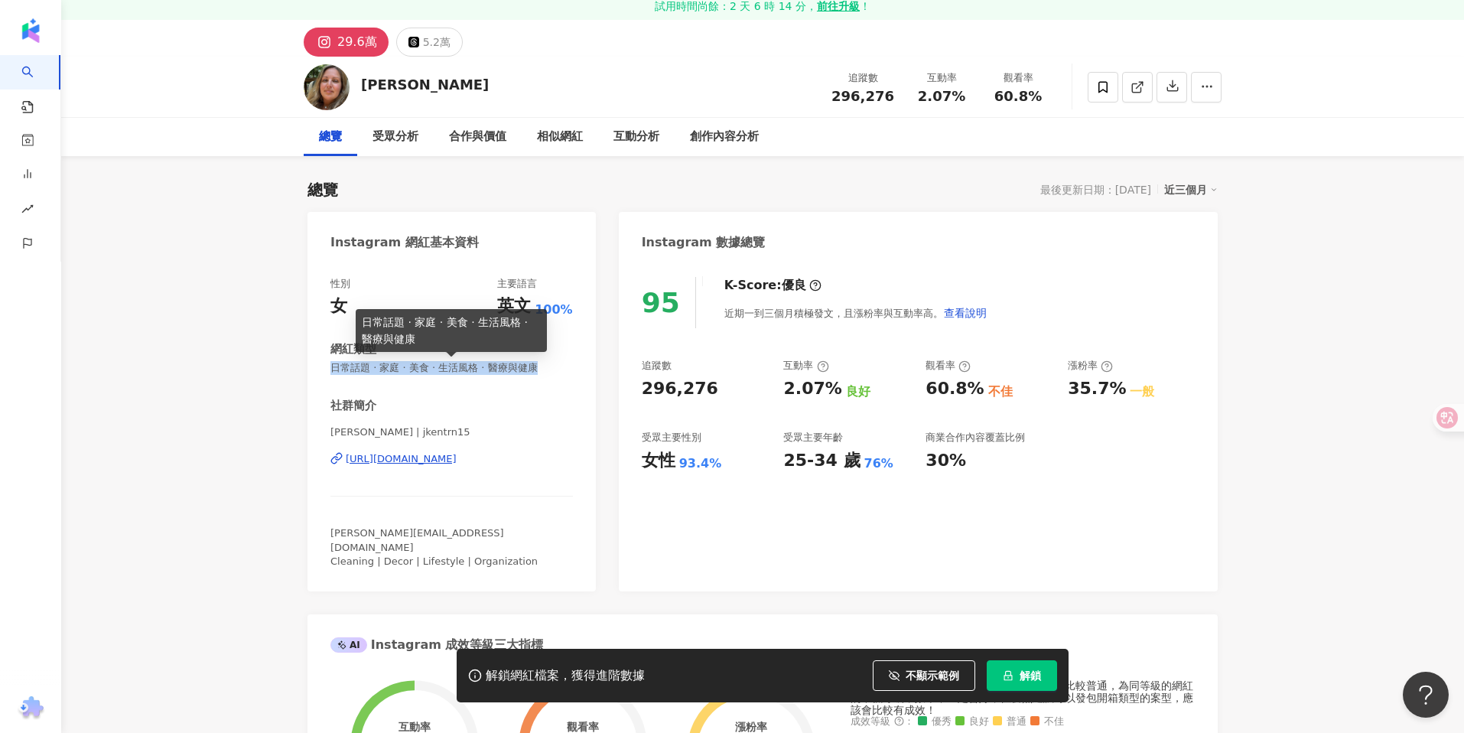
drag, startPoint x: 331, startPoint y: 365, endPoint x: 532, endPoint y: 369, distance: 201.2
click at [532, 369] on span "日常話題 · 家庭 · 美食 · 生活風格 · 醫療與健康" at bounding box center [451, 368] width 242 height 14
copy span "日常話題 · 家庭 · 美食 · 生活風格 · 醫療與健康"
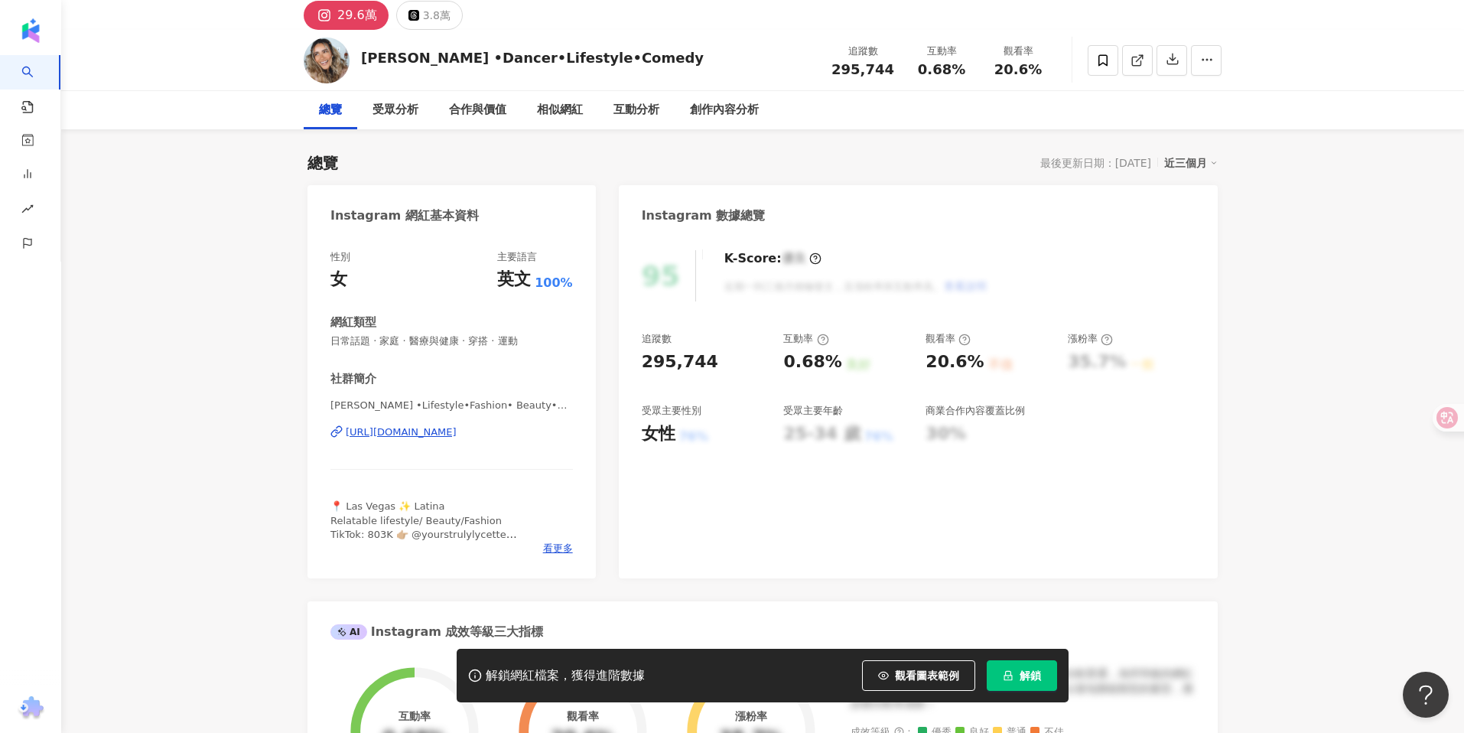
scroll to position [86, 0]
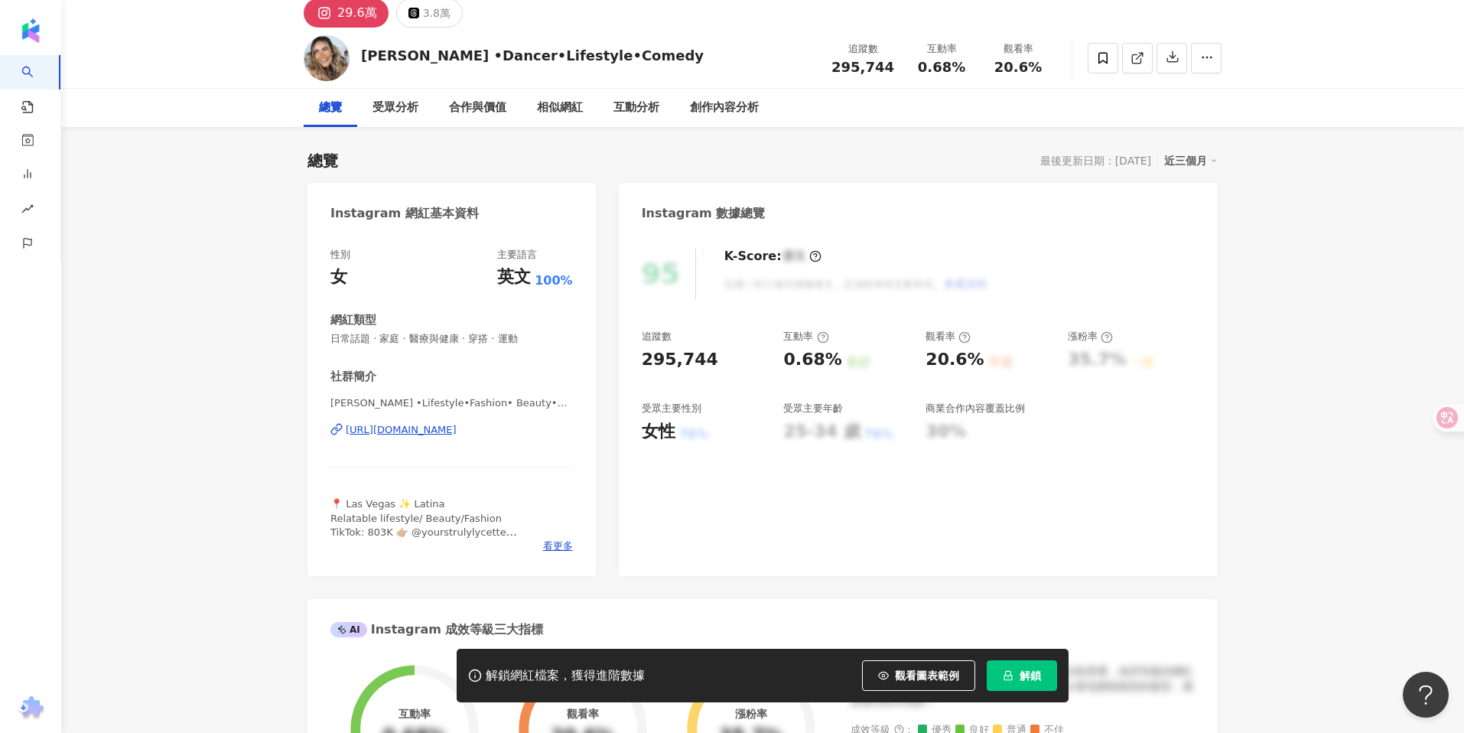
click at [437, 427] on div "https://www.instagram.com/lycetteofficial/" at bounding box center [401, 430] width 111 height 14
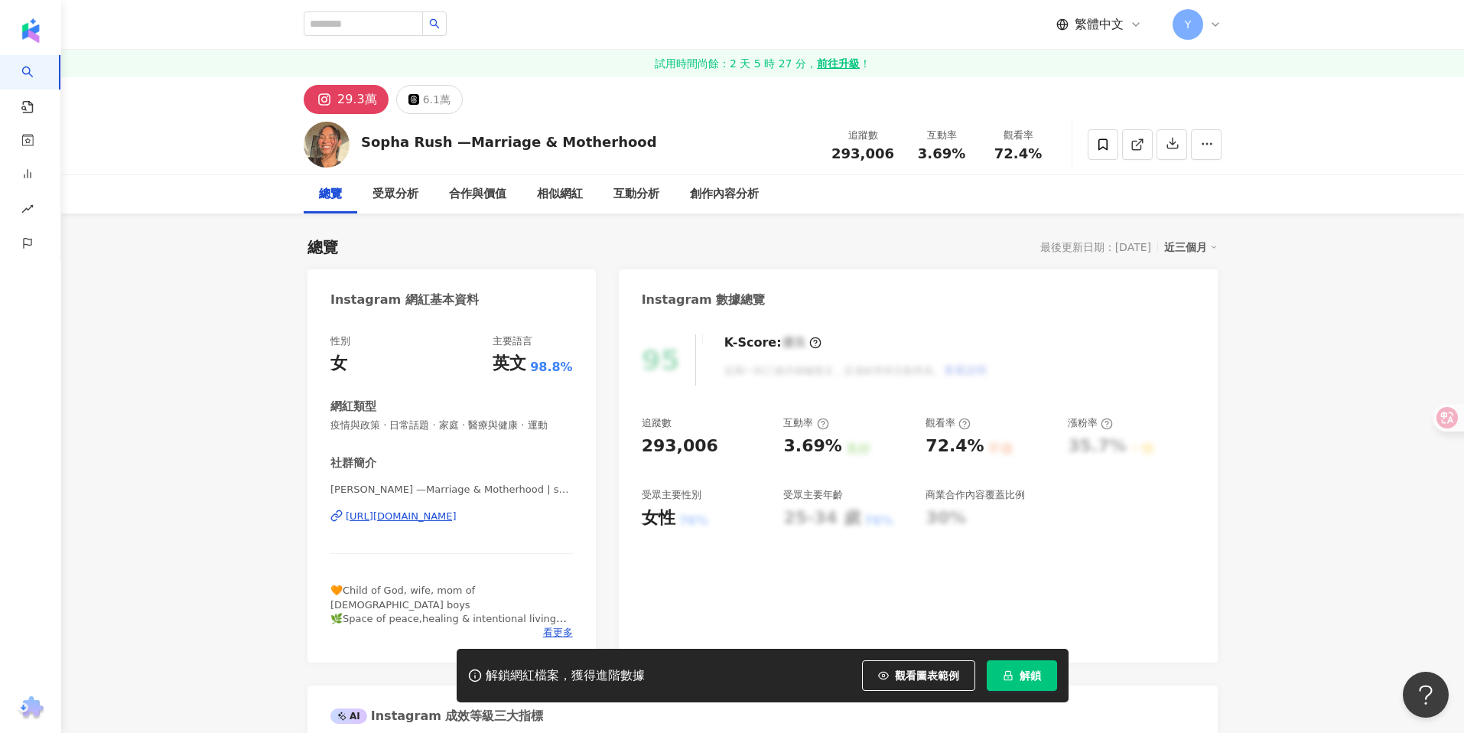
click at [457, 518] on div "[URL][DOMAIN_NAME]" at bounding box center [401, 516] width 111 height 14
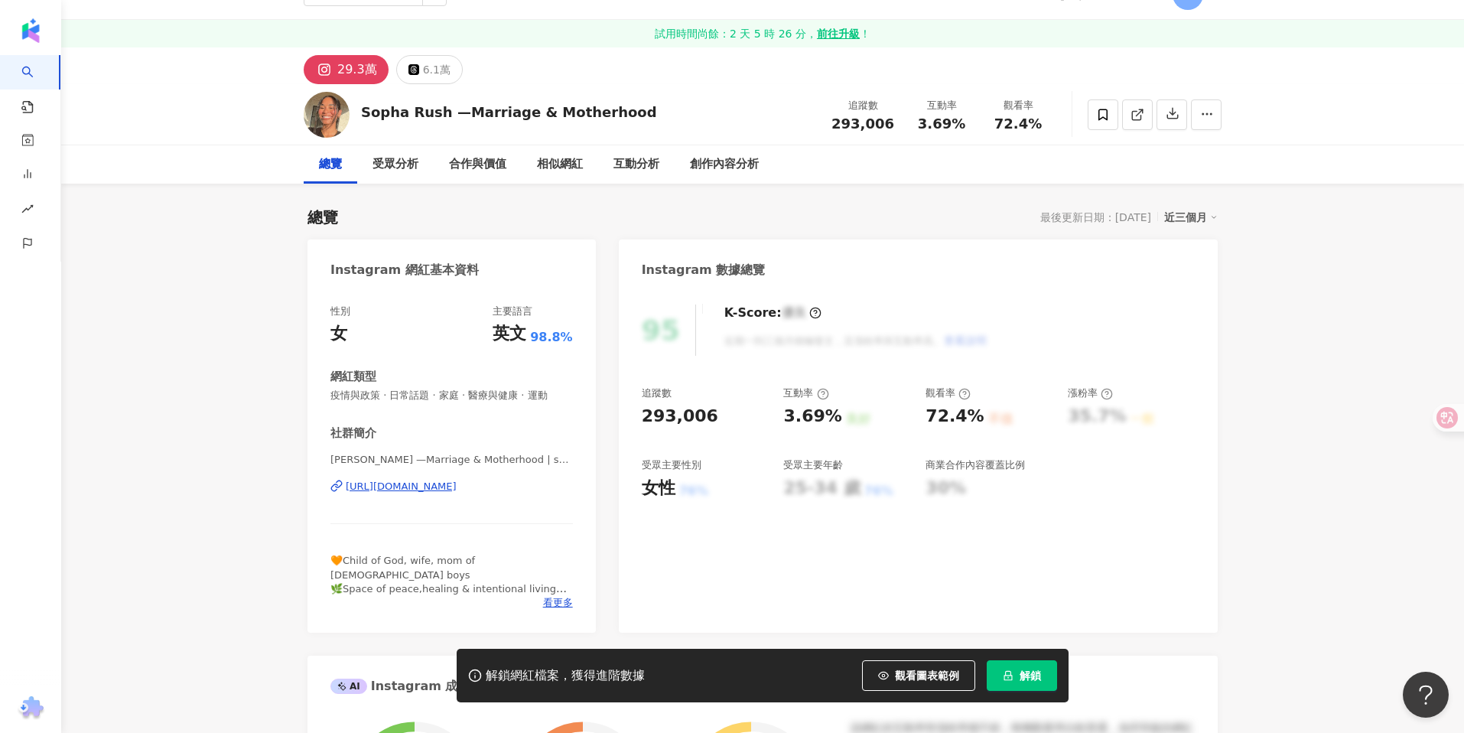
scroll to position [40, 0]
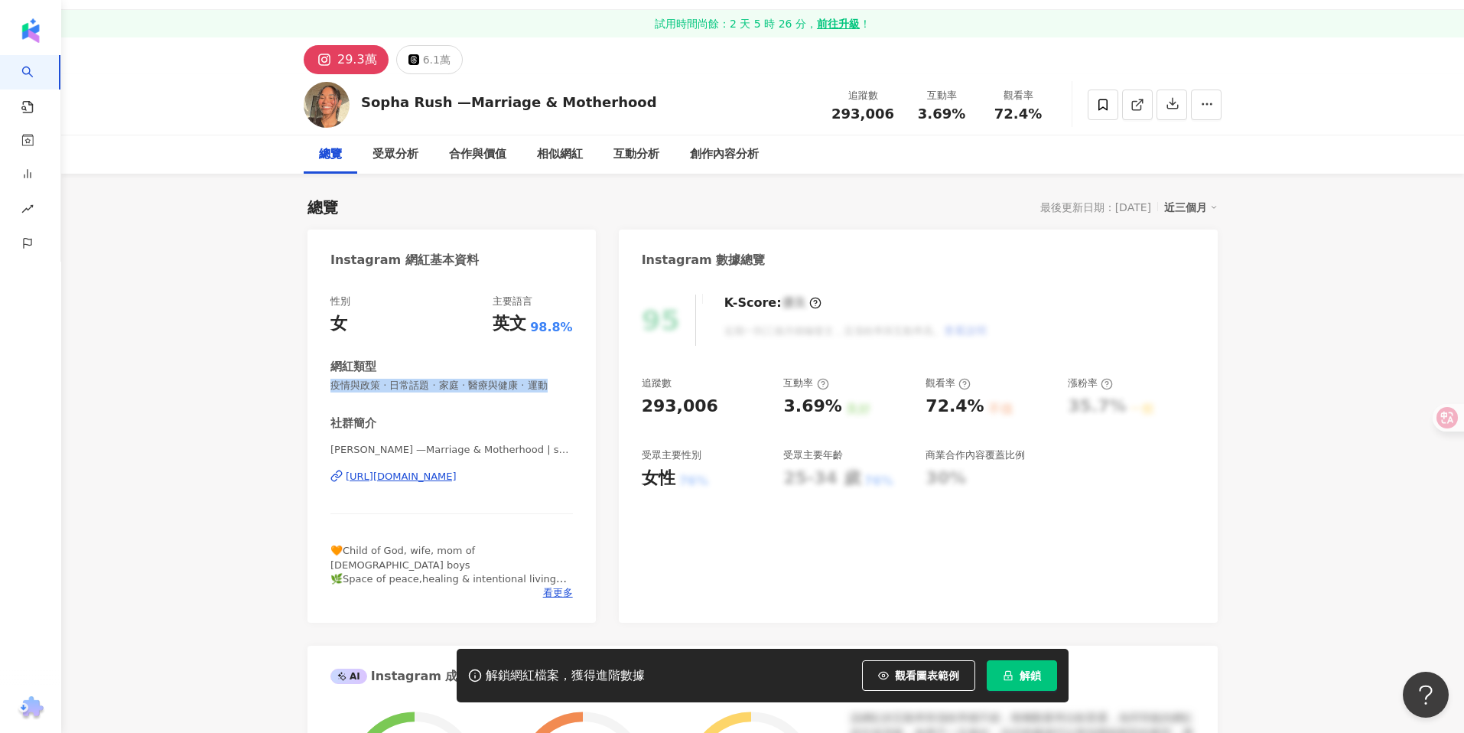
drag, startPoint x: 328, startPoint y: 382, endPoint x: 597, endPoint y: 398, distance: 269.7
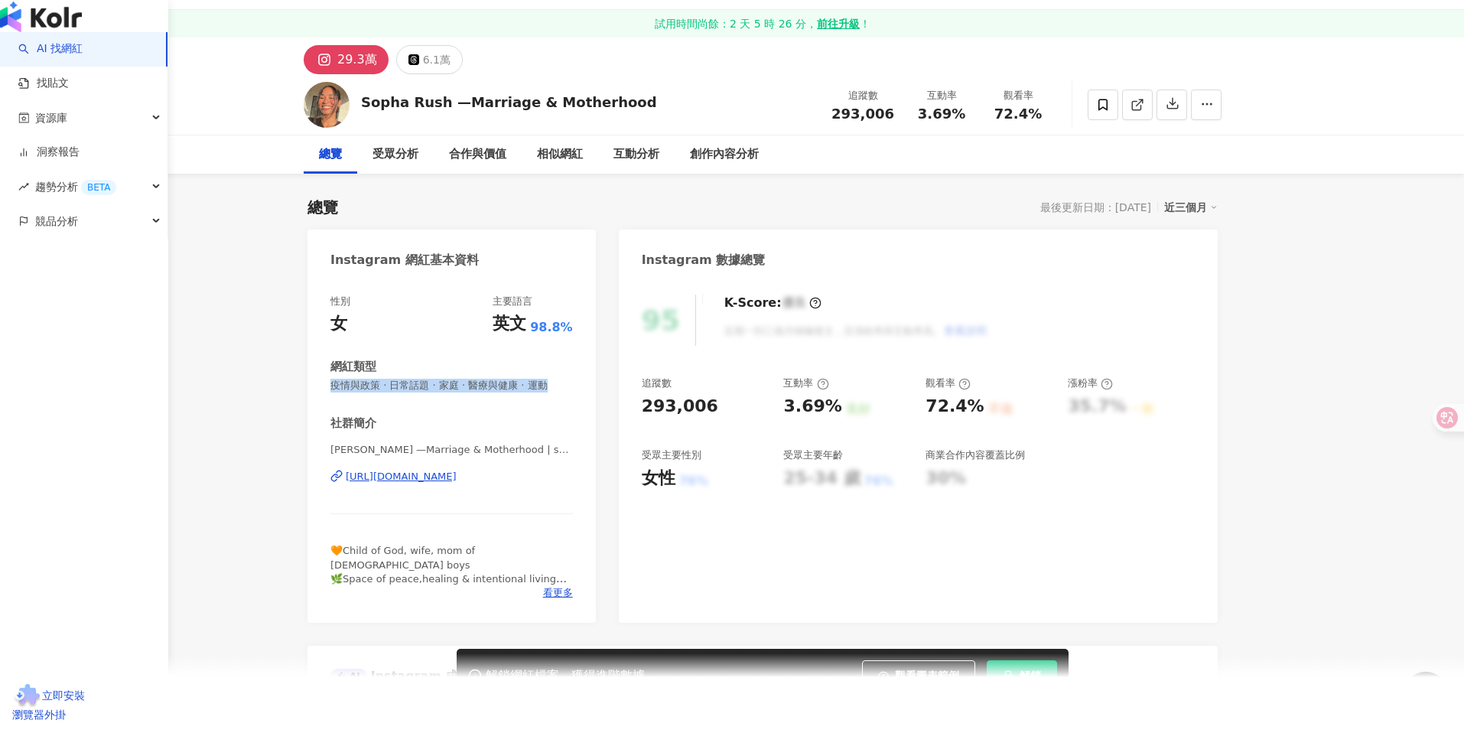
copy span "疫情與政策 · 日常話題 · 家庭 · 醫療與健康 · 運動"
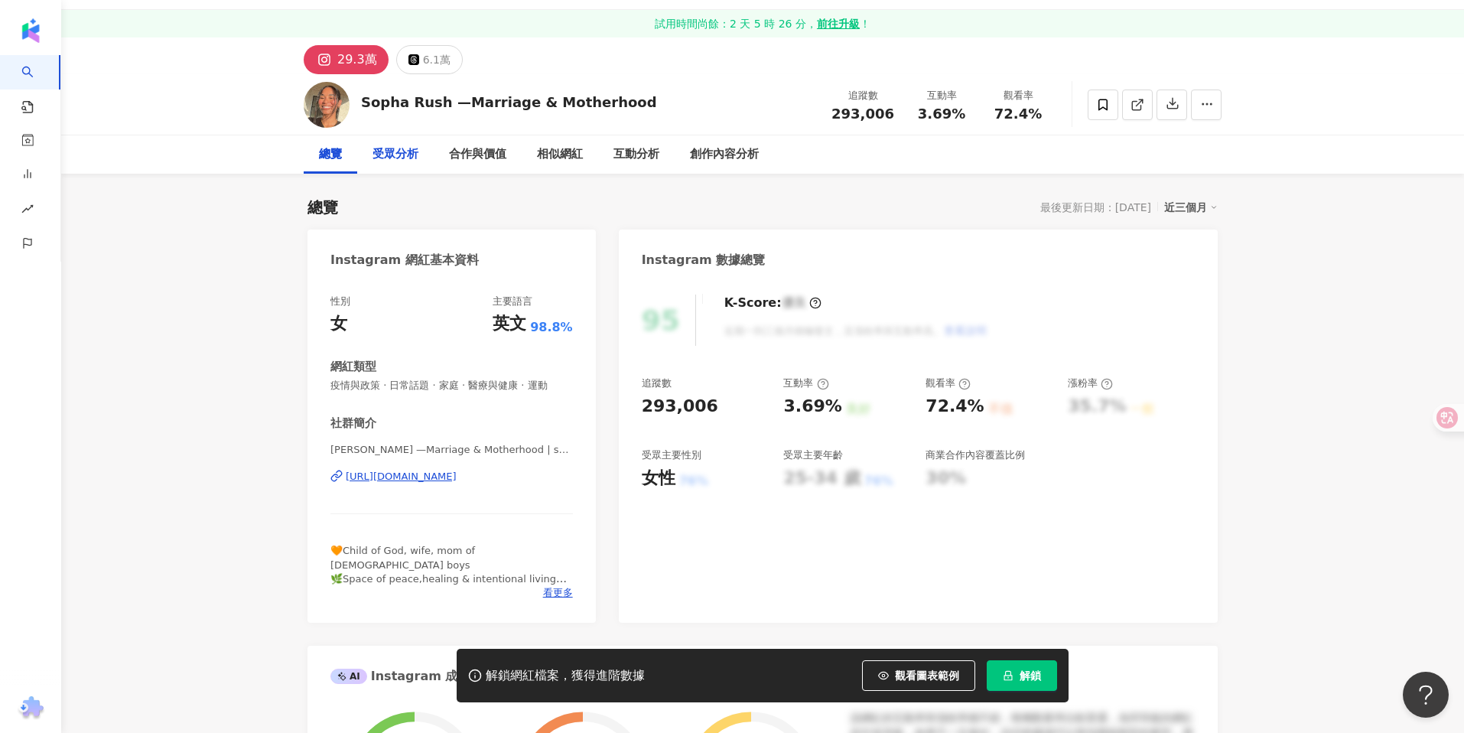
click at [395, 151] on div "受眾分析" at bounding box center [395, 154] width 46 height 18
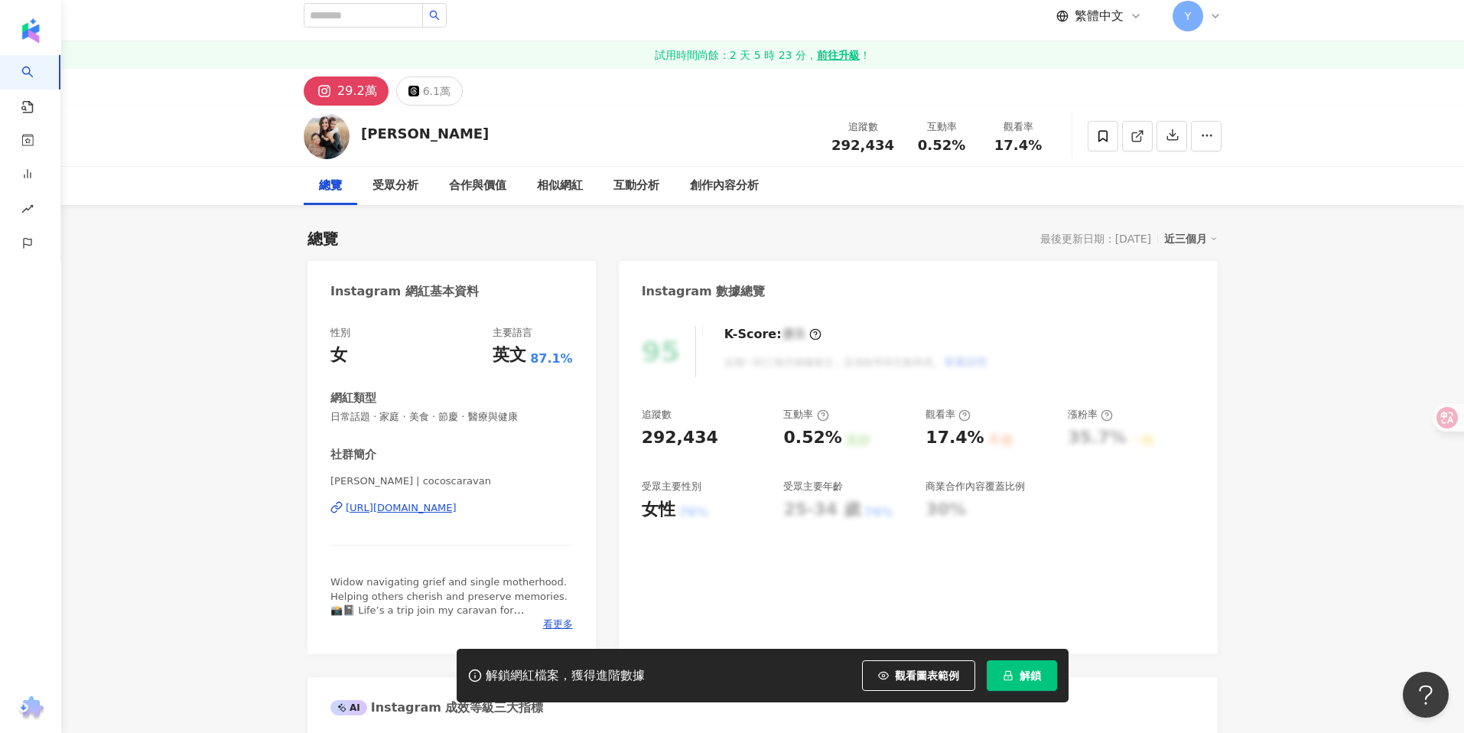
scroll to position [86, 0]
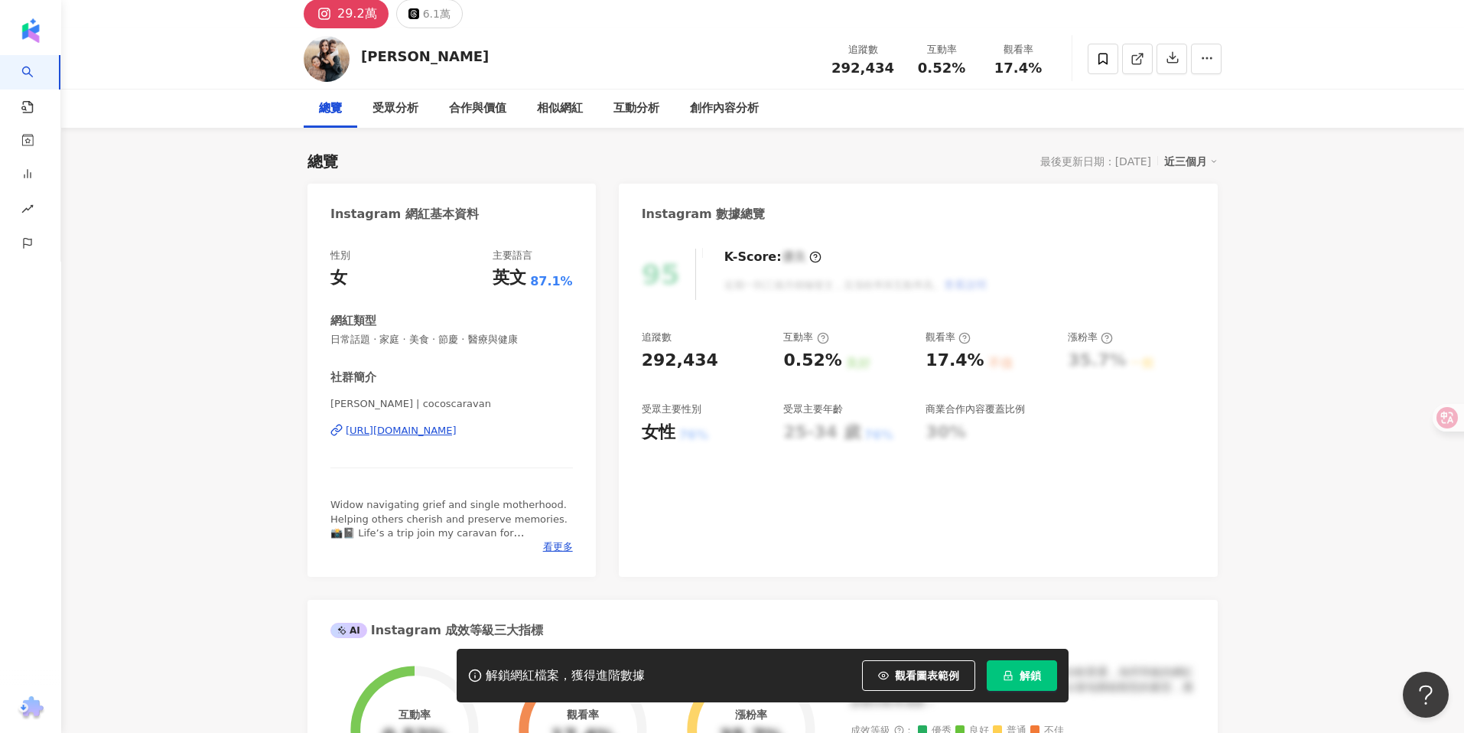
click at [457, 432] on div "https://www.instagram.com/cocoscaravan/" at bounding box center [401, 431] width 111 height 14
drag, startPoint x: 470, startPoint y: 340, endPoint x: 307, endPoint y: 336, distance: 162.9
click at [310, 336] on div "性別 女 主要語言 英文 87.1% 網紅類型 日常話題 · 家庭 · 美食 · 節慶 · 醫療與健康 社群簡介 Jennifer Hanks | cocos…" at bounding box center [451, 404] width 288 height 343
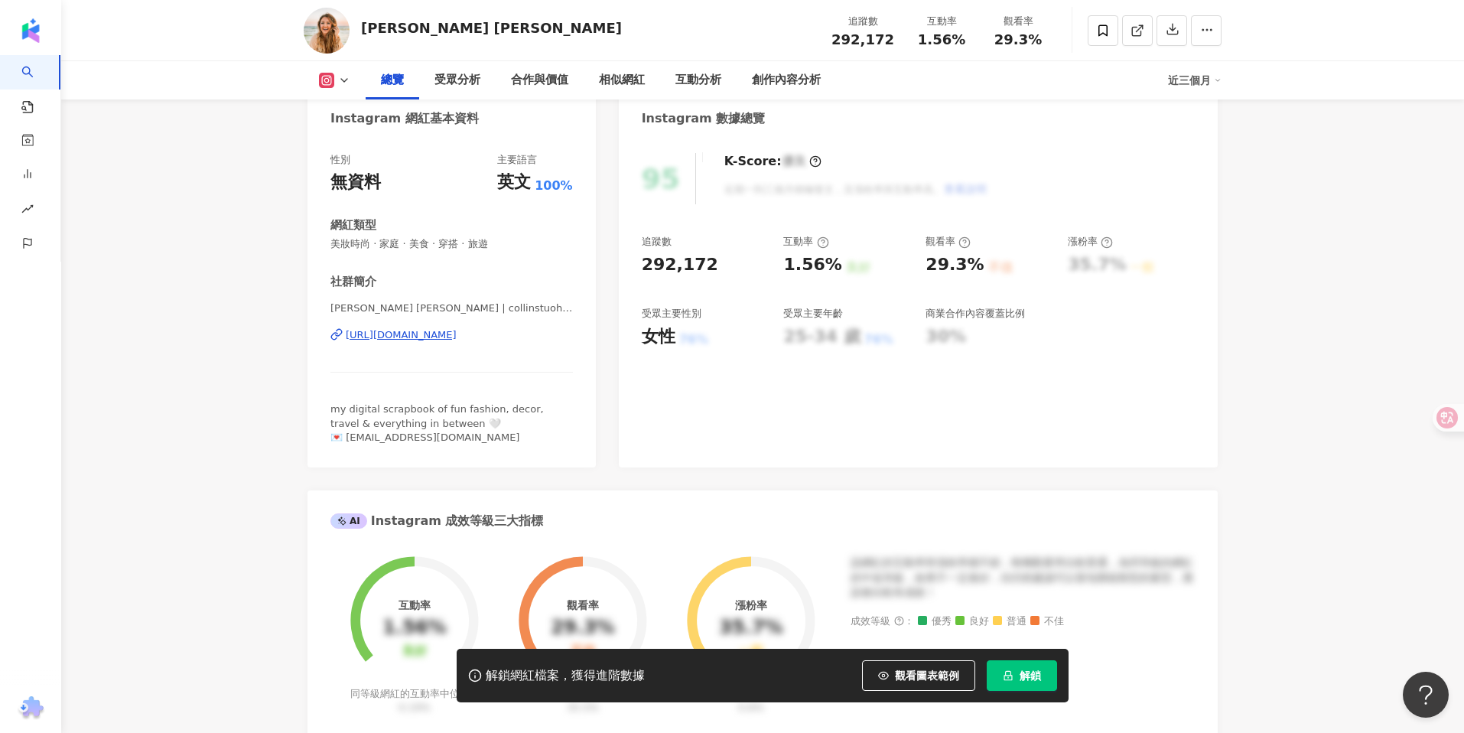
click at [457, 335] on div "https://www.instagram.com/collinstuohysmith/" at bounding box center [401, 335] width 111 height 14
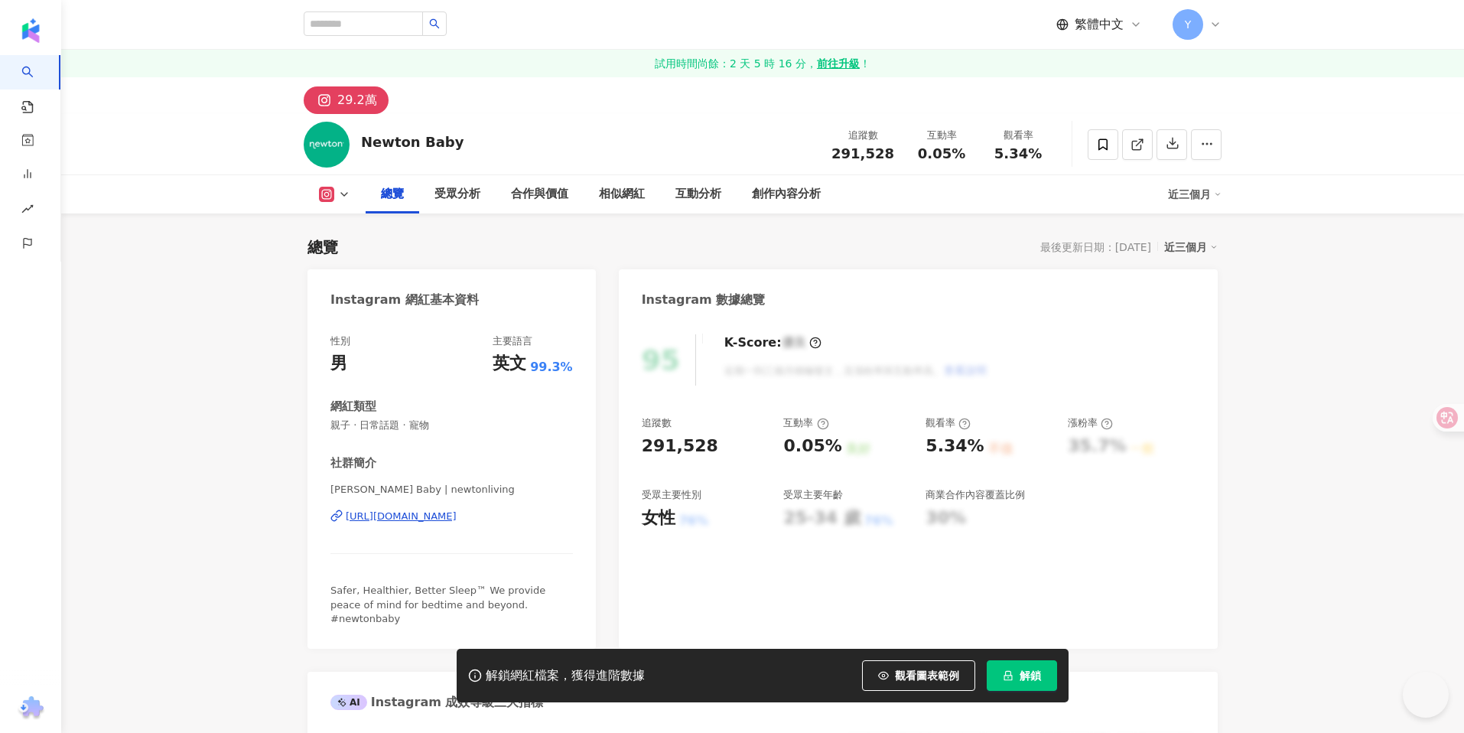
scroll to position [149, 0]
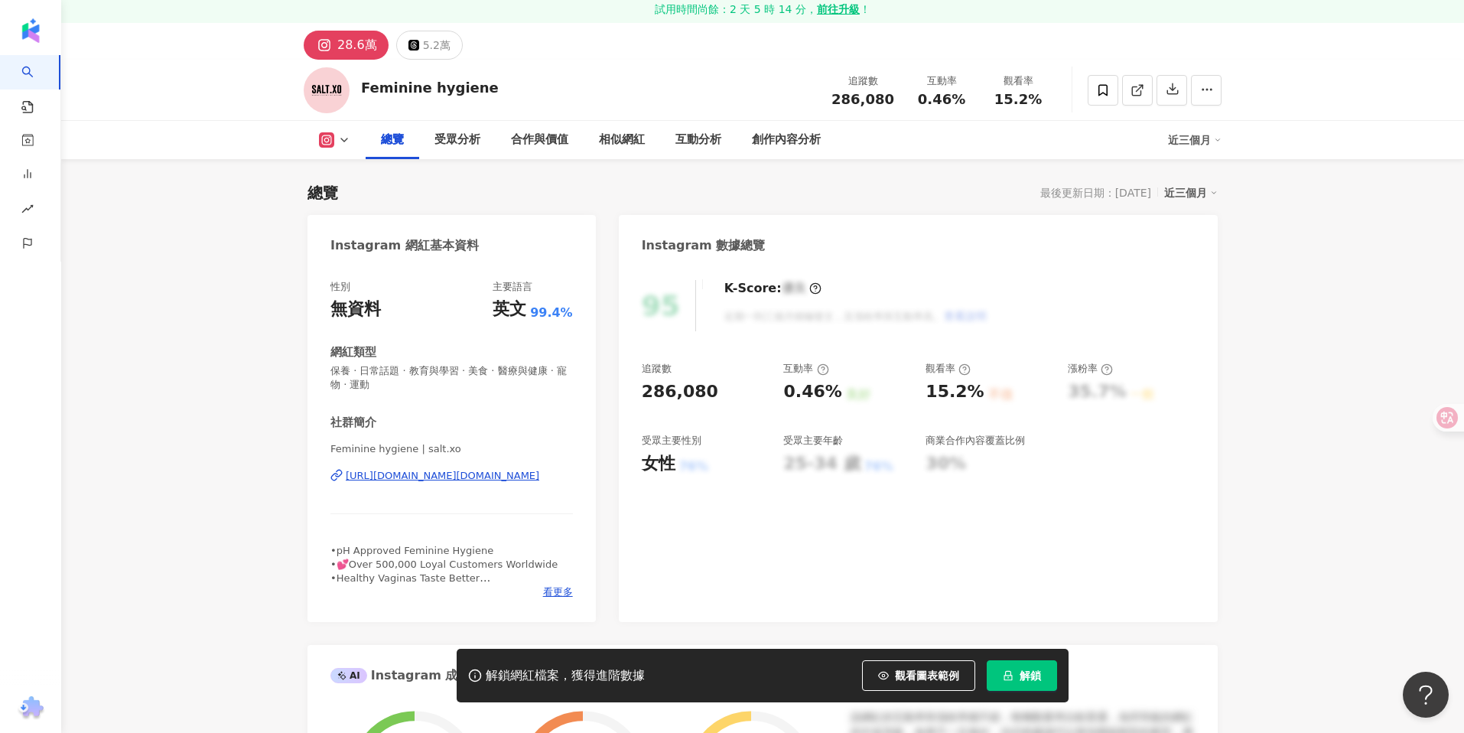
scroll to position [93, 0]
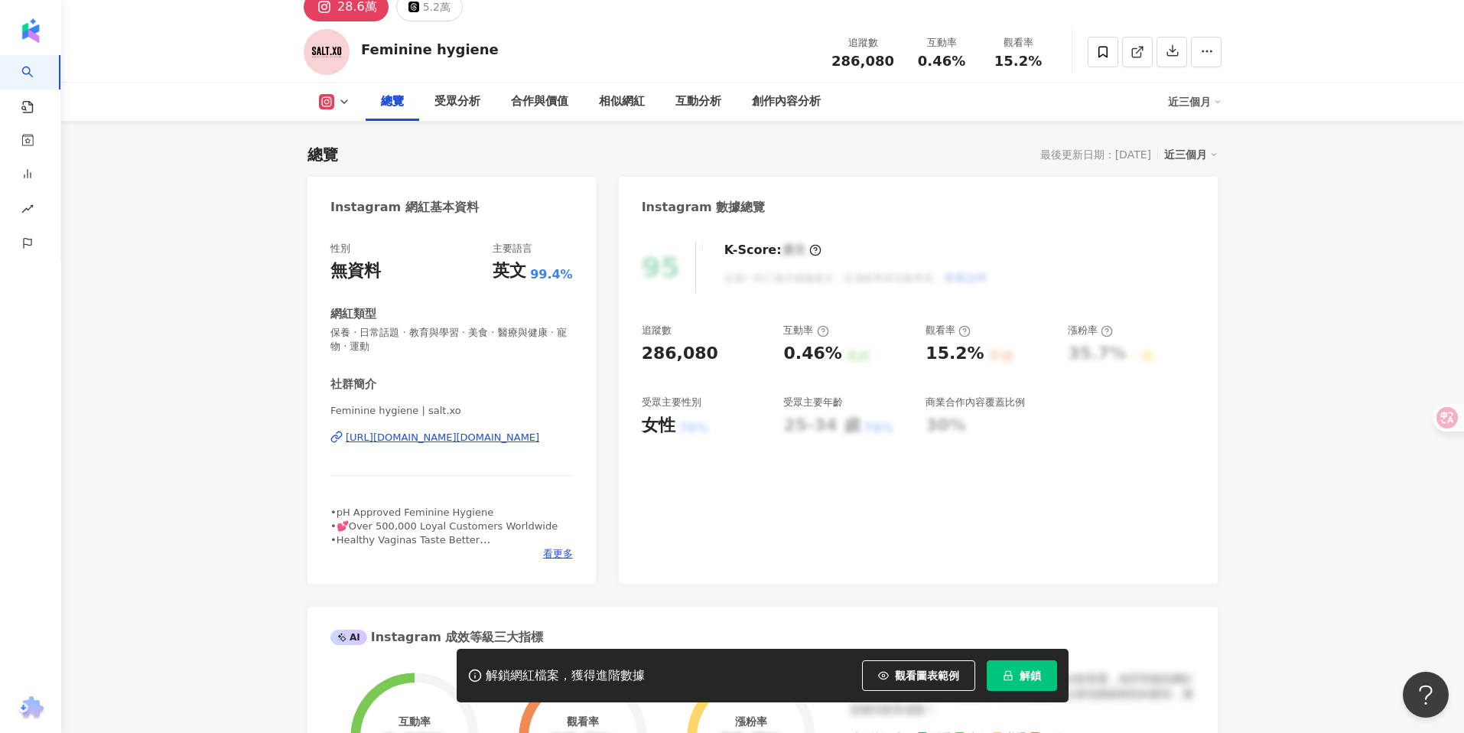
click at [436, 436] on div "[URL][DOMAIN_NAME][DOMAIN_NAME]" at bounding box center [442, 438] width 193 height 14
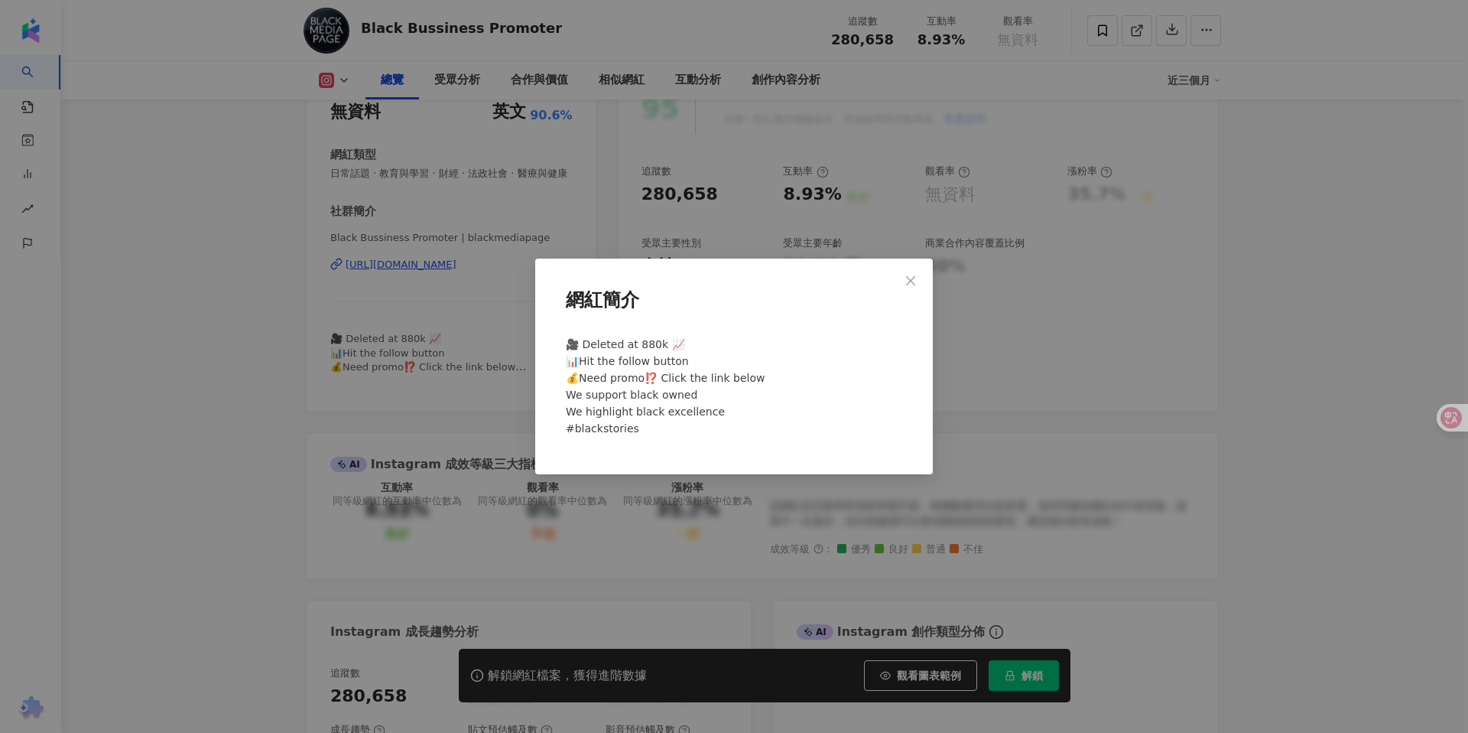
drag, startPoint x: 0, startPoint y: 0, endPoint x: 612, endPoint y: 29, distance: 612.4
click at [747, 243] on div "網紅簡介 🎥 Deleted at 880k 📈 📊Hit the follow button 💰Need promo⁉️ Click the link be…" at bounding box center [734, 366] width 1468 height 733
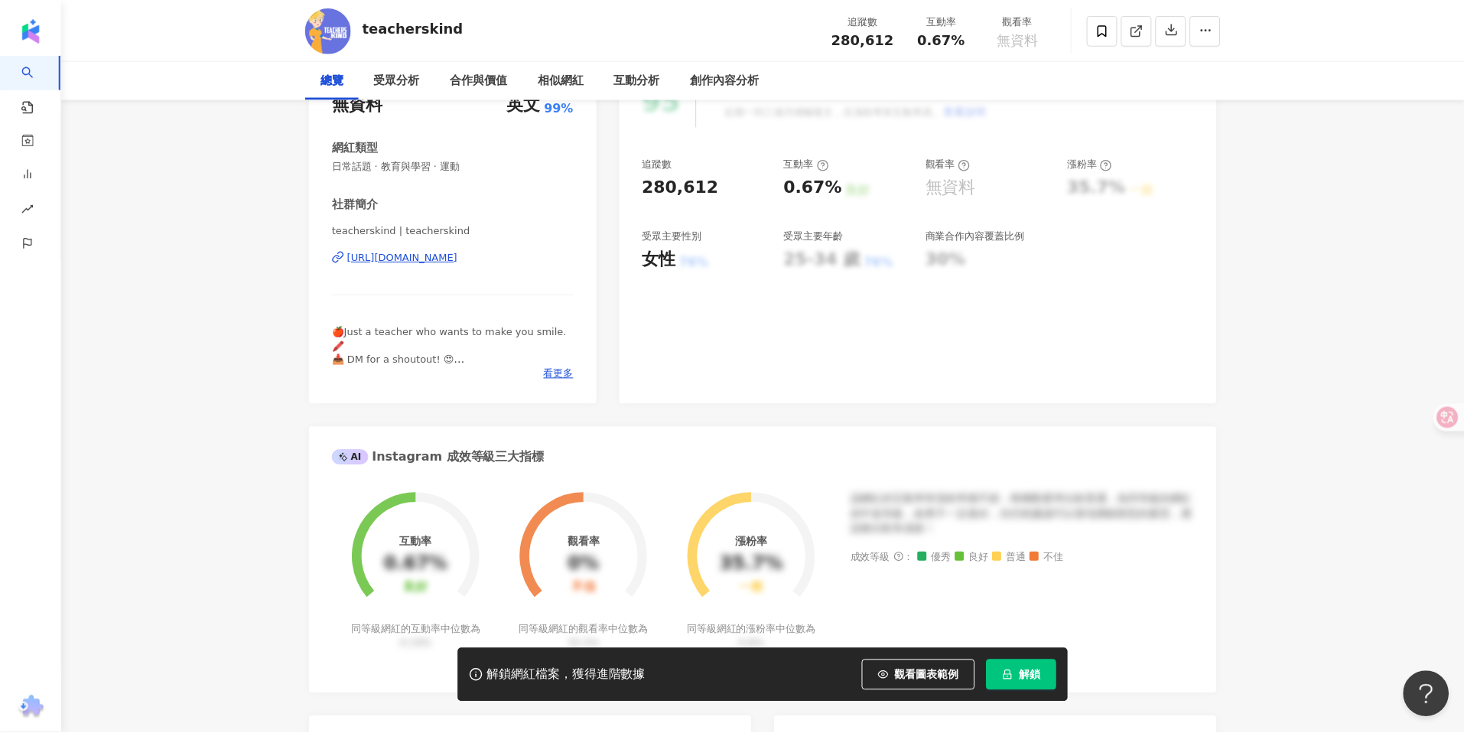
scroll to position [278, 0]
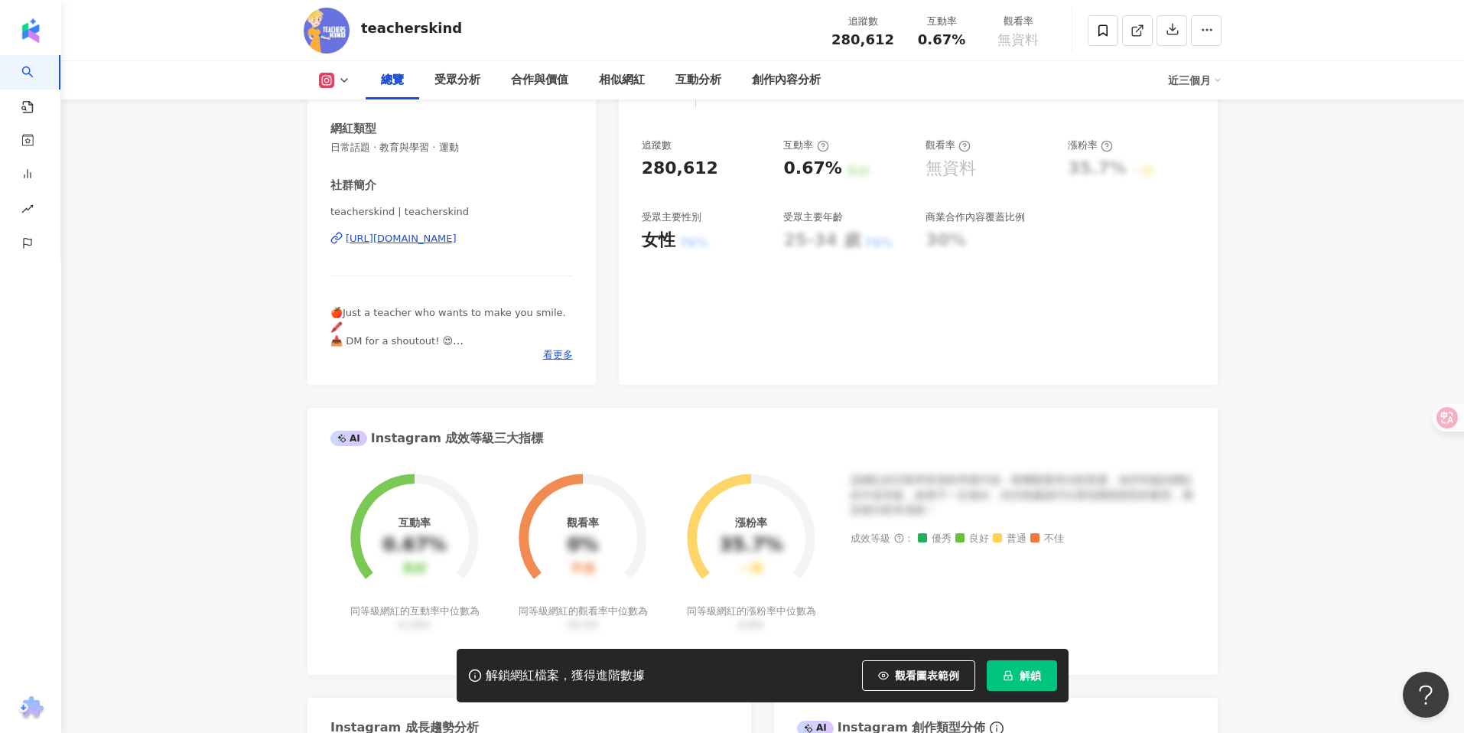
click at [457, 239] on div "[URL][DOMAIN_NAME]" at bounding box center [401, 239] width 111 height 14
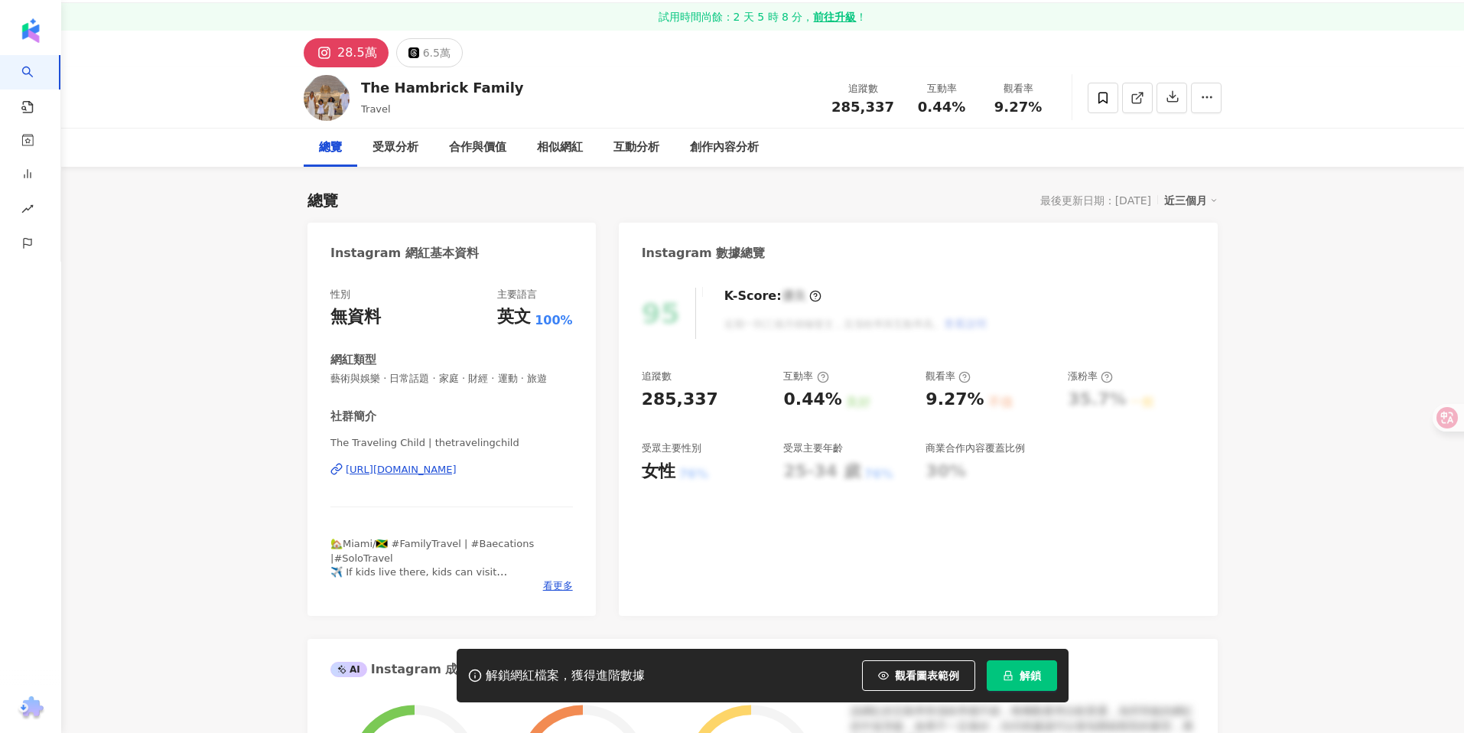
scroll to position [165, 0]
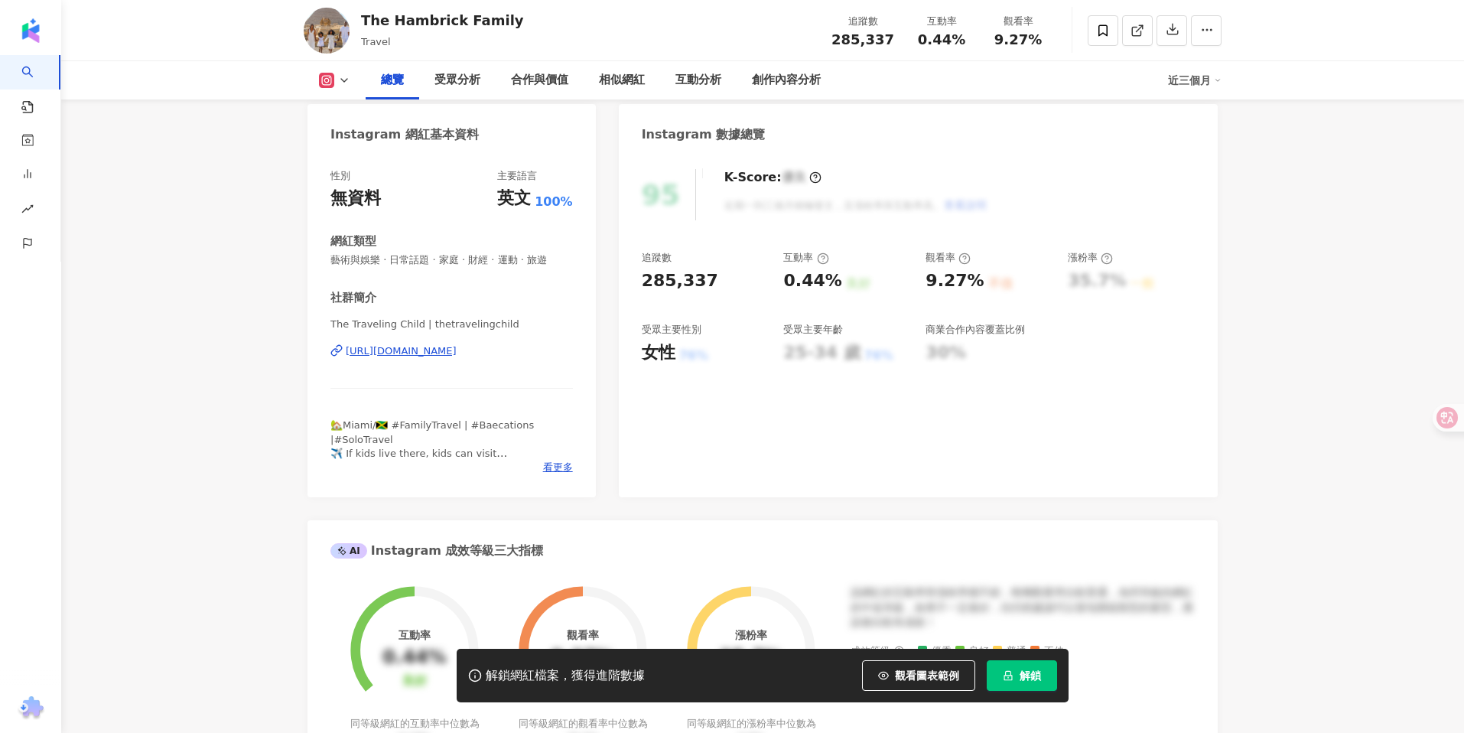
click at [457, 356] on div "[URL][DOMAIN_NAME]" at bounding box center [401, 351] width 111 height 14
drag, startPoint x: 456, startPoint y: 261, endPoint x: 330, endPoint y: 257, distance: 125.5
click at [336, 256] on span "藝術與娛樂 · 日常話題 · 家庭 · 財經 · 運動 · 旅遊" at bounding box center [451, 260] width 242 height 14
click at [327, 257] on div "性別 無資料 主要語言 英文 100% 網紅類型 藝術與娛樂 · 日常話題 · 家庭 · 財經 · 運動 · 旅遊 社群簡介 The Traveling Ch…" at bounding box center [451, 325] width 288 height 343
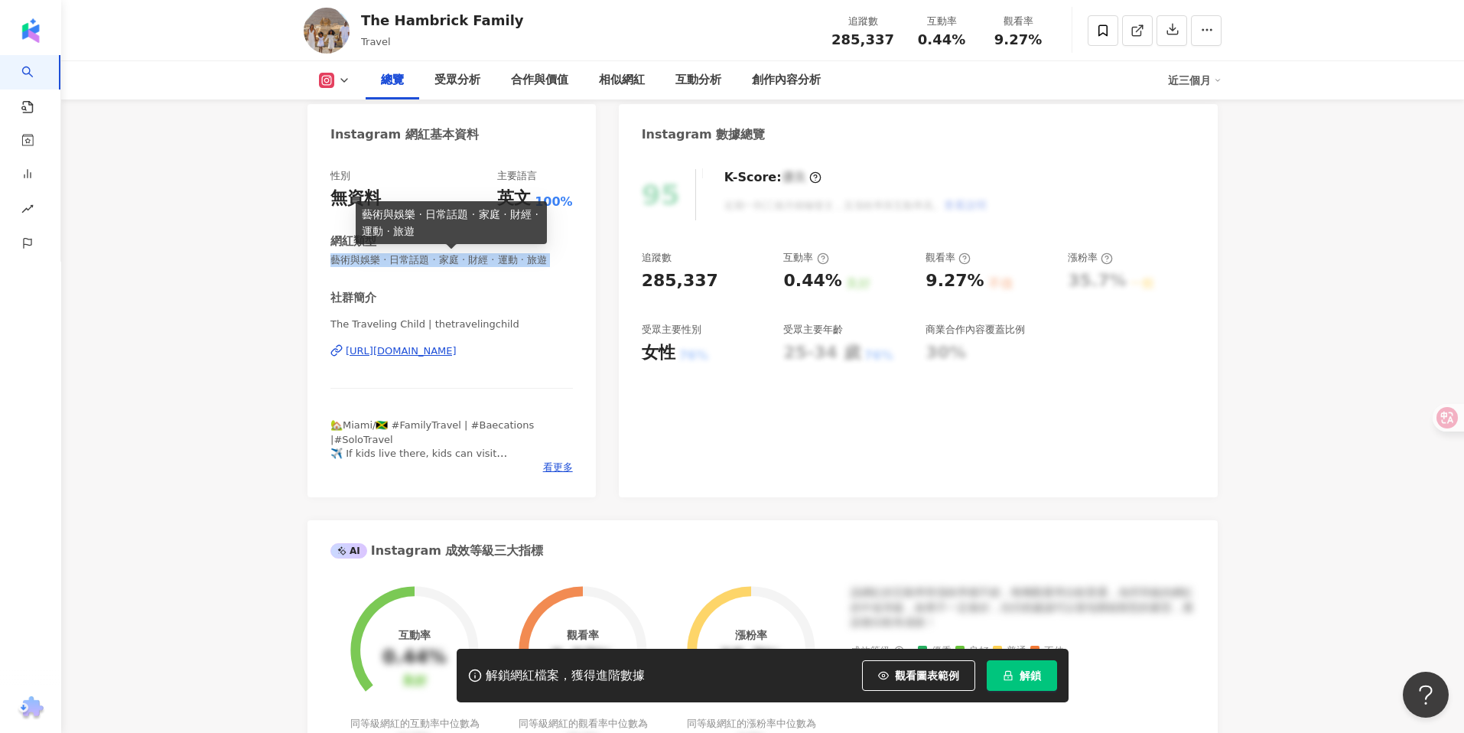
drag, startPoint x: 327, startPoint y: 257, endPoint x: 554, endPoint y: 263, distance: 228.0
click at [554, 263] on div "性別 無資料 主要語言 英文 100% 網紅類型 藝術與娛樂 · 日常話題 · 家庭 · 財經 · 運動 · 旅遊 社群簡介 The Traveling Ch…" at bounding box center [451, 325] width 288 height 343
copy span "藝術與娛樂 · 日常話題 · 家庭 · 財經 · 運動 · 旅遊"
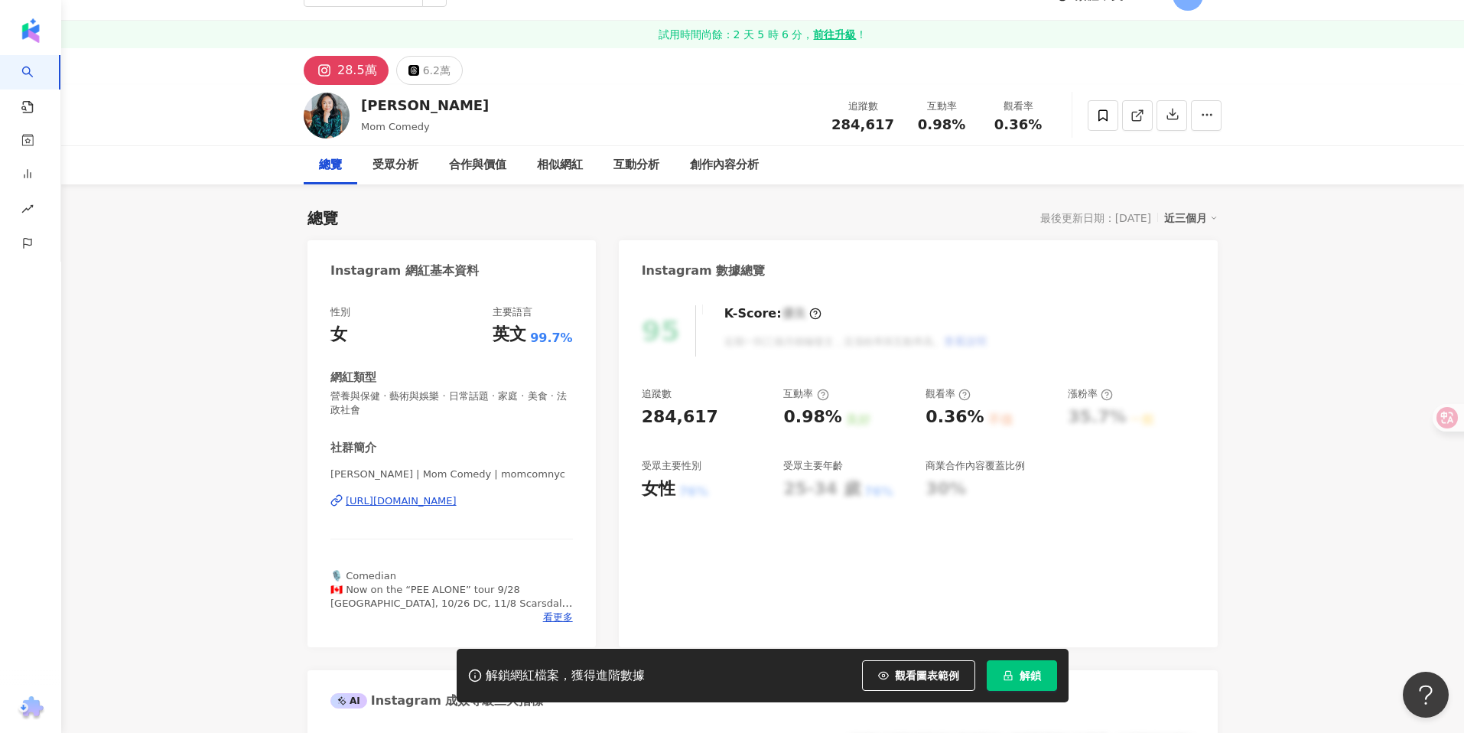
click at [457, 498] on div "[URL][DOMAIN_NAME]" at bounding box center [401, 501] width 111 height 14
drag, startPoint x: 358, startPoint y: 404, endPoint x: 328, endPoint y: 396, distance: 30.8
click at [328, 396] on div "性別 女 主要語言 英文 99.7% 網紅類型 營養與保健 · 藝術與娛樂 · 日常話題 · 家庭 · 美食 · 法政社會 社群簡介 [PERSON_NAME…" at bounding box center [451, 468] width 288 height 357
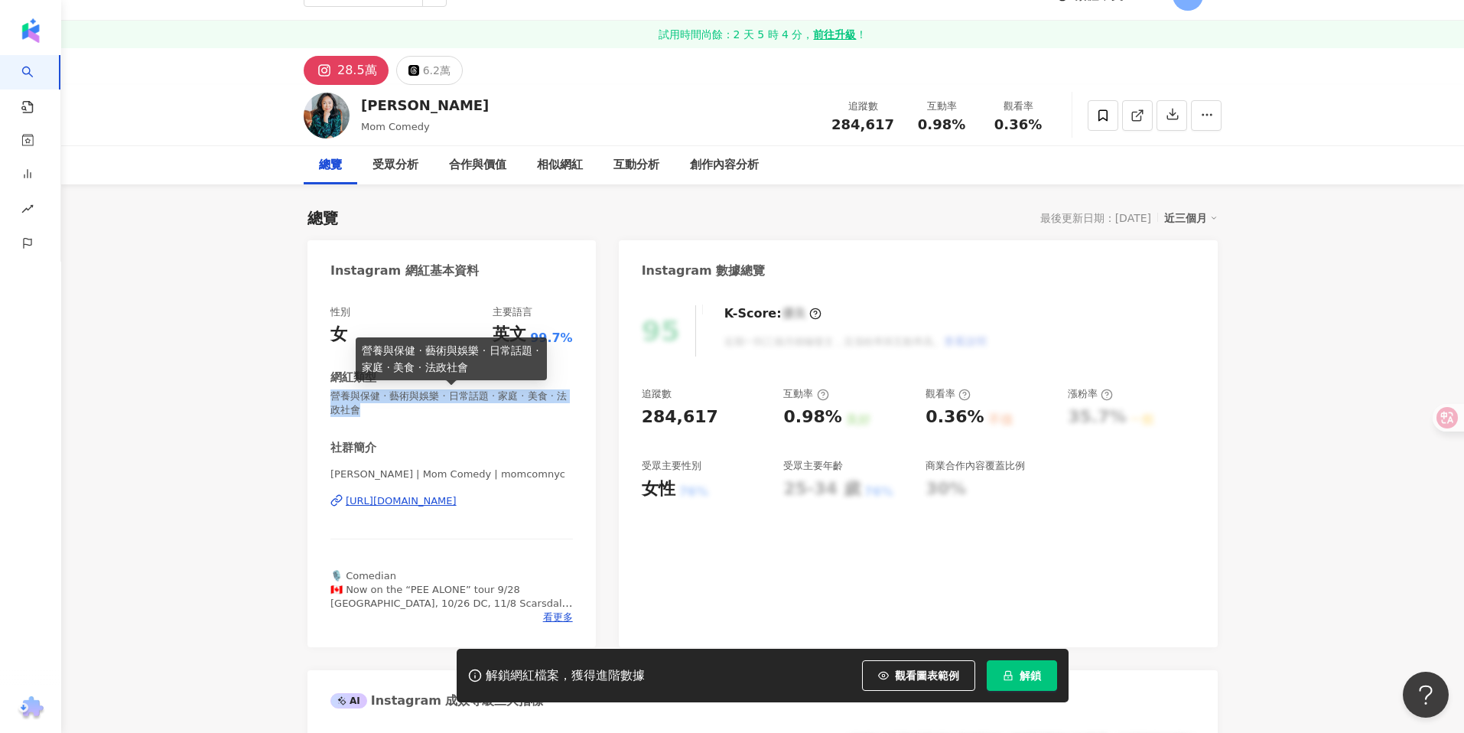
copy span "營養與保健 · 藝術與娛樂 · 日常話題 · 家庭 · 美食 · 法政社會"
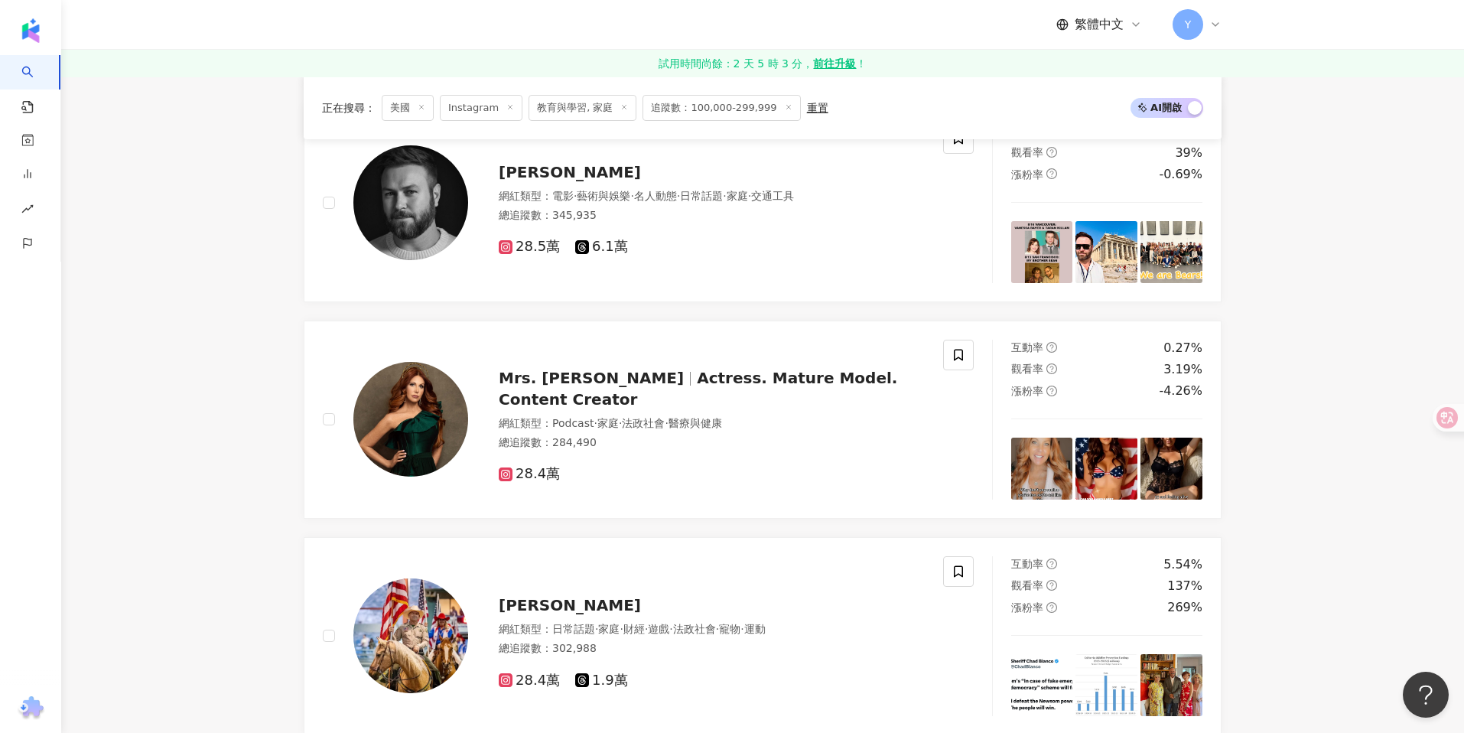
scroll to position [2735, 0]
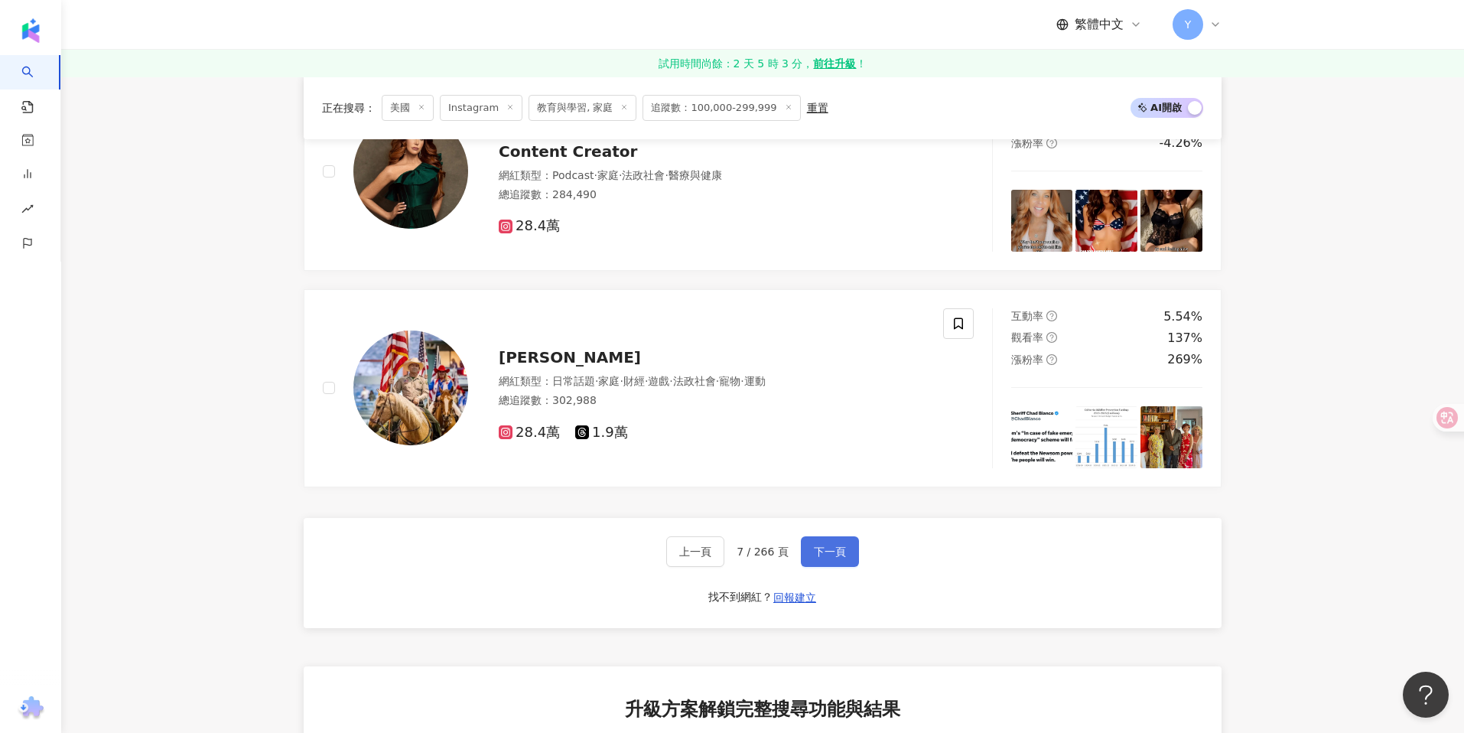
click at [830, 552] on span "下一頁" at bounding box center [830, 551] width 32 height 12
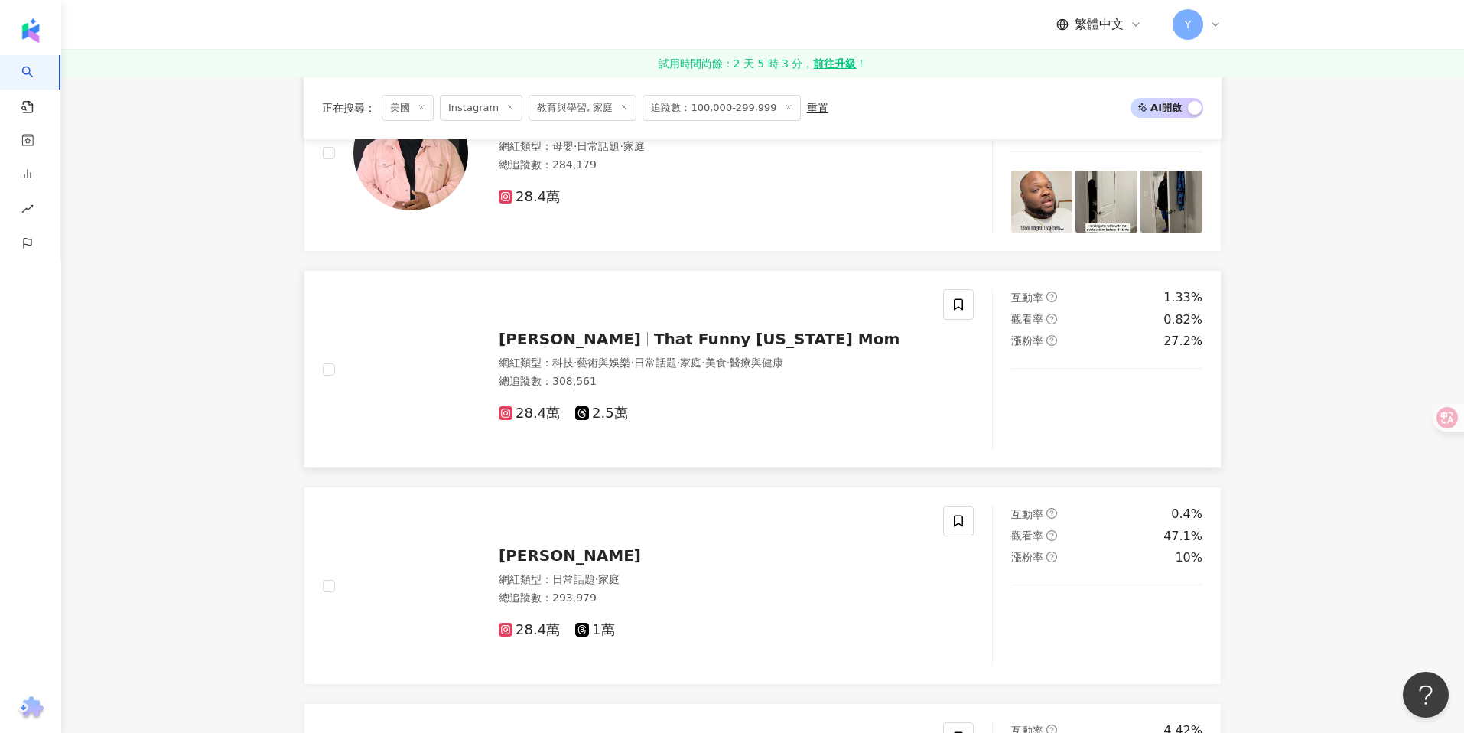
scroll to position [381, 0]
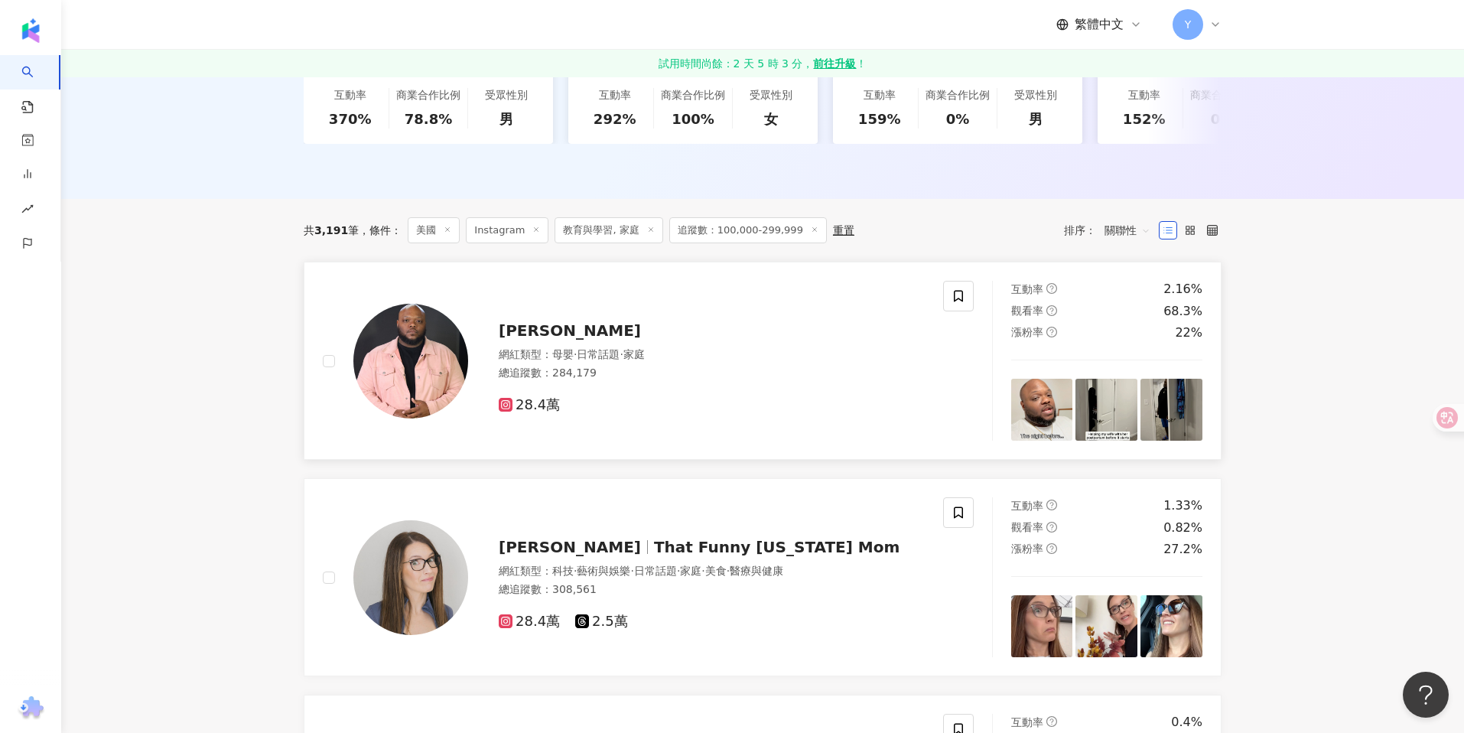
click at [708, 333] on div "Aaron M" at bounding box center [712, 330] width 426 height 21
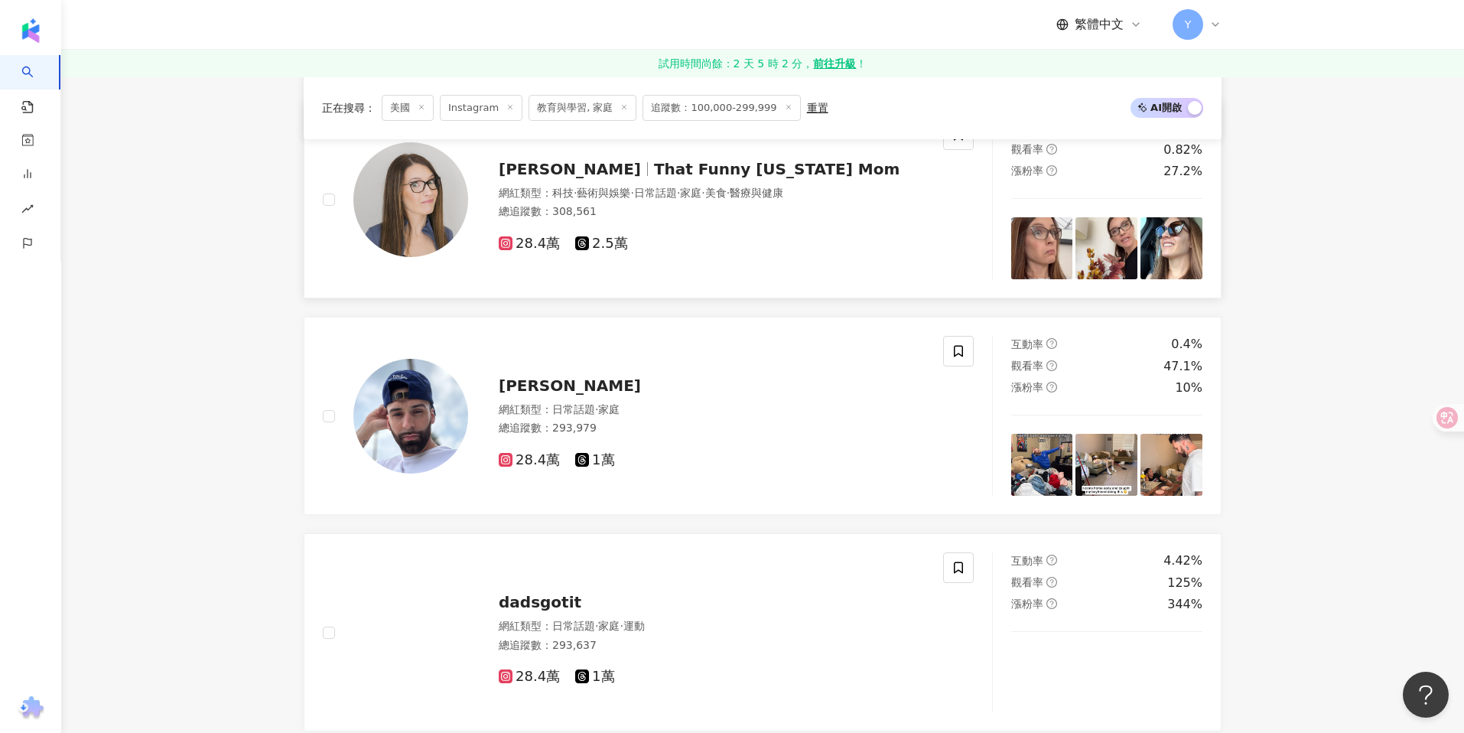
scroll to position [821, 0]
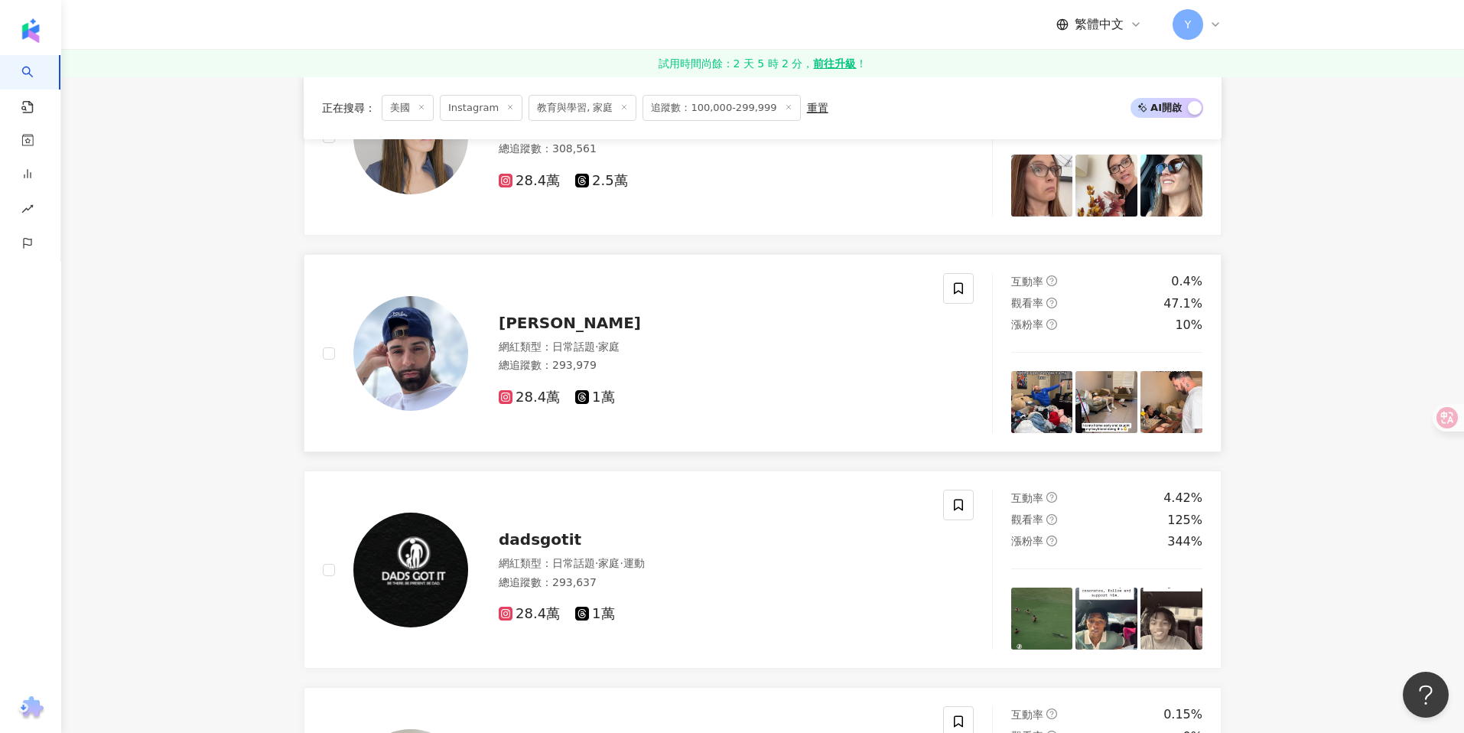
click at [607, 298] on div "Chris Santiago 網紅類型 ： 日常話題 · 家庭 總追蹤數 ： 293,979 28.4萬 1萬" at bounding box center [633, 353] width 620 height 160
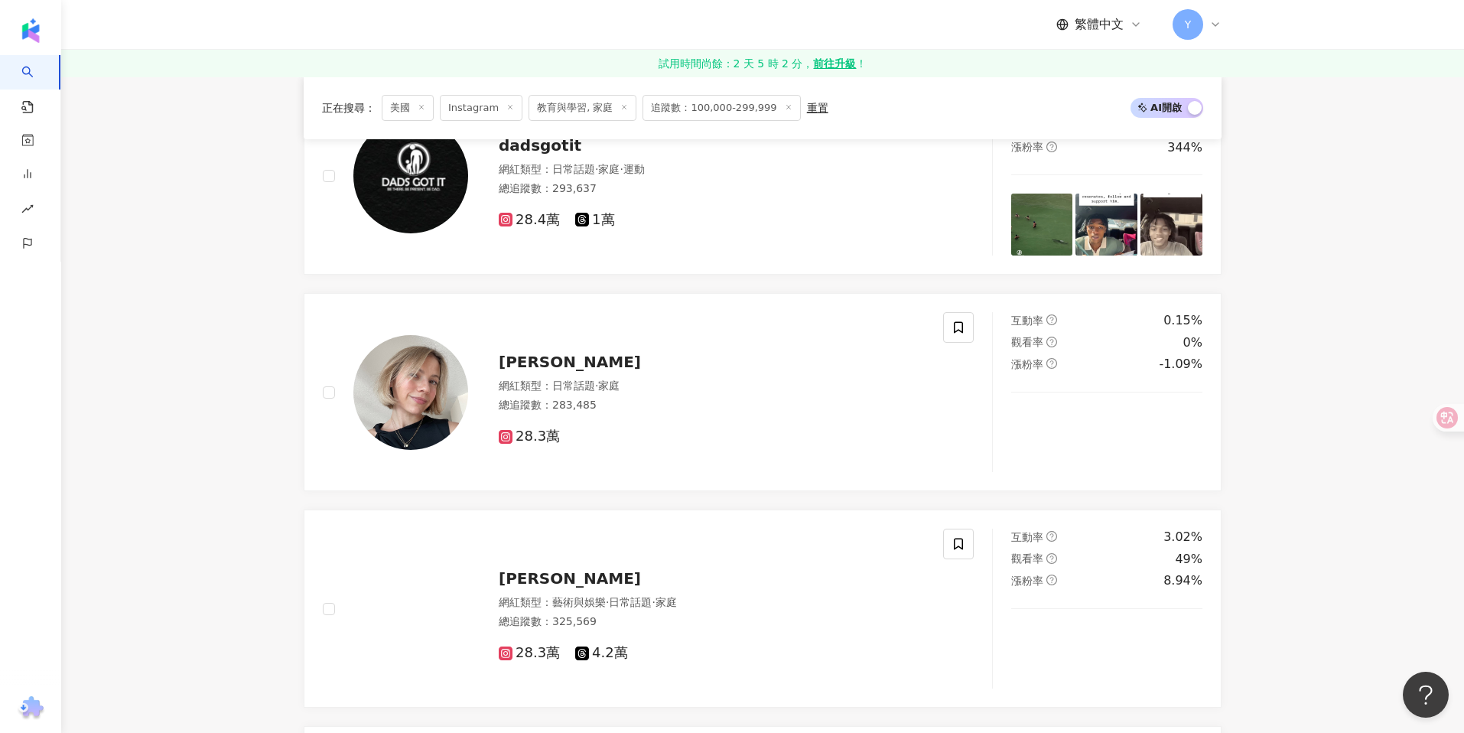
scroll to position [1341, 0]
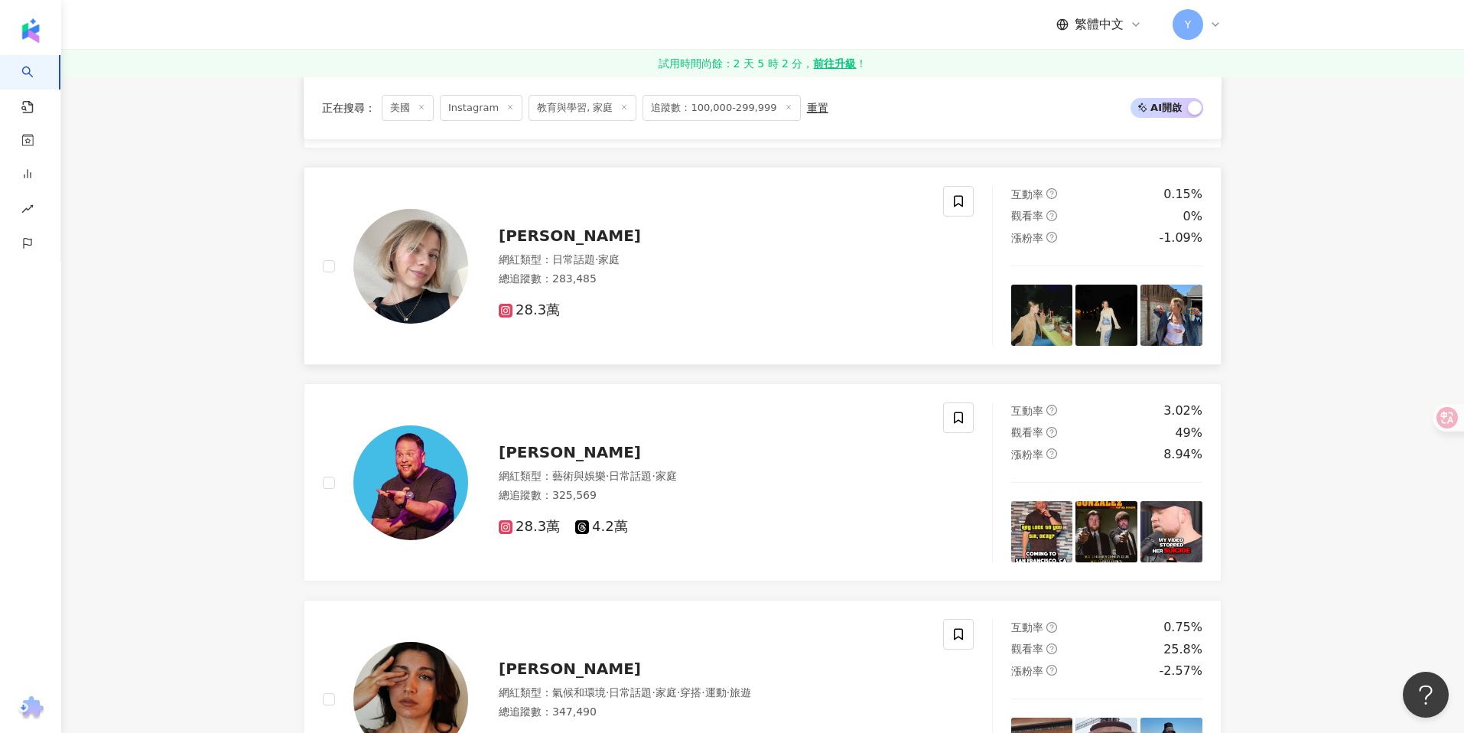
click at [590, 237] on span "dominique druckman" at bounding box center [570, 235] width 142 height 18
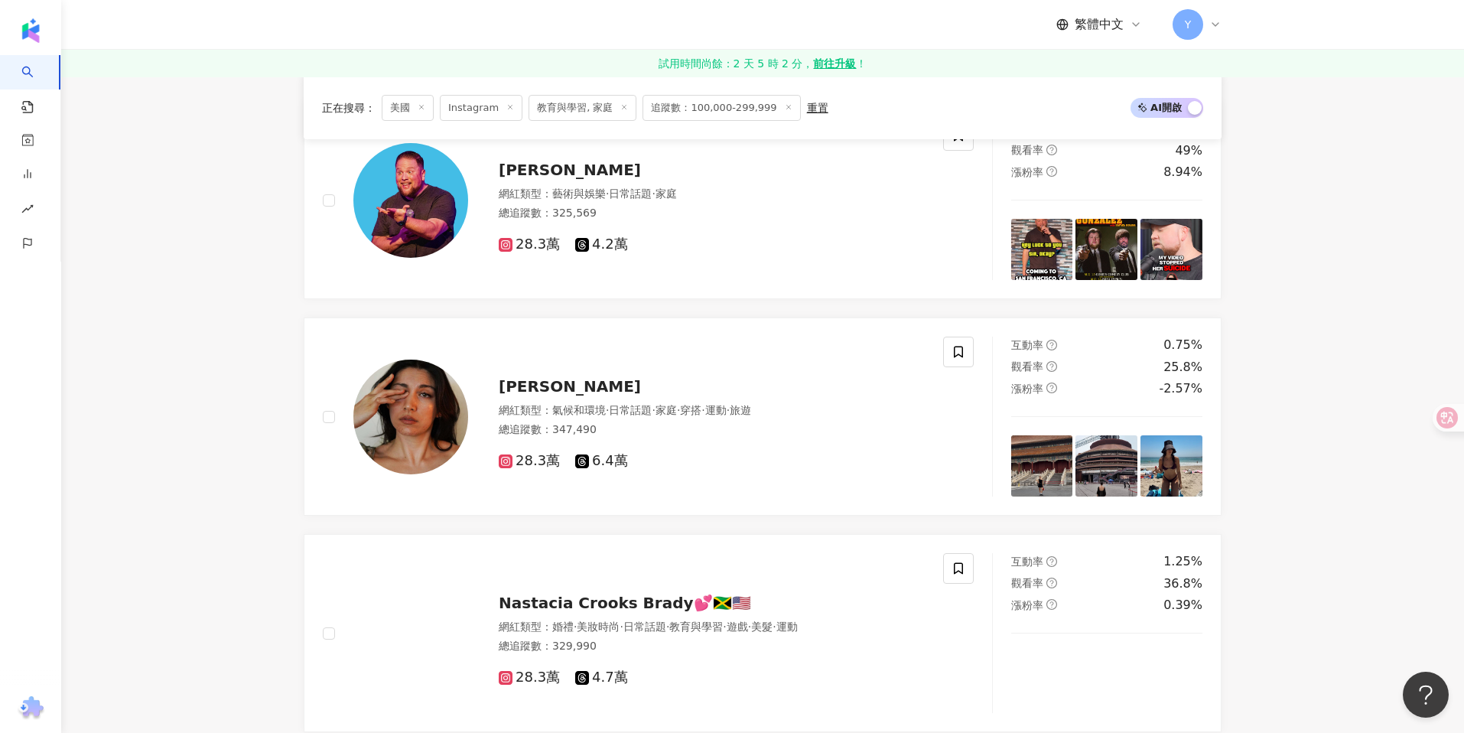
scroll to position [1628, 0]
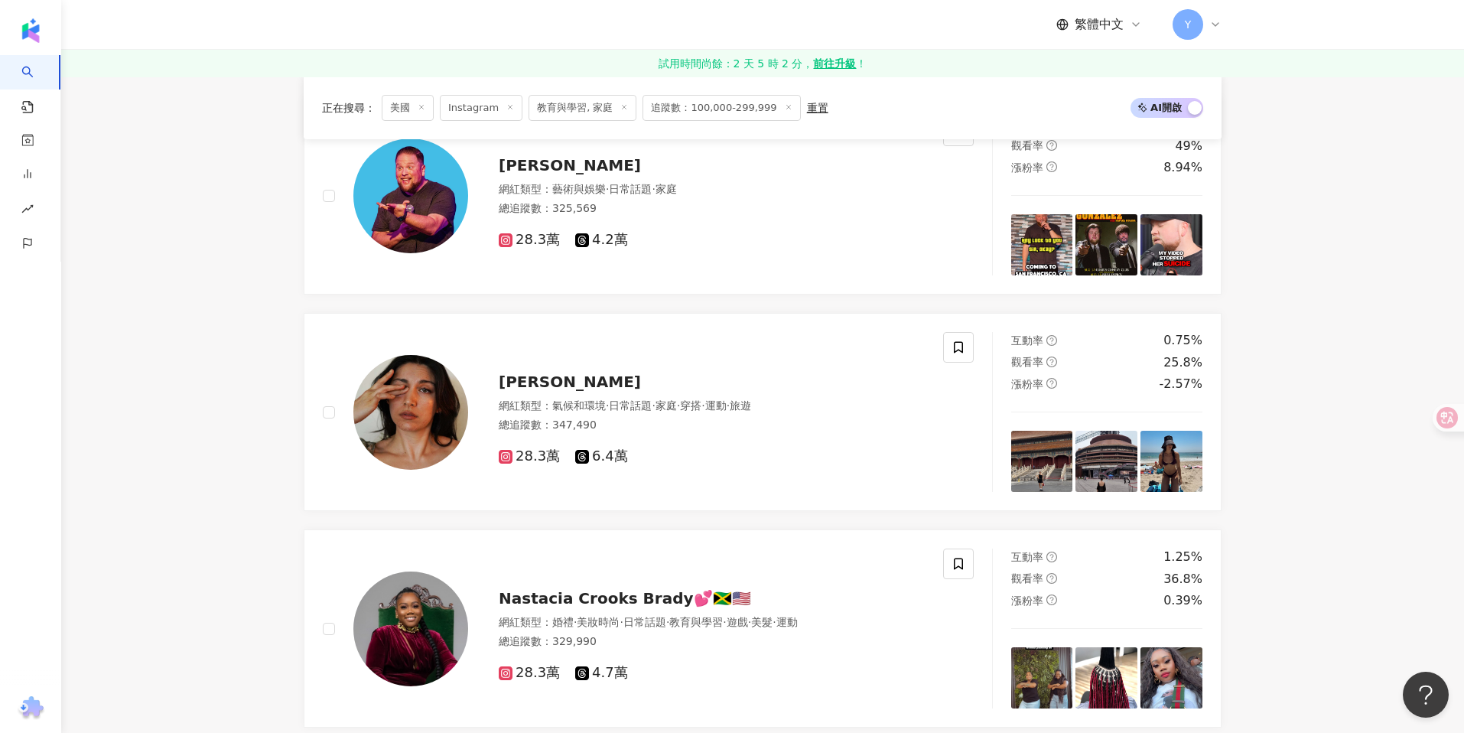
click at [771, 369] on div "Sydnee Goodman 網紅類型 ： 氣候和環境 · 日常話題 · 家庭 · 穿搭 · 運動 · 旅遊 總追蹤數 ： 347,490 28.3萬 6.4萬" at bounding box center [696, 412] width 457 height 107
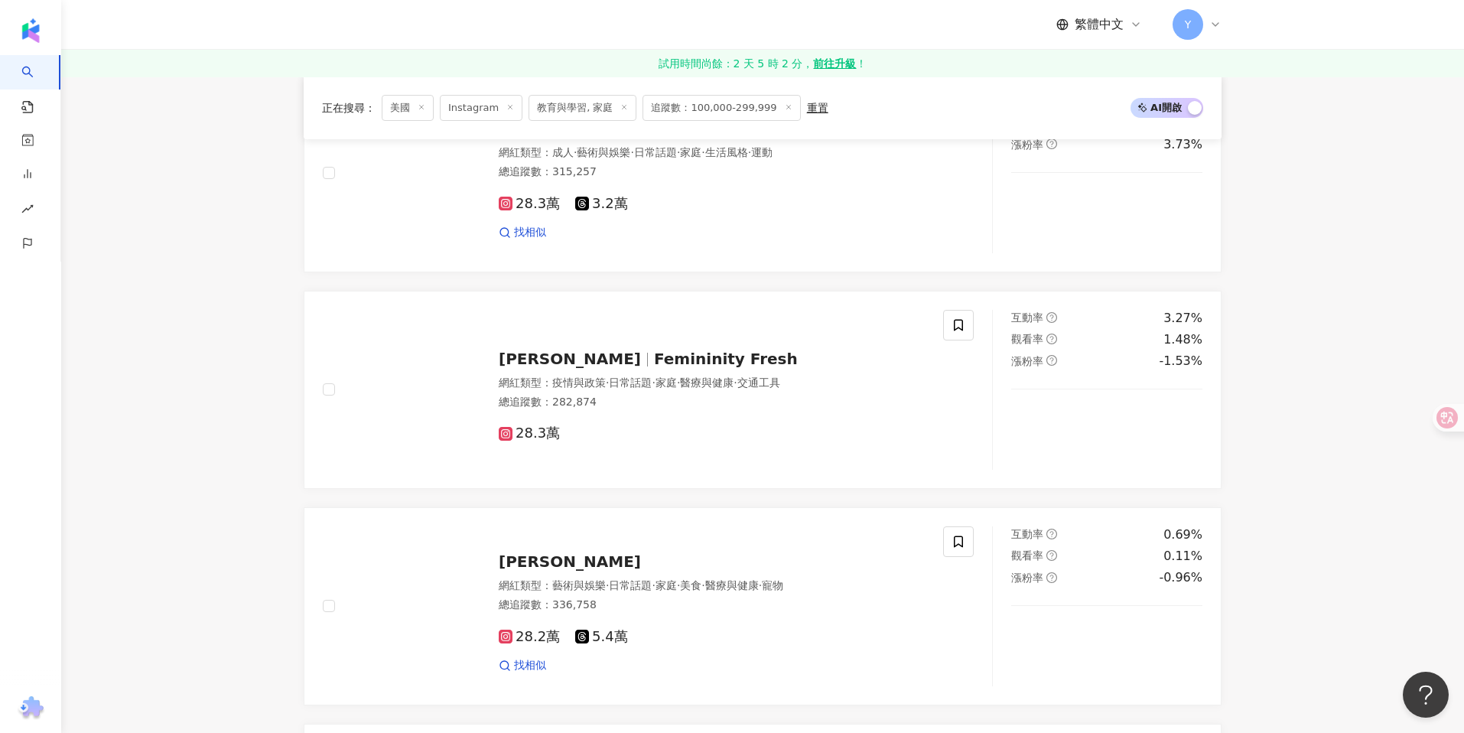
scroll to position [2304, 0]
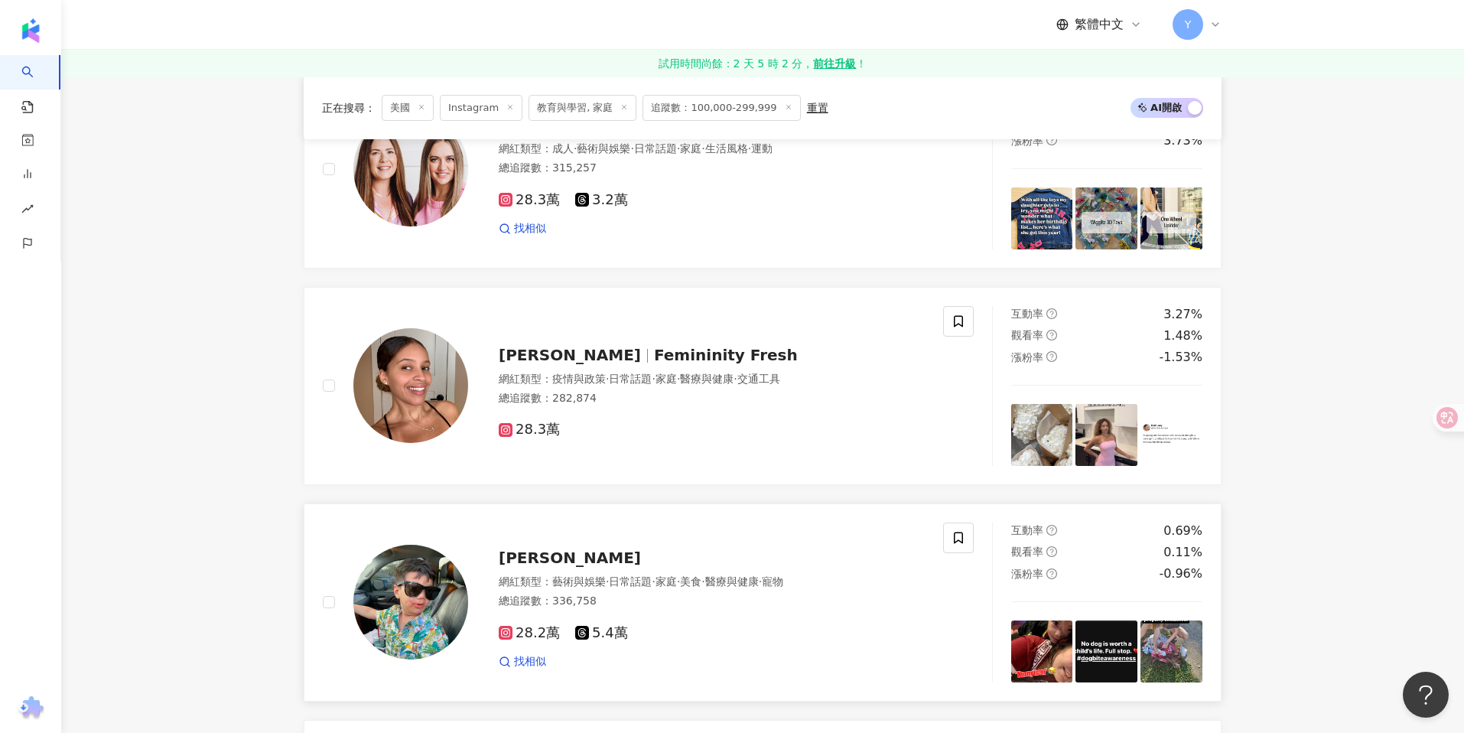
click at [700, 552] on div "Jose alberto Rodriguez jr" at bounding box center [712, 557] width 426 height 21
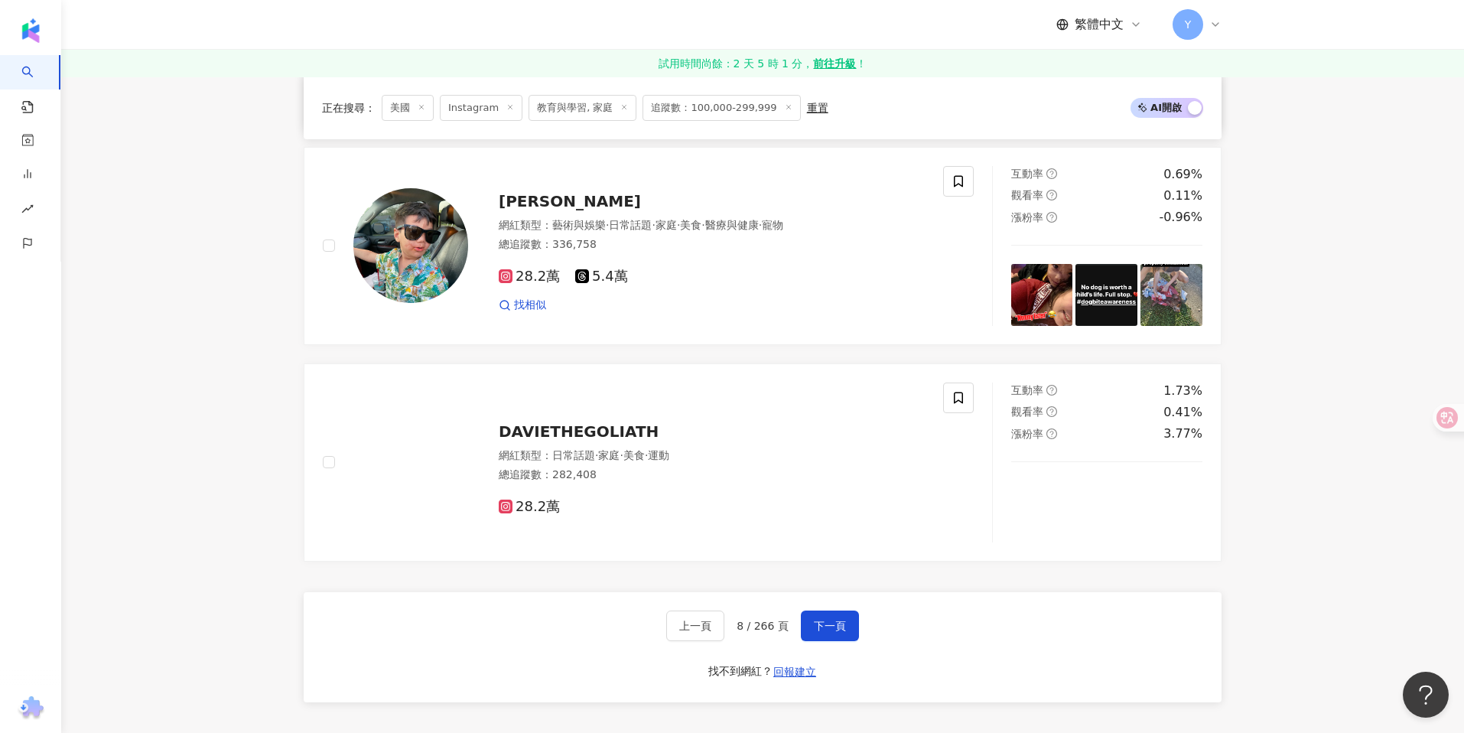
scroll to position [2663, 0]
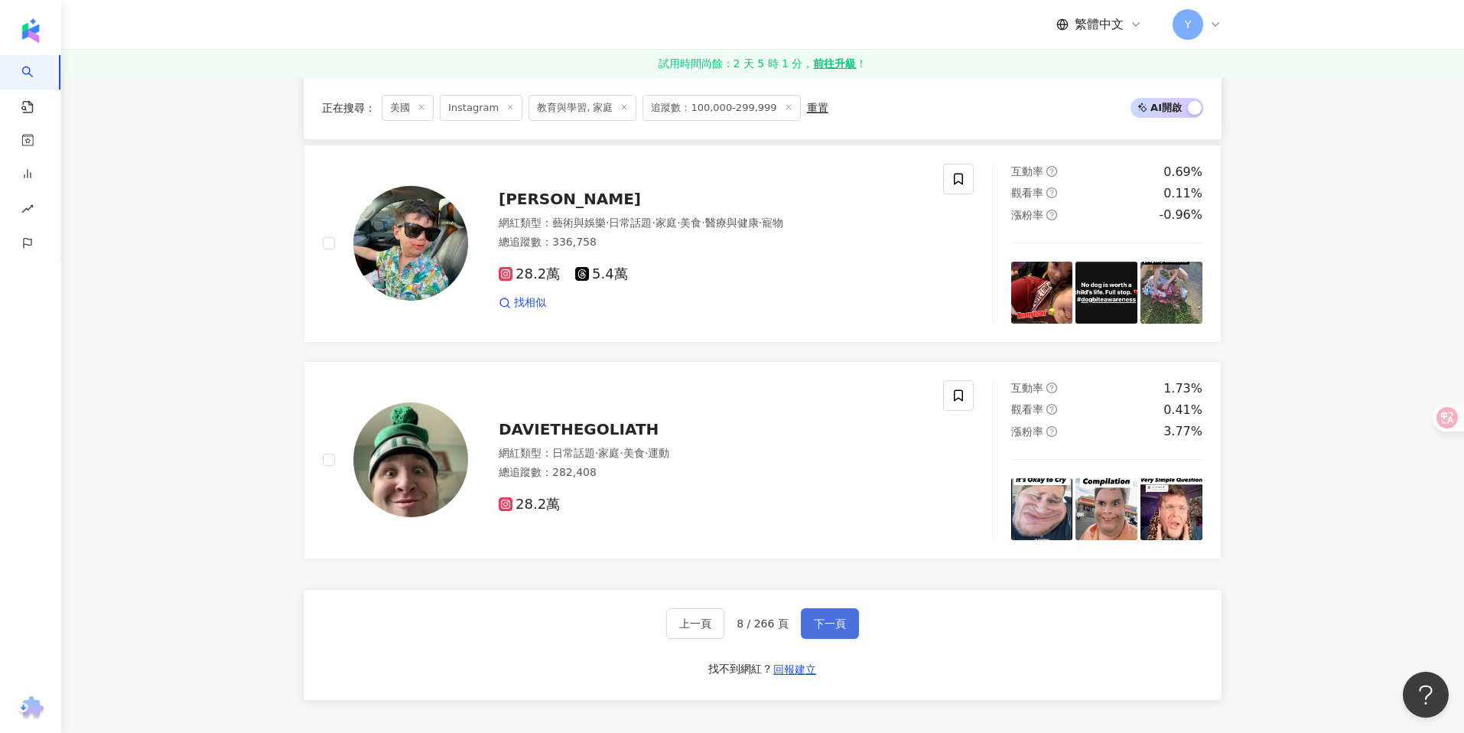
click at [814, 622] on span "下一頁" at bounding box center [830, 623] width 32 height 12
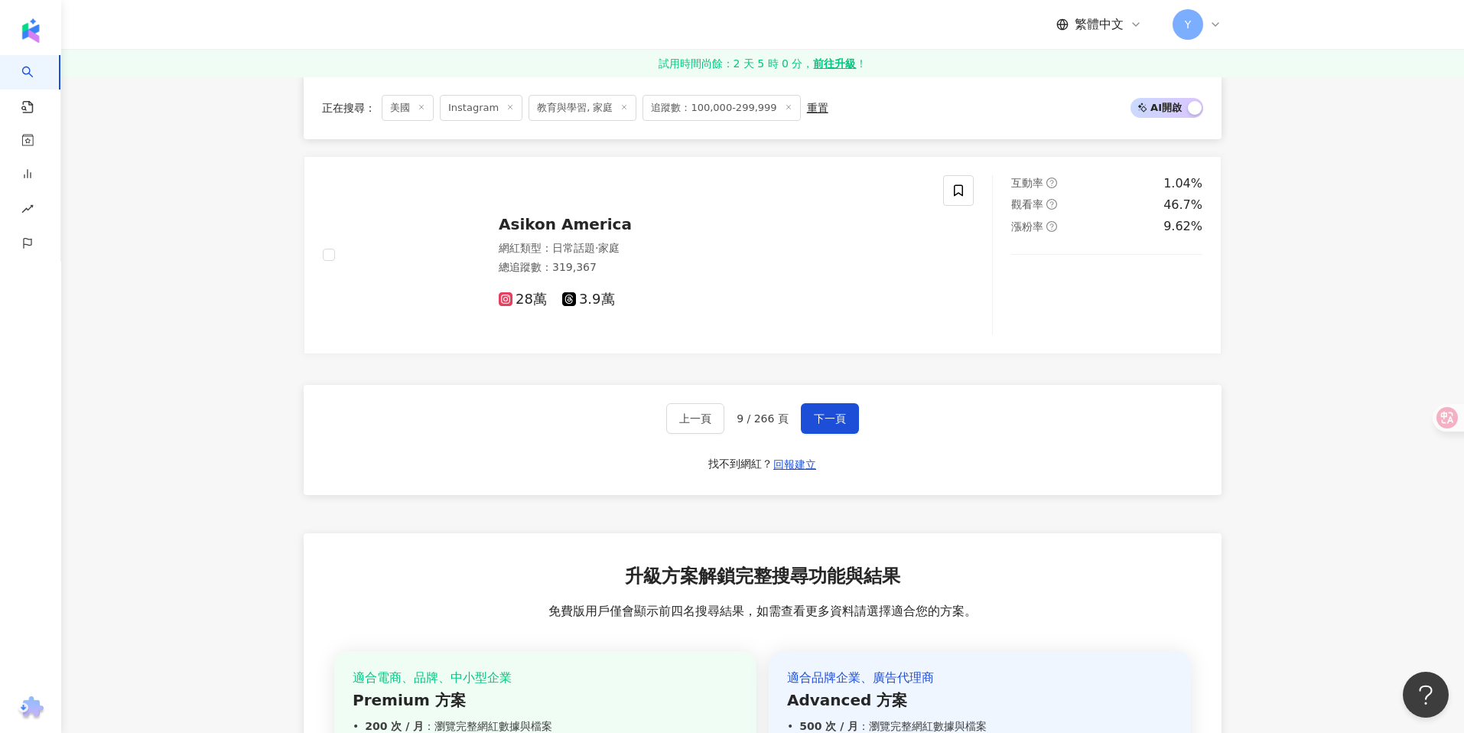
scroll to position [2796, 0]
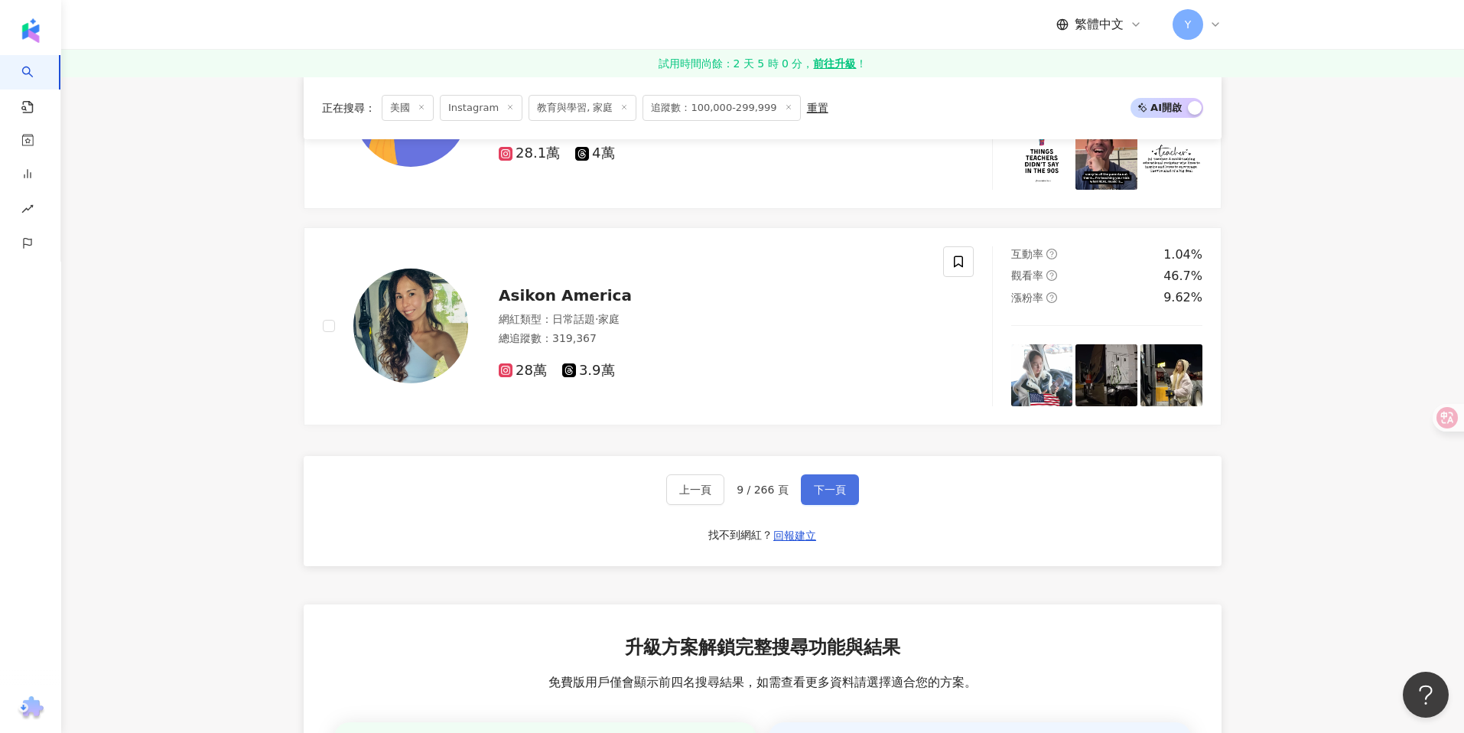
click at [834, 493] on span "下一頁" at bounding box center [830, 489] width 32 height 12
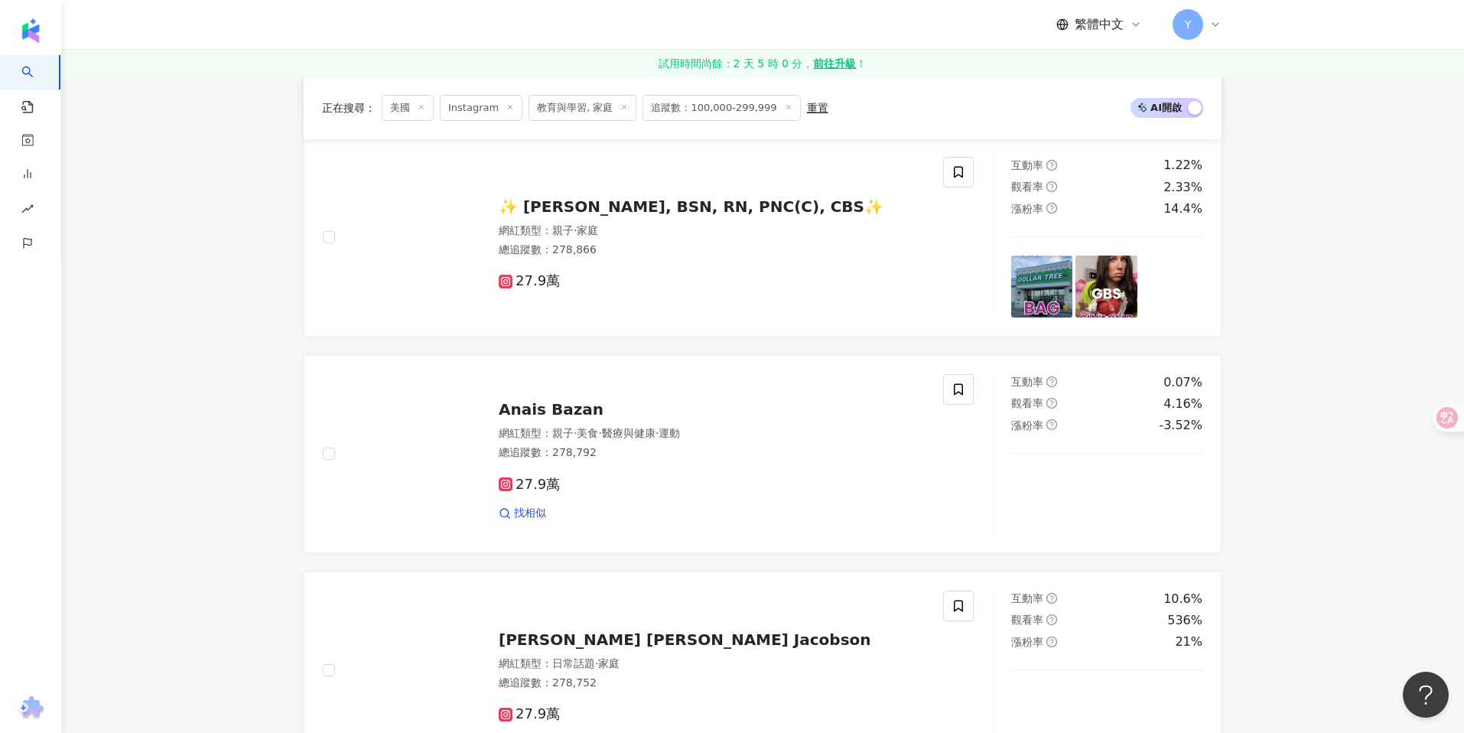
scroll to position [2152, 0]
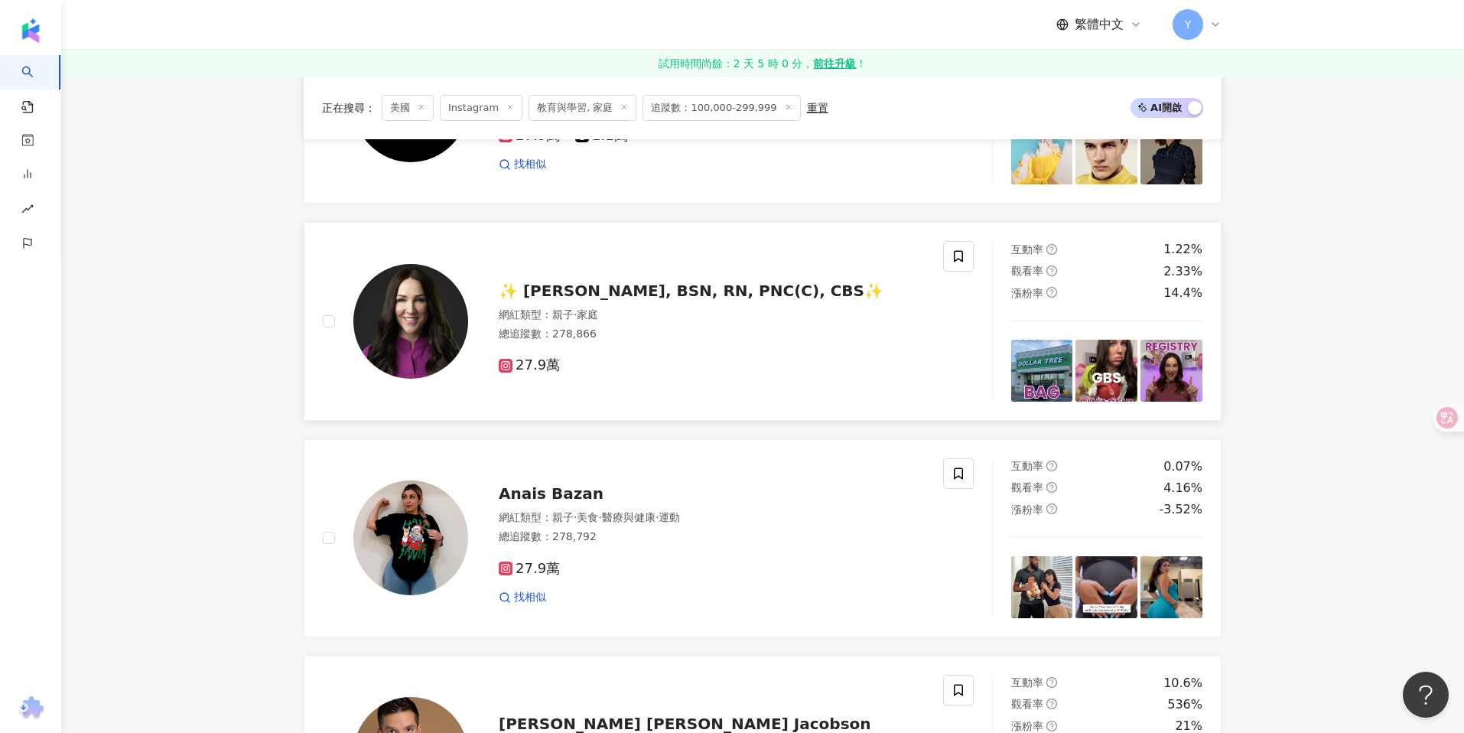
click at [726, 280] on div "✨ Tina B, BSN, RN, PNC(C), CBS✨ 網紅類型 ： 親子 · 家庭 總追蹤數 ： 278,866 27.9萬" at bounding box center [696, 321] width 457 height 107
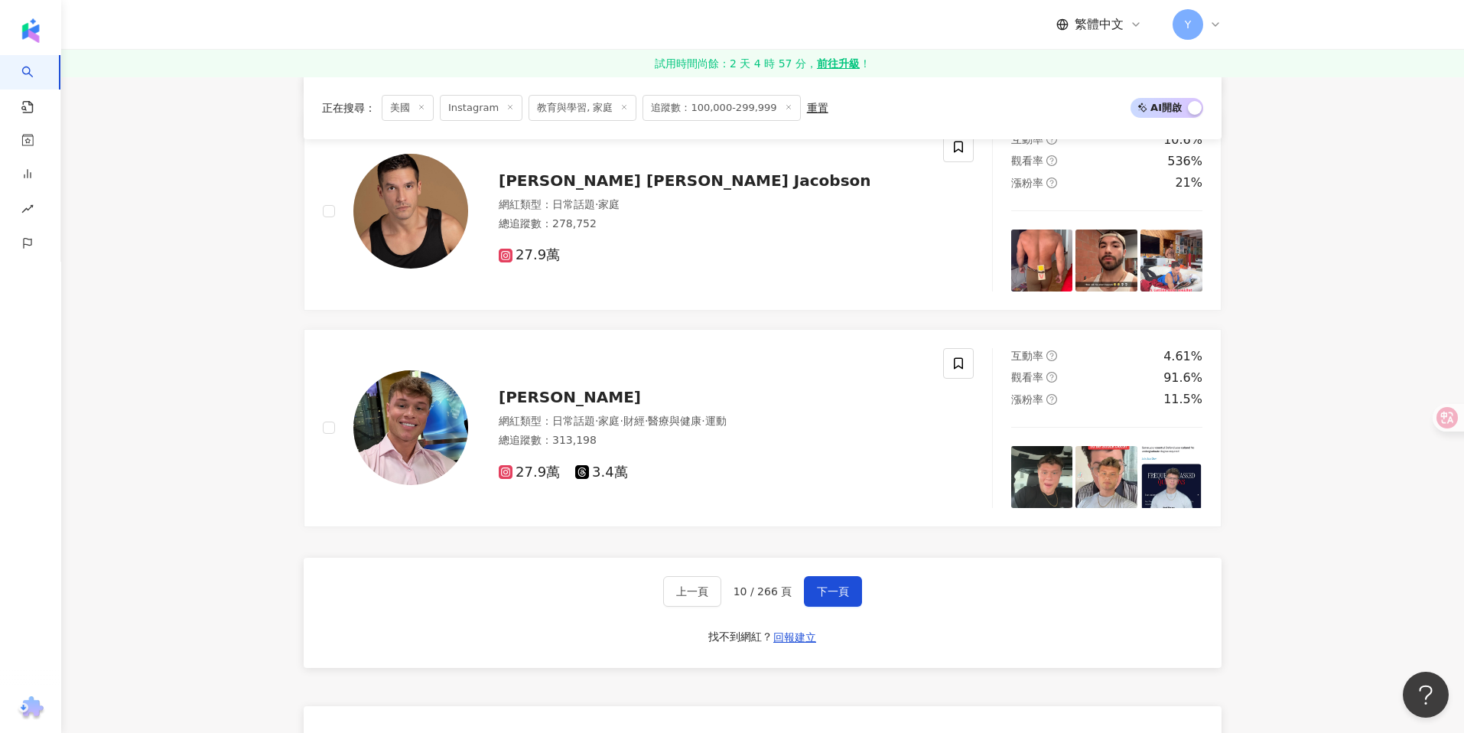
scroll to position [2718, 0]
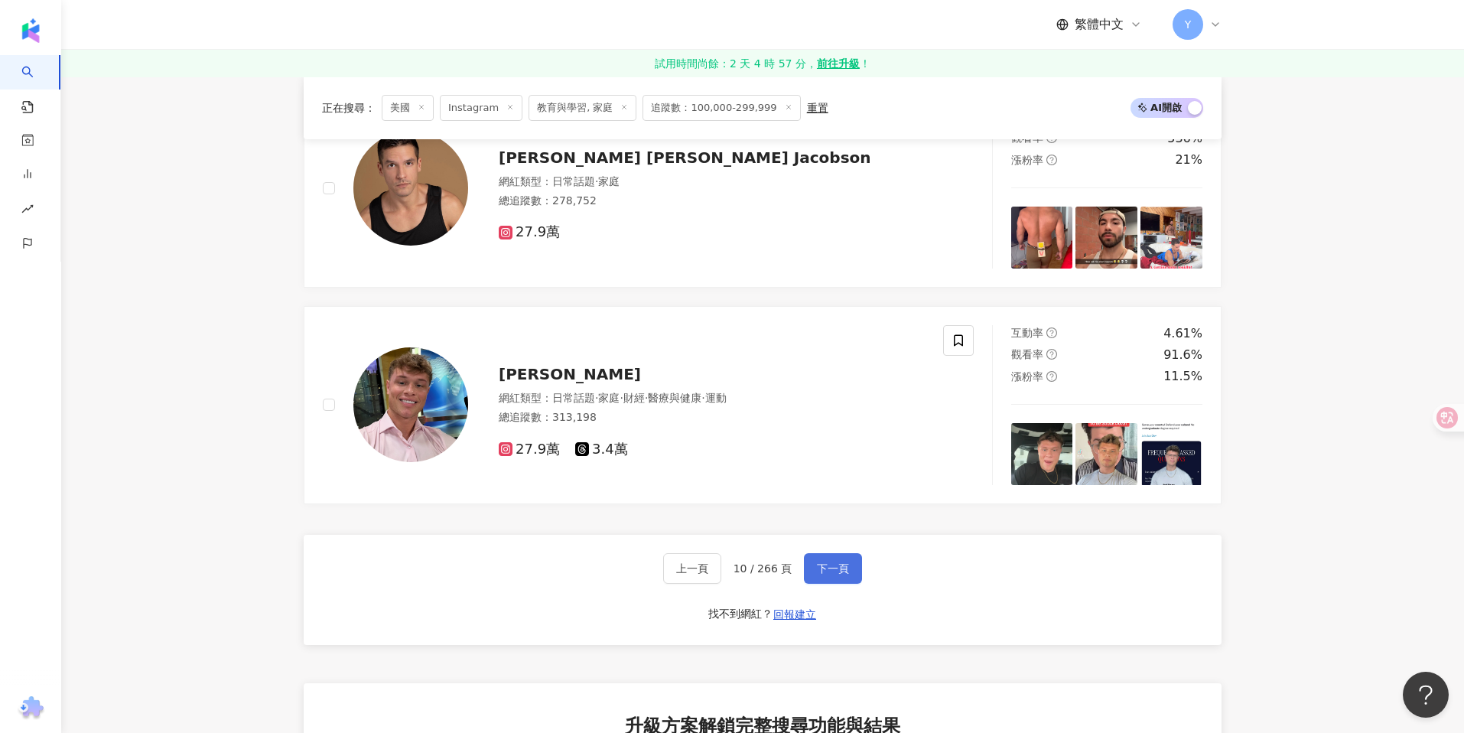
click at [838, 573] on span "下一頁" at bounding box center [833, 568] width 32 height 12
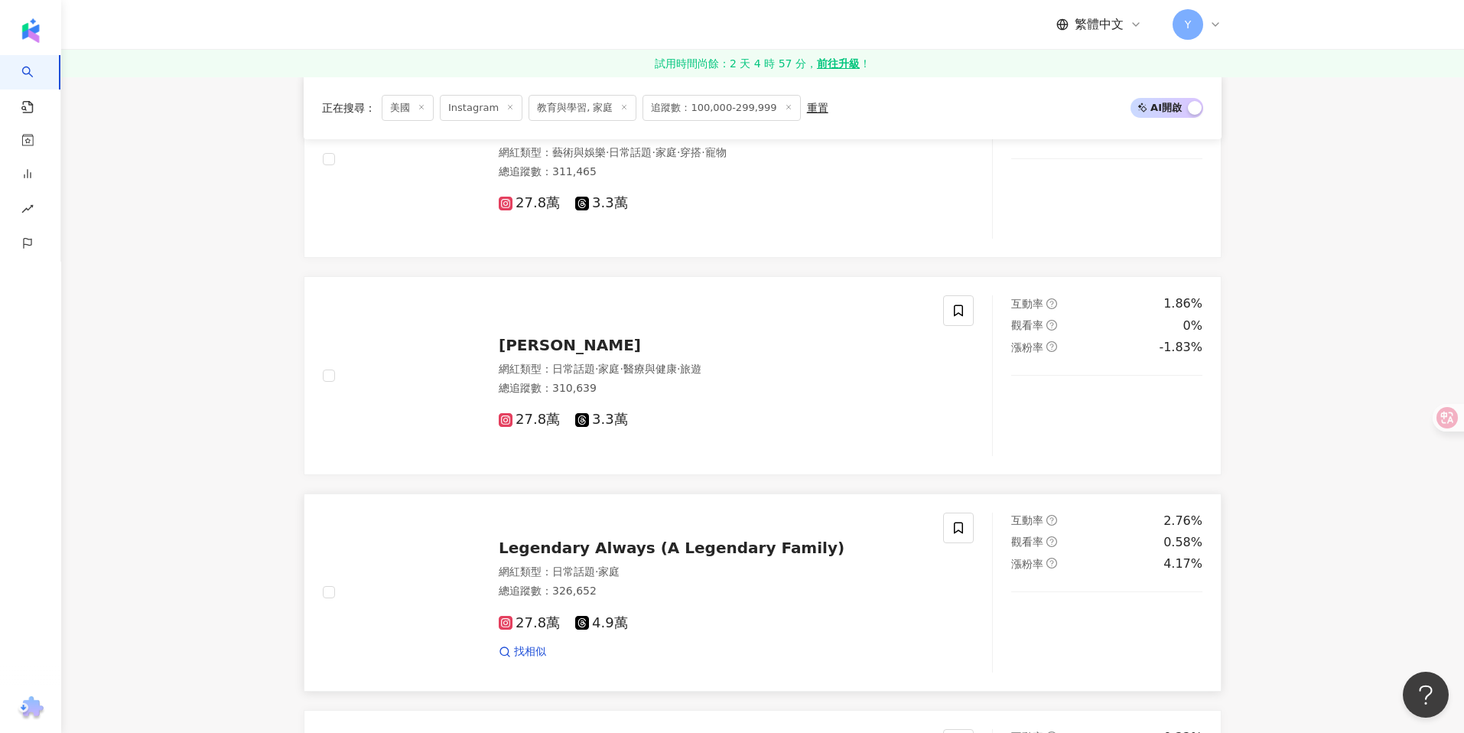
scroll to position [2104, 0]
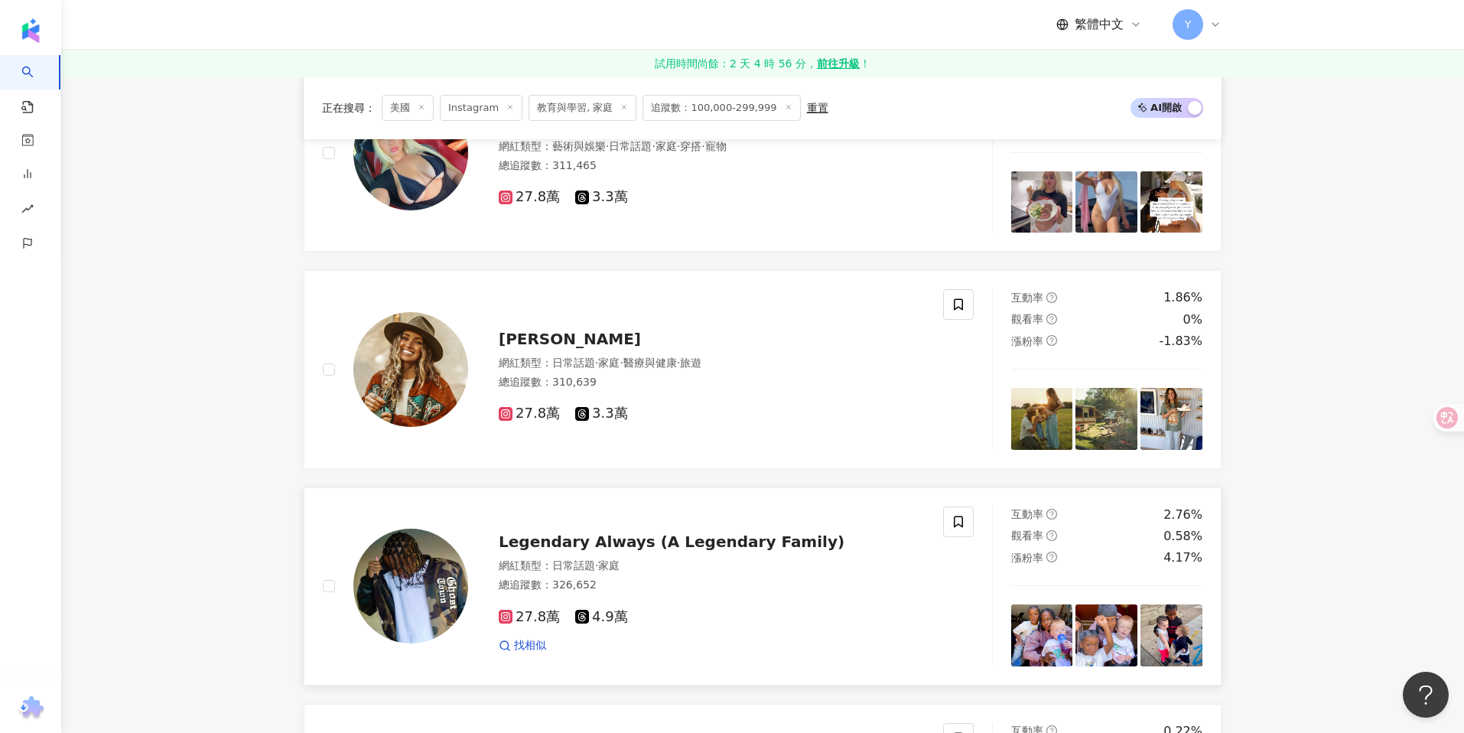
click at [728, 572] on div "網紅類型 ： 日常話題 · 家庭" at bounding box center [712, 565] width 426 height 15
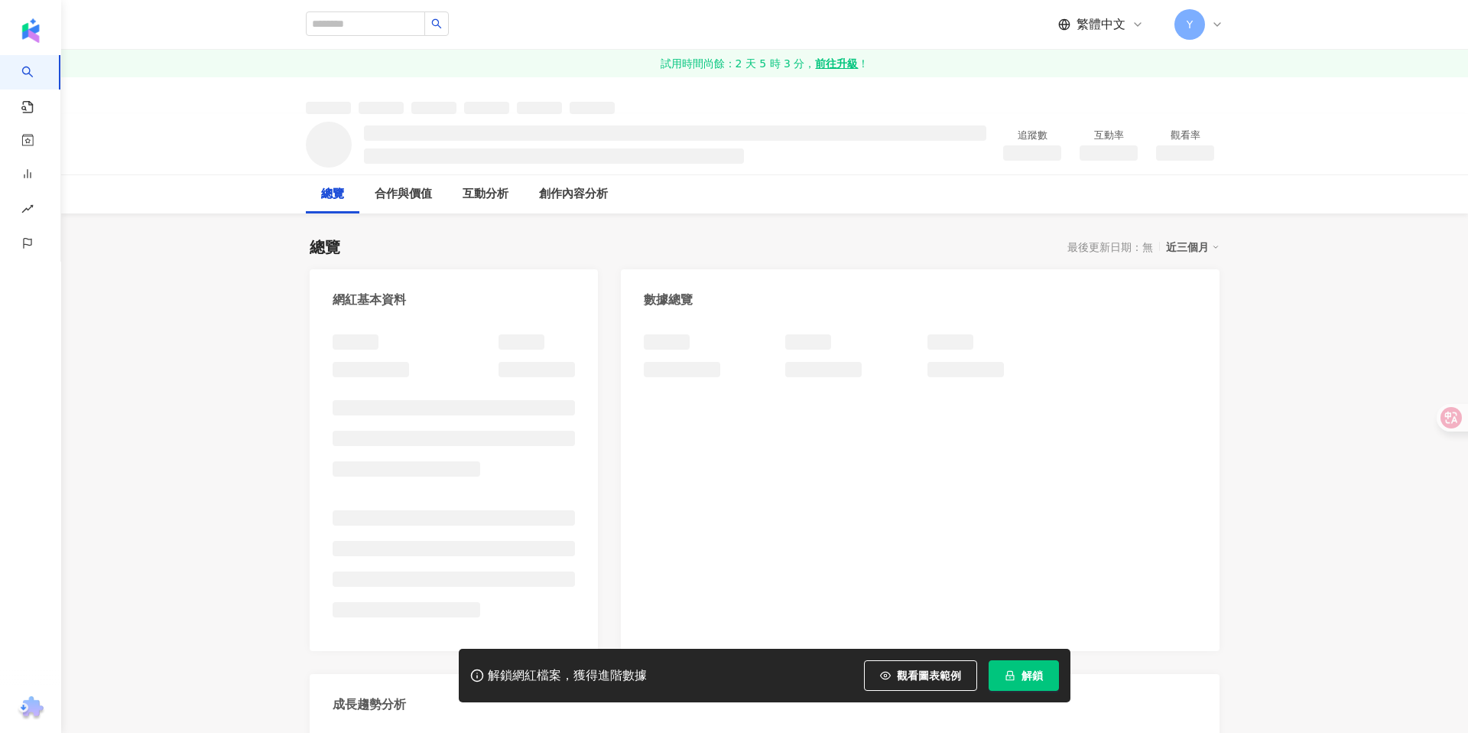
scroll to position [27, 0]
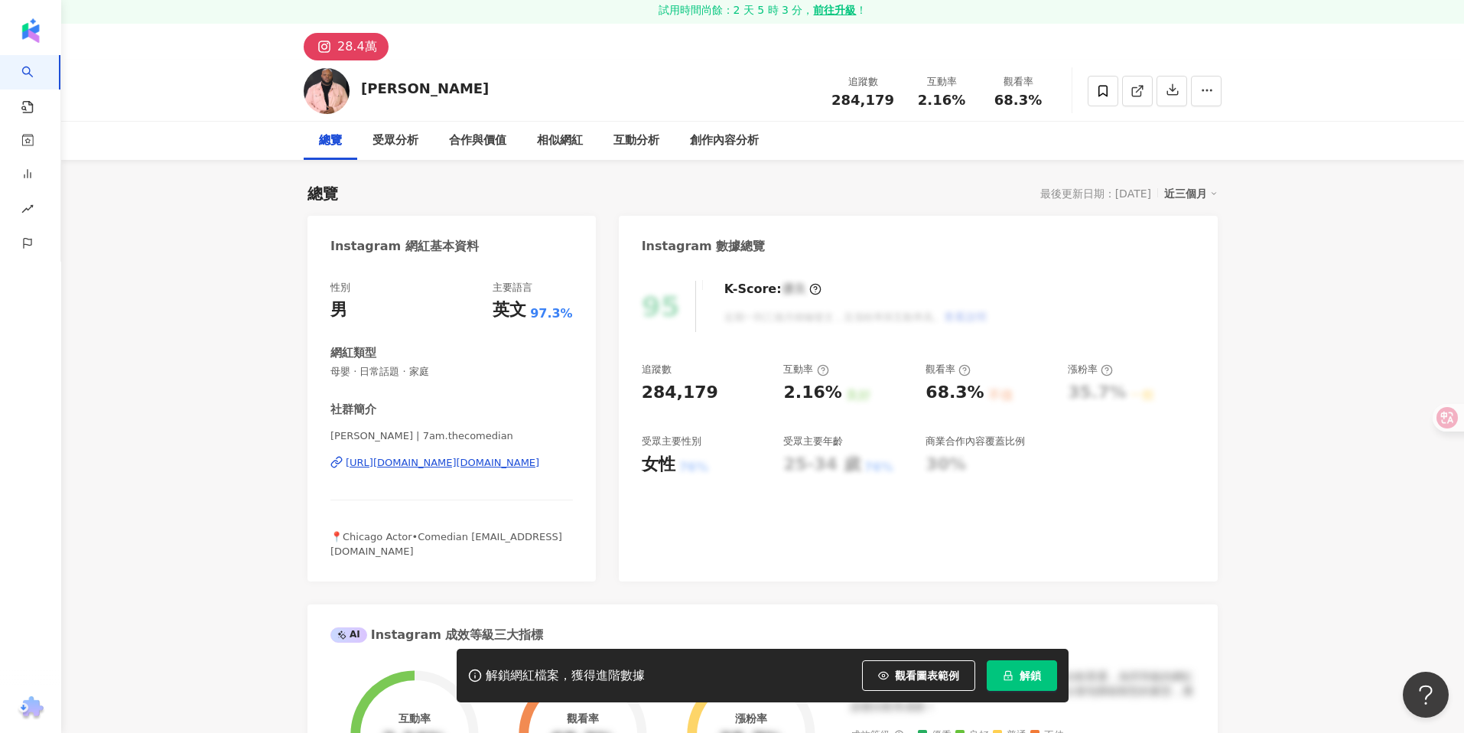
click at [485, 462] on div "https://www.instagram.com/7am.thecomedian/" at bounding box center [442, 463] width 193 height 14
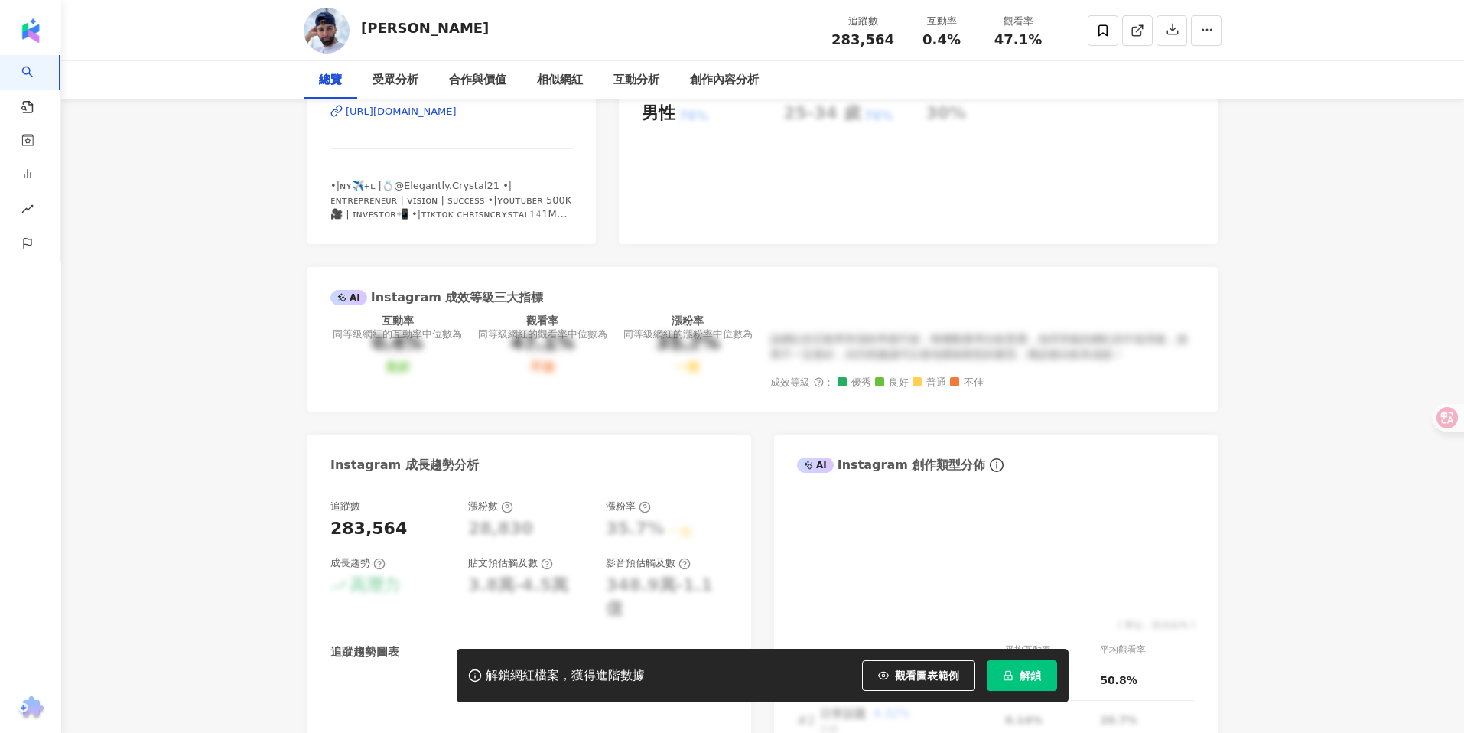
scroll to position [449, 0]
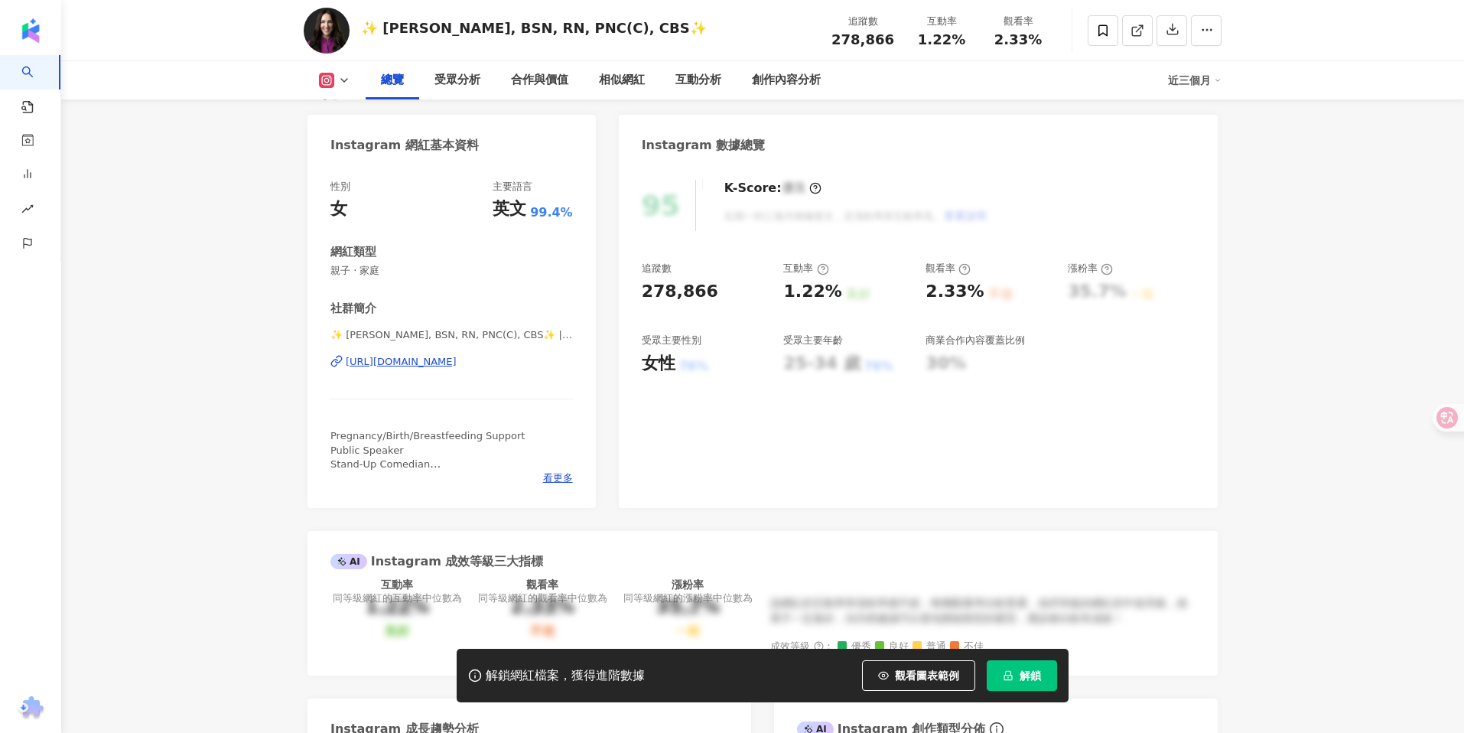
scroll to position [165, 0]
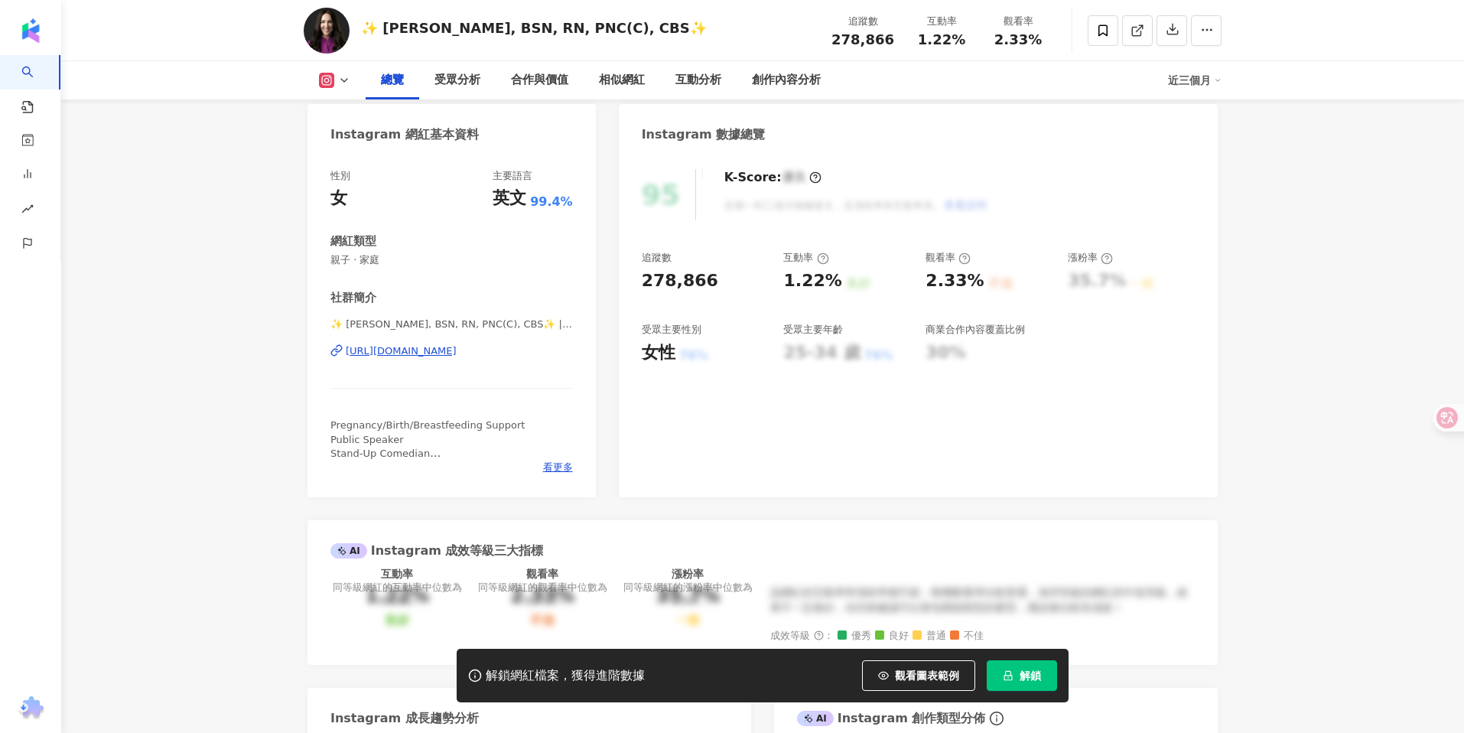
click at [457, 350] on div "[URL][DOMAIN_NAME]" at bounding box center [401, 351] width 111 height 14
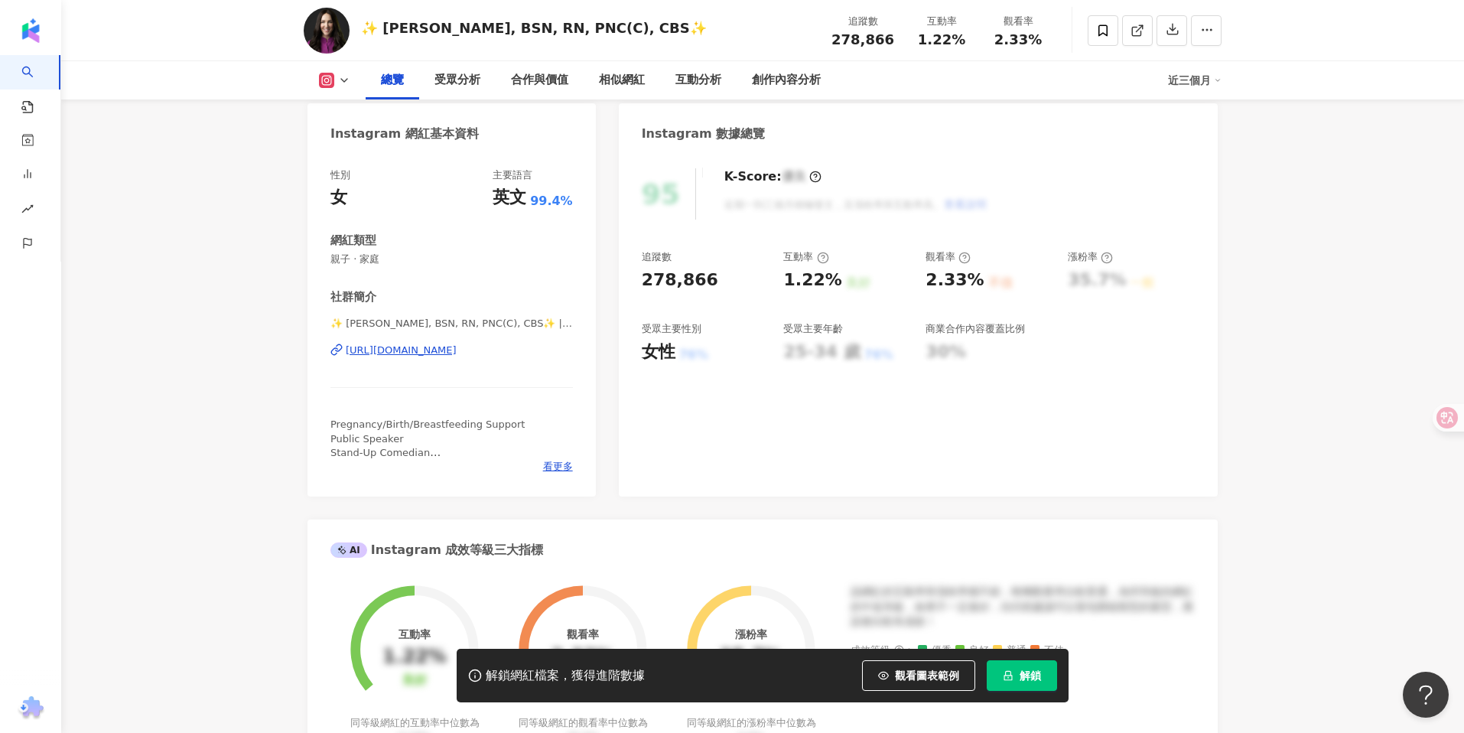
scroll to position [0, 0]
click at [447, 346] on div "[URL][DOMAIN_NAME]" at bounding box center [401, 350] width 111 height 14
drag, startPoint x: 585, startPoint y: 29, endPoint x: 382, endPoint y: 28, distance: 203.4
click at [382, 28] on div "✨ [PERSON_NAME], BSN, RN, PNC(C), CBS✨" at bounding box center [534, 27] width 346 height 19
copy div "[PERSON_NAME], BSN, RN, PNC(C), CBS"
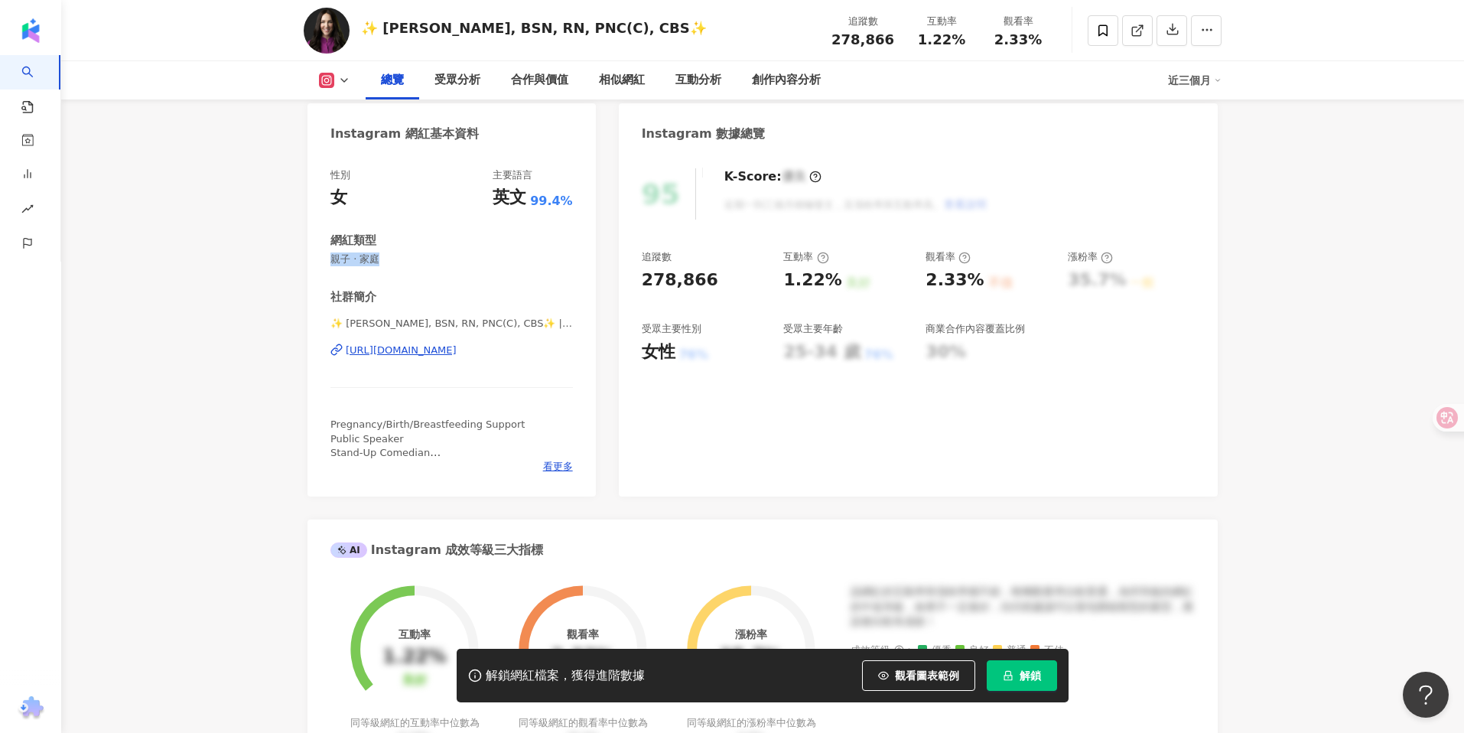
drag, startPoint x: 391, startPoint y: 258, endPoint x: 311, endPoint y: 254, distance: 79.7
click at [311, 254] on div "性別 女 主要語言 英文 99.4% 網紅類型 親子 · 家庭 社群簡介 ✨ Tina B, BSN, RN, PNC(C), CBS✨ | mama_nur…" at bounding box center [451, 324] width 288 height 343
copy span "親子 · 家庭"
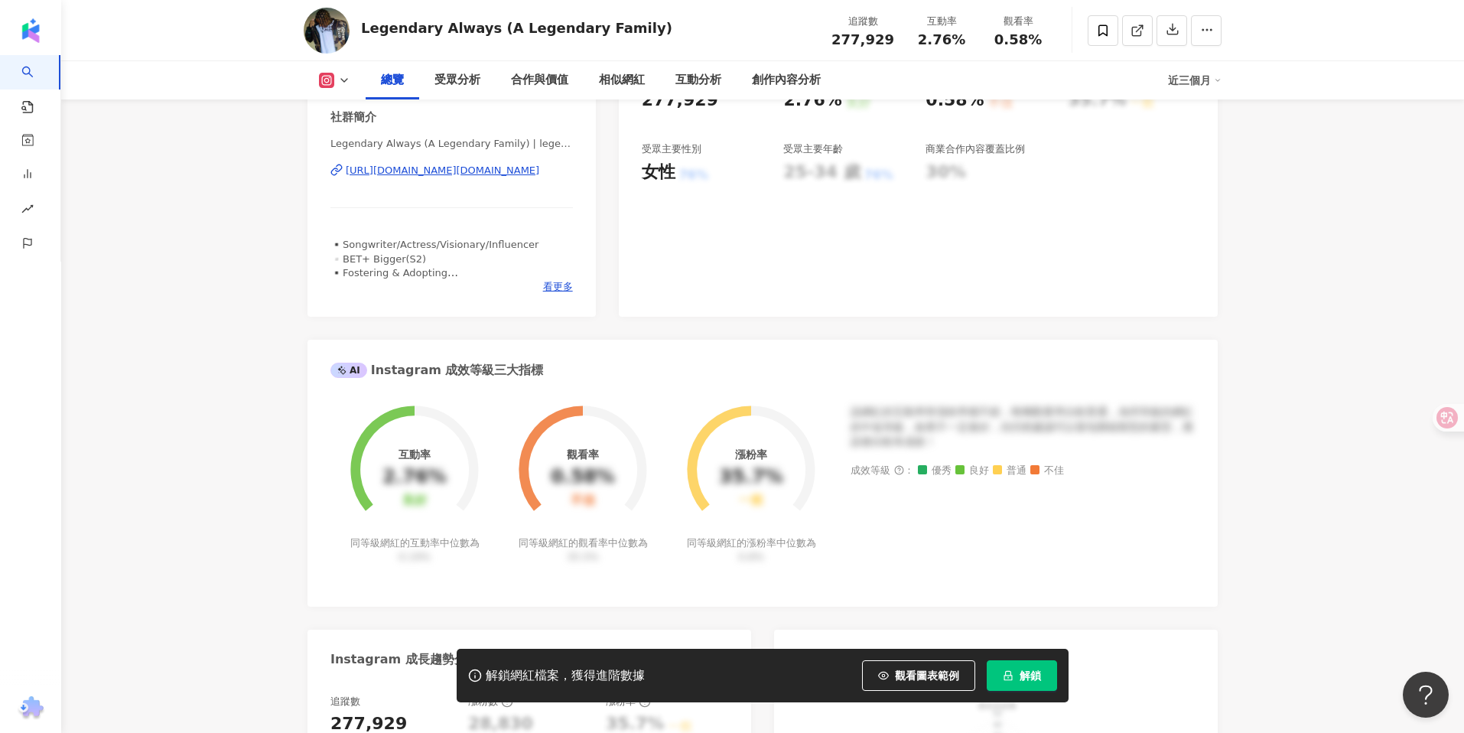
scroll to position [379, 0]
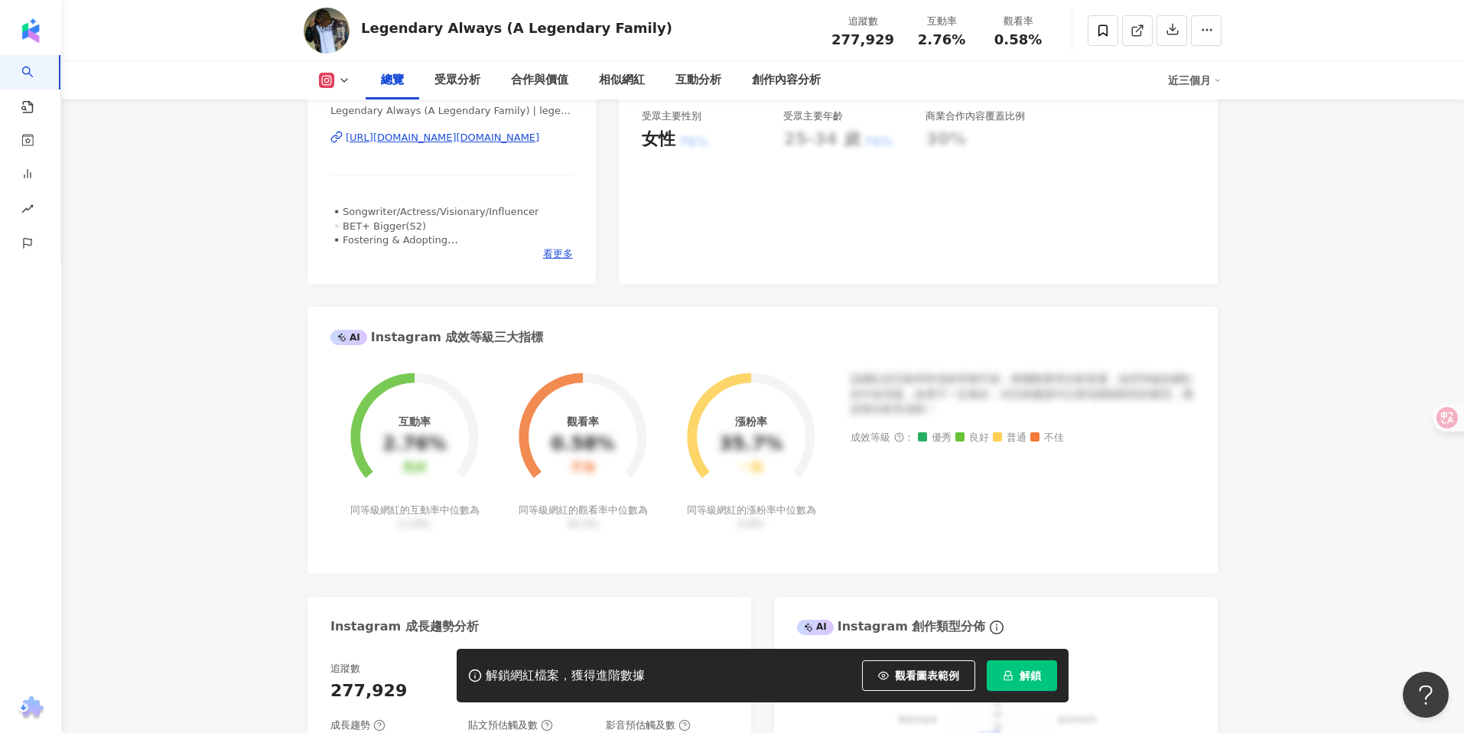
click at [508, 138] on div "[URL][DOMAIN_NAME][DOMAIN_NAME]" at bounding box center [442, 138] width 193 height 14
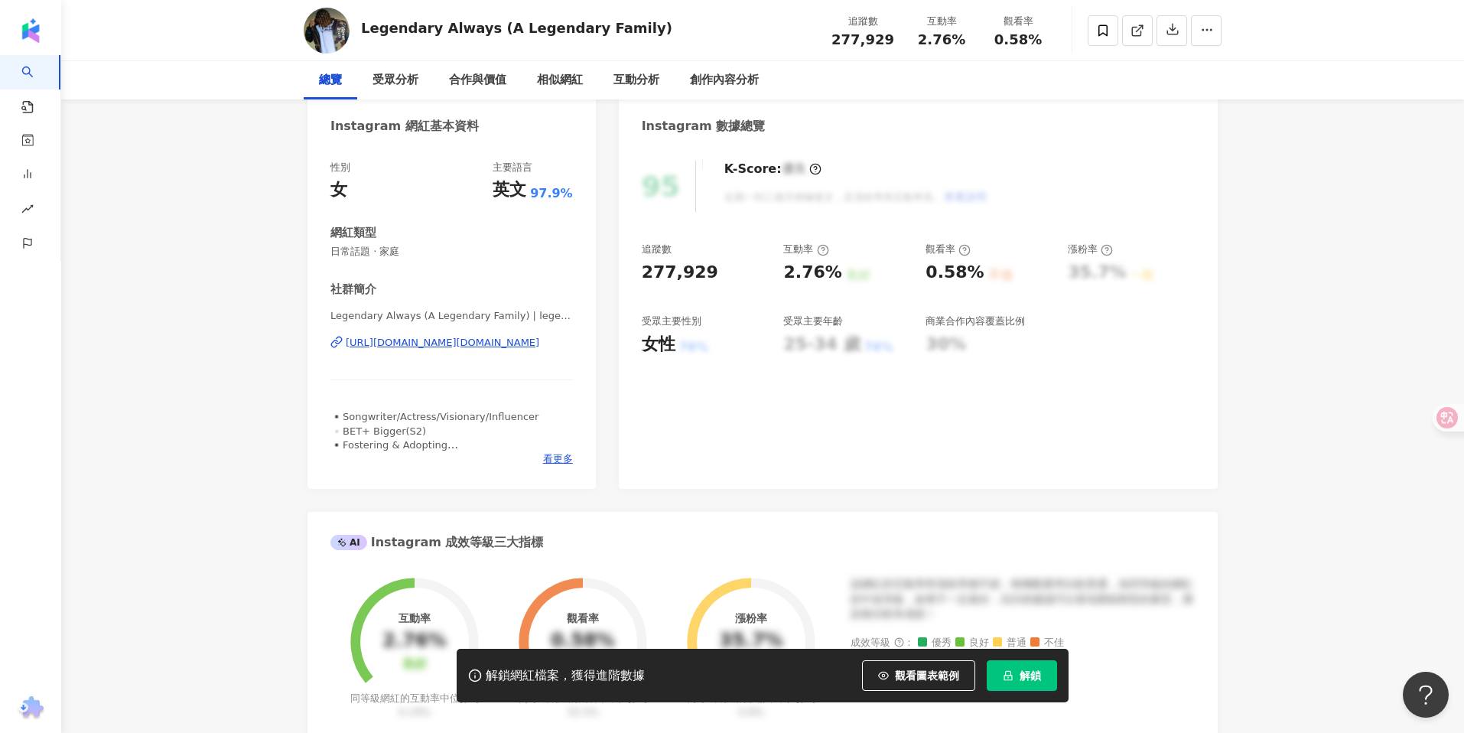
scroll to position [0, 0]
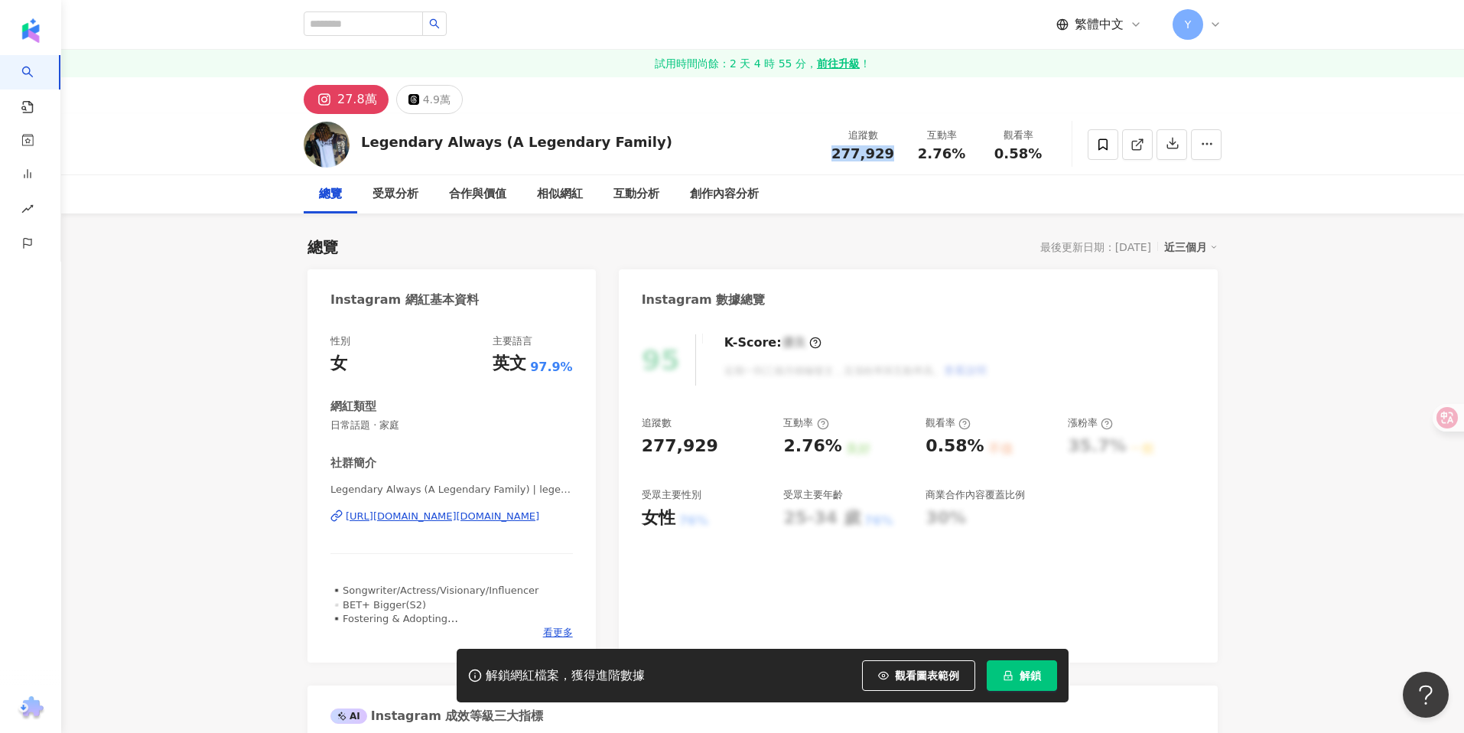
drag, startPoint x: 872, startPoint y: 156, endPoint x: 824, endPoint y: 154, distance: 48.2
click at [825, 155] on div "Legendary Always (A Legendary Family) 追蹤數 277,929 互動率 2.76% 觀看率 0.58%" at bounding box center [762, 144] width 979 height 60
copy span "277,929"
drag, startPoint x: 424, startPoint y: 431, endPoint x: 307, endPoint y: 427, distance: 117.0
click at [307, 427] on div "性別 女 主要語言 英文 97.9% 網紅類型 日常話題 · 家庭 社群簡介 Legendary Always (A Legendary Family) | …" at bounding box center [451, 490] width 288 height 343
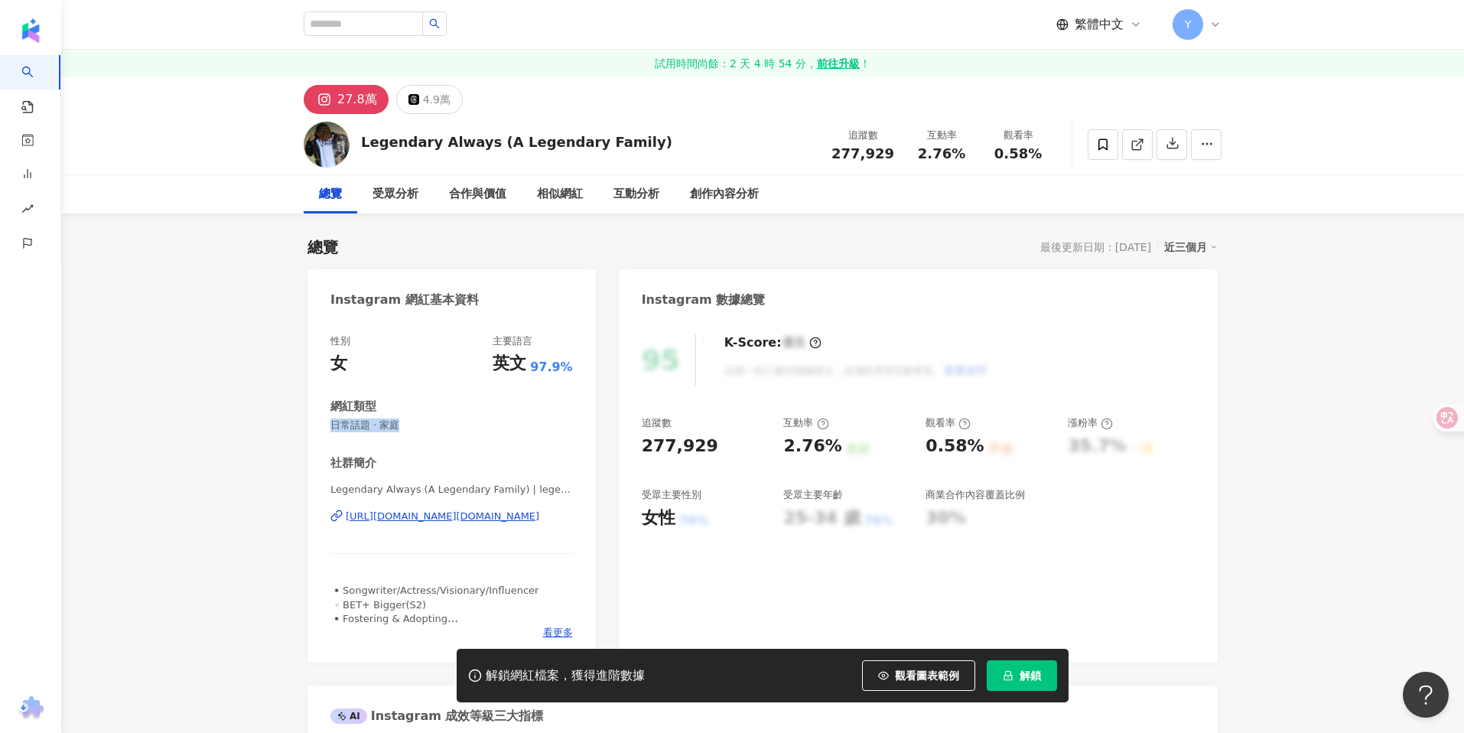
copy span "日常話題 · 家庭"
drag, startPoint x: 482, startPoint y: 145, endPoint x: 362, endPoint y: 143, distance: 119.3
click at [362, 143] on div "Legendary Always (A Legendary Family)" at bounding box center [516, 141] width 311 height 19
copy div "Legendary Always"
